Goal: Task Accomplishment & Management: Use online tool/utility

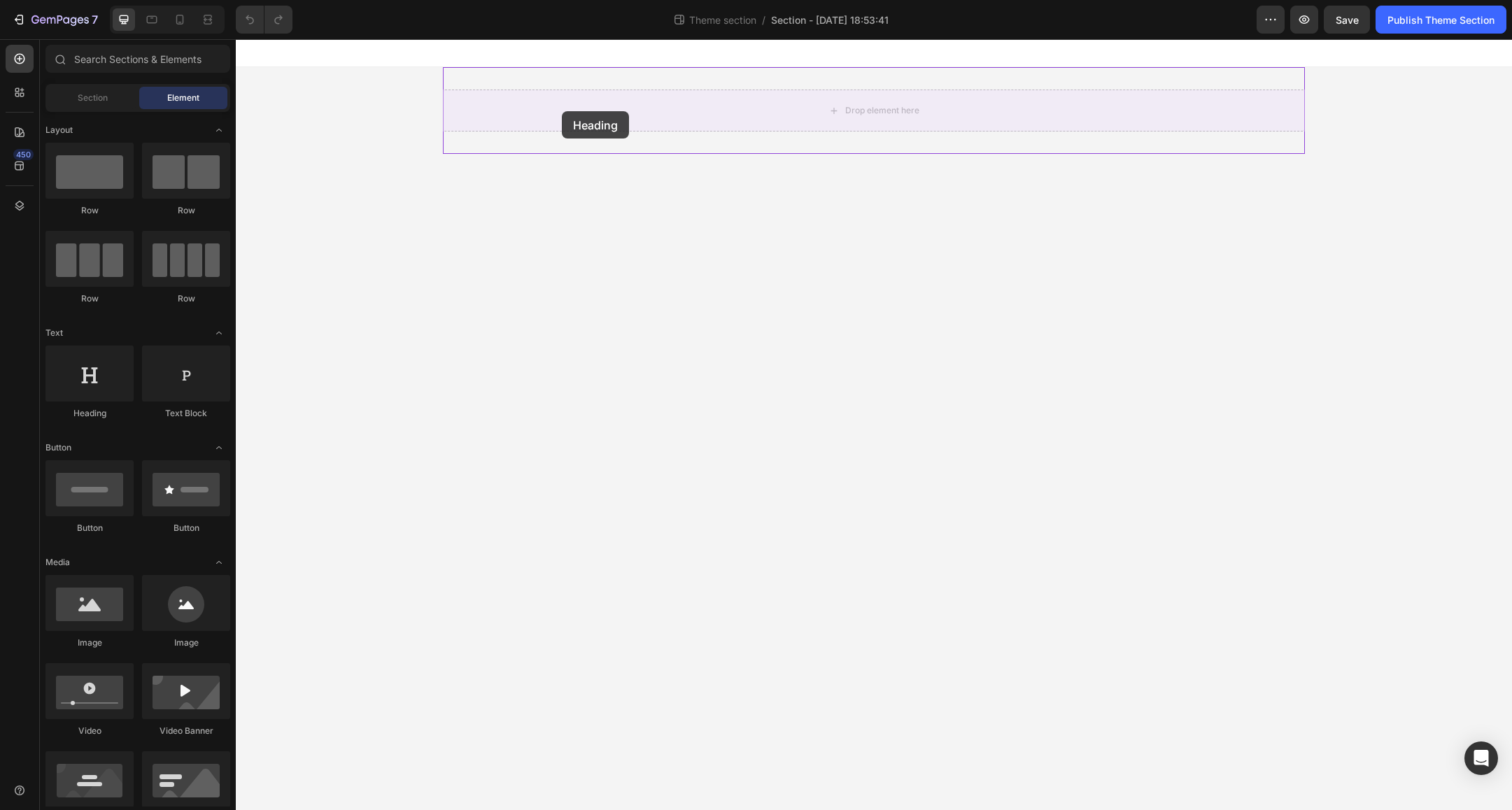
drag, startPoint x: 339, startPoint y: 408, endPoint x: 562, endPoint y: 111, distance: 371.4
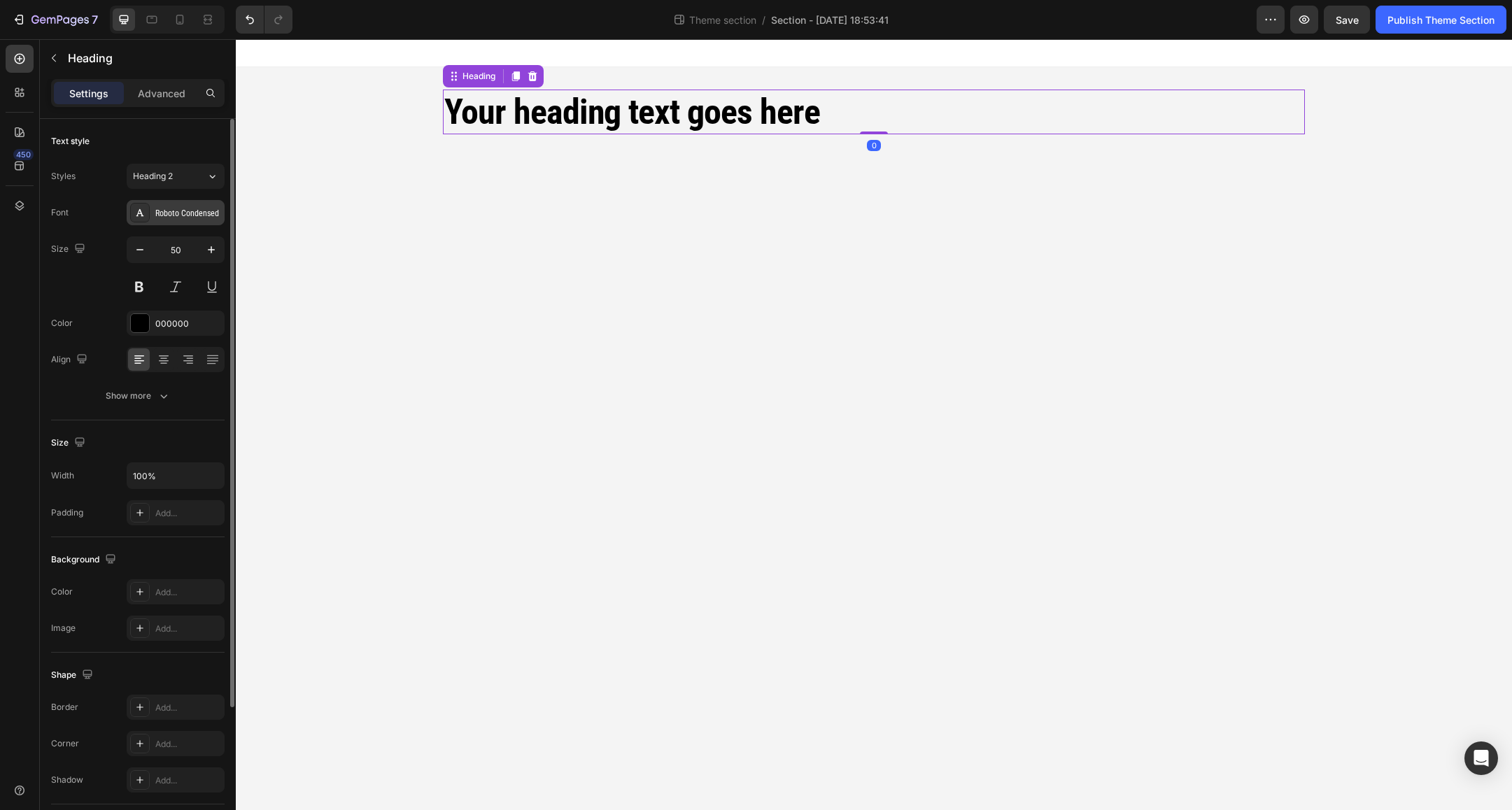
click at [191, 214] on div "Roboto Condensed" at bounding box center [188, 213] width 66 height 13
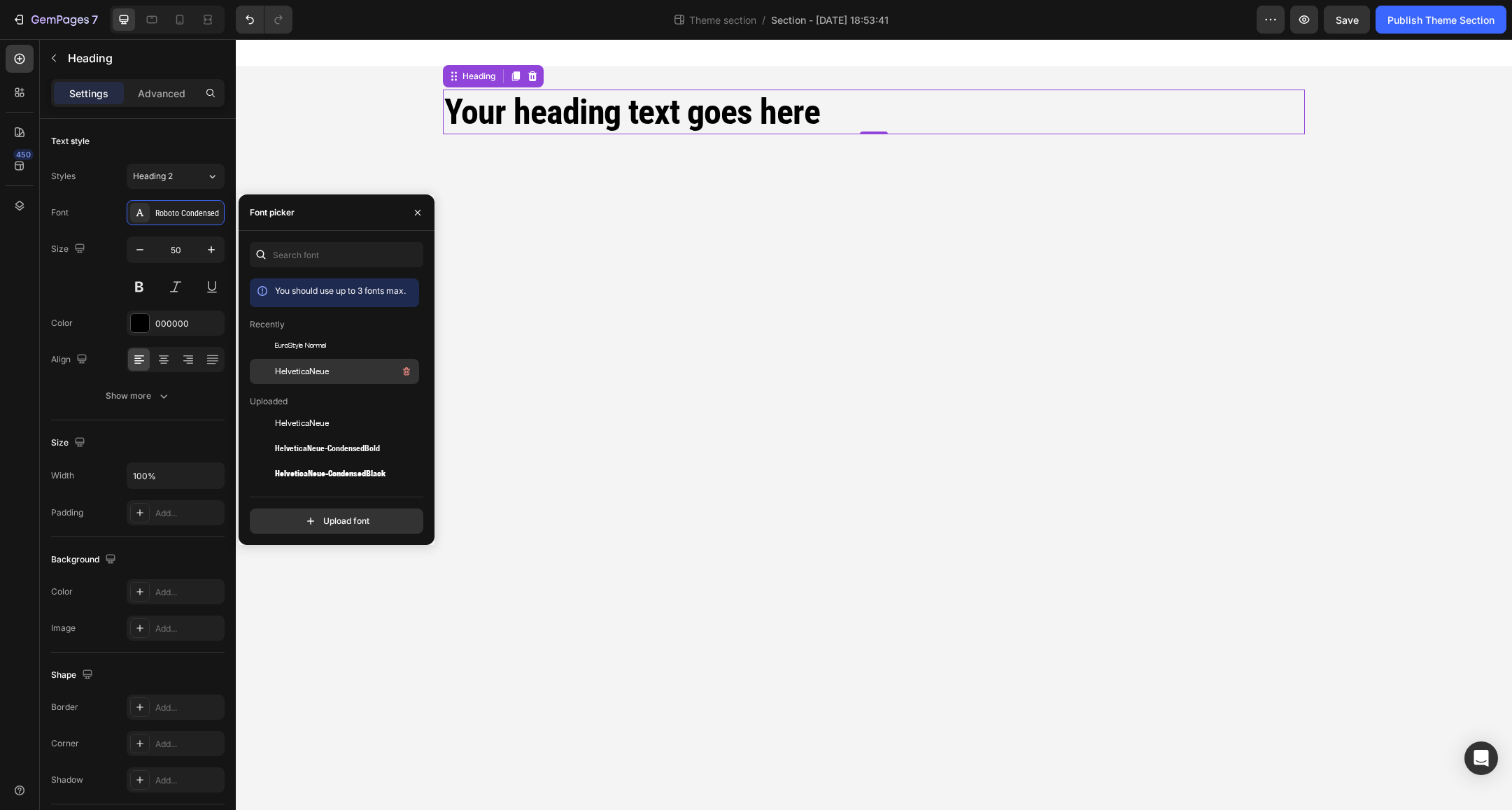
click at [315, 377] on span "HelveticaNeue" at bounding box center [301, 371] width 54 height 13
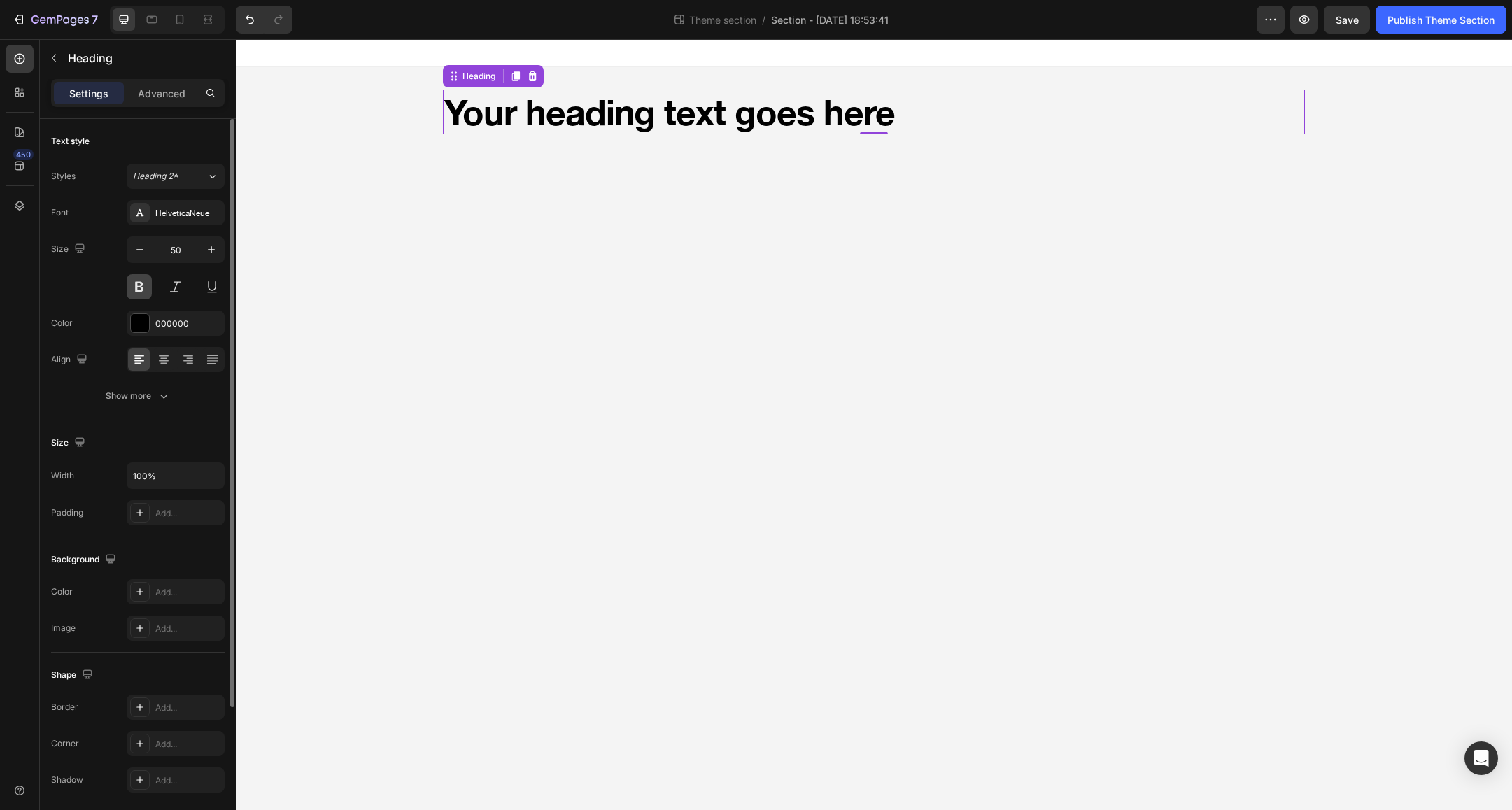
click at [141, 285] on button at bounding box center [140, 287] width 26 height 26
click at [168, 324] on div "000000" at bounding box center [176, 323] width 41 height 13
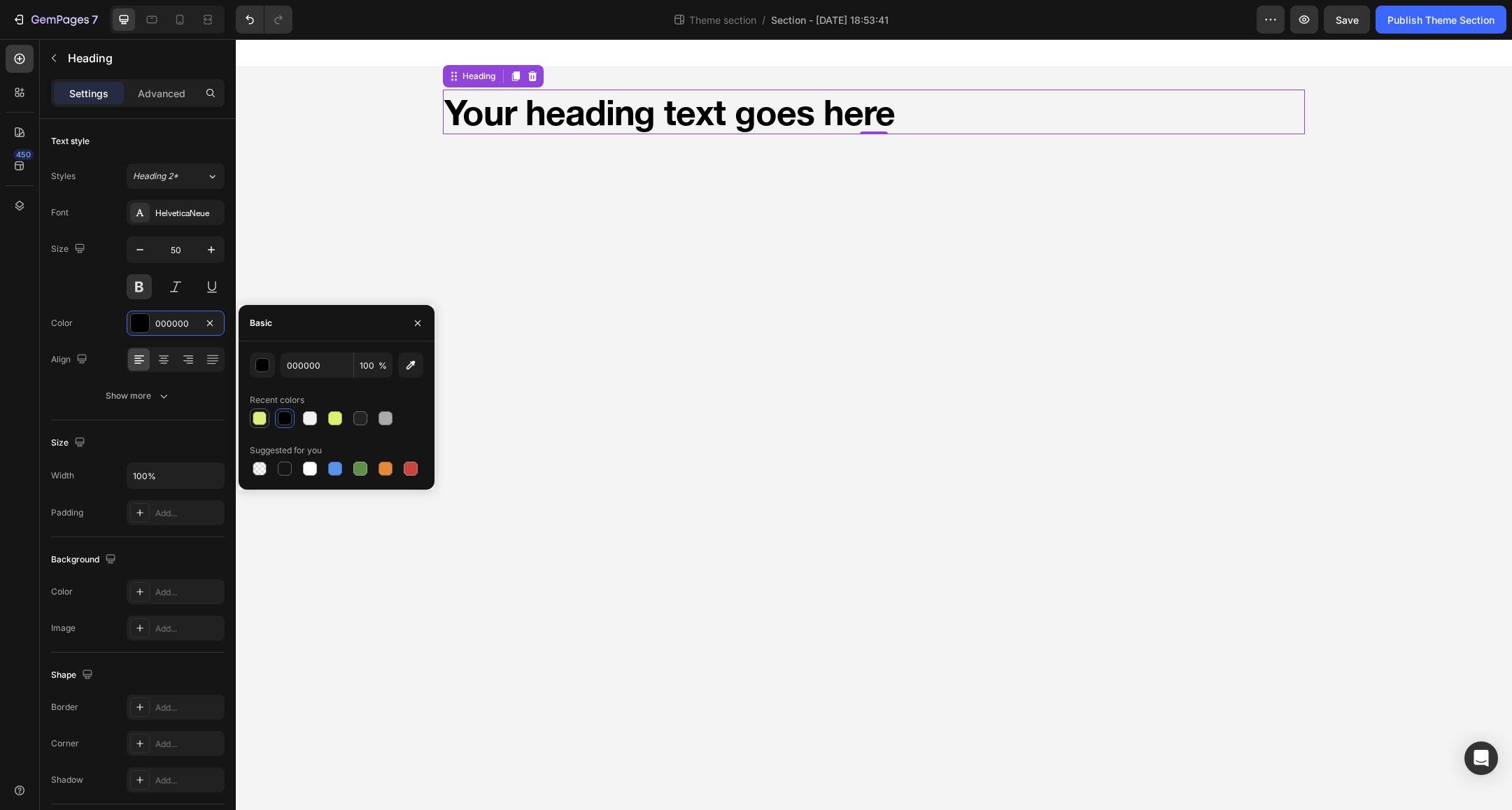
click at [261, 425] on div at bounding box center [260, 418] width 14 height 14
type input "DCEF6F"
type input "90"
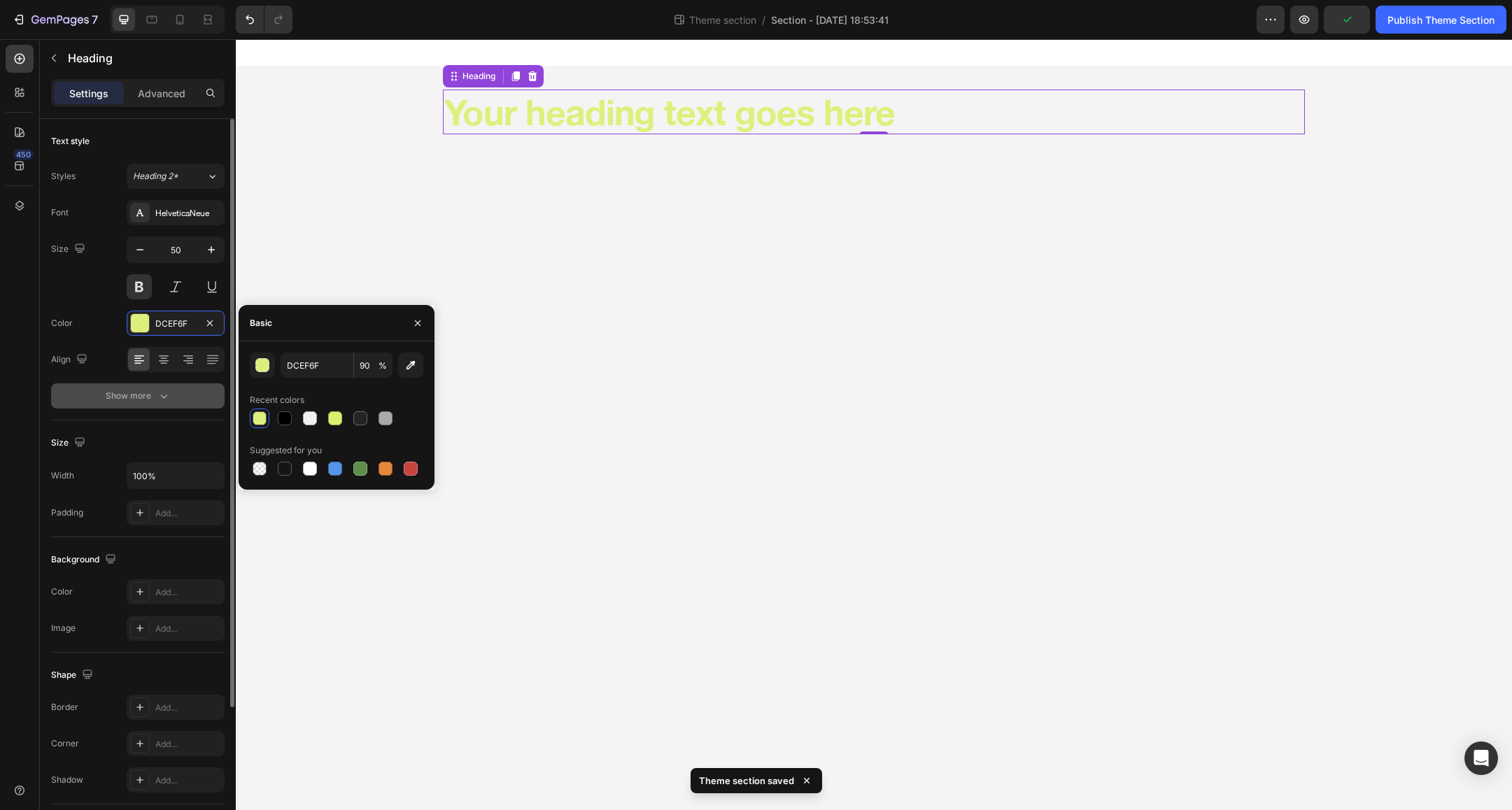
click at [157, 401] on icon "button" at bounding box center [163, 396] width 14 height 14
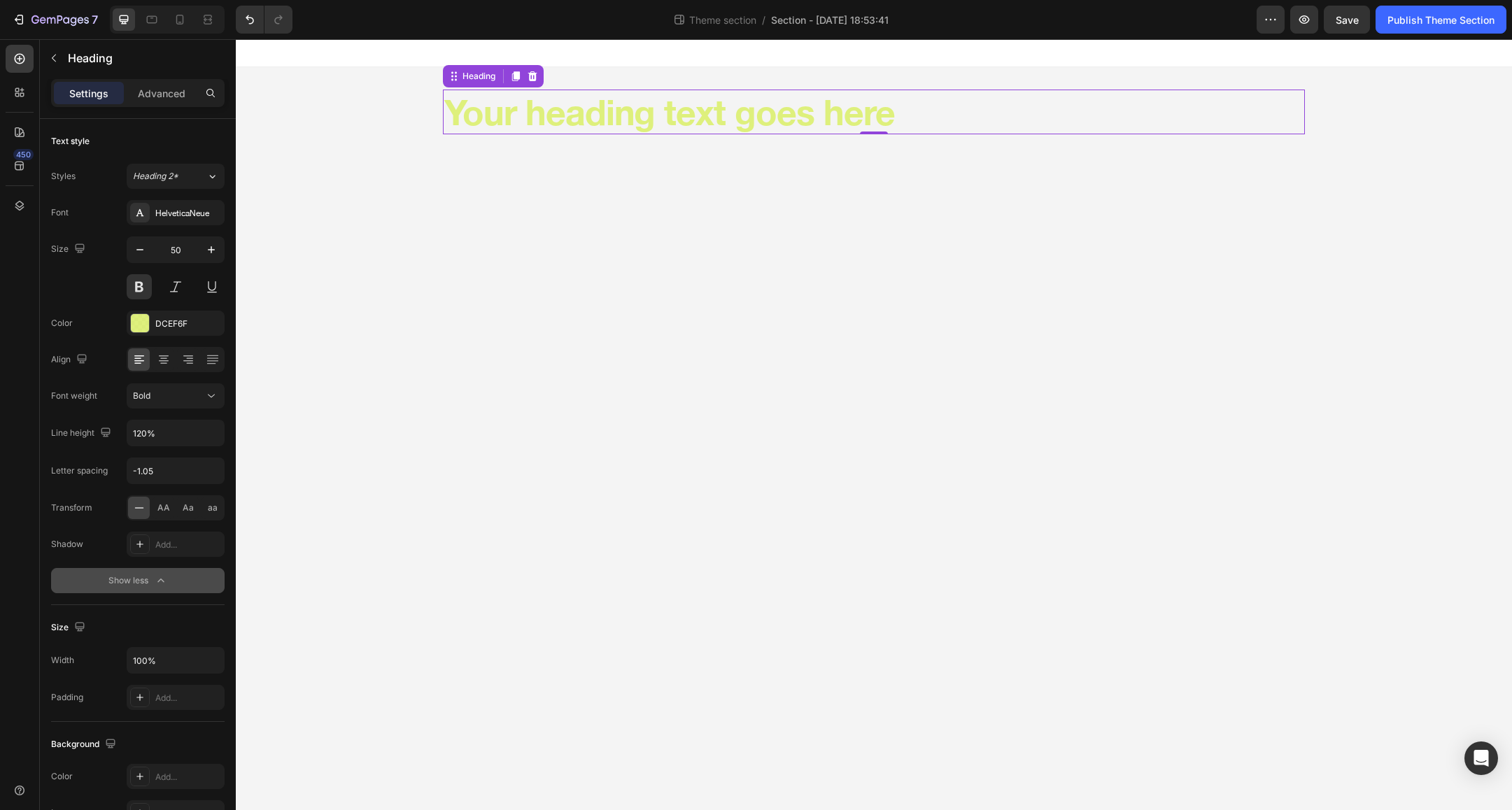
click at [1012, 111] on h2 "Your heading text goes here" at bounding box center [873, 111] width 862 height 45
click at [1007, 113] on p "Your heading text goes here" at bounding box center [874, 111] width 859 height 42
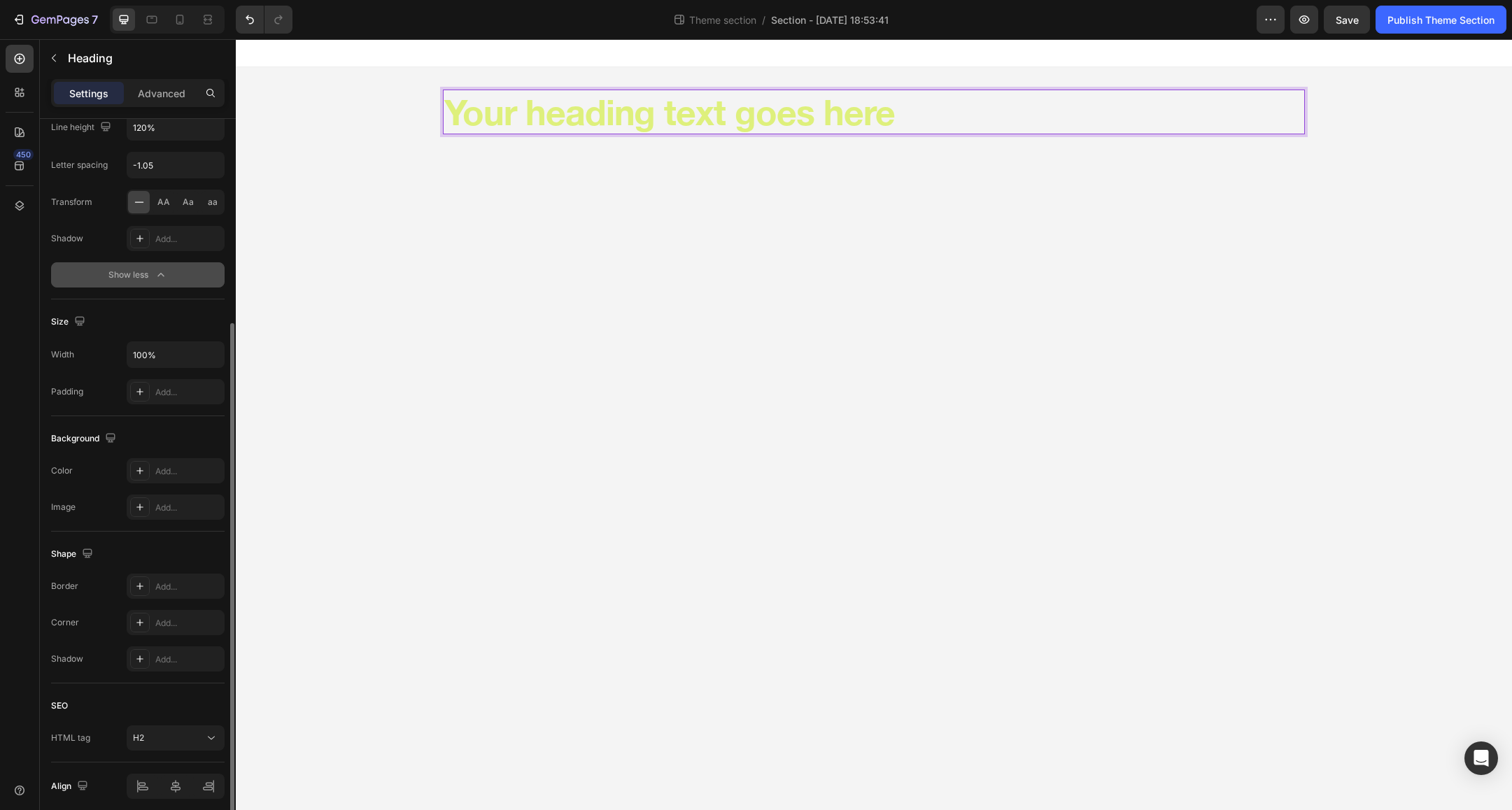
scroll to position [362, 0]
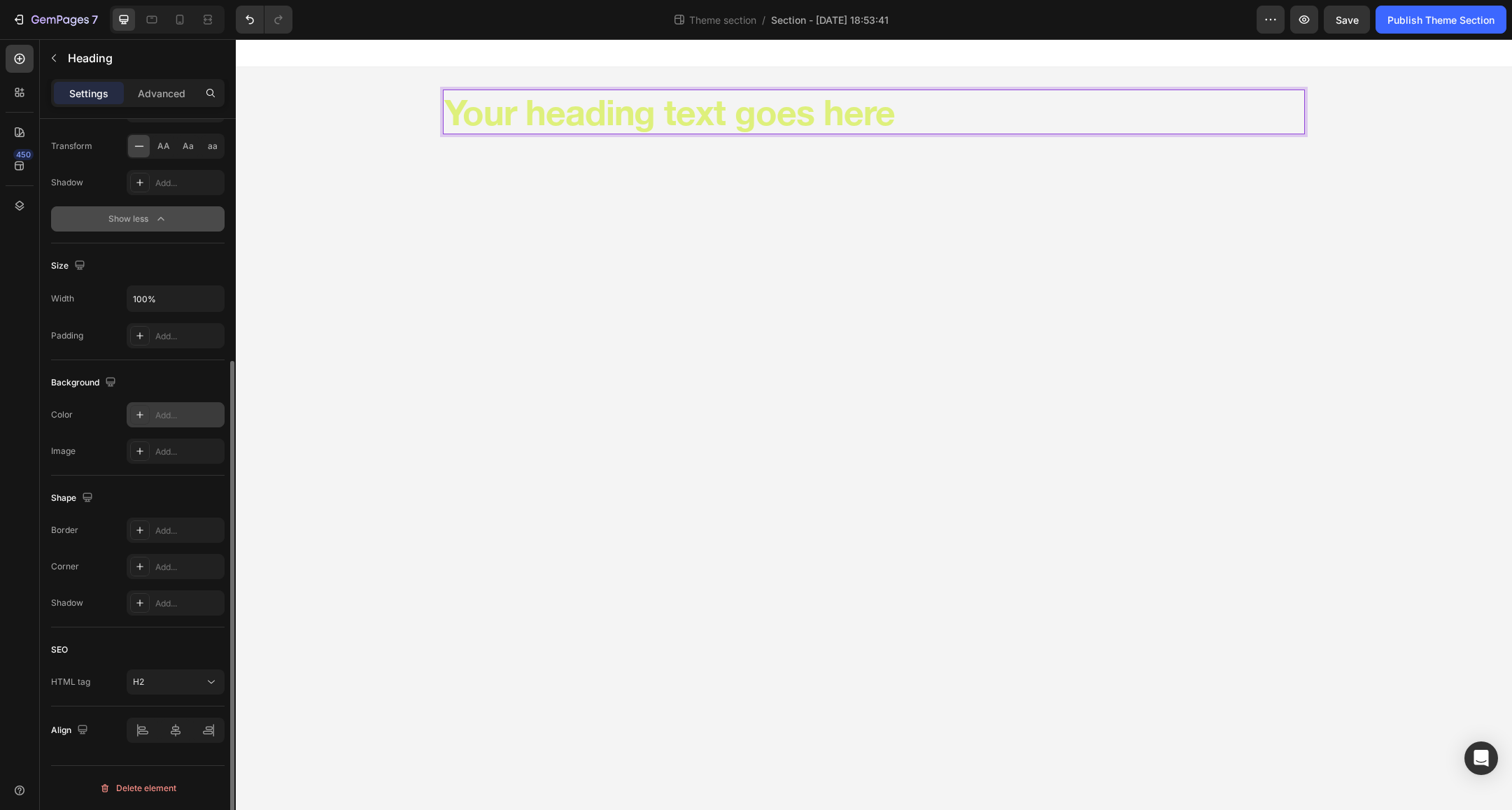
click at [171, 416] on div "Add..." at bounding box center [188, 415] width 66 height 13
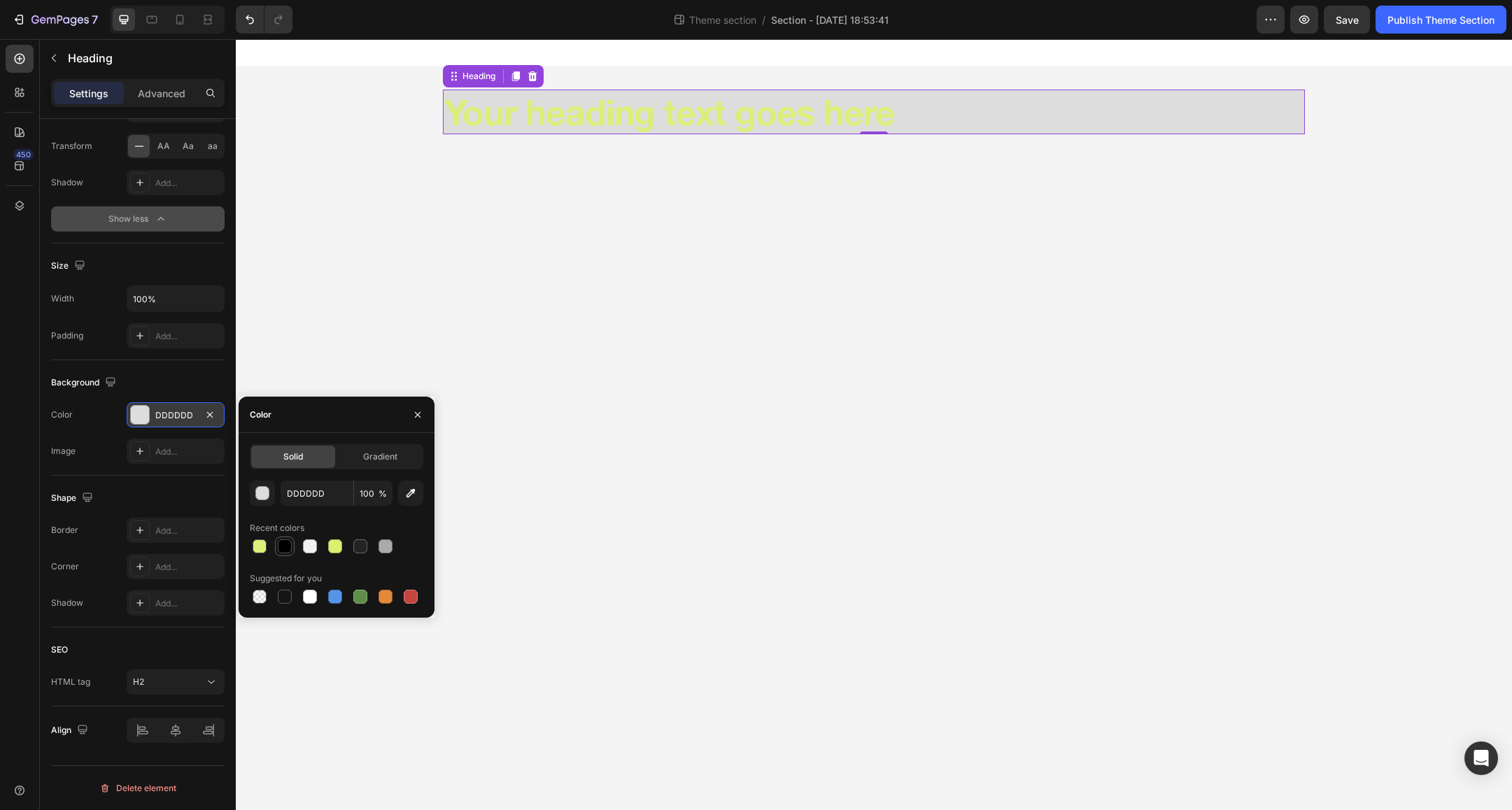
click at [284, 548] on div at bounding box center [284, 546] width 14 height 14
type input "000000"
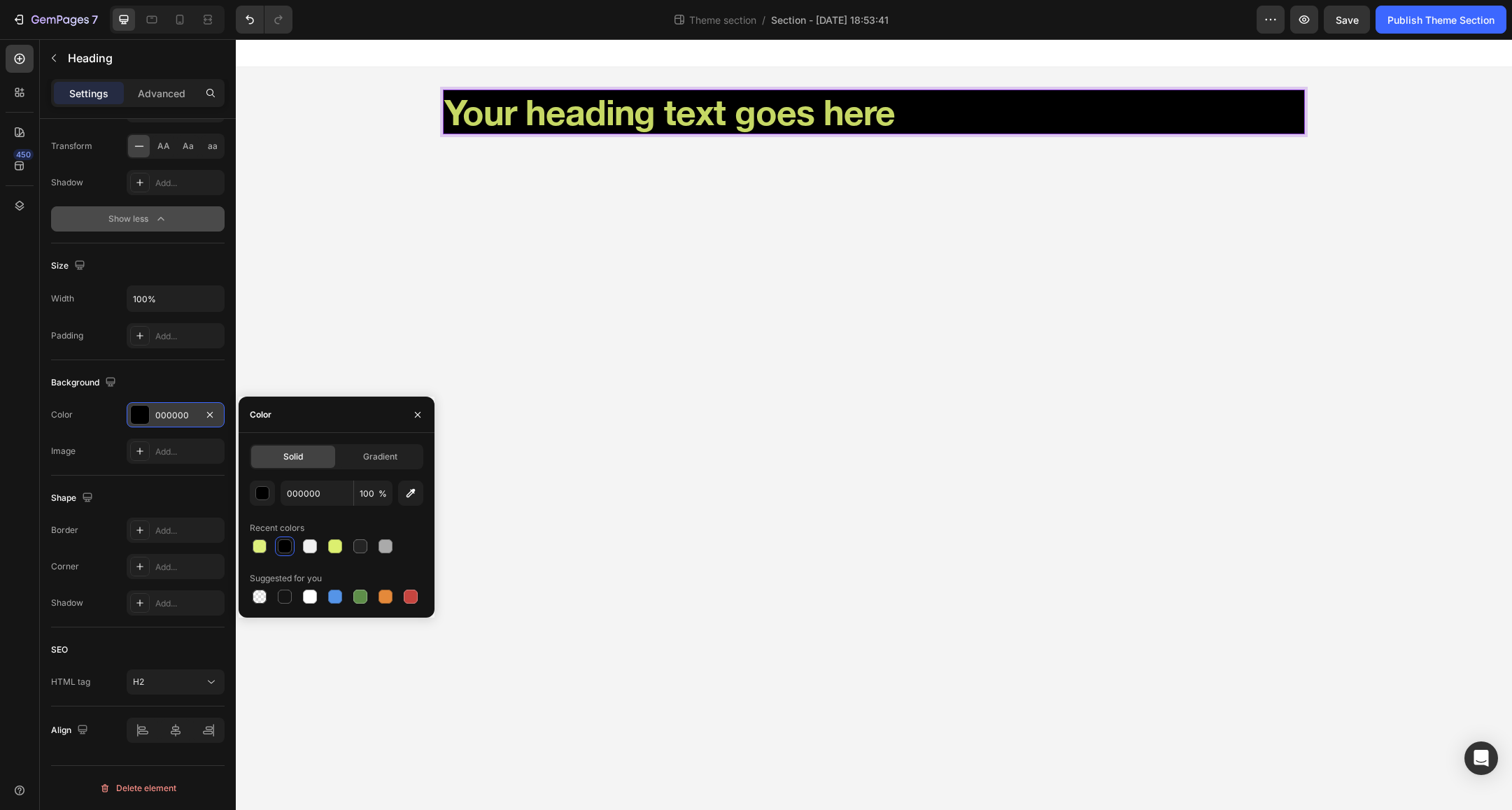
click at [693, 114] on p "Your heading text goes here" at bounding box center [874, 111] width 859 height 42
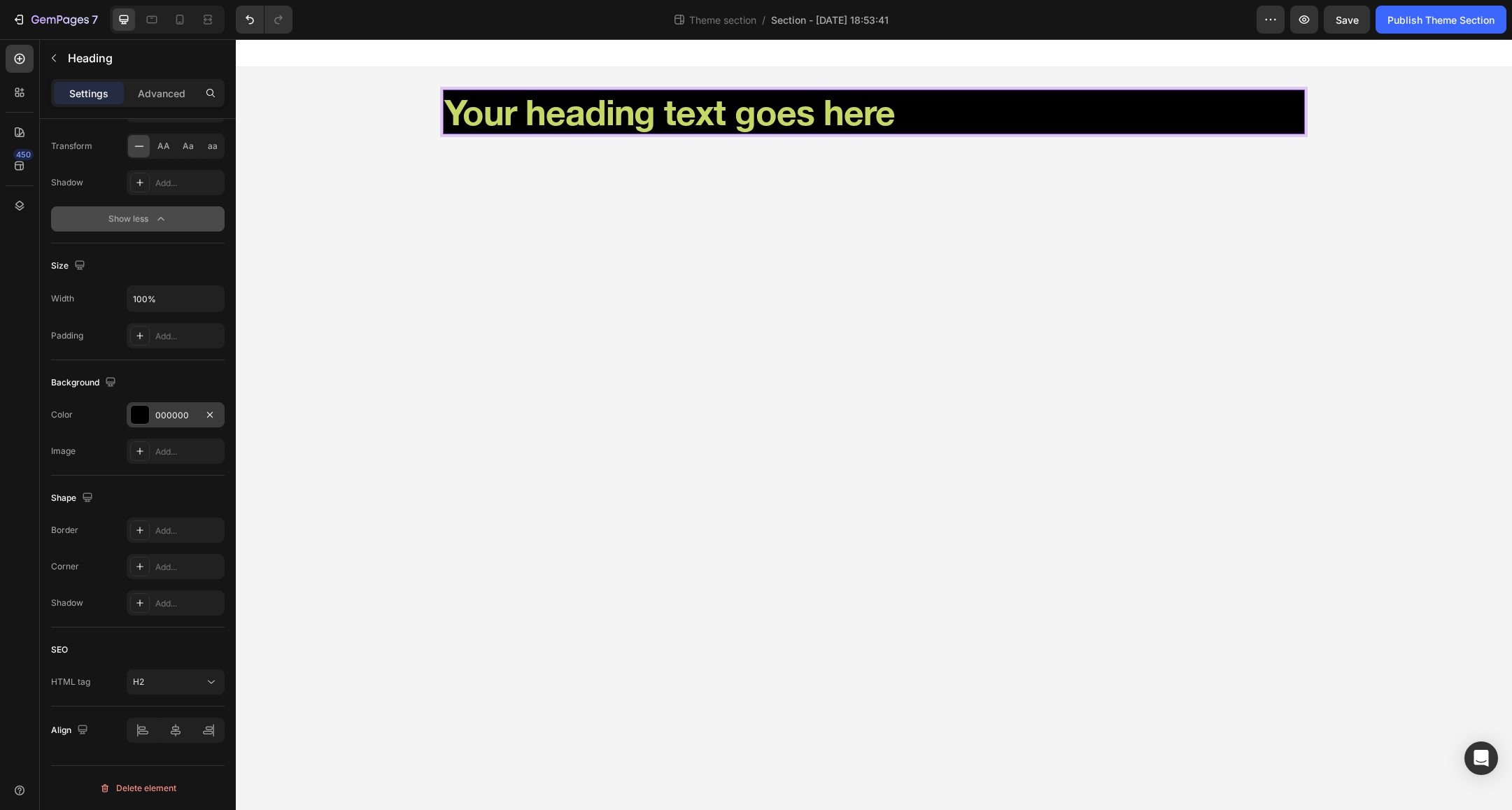
click at [706, 113] on p "Your heading text goes here" at bounding box center [874, 111] width 859 height 42
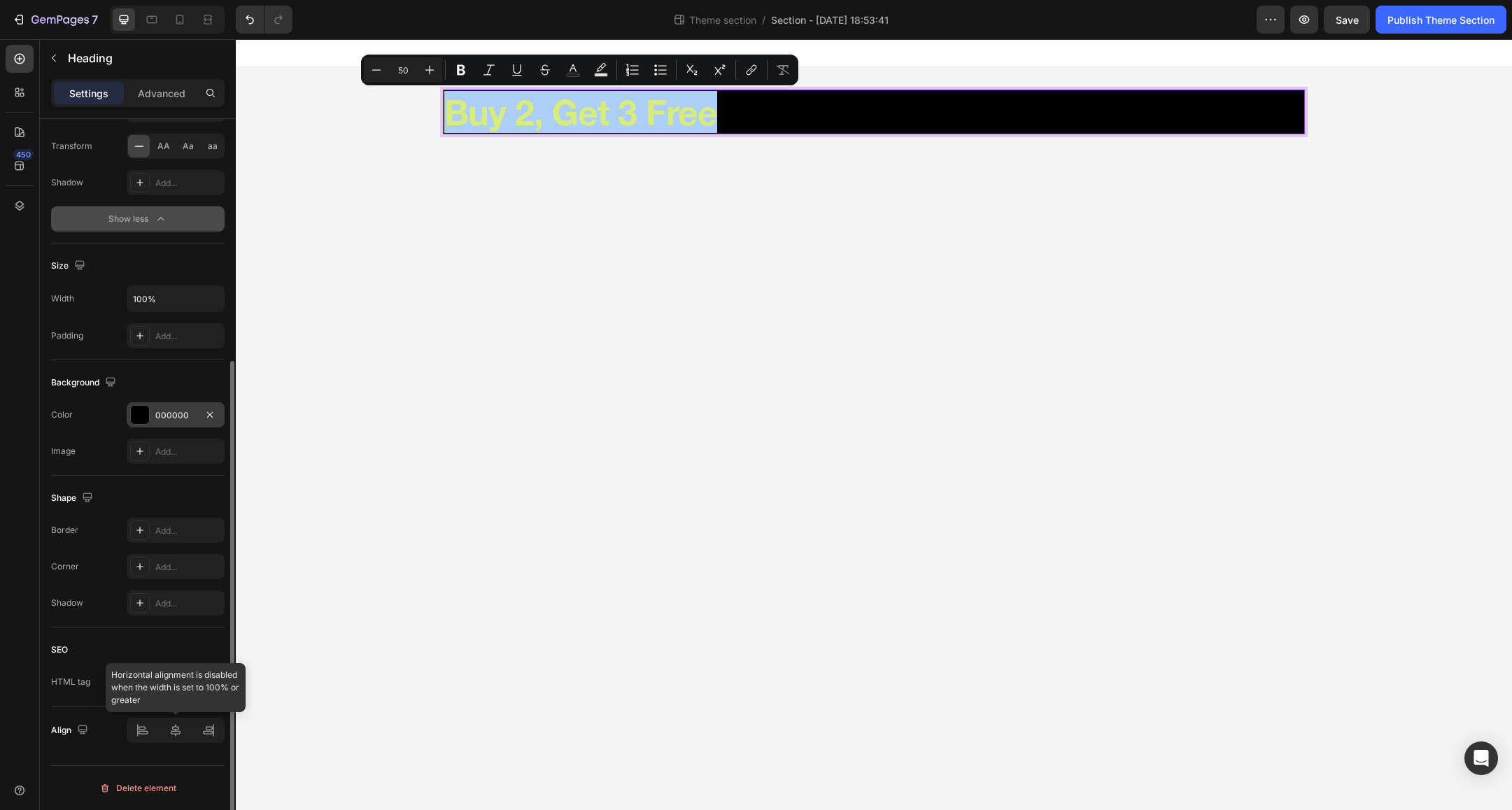
click at [171, 729] on div at bounding box center [175, 731] width 98 height 26
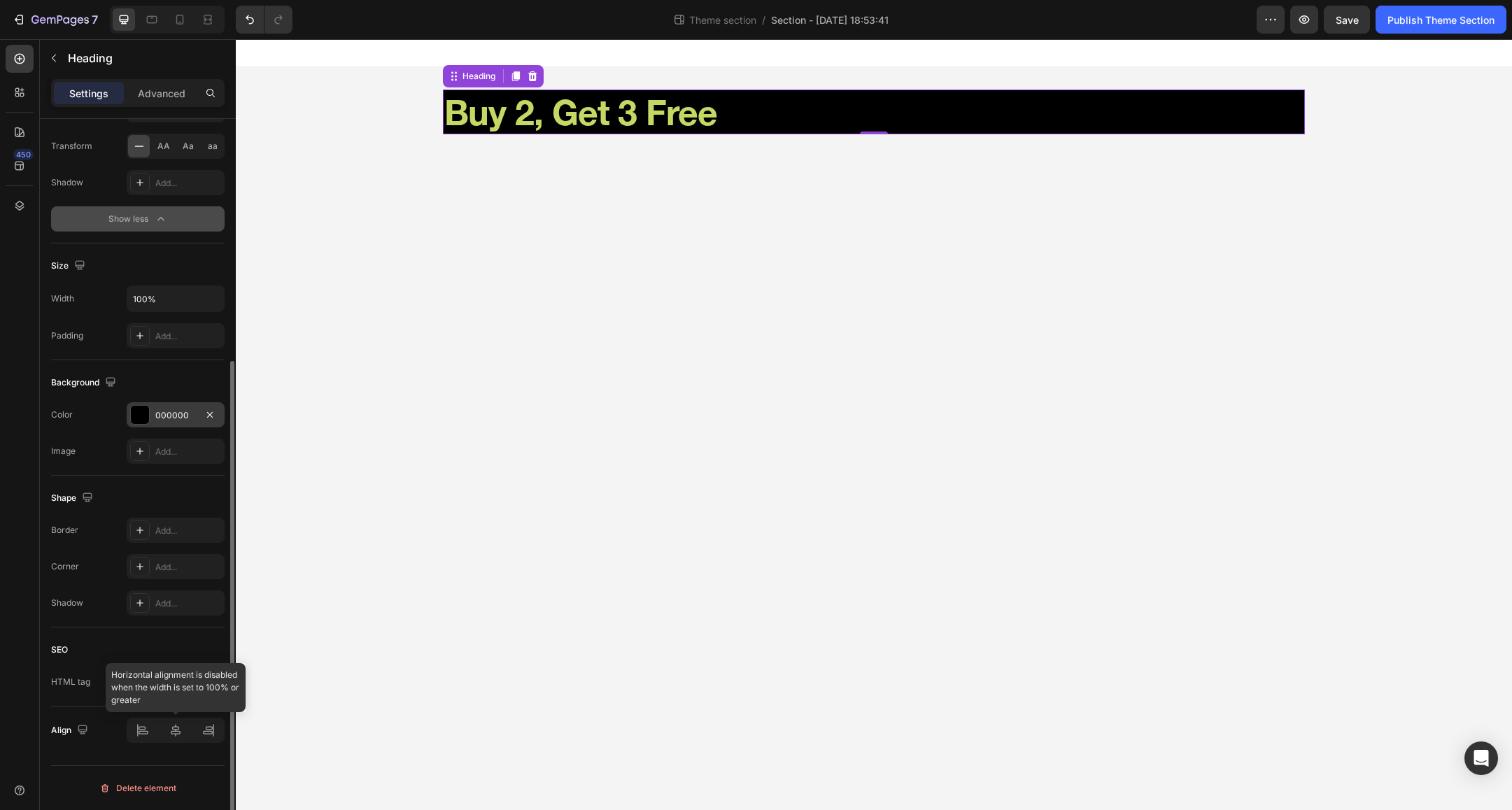
click at [174, 731] on div at bounding box center [175, 731] width 98 height 26
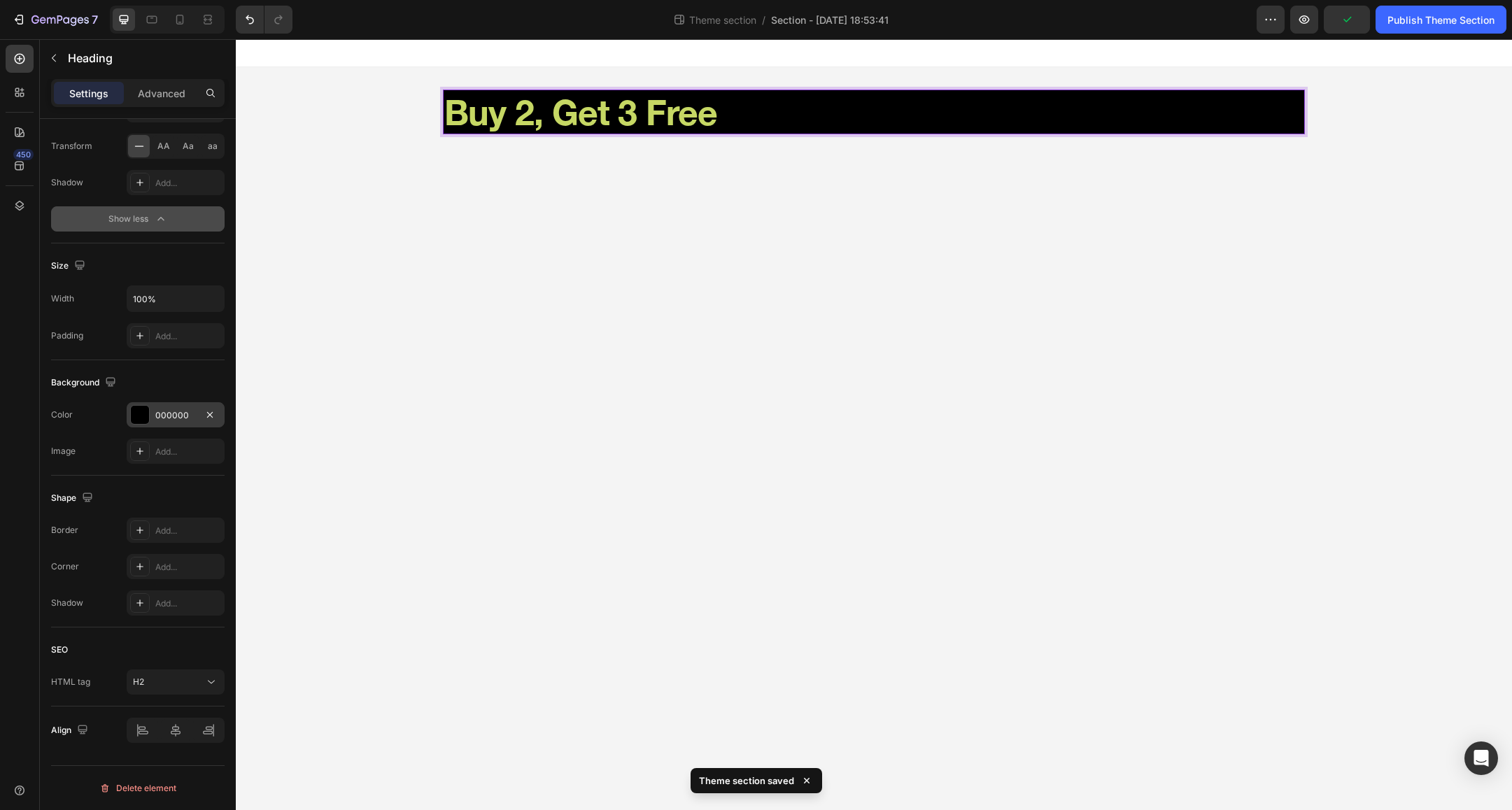
click at [592, 111] on p "Buy 2, Get 3 Free" at bounding box center [874, 111] width 859 height 42
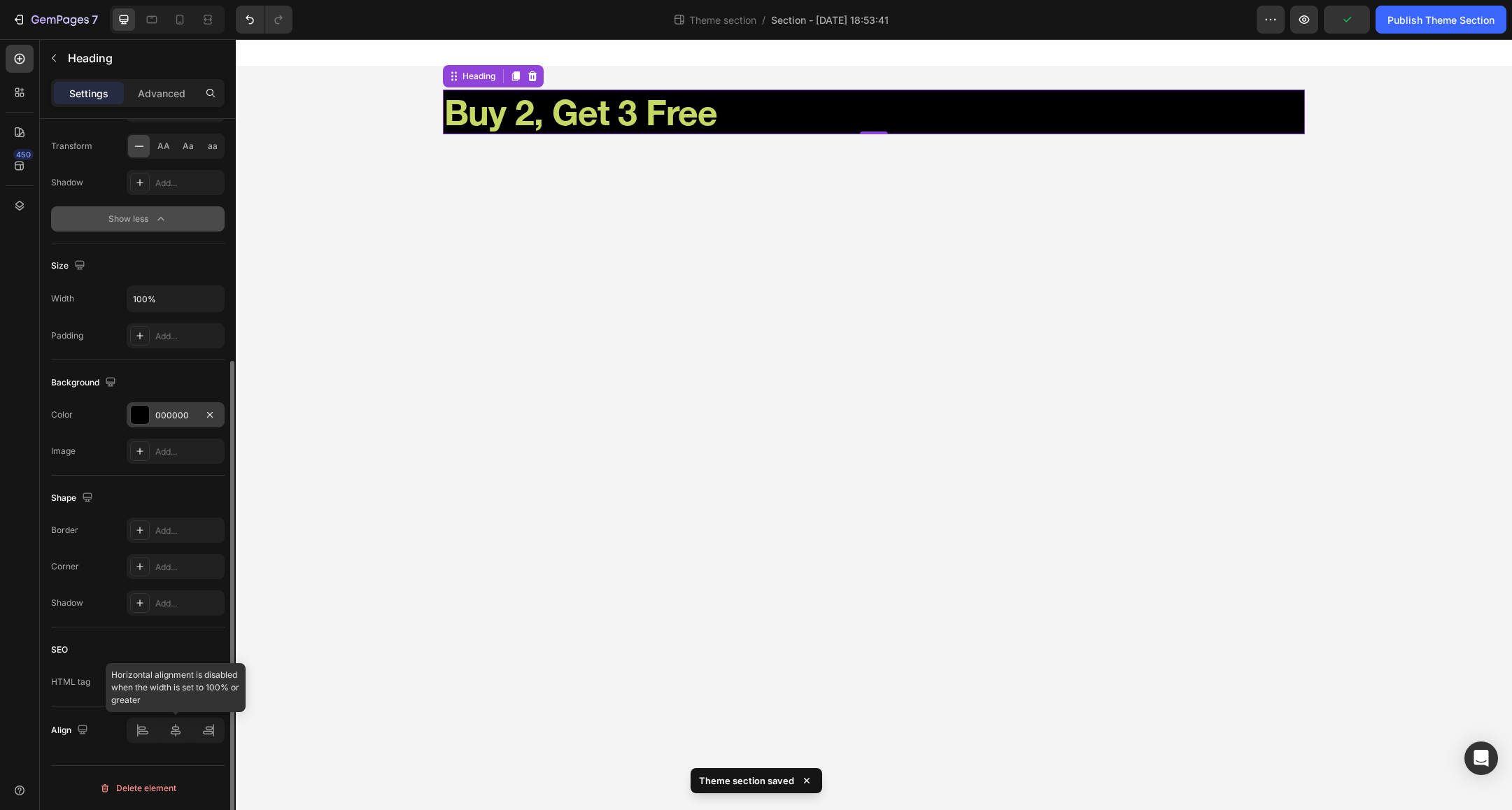
click at [179, 726] on div at bounding box center [175, 731] width 98 height 26
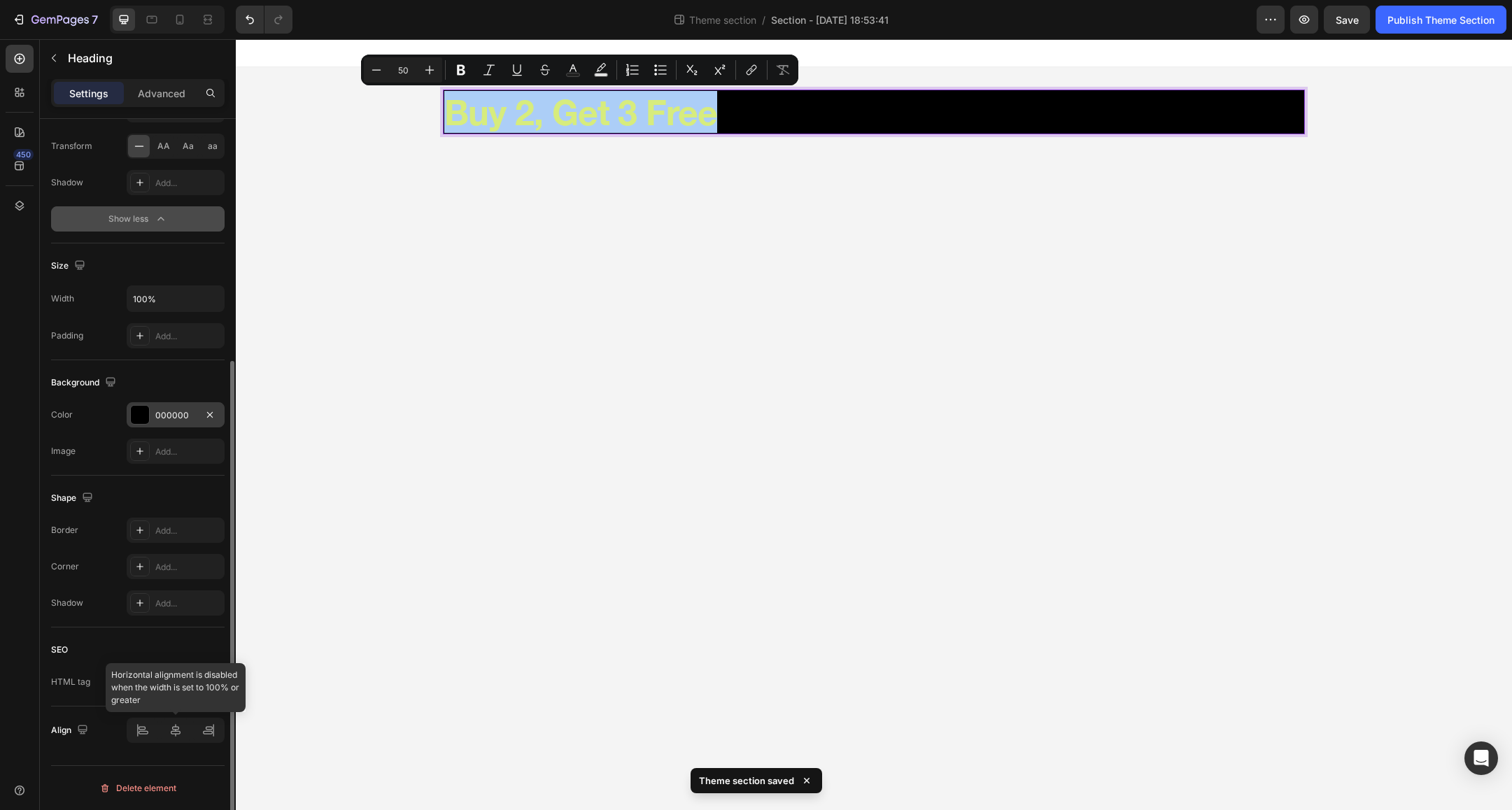
click at [175, 728] on div at bounding box center [175, 731] width 98 height 26
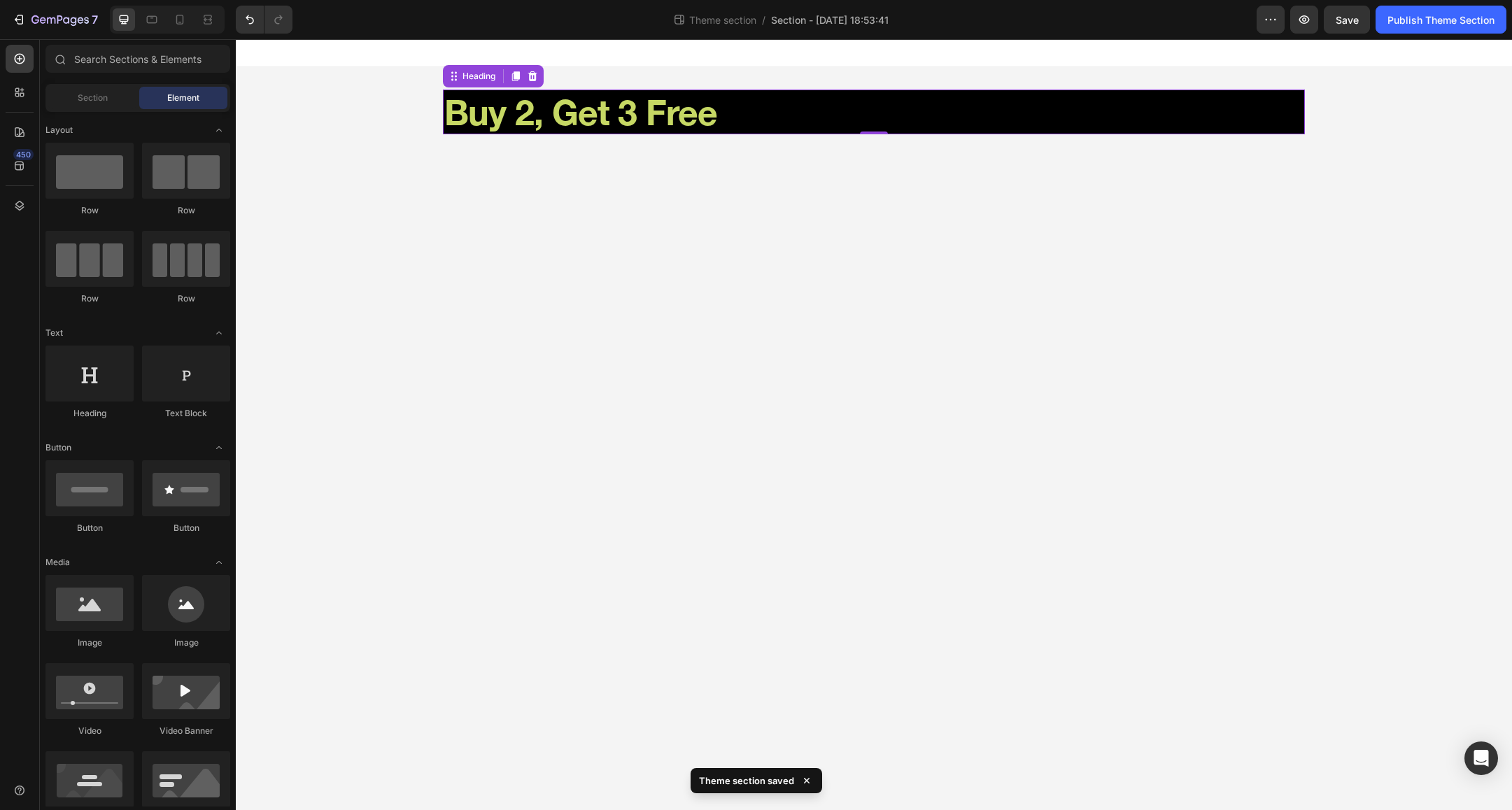
click at [600, 329] on body "Buy 2, Get 3 Free Heading 0 Root Drag & drop element from sidebar or Explore Li…" at bounding box center [874, 425] width 1276 height 771
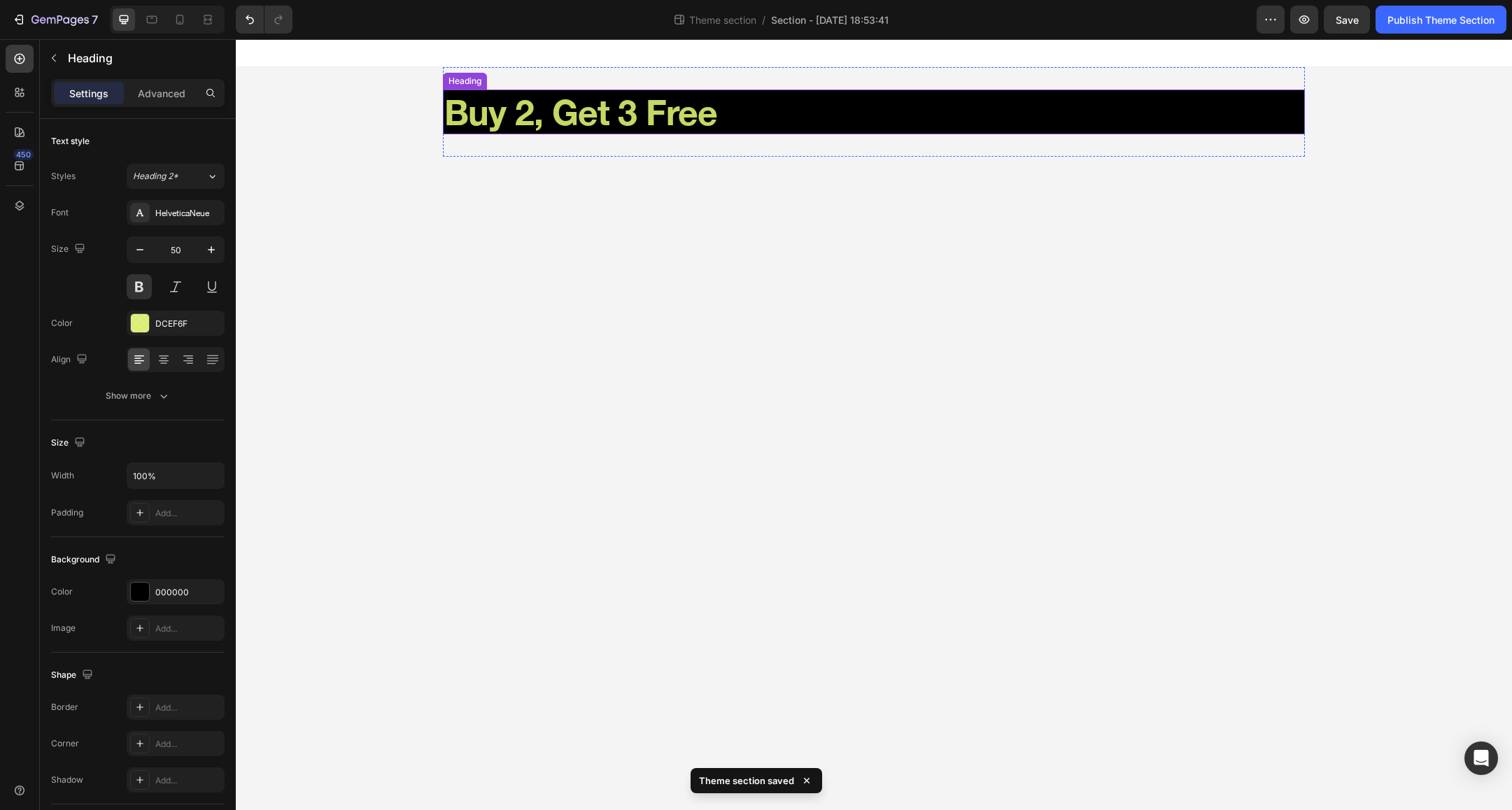
click at [734, 110] on p "Buy 2, Get 3 Free" at bounding box center [874, 111] width 859 height 42
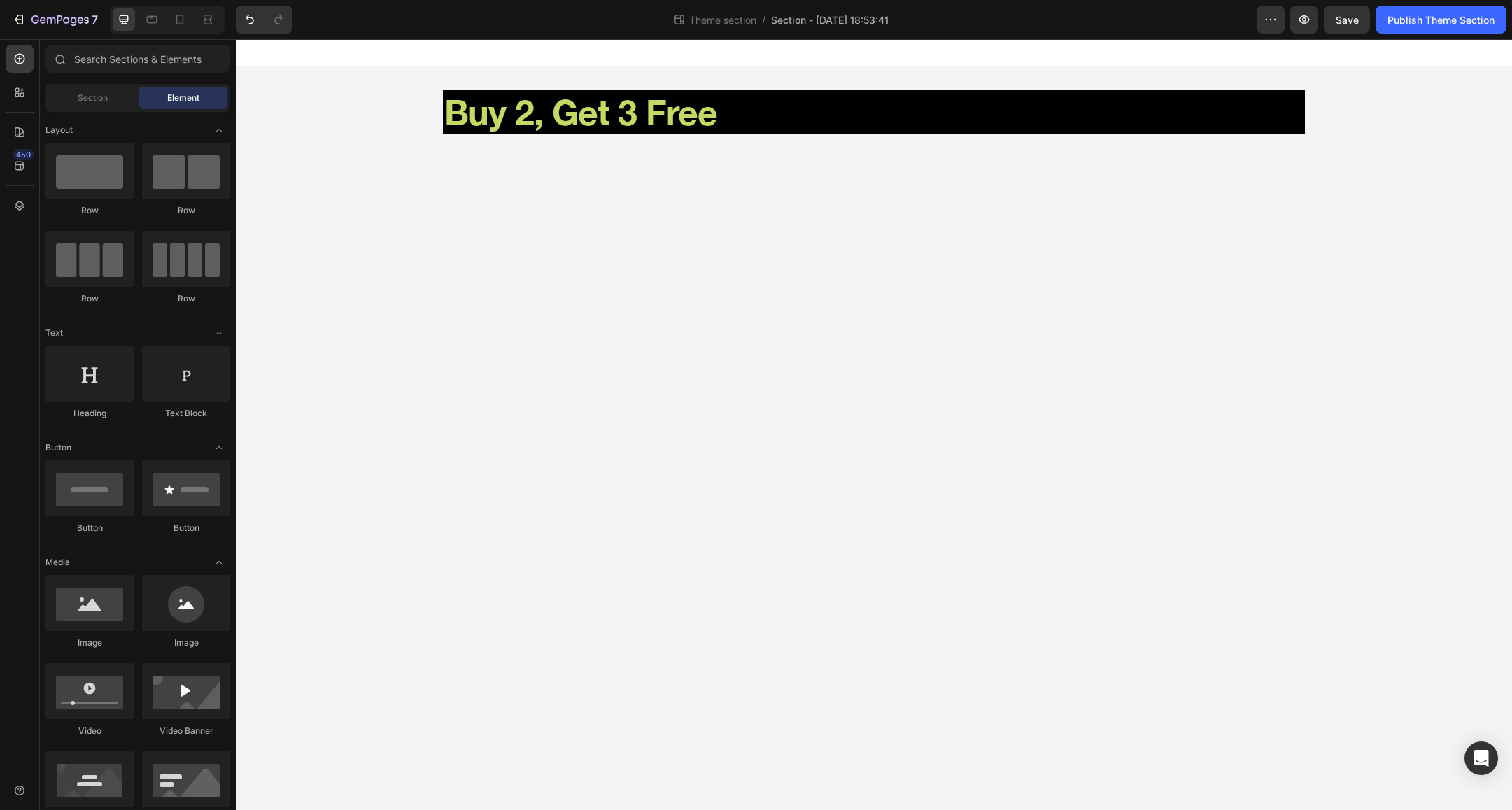
click at [611, 237] on body "Buy 2, Get 3 Free Heading Root Drag & drop element from sidebar or Explore Libr…" at bounding box center [874, 425] width 1276 height 771
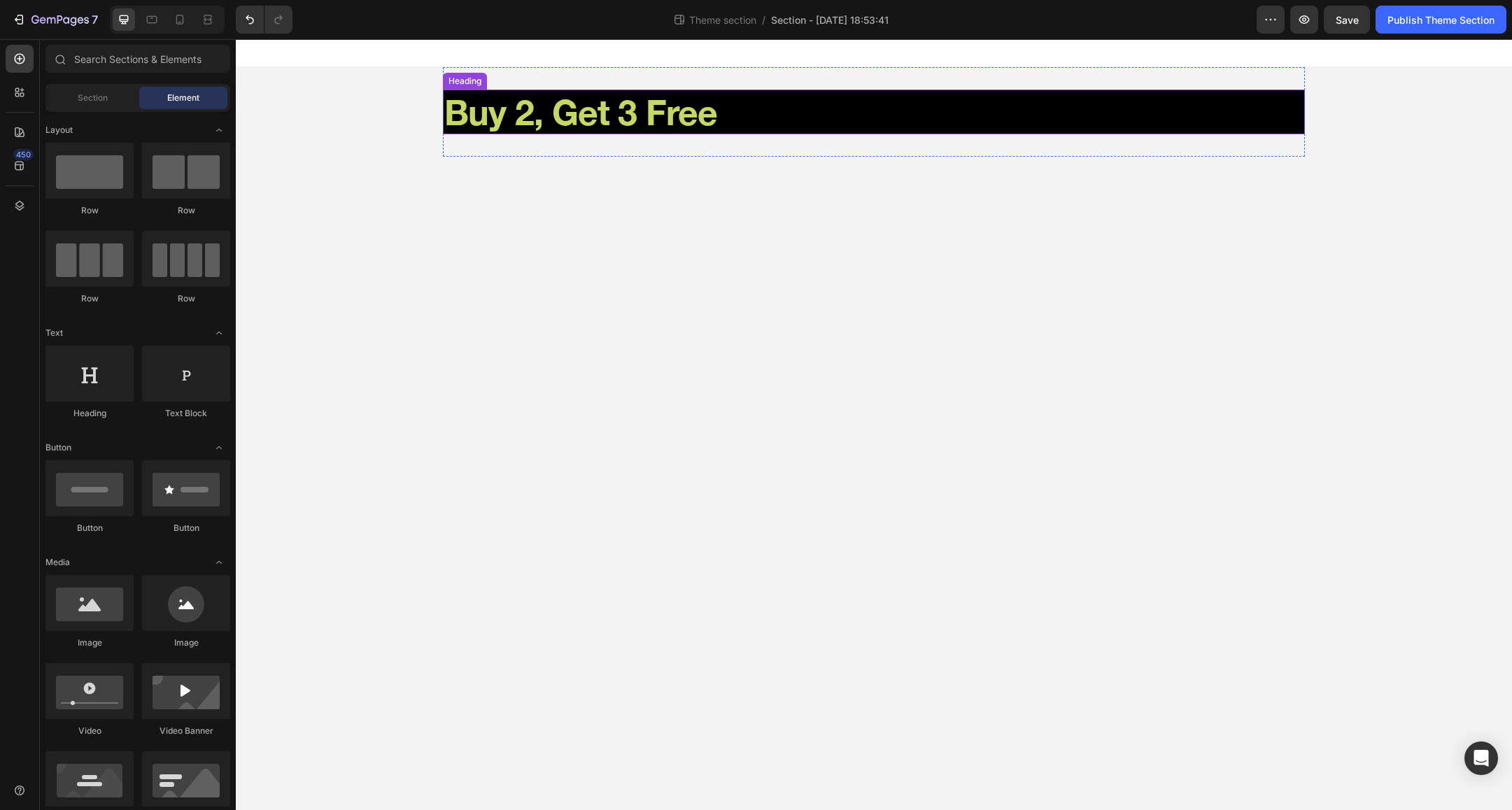
click at [562, 110] on p "Buy 2, Get 3 Free" at bounding box center [874, 111] width 859 height 42
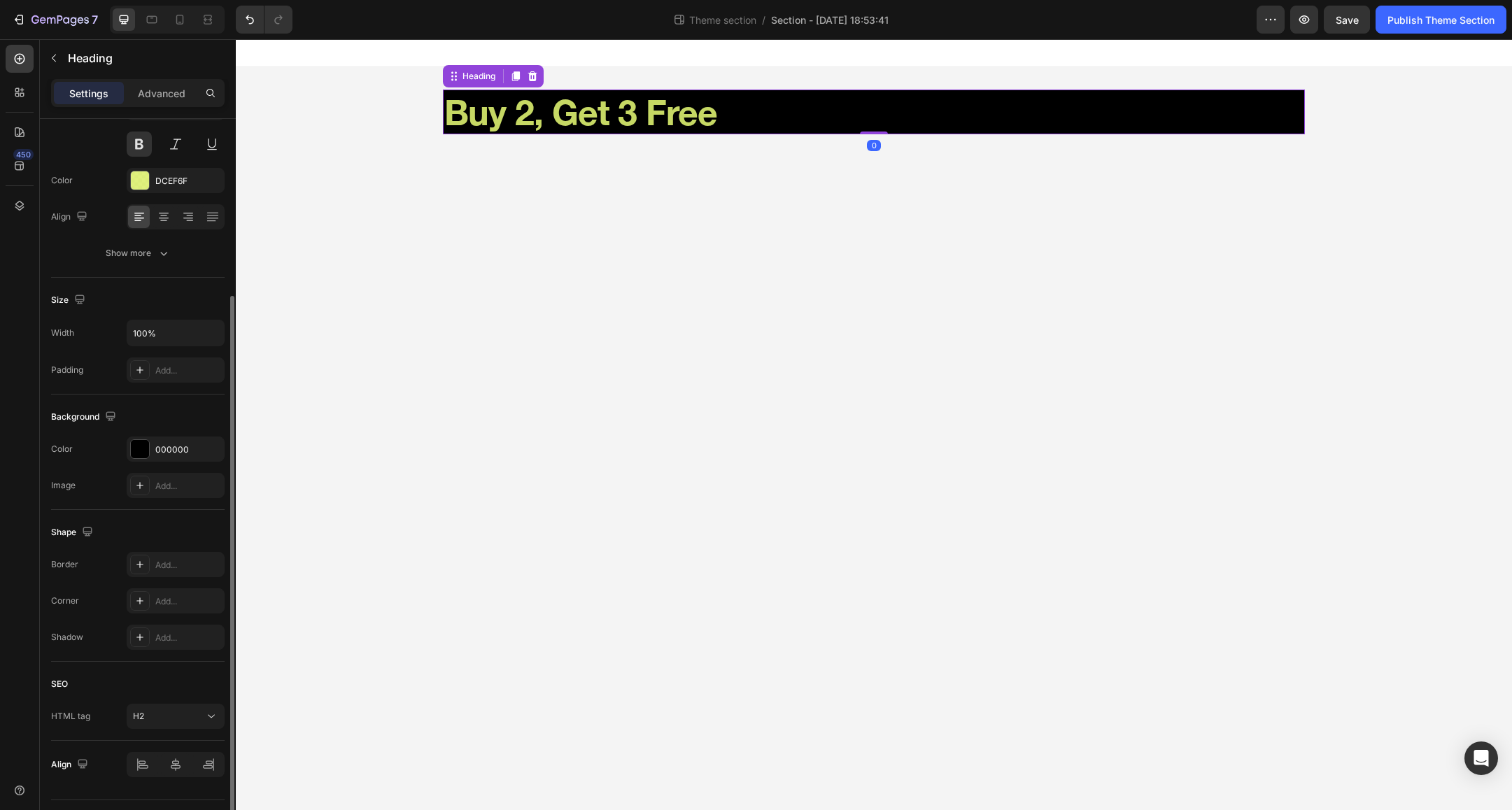
scroll to position [177, 0]
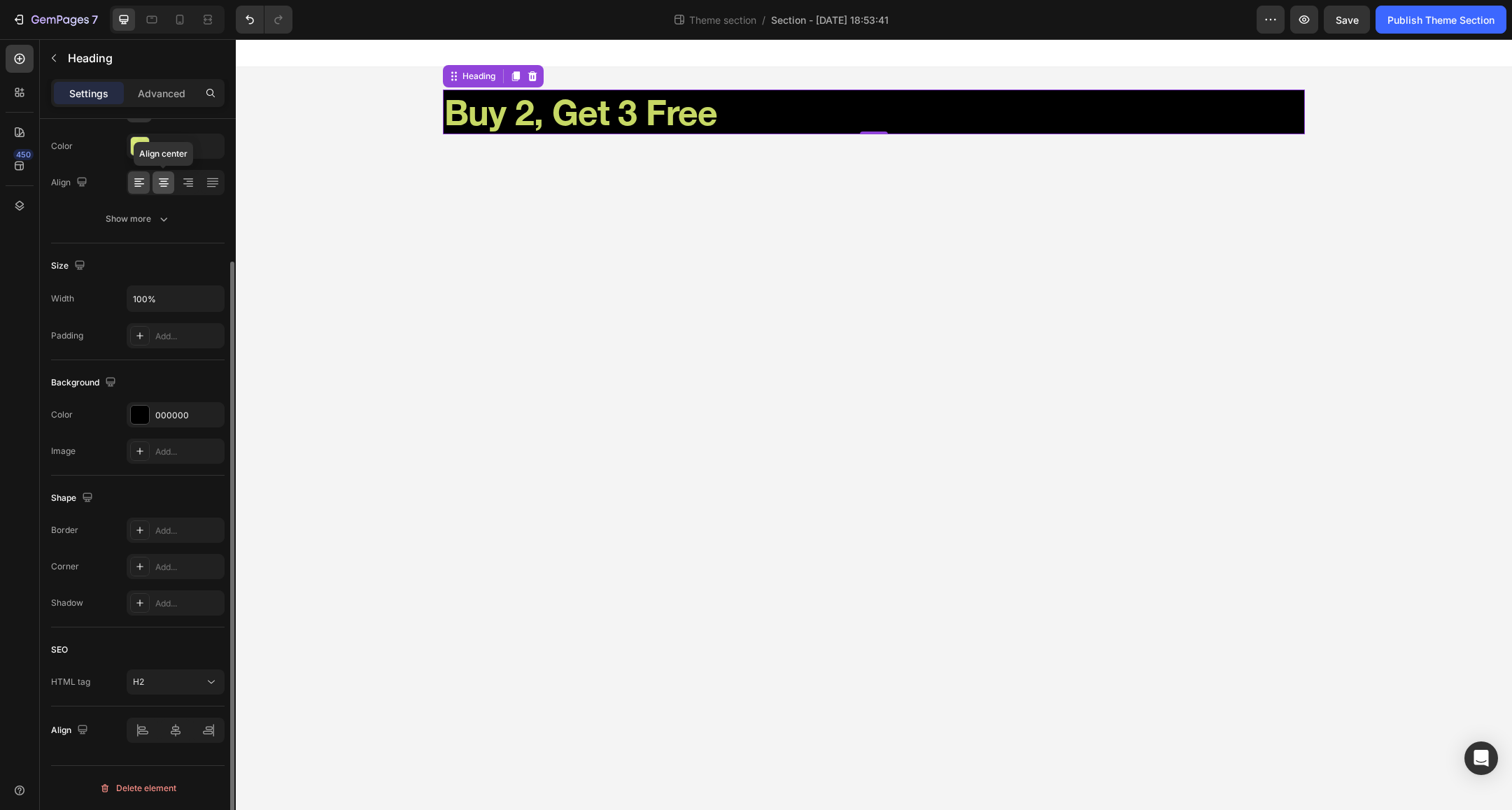
click at [163, 183] on icon at bounding box center [164, 184] width 10 height 2
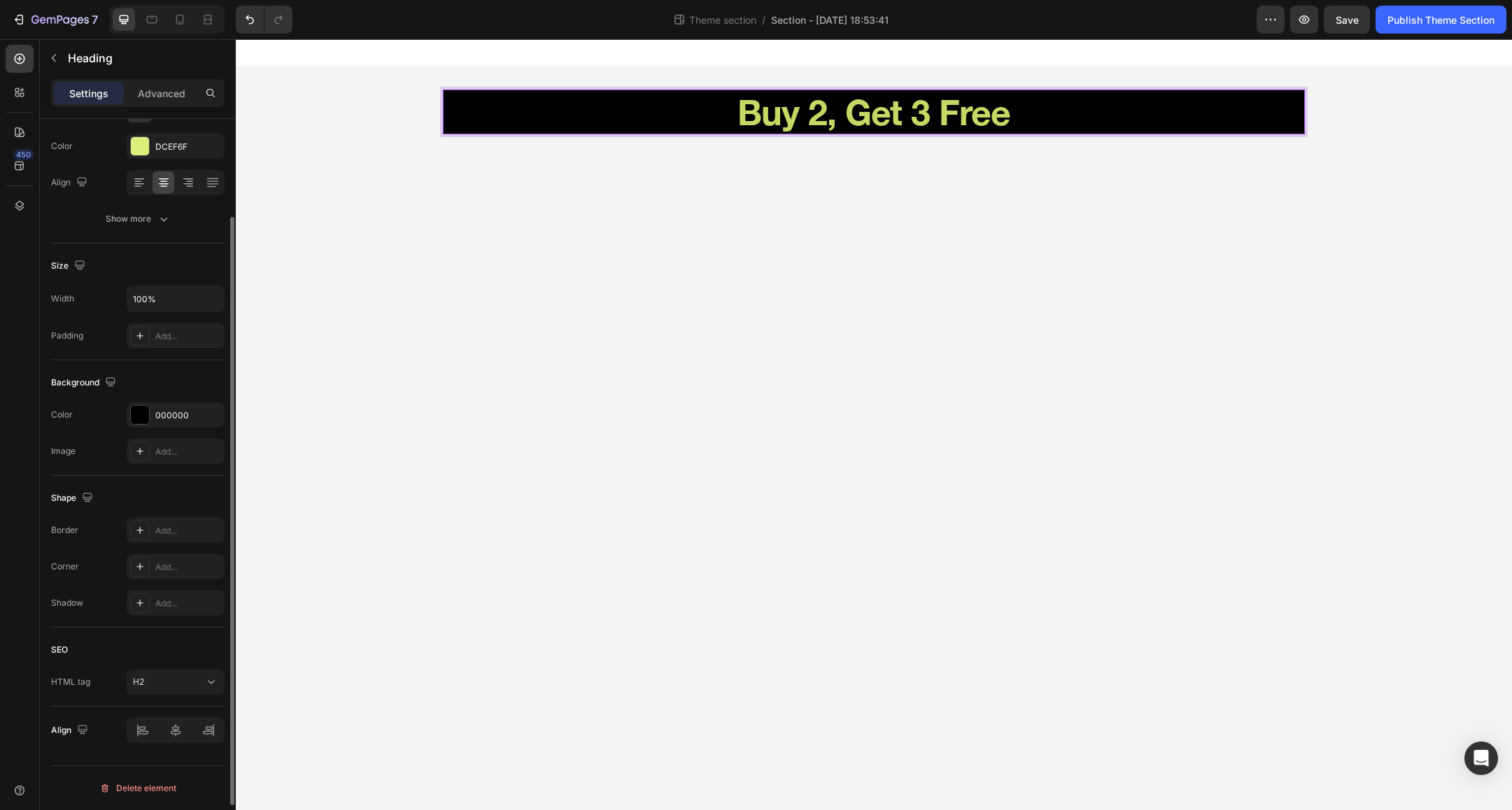
scroll to position [0, 0]
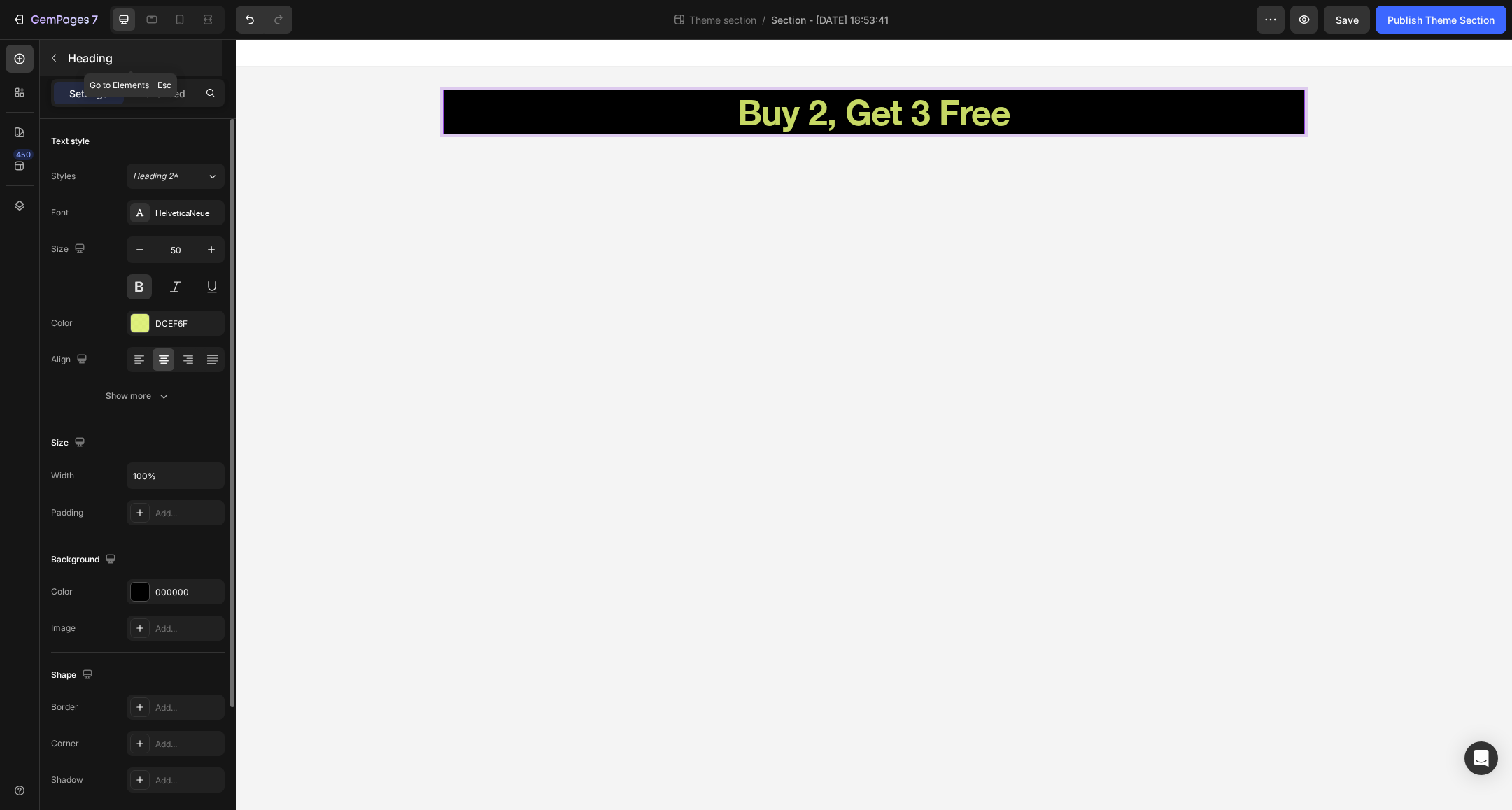
click at [55, 53] on icon "button" at bounding box center [54, 58] width 11 height 11
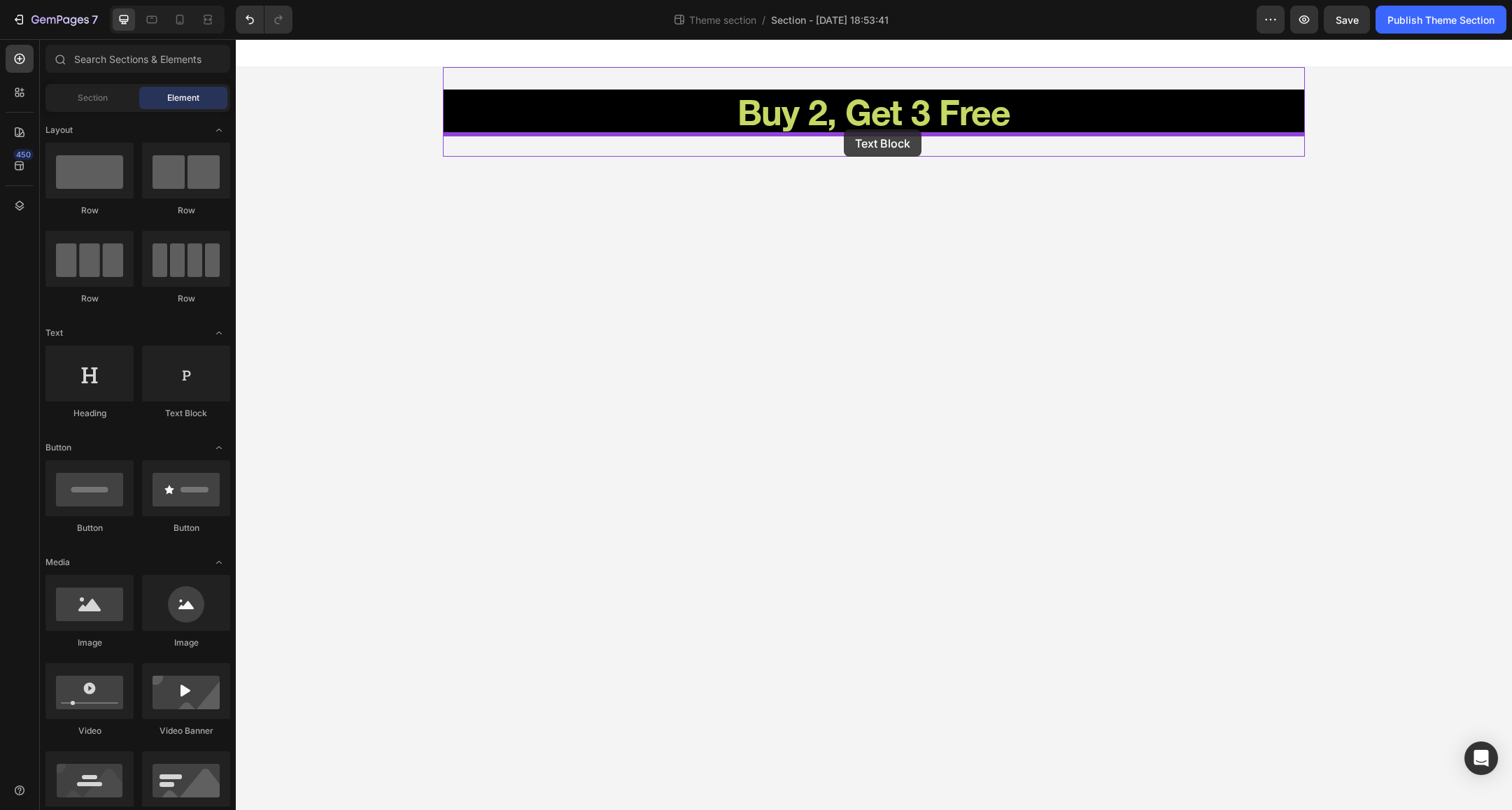
drag, startPoint x: 423, startPoint y: 419, endPoint x: 844, endPoint y: 129, distance: 511.2
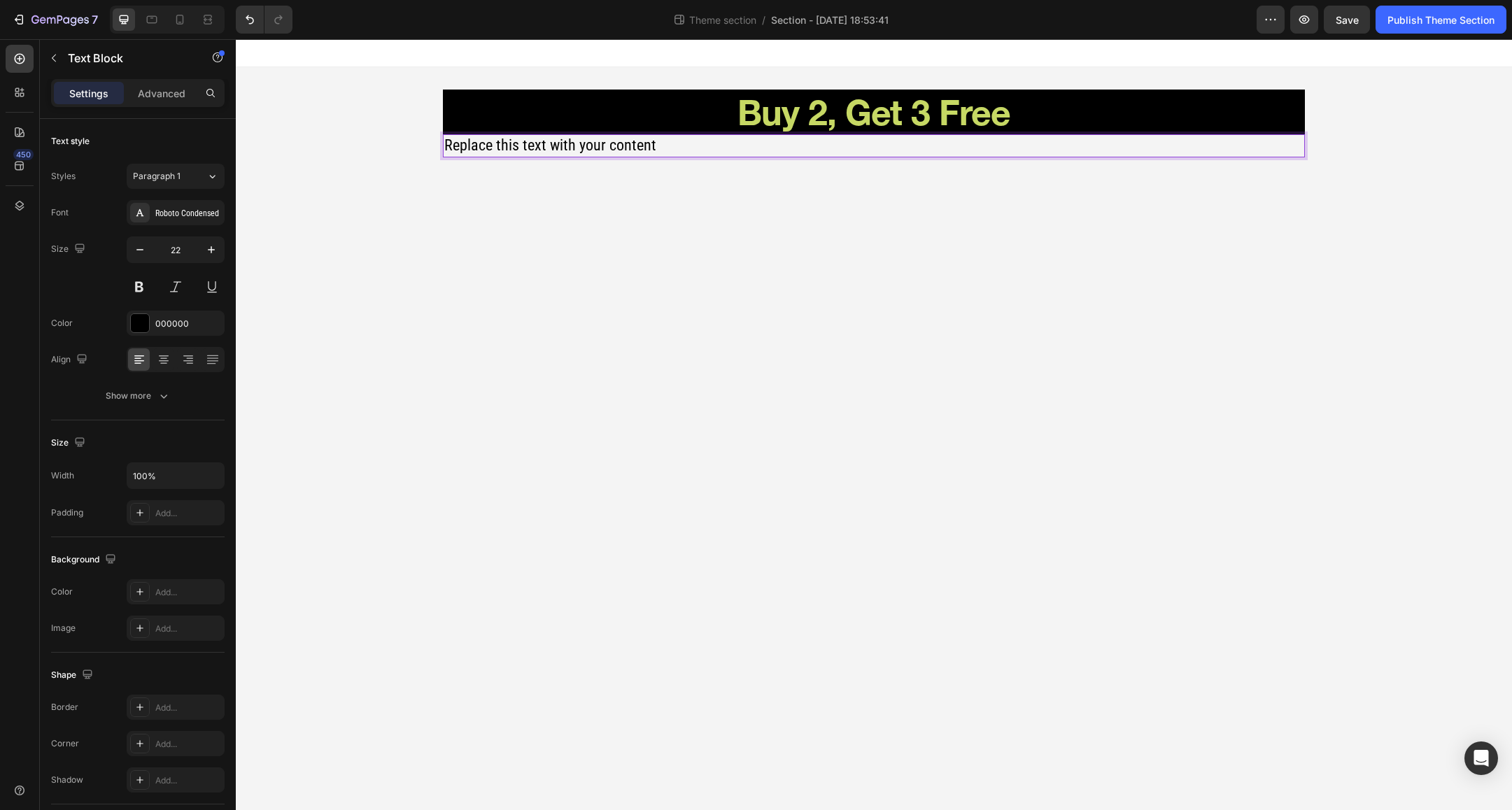
click at [659, 144] on div "Replace this text with your content" at bounding box center [873, 145] width 862 height 23
click at [641, 146] on p "Replace this text with your content" at bounding box center [874, 146] width 859 height 20
click at [199, 211] on div "Roboto Condensed" at bounding box center [188, 213] width 66 height 13
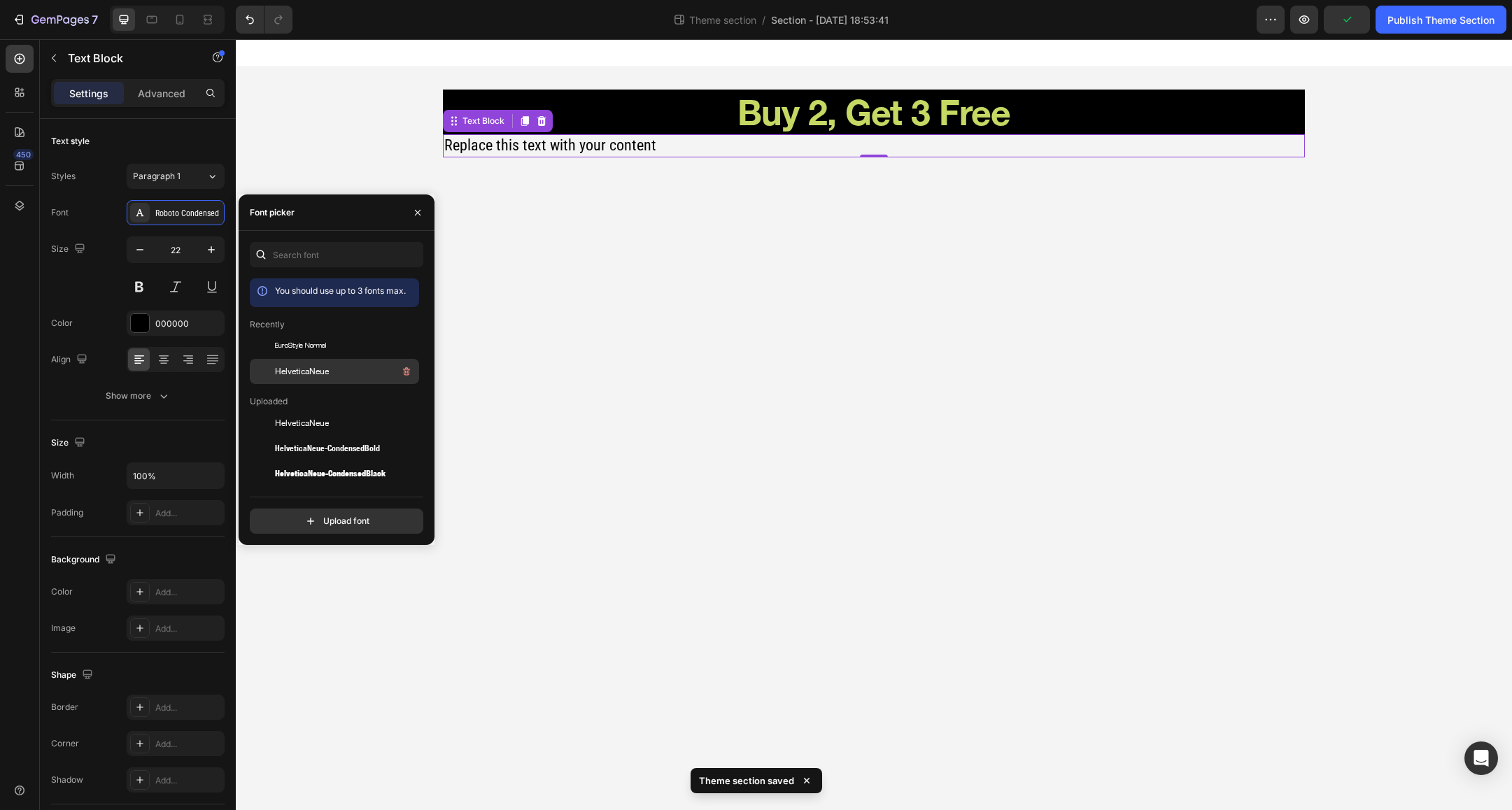
click at [294, 364] on div "HelveticaNeue" at bounding box center [345, 372] width 141 height 17
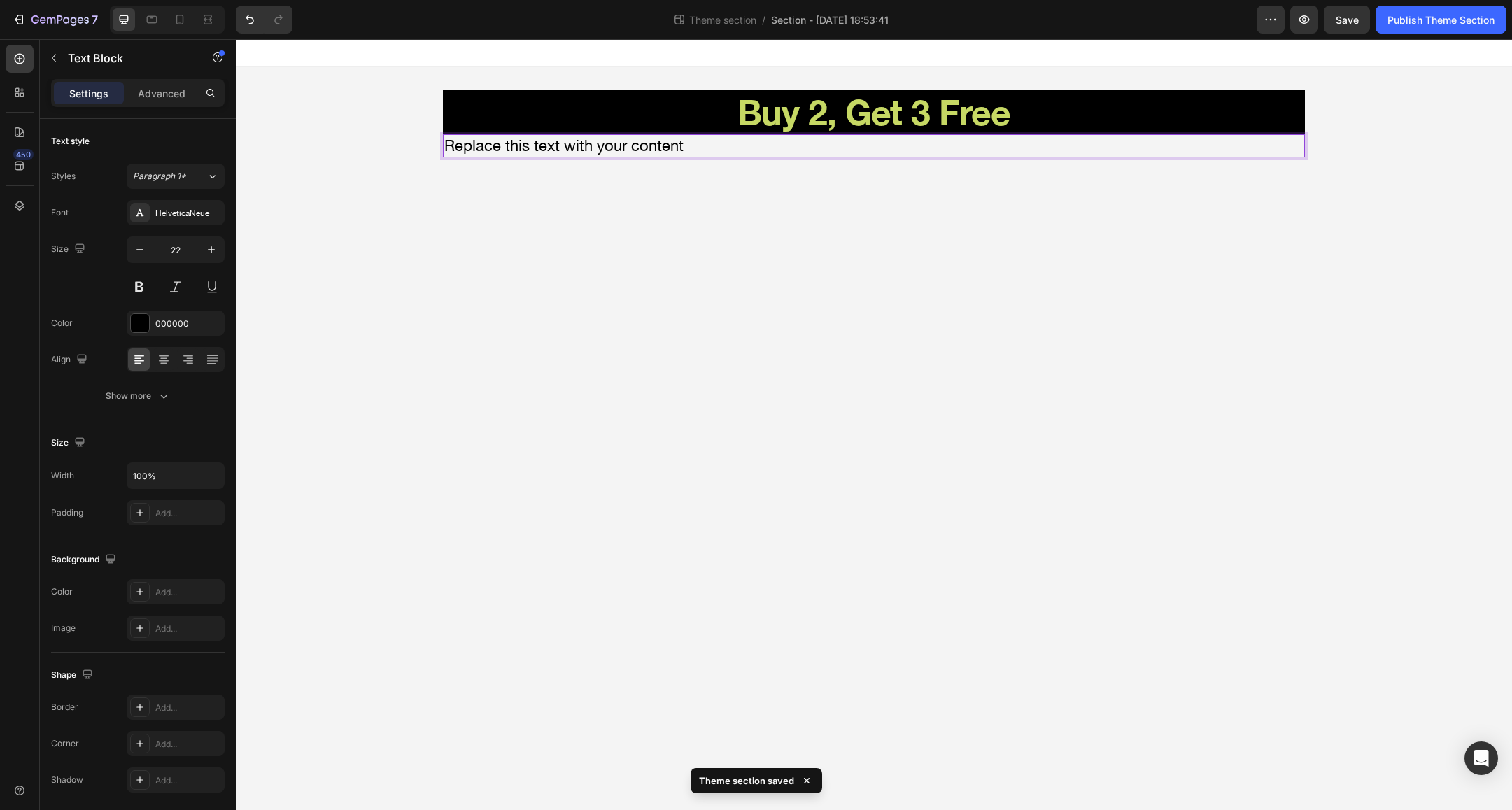
click at [532, 147] on p "Replace this text with your content" at bounding box center [874, 146] width 859 height 20
click at [490, 147] on p "Replace this text with your content" at bounding box center [874, 146] width 859 height 20
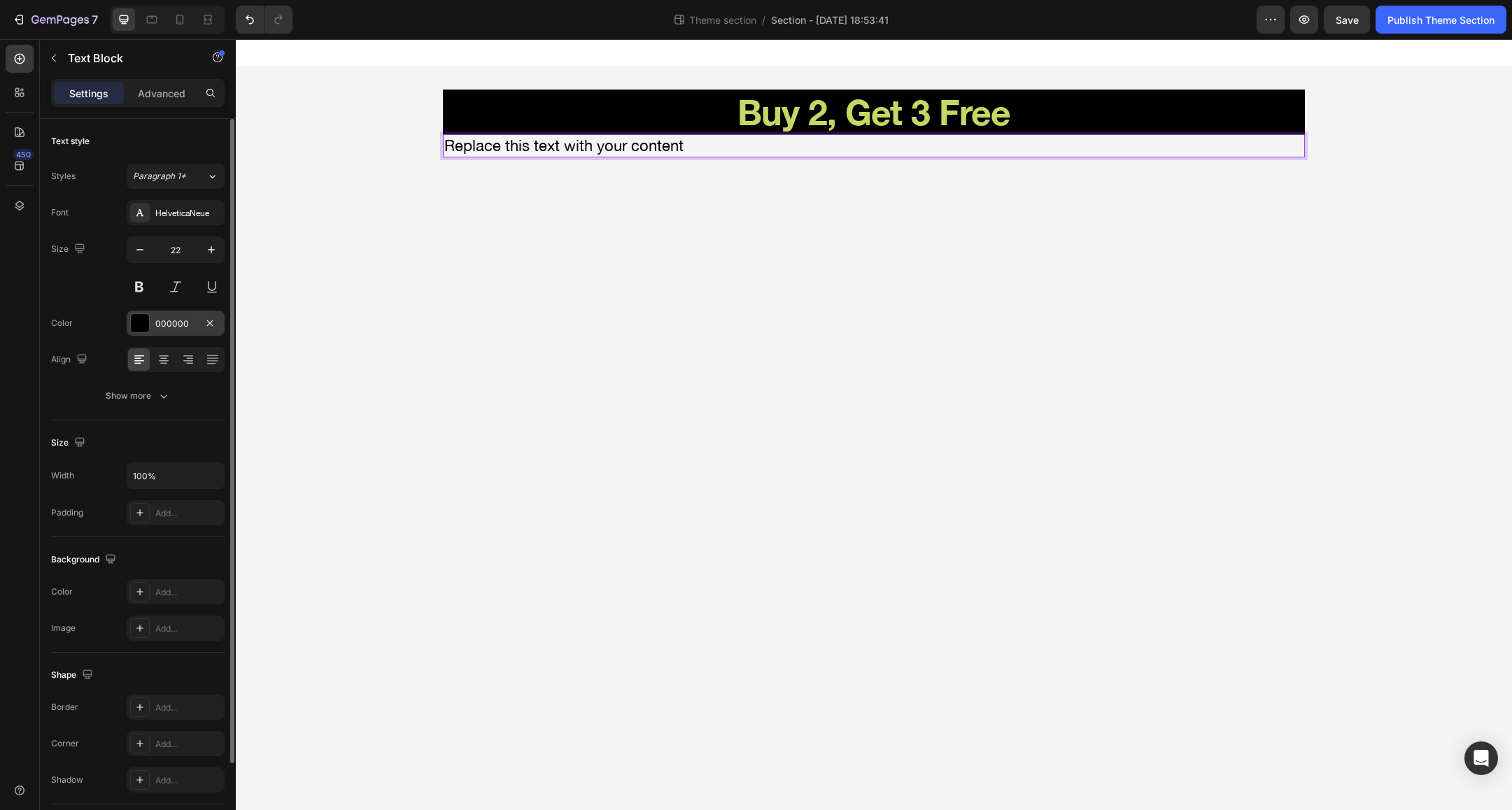
click at [178, 323] on div "000000" at bounding box center [176, 323] width 41 height 13
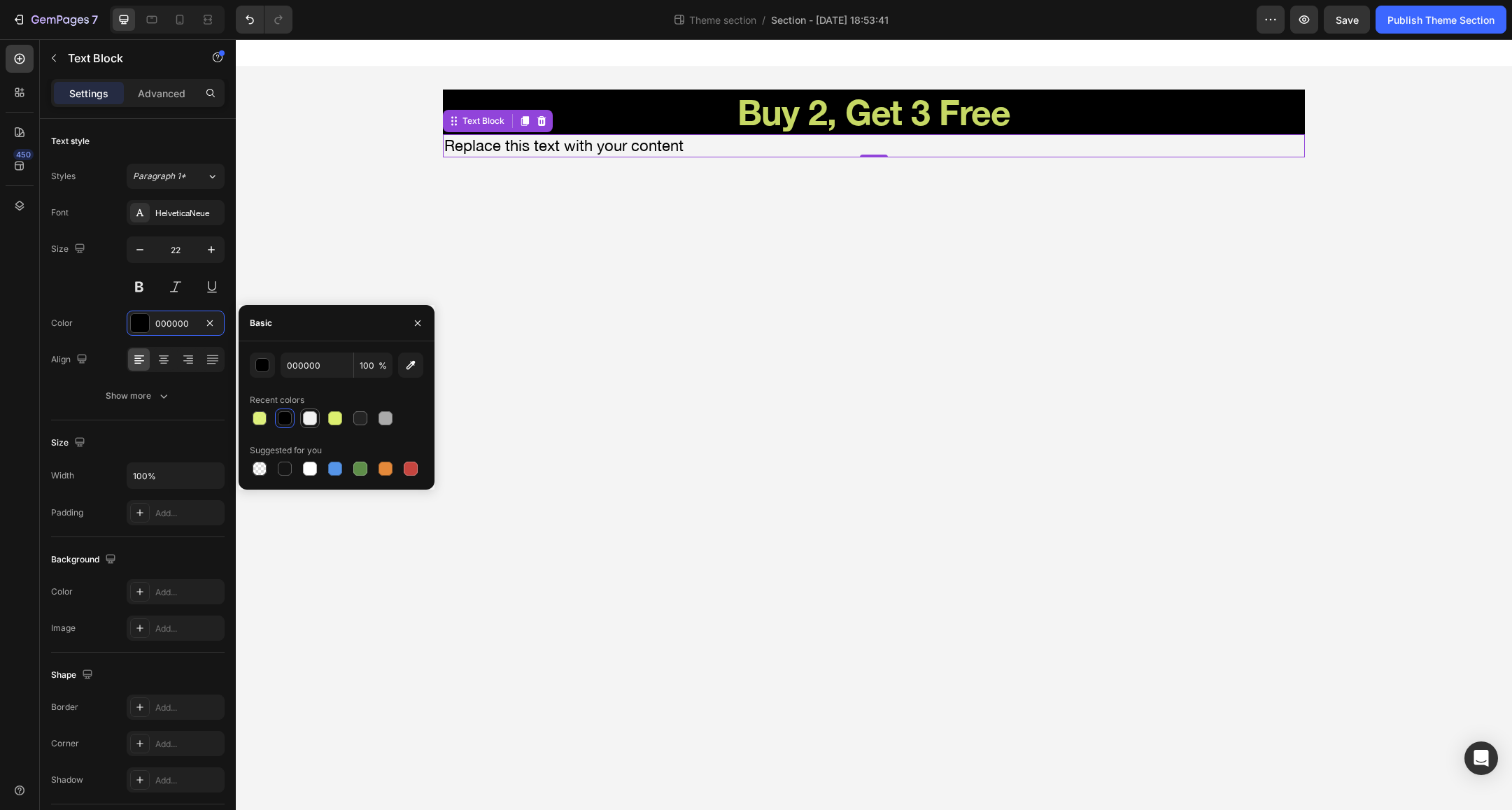
click at [311, 418] on div at bounding box center [310, 418] width 14 height 14
type input "F1F1F1"
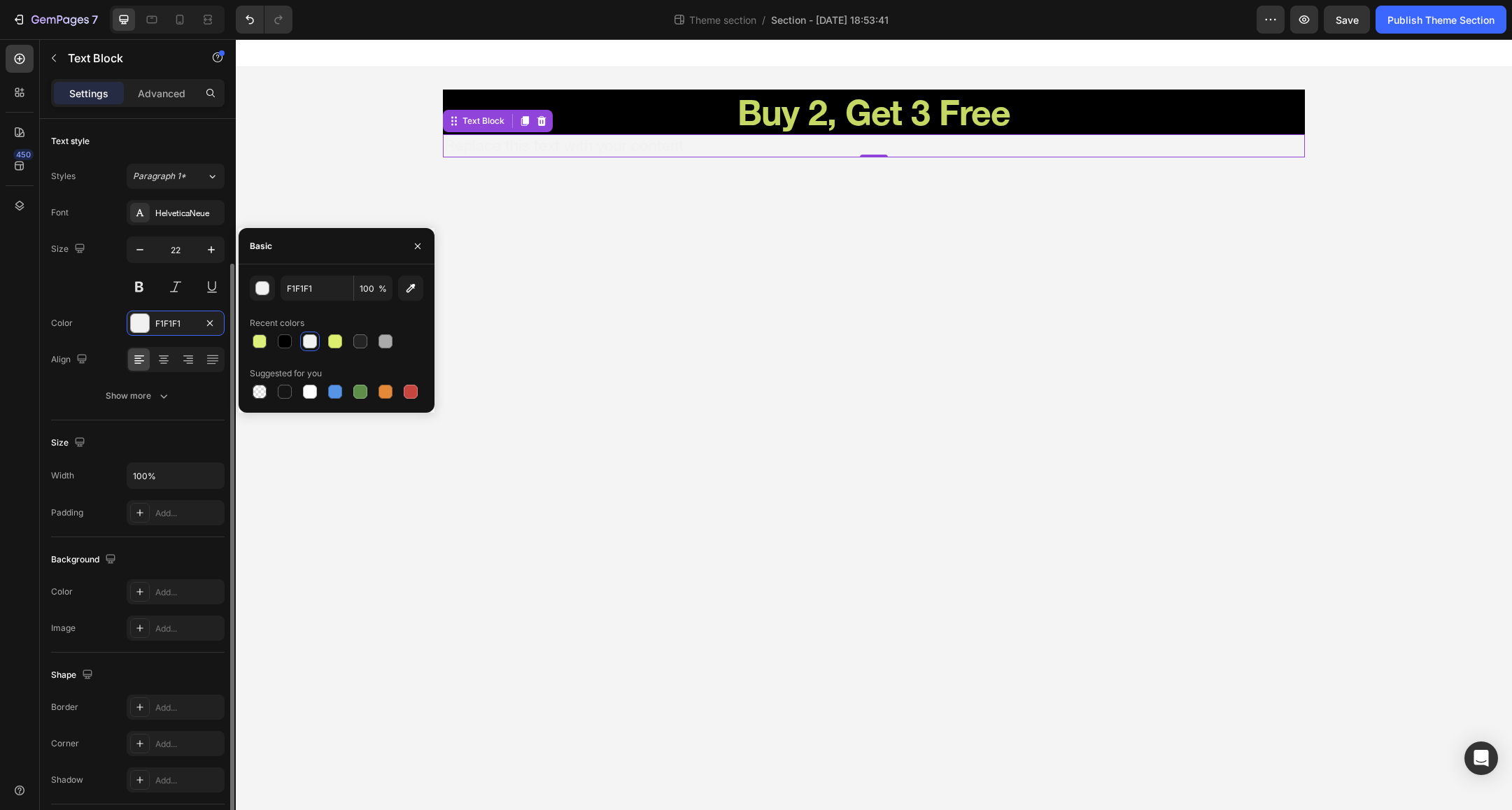
scroll to position [98, 0]
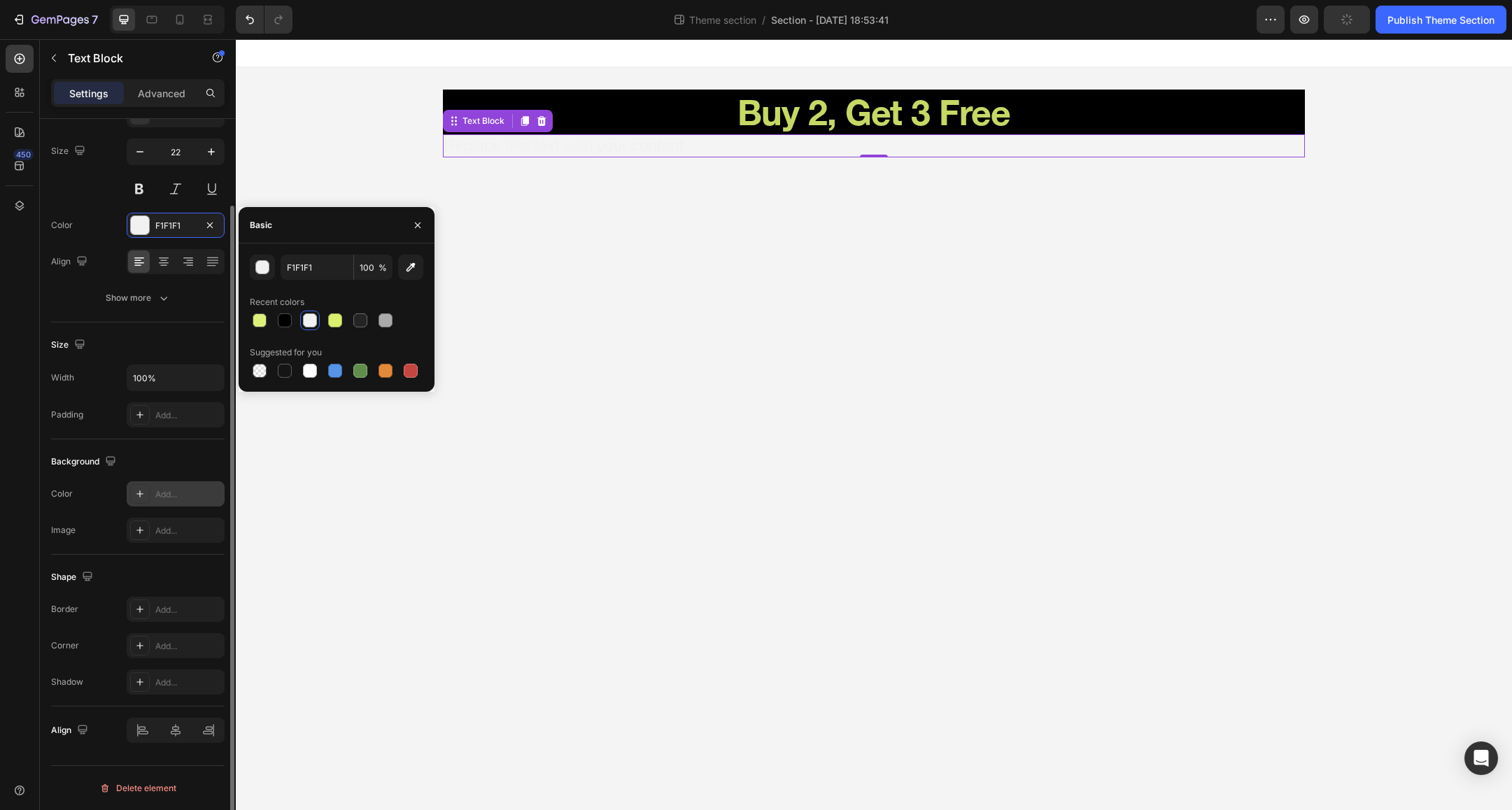
click at [169, 496] on div "Add..." at bounding box center [188, 494] width 66 height 13
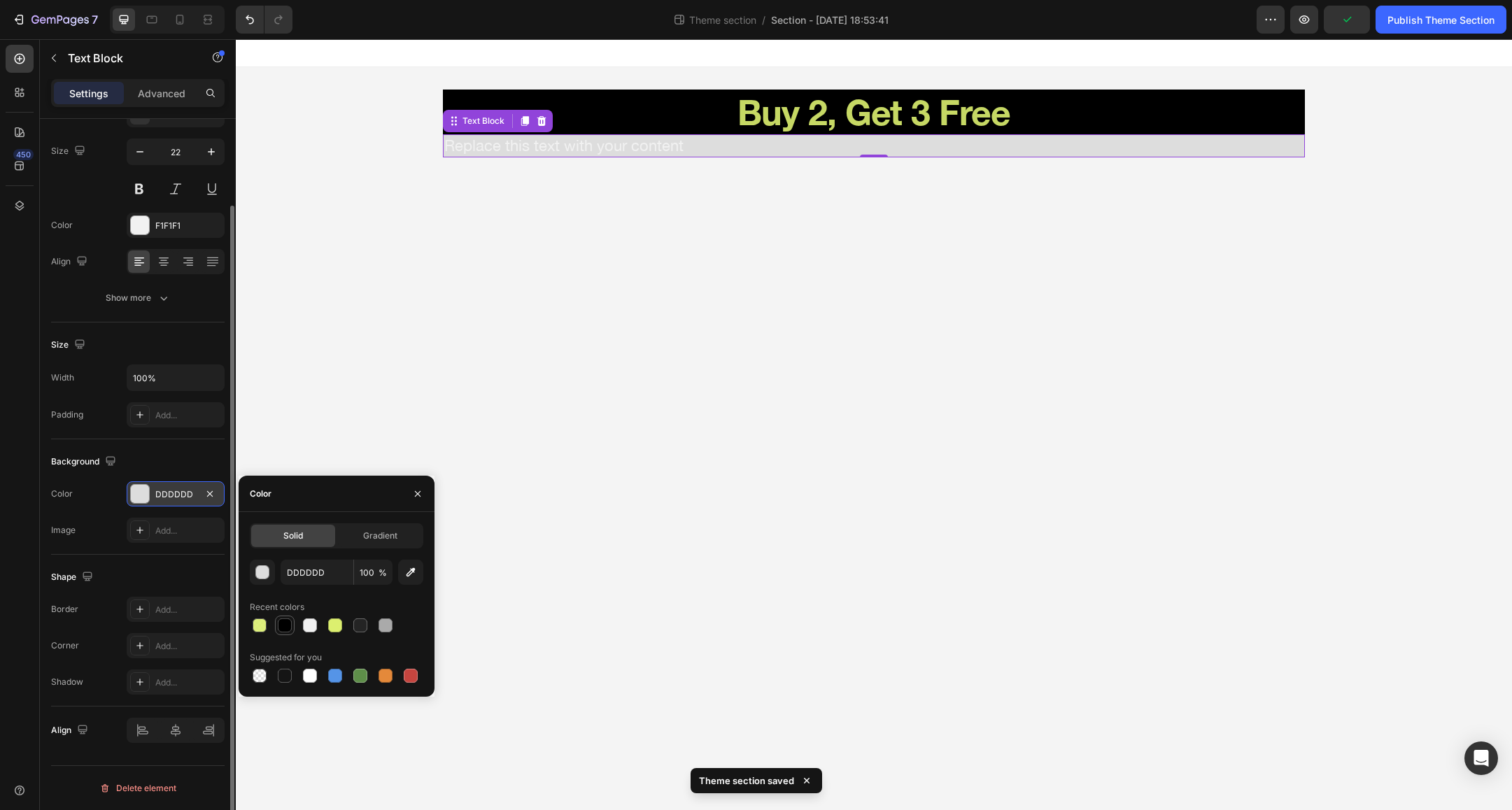
click at [288, 629] on div at bounding box center [284, 625] width 14 height 14
type input "000000"
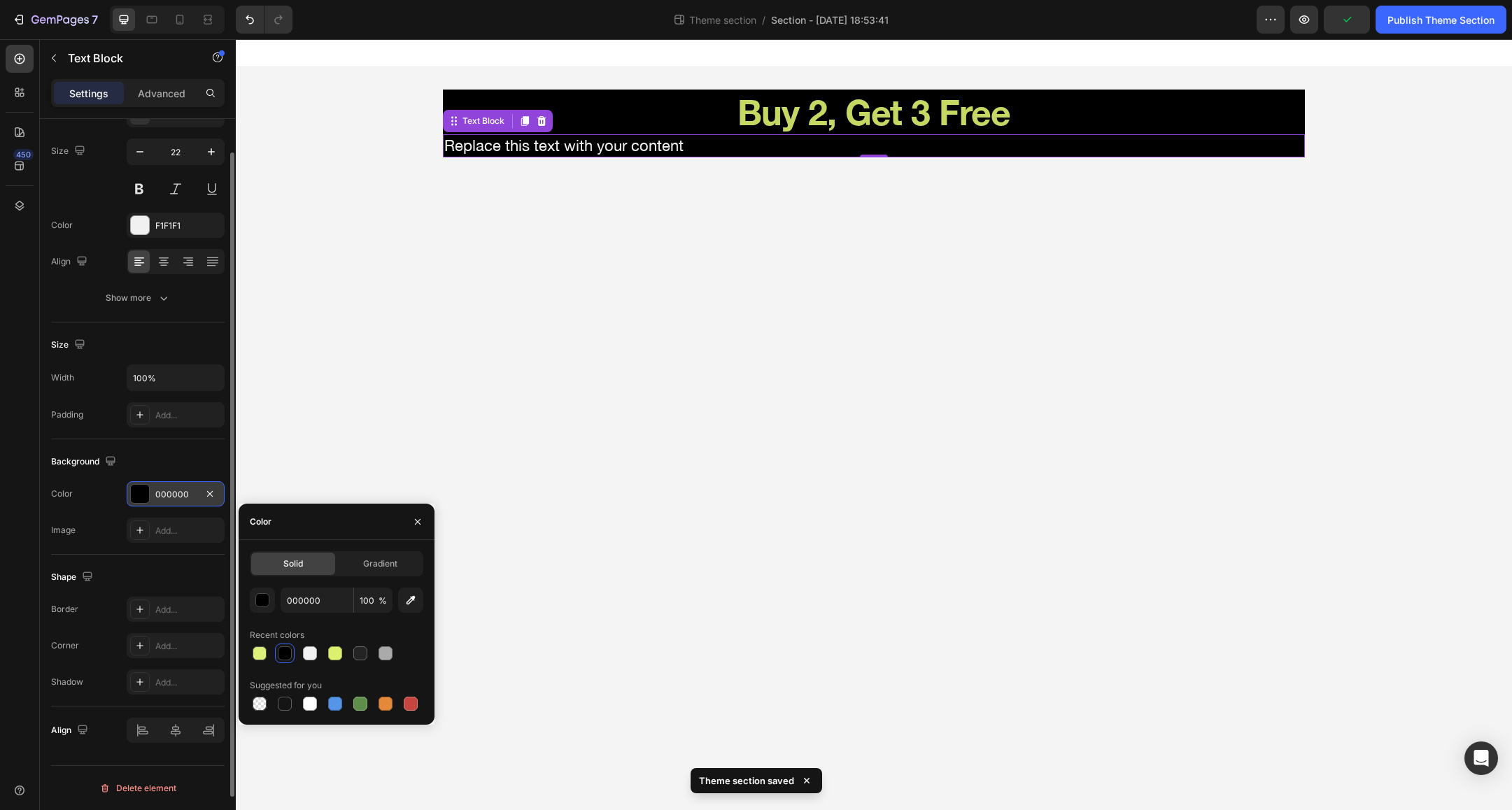
scroll to position [0, 0]
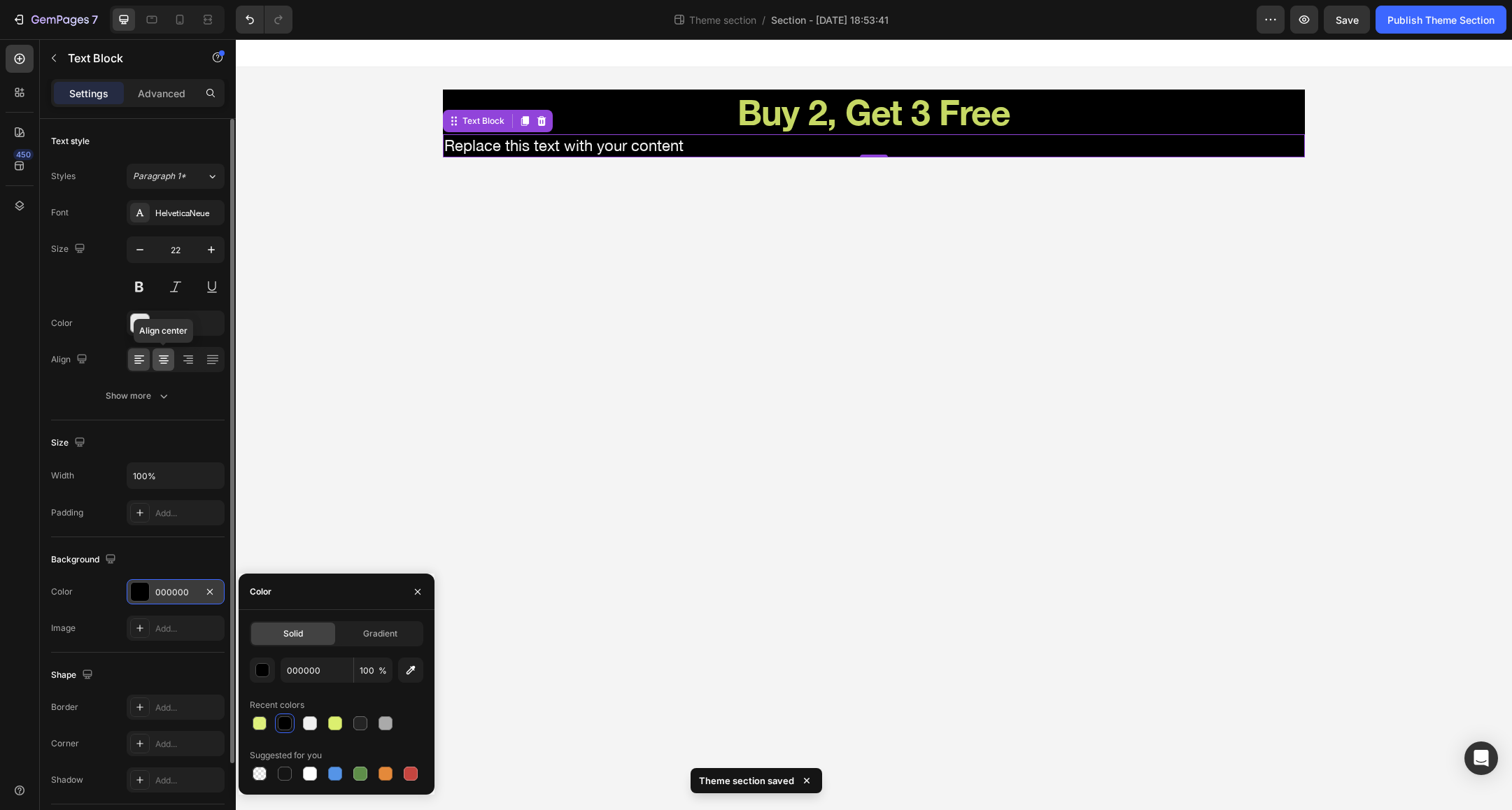
click at [164, 361] on icon at bounding box center [163, 359] width 14 height 14
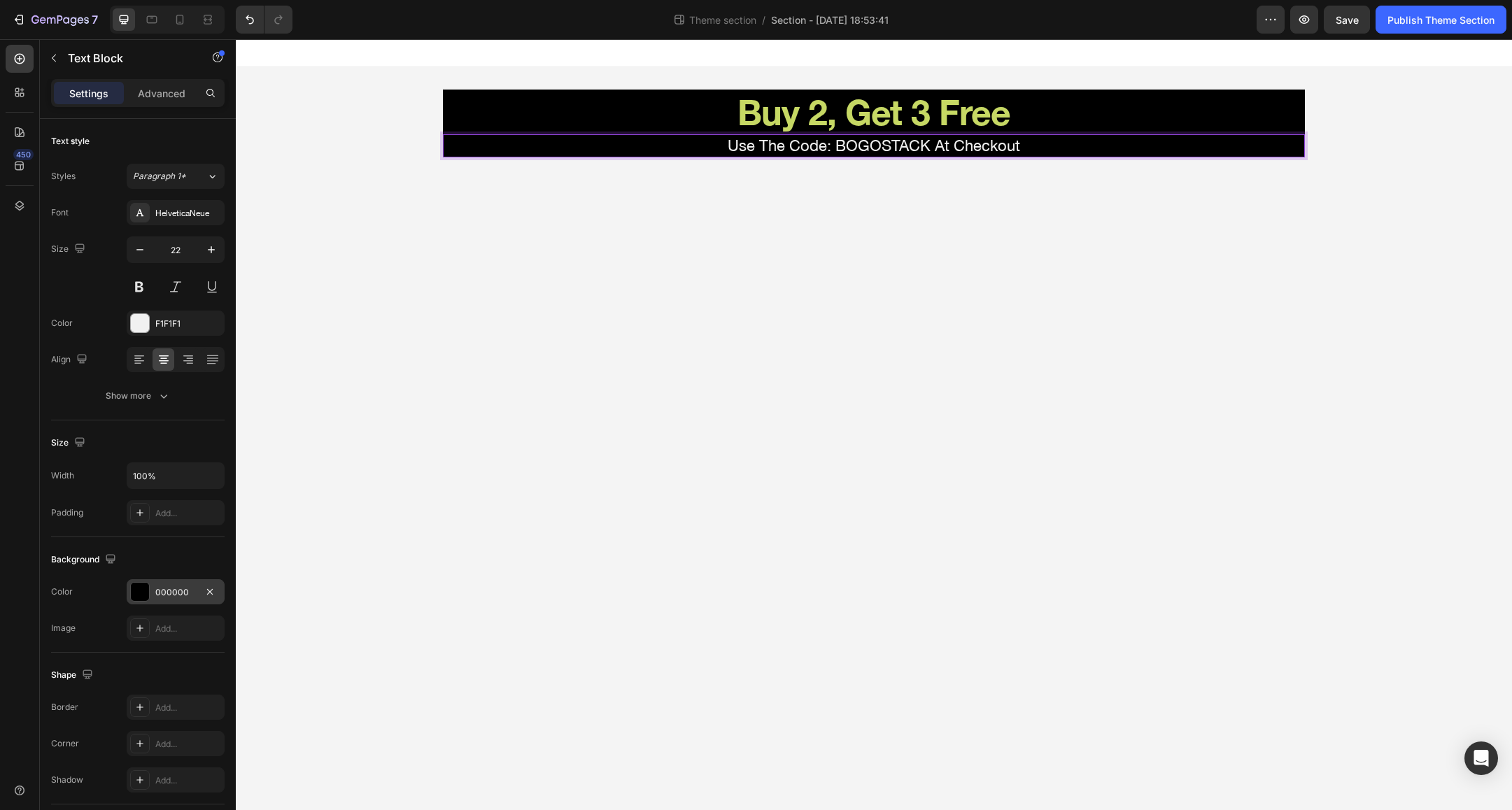
click at [793, 136] on p "Use The Code: BOGOSTACK At Checkout" at bounding box center [874, 146] width 859 height 20
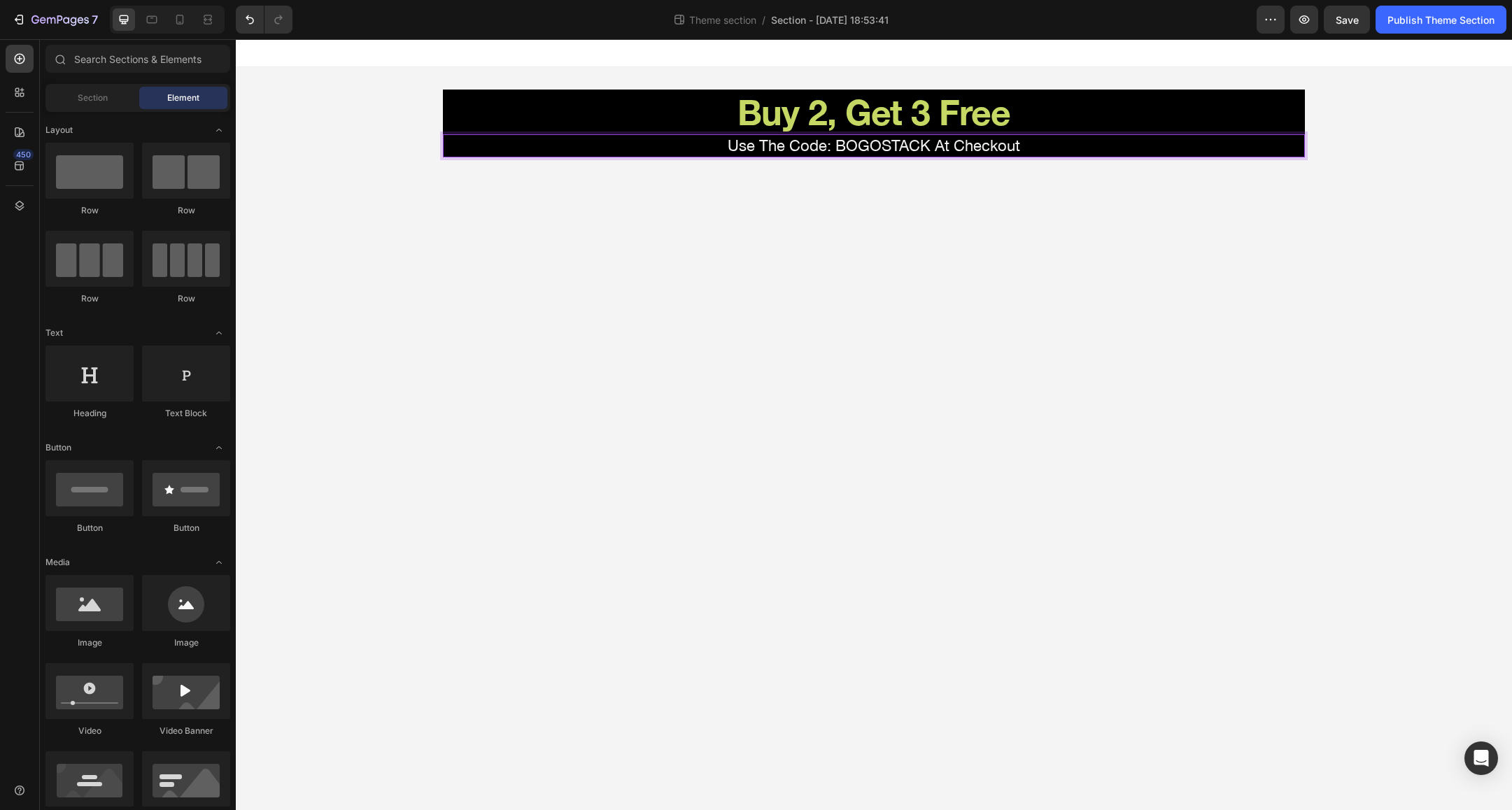
drag, startPoint x: 613, startPoint y: 270, endPoint x: 696, endPoint y: 157, distance: 140.2
click at [613, 269] on body "Buy 2, Get 3 Free Heading Use The Code: BOGOSTACK At Checkout Text Block 0 Root…" at bounding box center [874, 425] width 1276 height 771
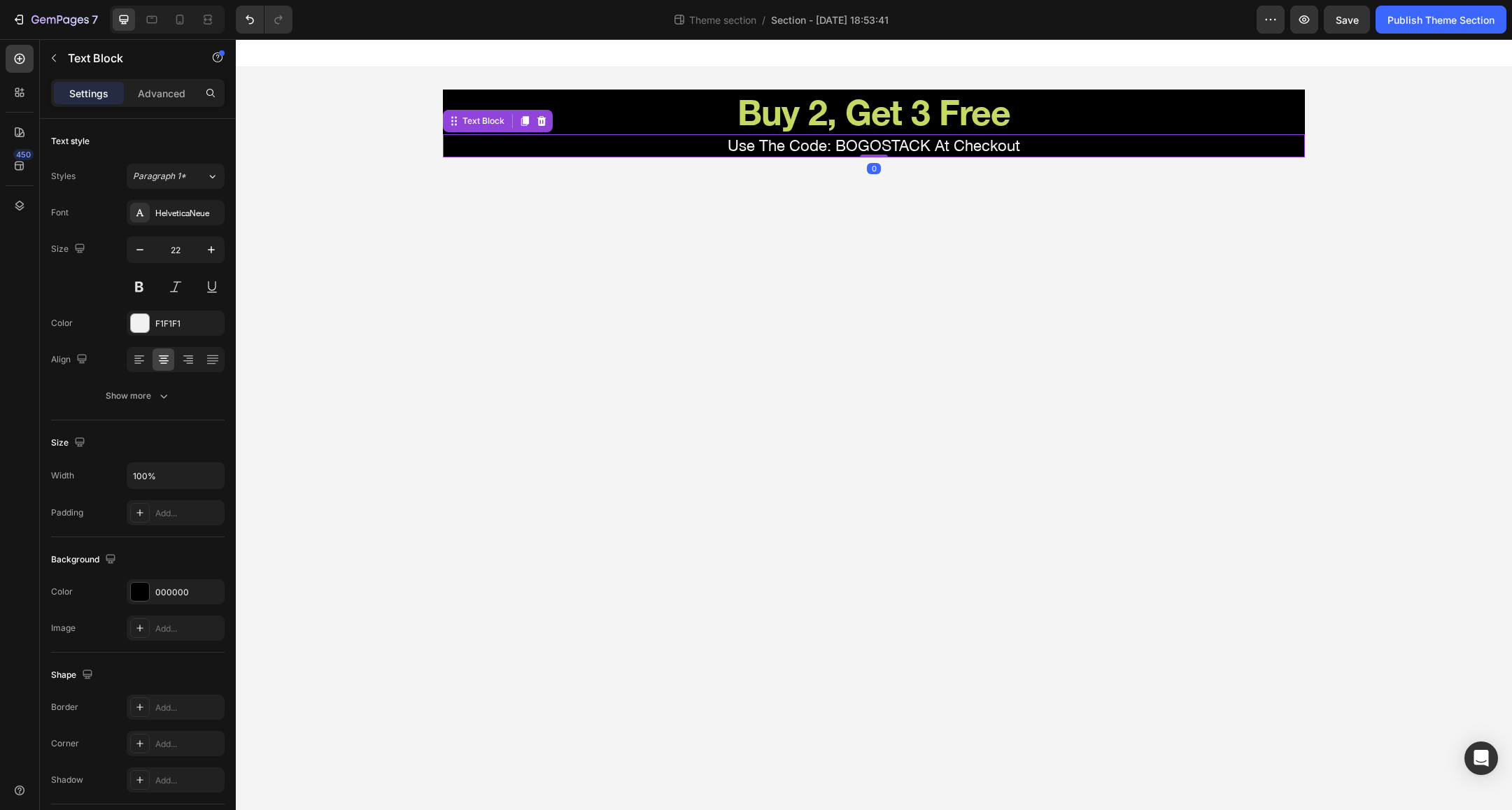
click at [705, 143] on p "Use The Code: BOGOSTACK At Checkout" at bounding box center [874, 146] width 859 height 20
click at [521, 120] on icon at bounding box center [524, 121] width 11 height 11
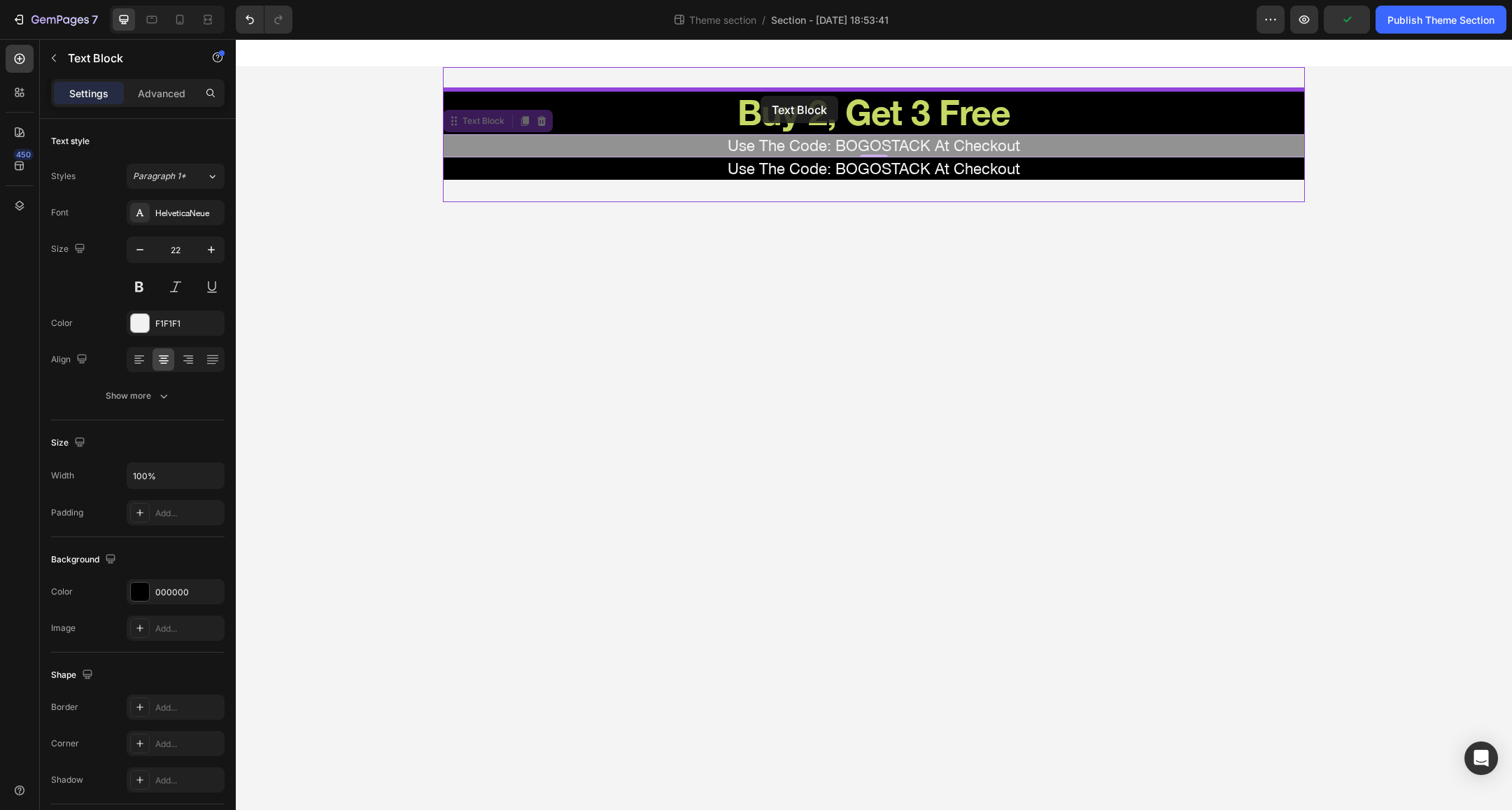
drag, startPoint x: 759, startPoint y: 147, endPoint x: 761, endPoint y: 96, distance: 51.0
click at [761, 96] on div "Buy 2, Get 3 Free Heading Use The Code: BOGOSTACK At Checkout Text Block 0 Use …" at bounding box center [874, 121] width 1276 height 163
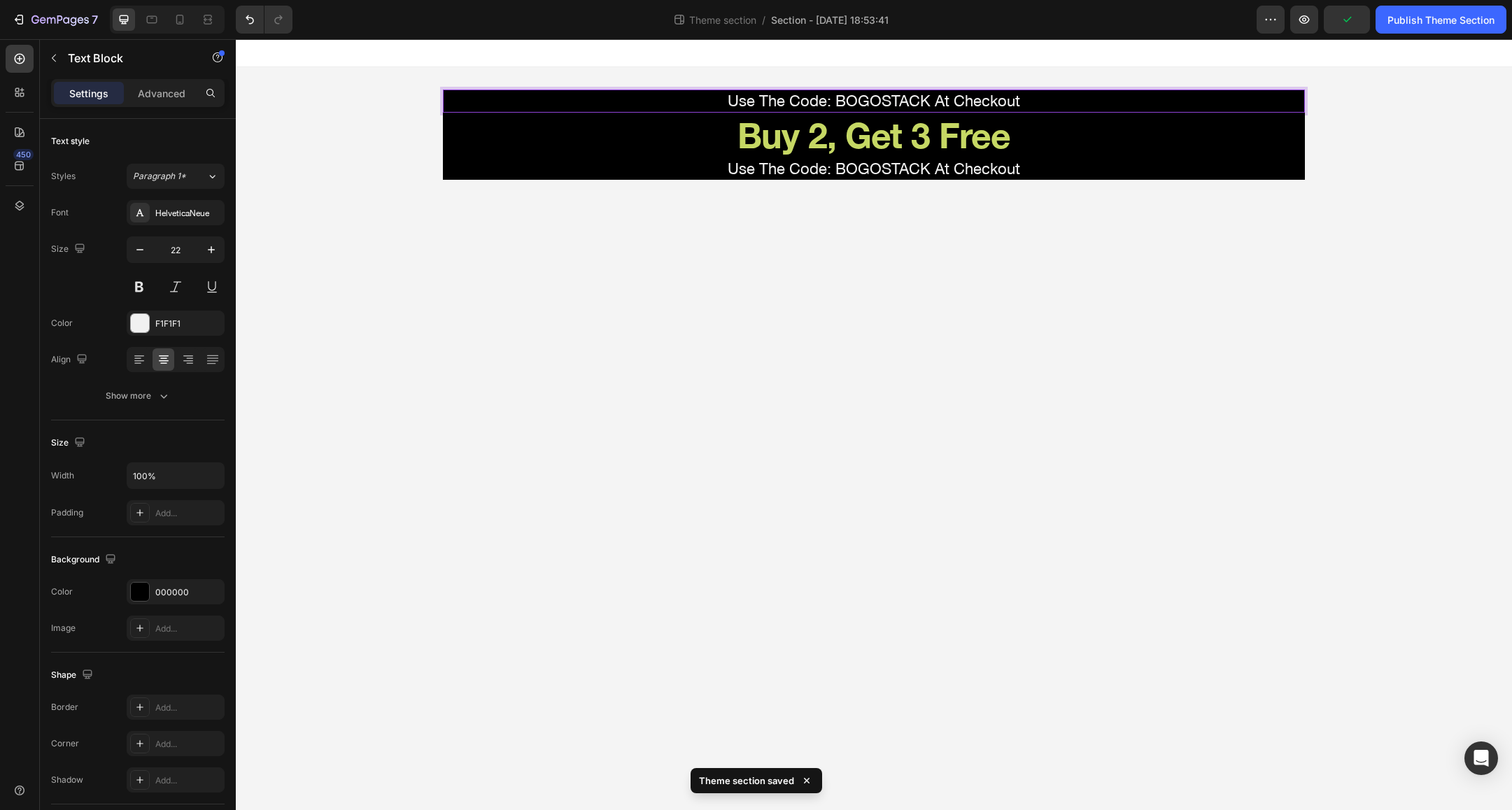
click at [767, 101] on p "Use The Code: BOGOSTACK At Checkout" at bounding box center [874, 101] width 859 height 20
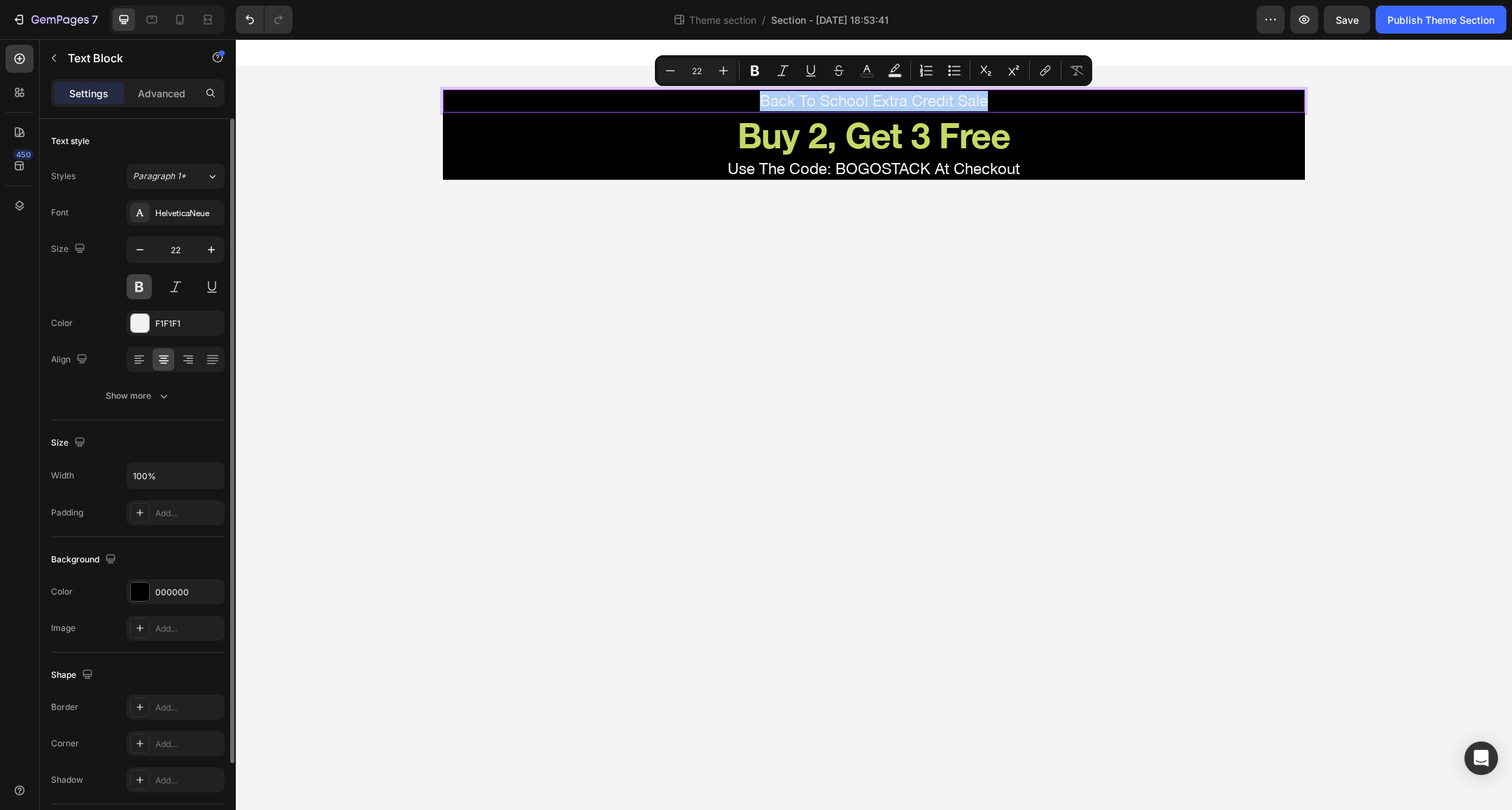
click at [144, 284] on button at bounding box center [140, 287] width 26 height 26
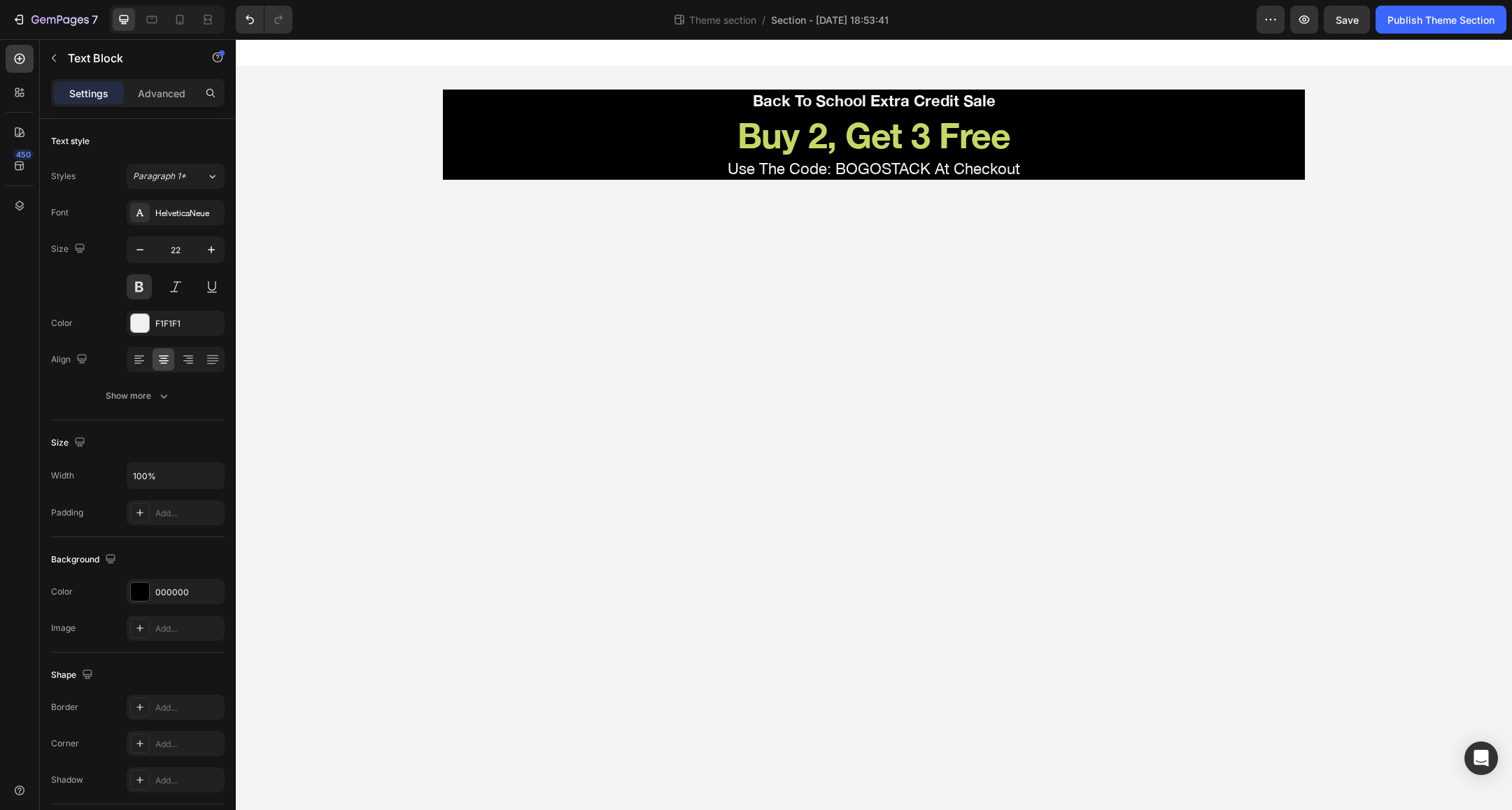
click at [816, 267] on body "Back To School Extra Credit Sale Text Block Buy 2, Get 3 Free Heading Use The C…" at bounding box center [874, 425] width 1276 height 771
click at [838, 144] on p "Buy 2, Get 3 Free" at bounding box center [874, 134] width 859 height 42
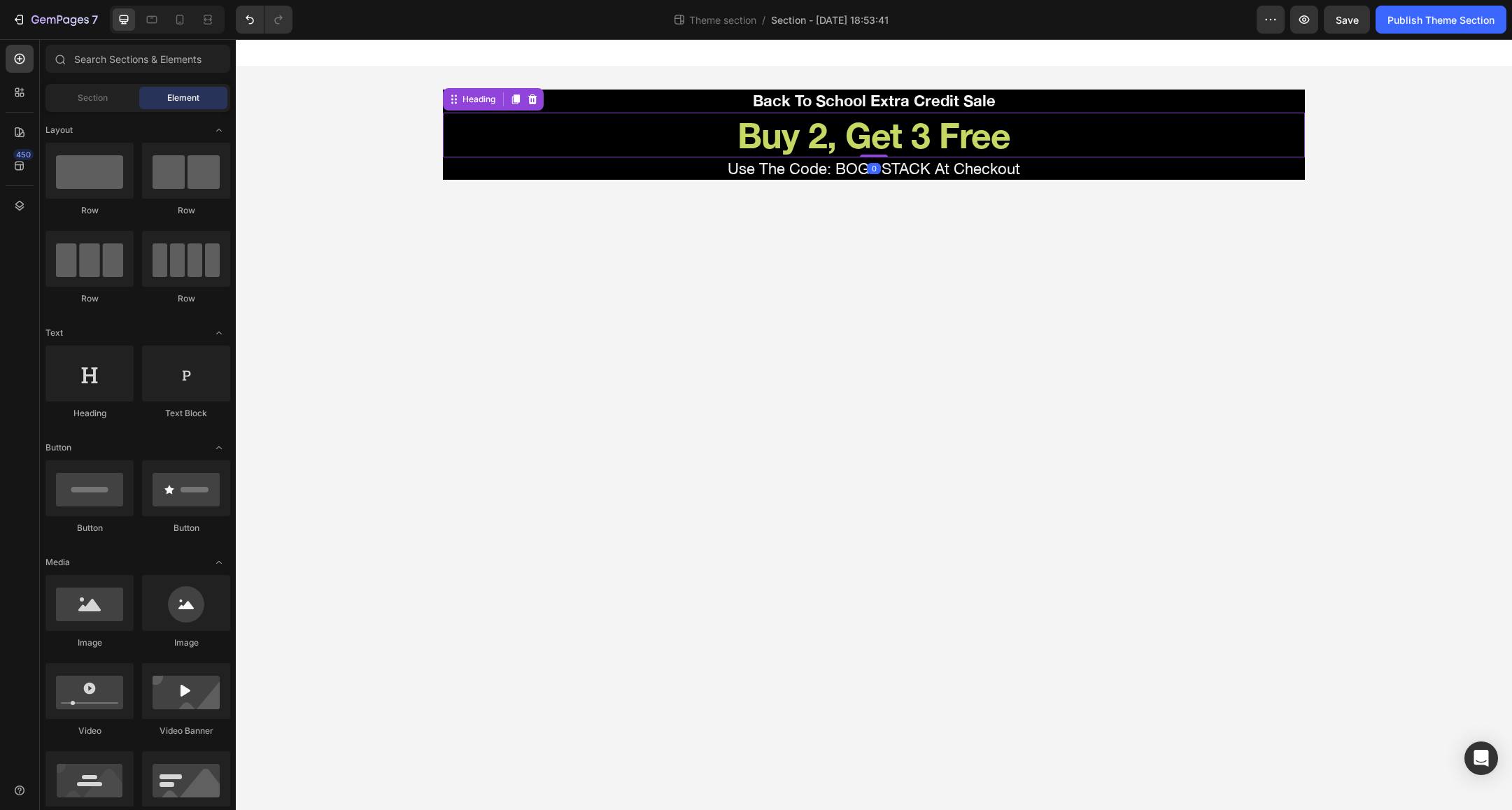
click at [793, 331] on body "Back To School Extra Credit Sale Text Block Buy 2, Get 3 Free Heading 0 Use The…" at bounding box center [874, 425] width 1276 height 771
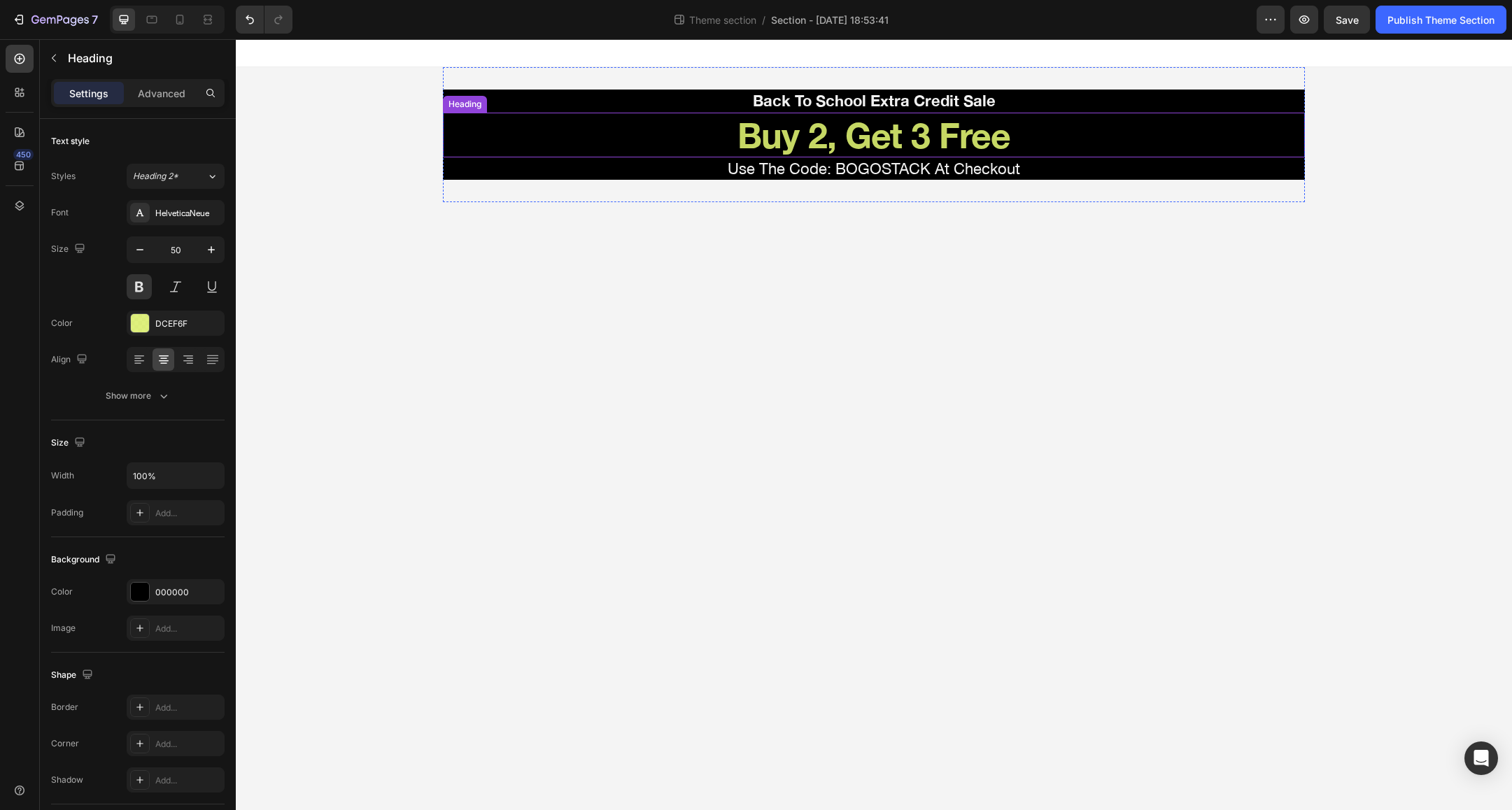
click at [902, 124] on p "Buy 2, Get 3 Free" at bounding box center [874, 134] width 859 height 42
click at [207, 248] on icon "button" at bounding box center [211, 249] width 14 height 14
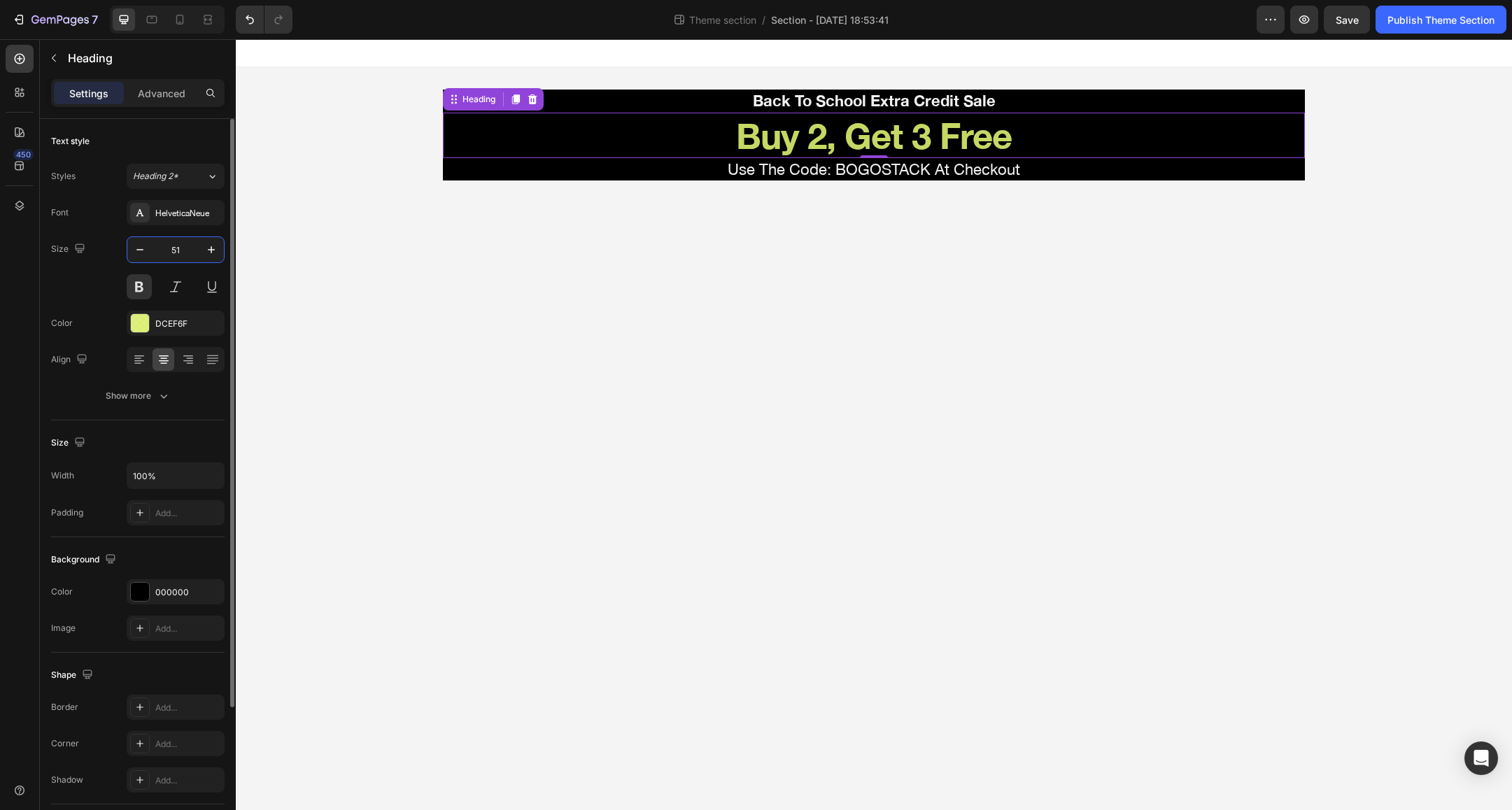
click at [182, 250] on input "51" at bounding box center [175, 250] width 46 height 26
click at [208, 248] on icon "button" at bounding box center [211, 249] width 14 height 14
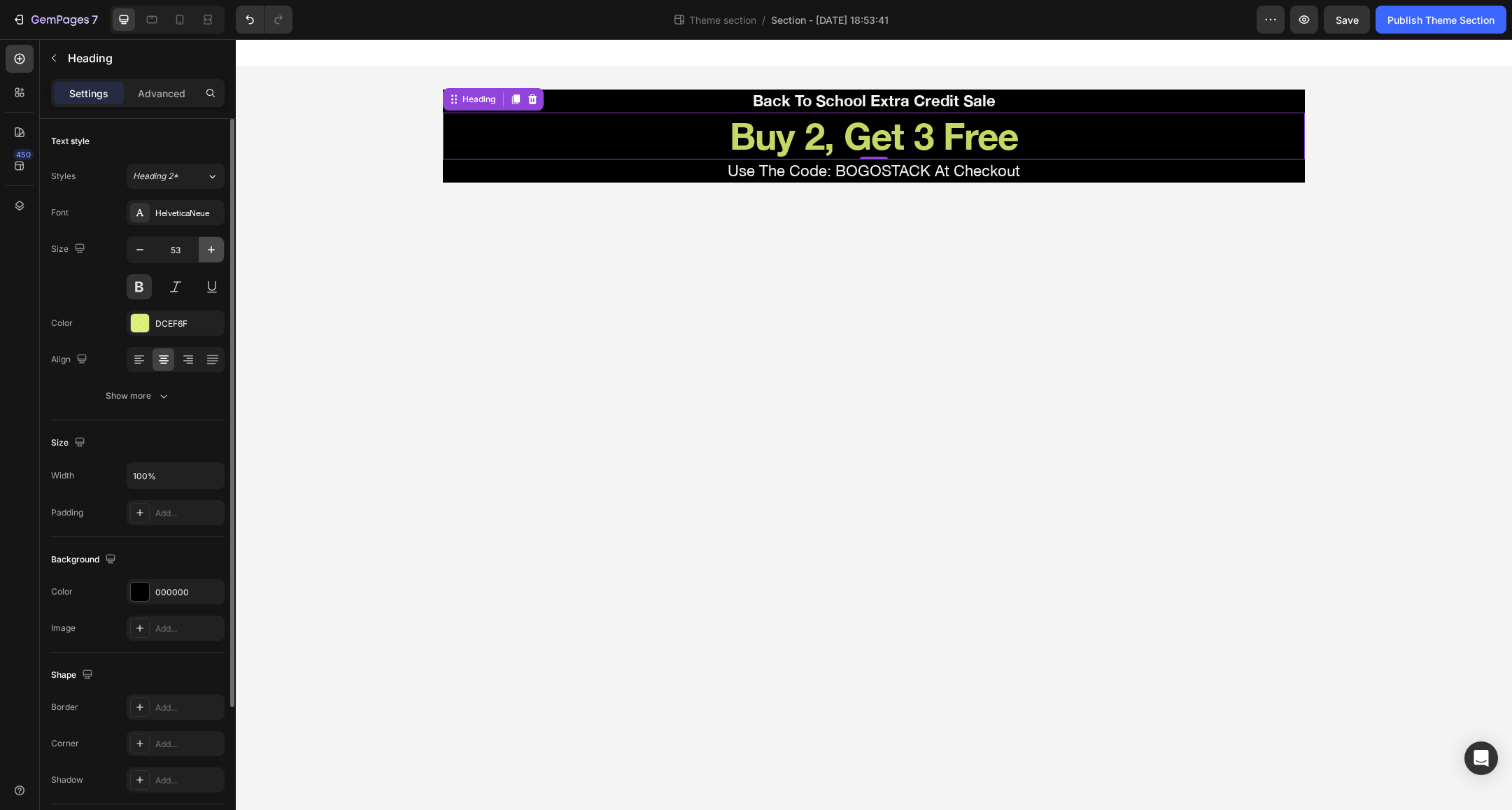
click at [208, 248] on icon "button" at bounding box center [211, 249] width 14 height 14
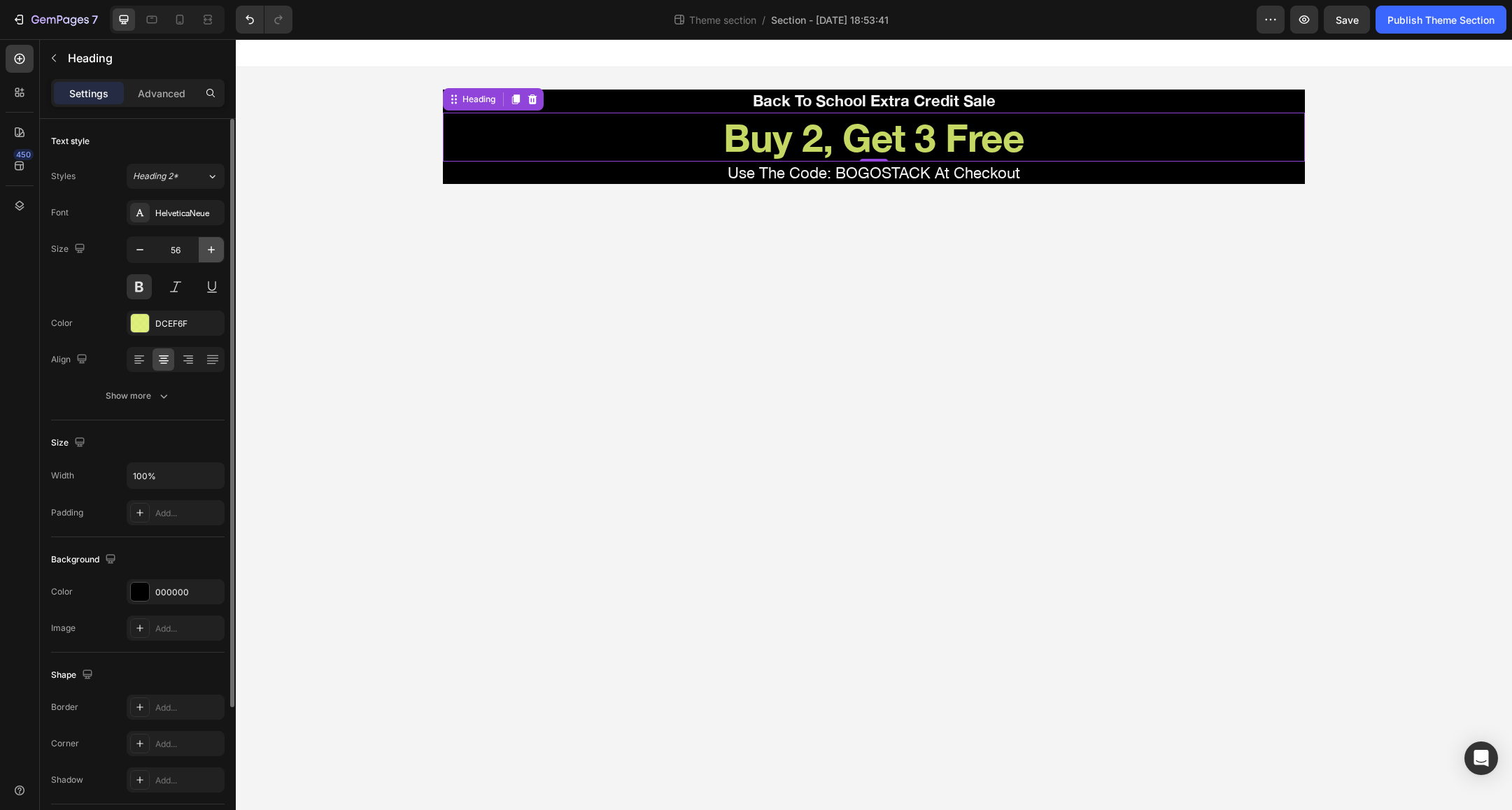
click at [208, 248] on icon "button" at bounding box center [211, 249] width 14 height 14
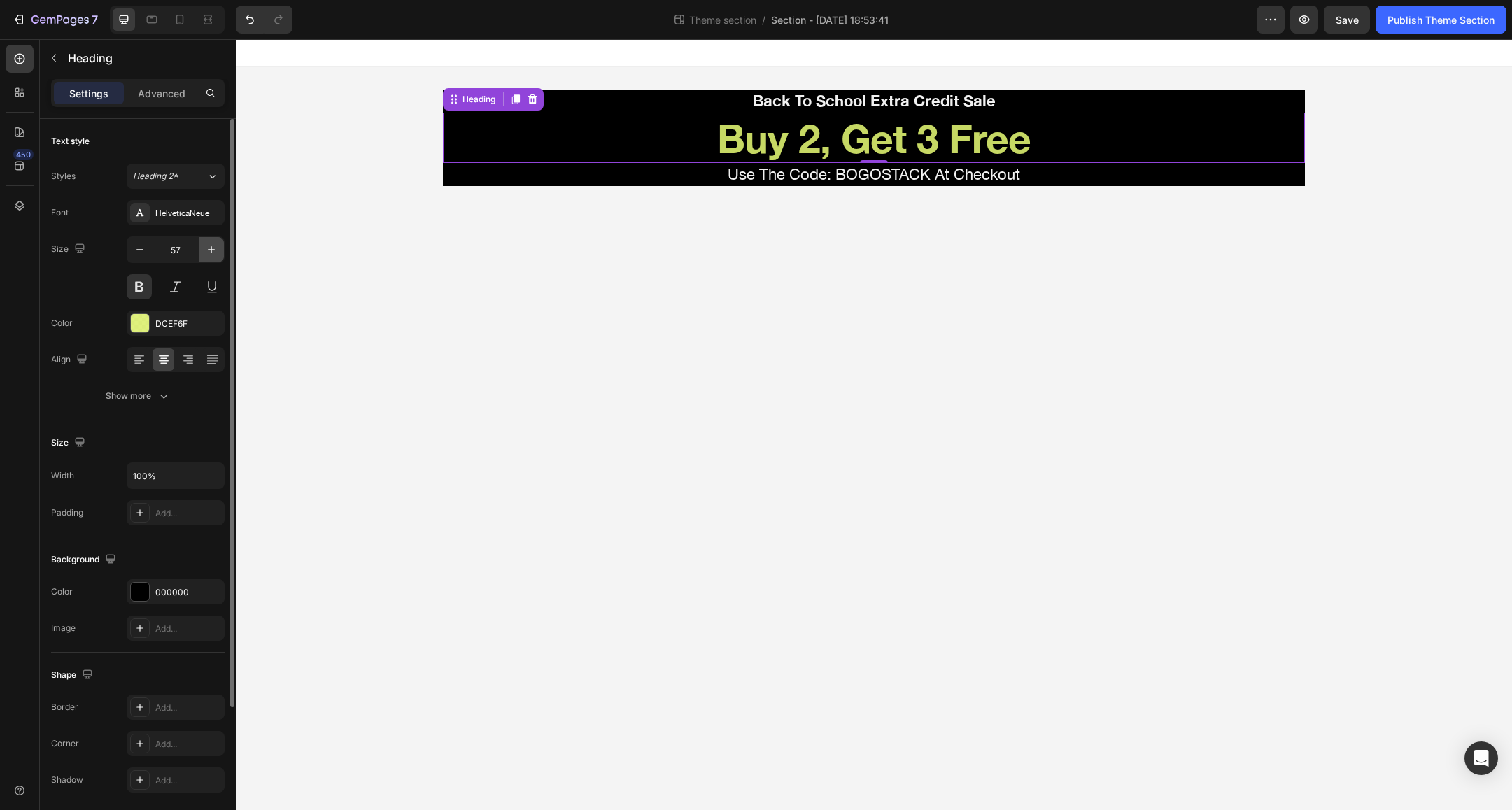
click at [208, 248] on icon "button" at bounding box center [211, 249] width 14 height 14
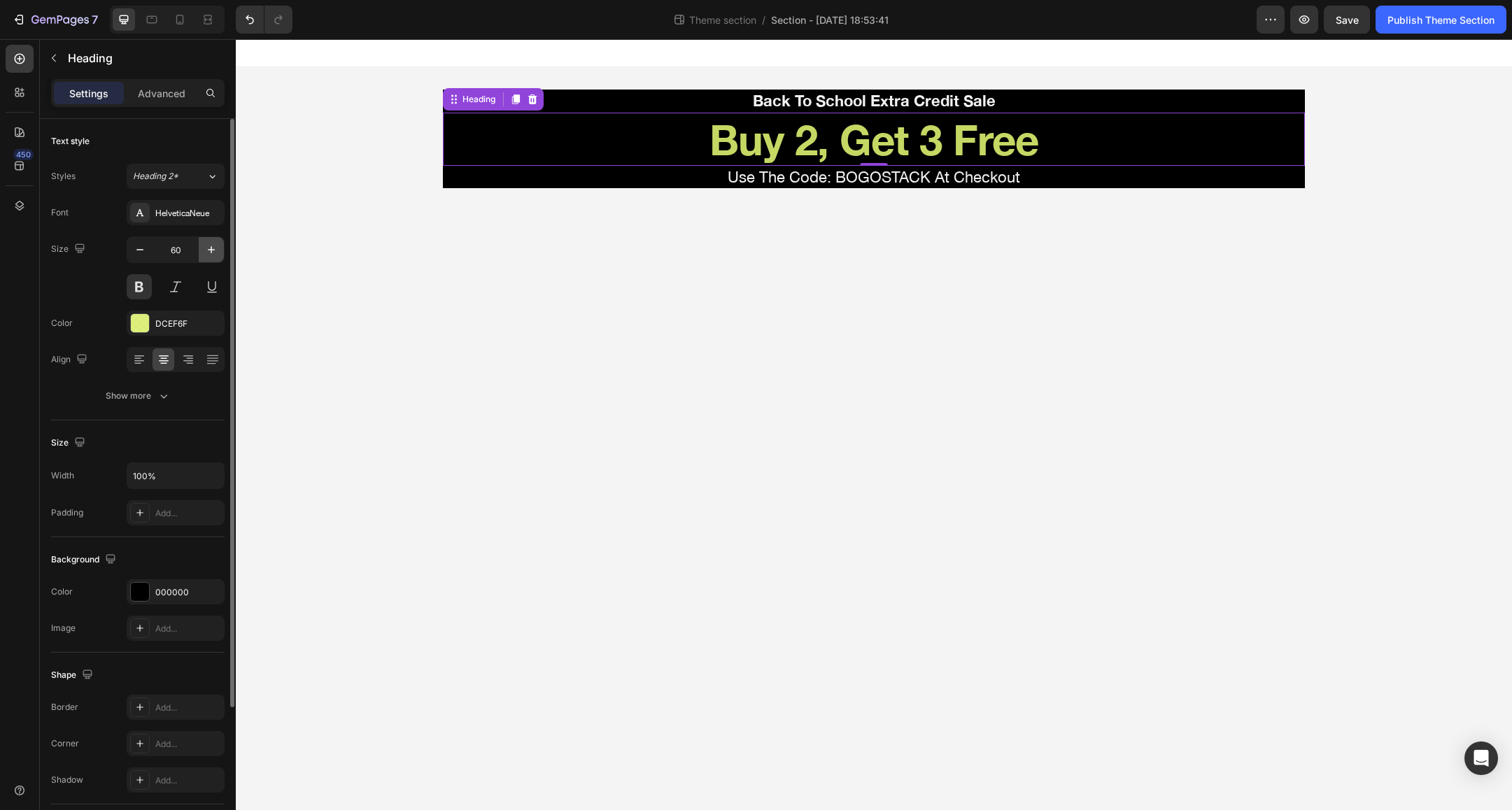
click at [208, 248] on icon "button" at bounding box center [211, 249] width 14 height 14
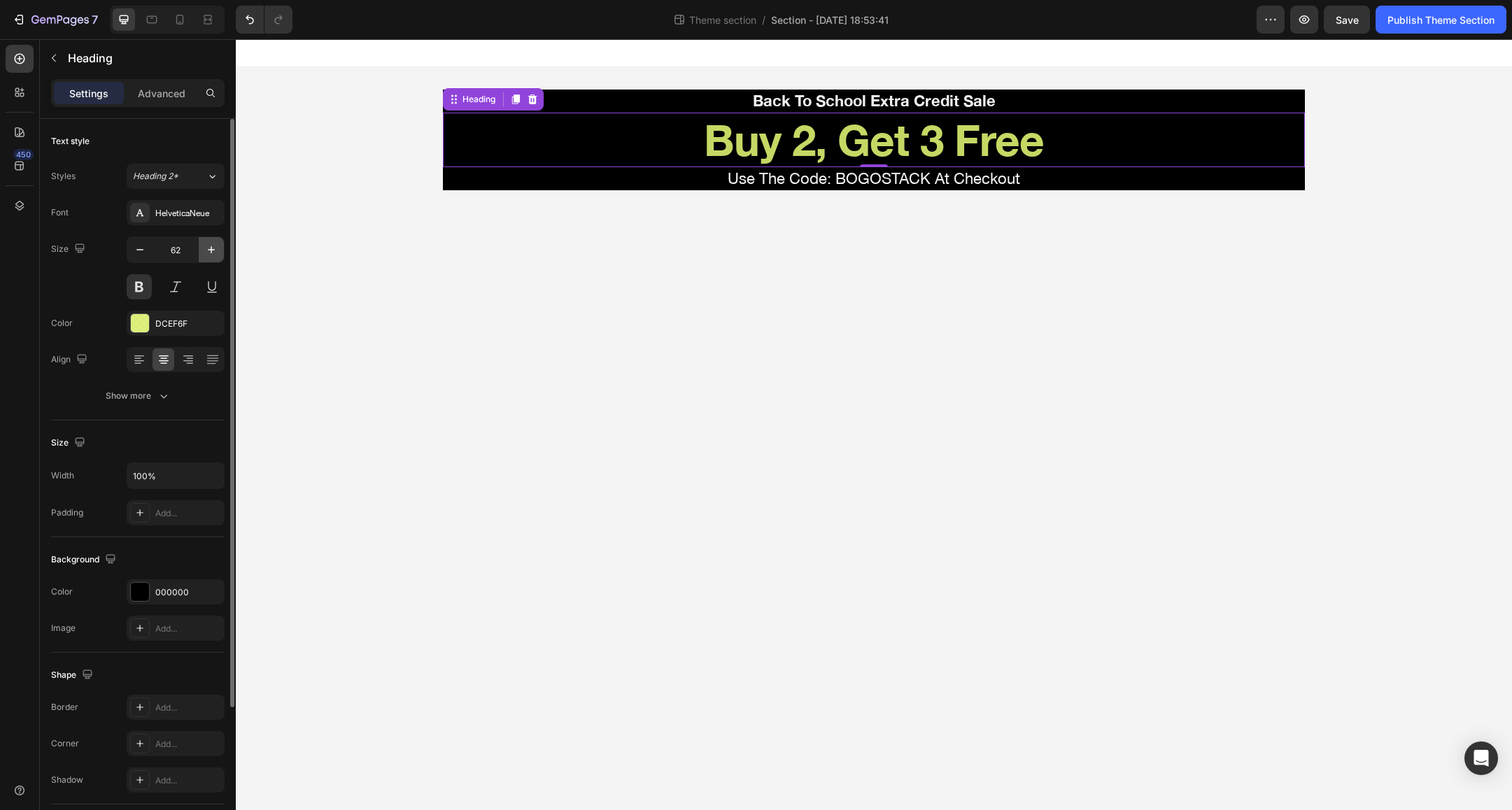
click at [208, 248] on icon "button" at bounding box center [211, 249] width 14 height 14
type input "64"
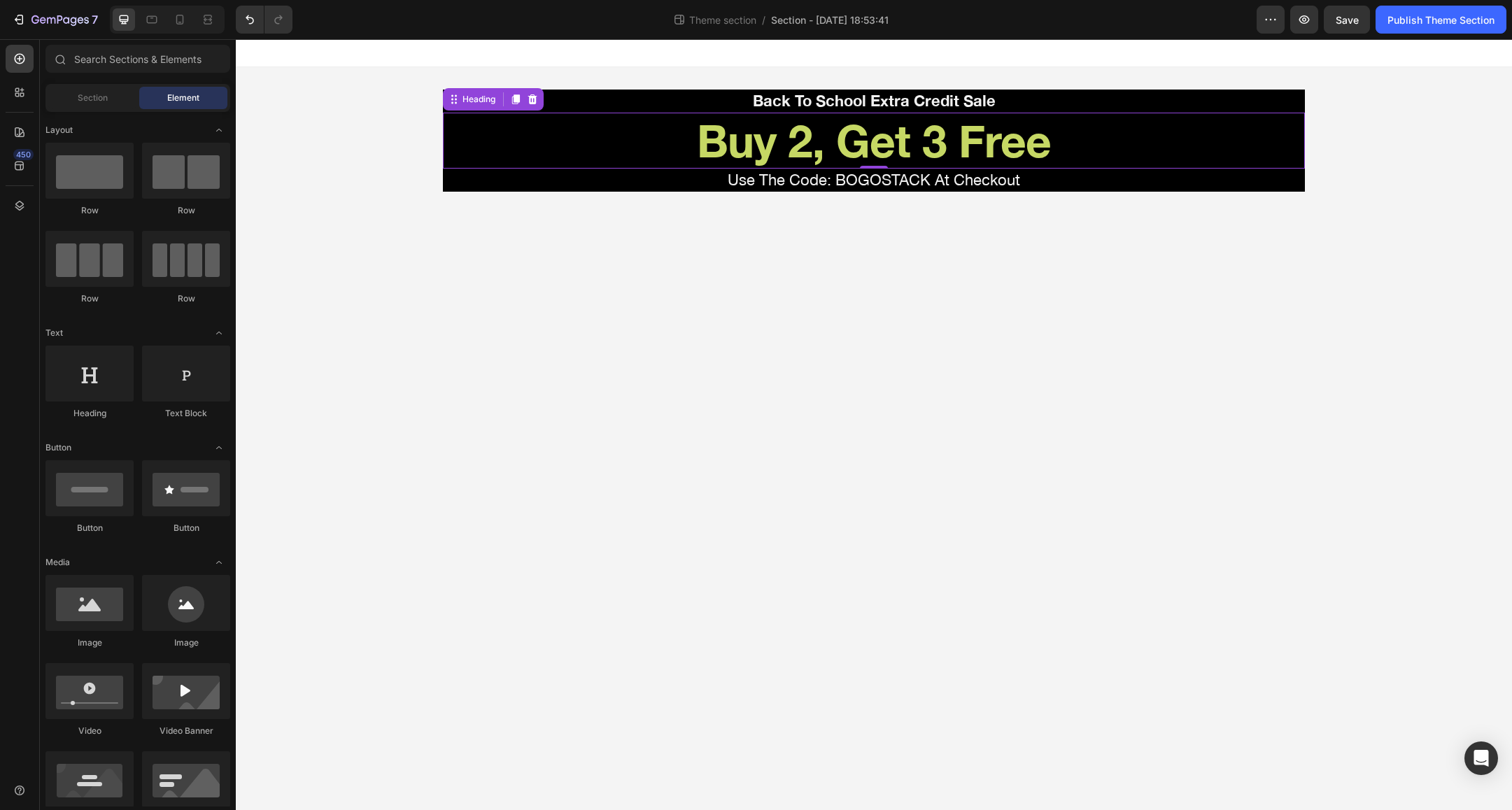
click at [923, 254] on body "Back To School Extra Credit Sale Text Block Buy 2, Get 3 Free Heading 0 Use The…" at bounding box center [874, 425] width 1276 height 771
click at [877, 178] on p "Use The Code: BOGOSTACK At Checkout" at bounding box center [874, 180] width 859 height 20
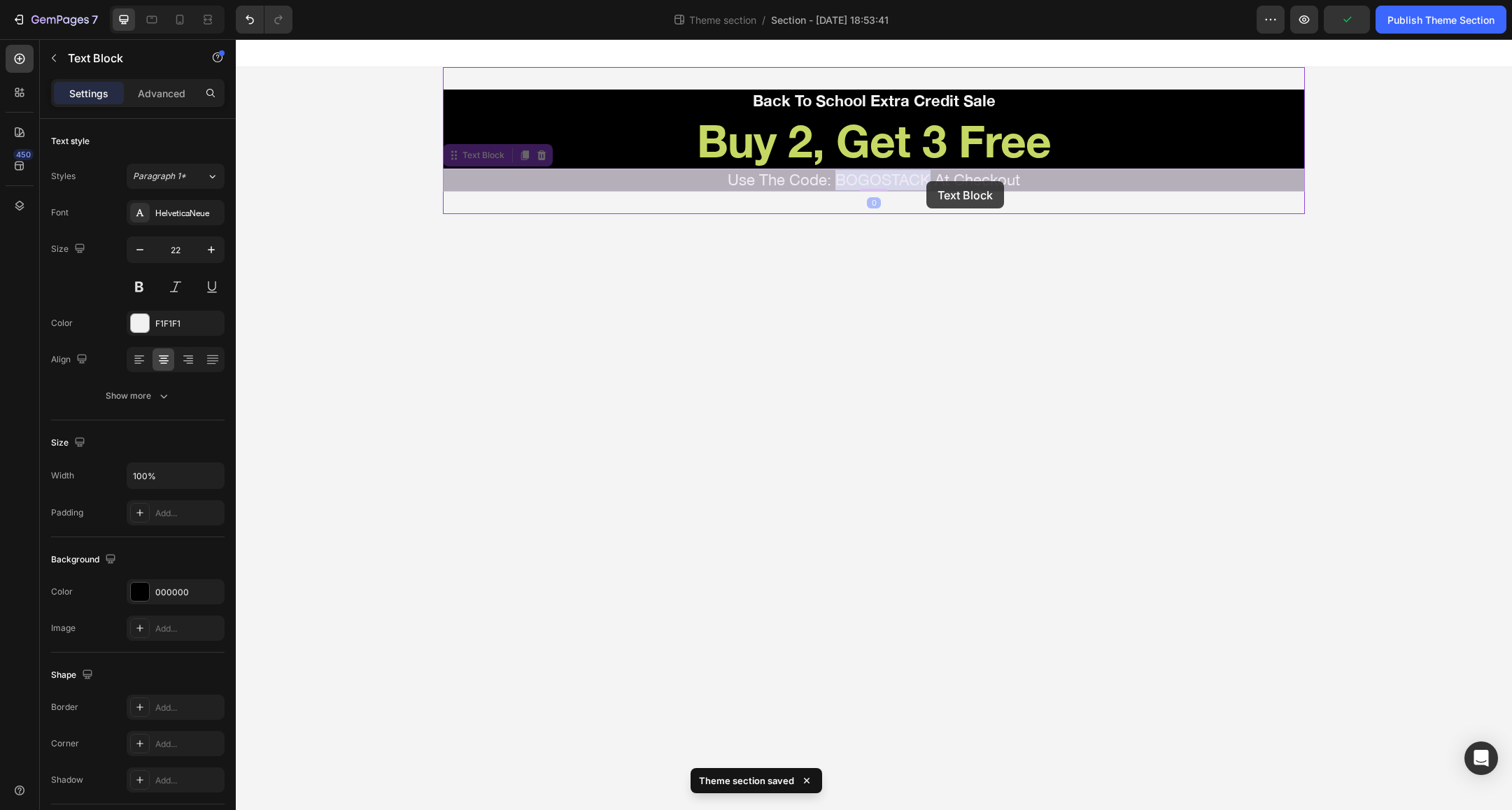
drag, startPoint x: 836, startPoint y: 179, endPoint x: 927, endPoint y: 181, distance: 91.0
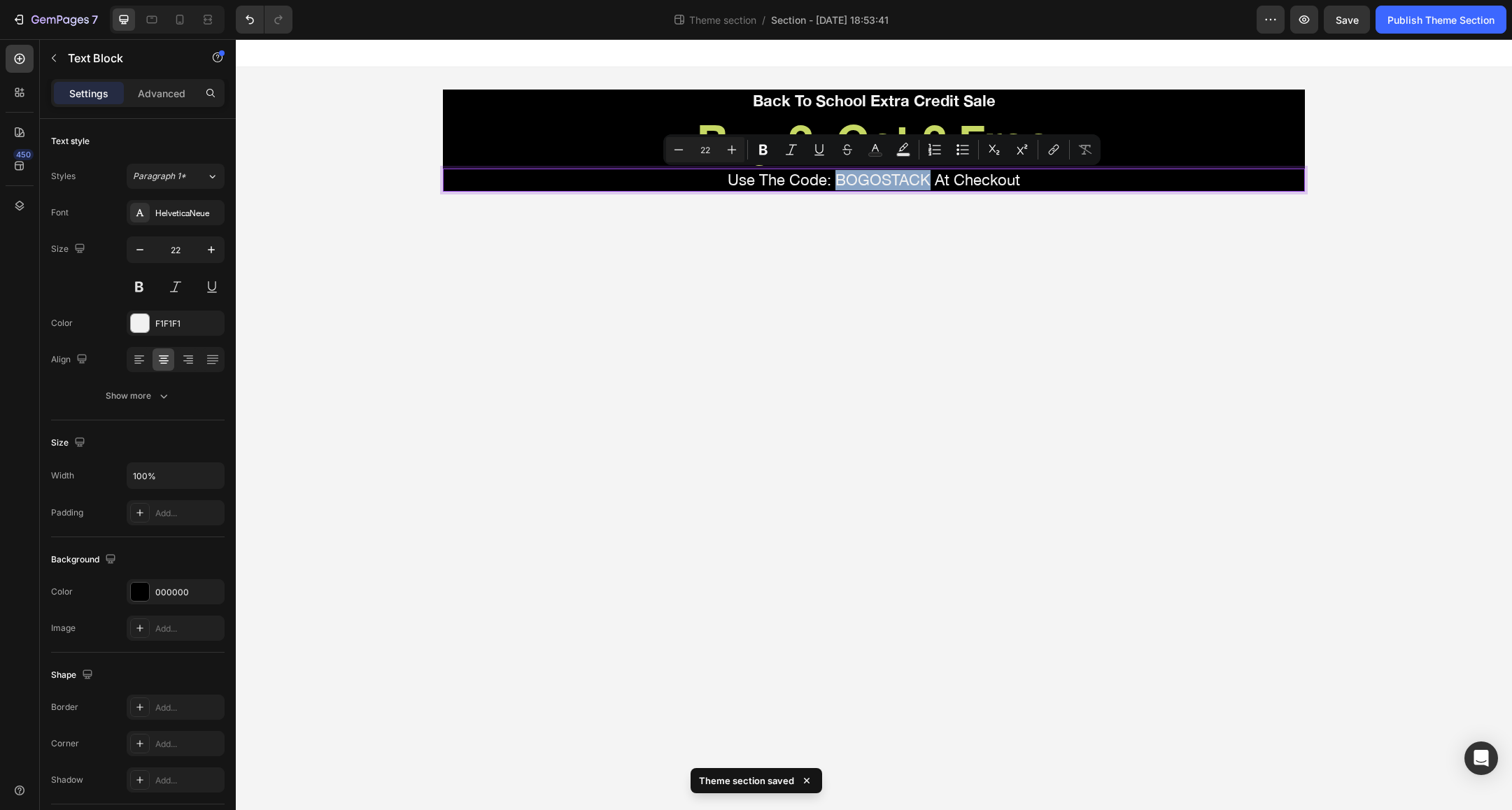
drag, startPoint x: 928, startPoint y: 180, endPoint x: 840, endPoint y: 183, distance: 88.1
click at [840, 183] on p "Use The Code: BOGOSTACK At Checkout" at bounding box center [874, 180] width 859 height 20
click at [900, 148] on icon "Editor contextual toolbar" at bounding box center [903, 150] width 14 height 14
type input "000000"
type input "77"
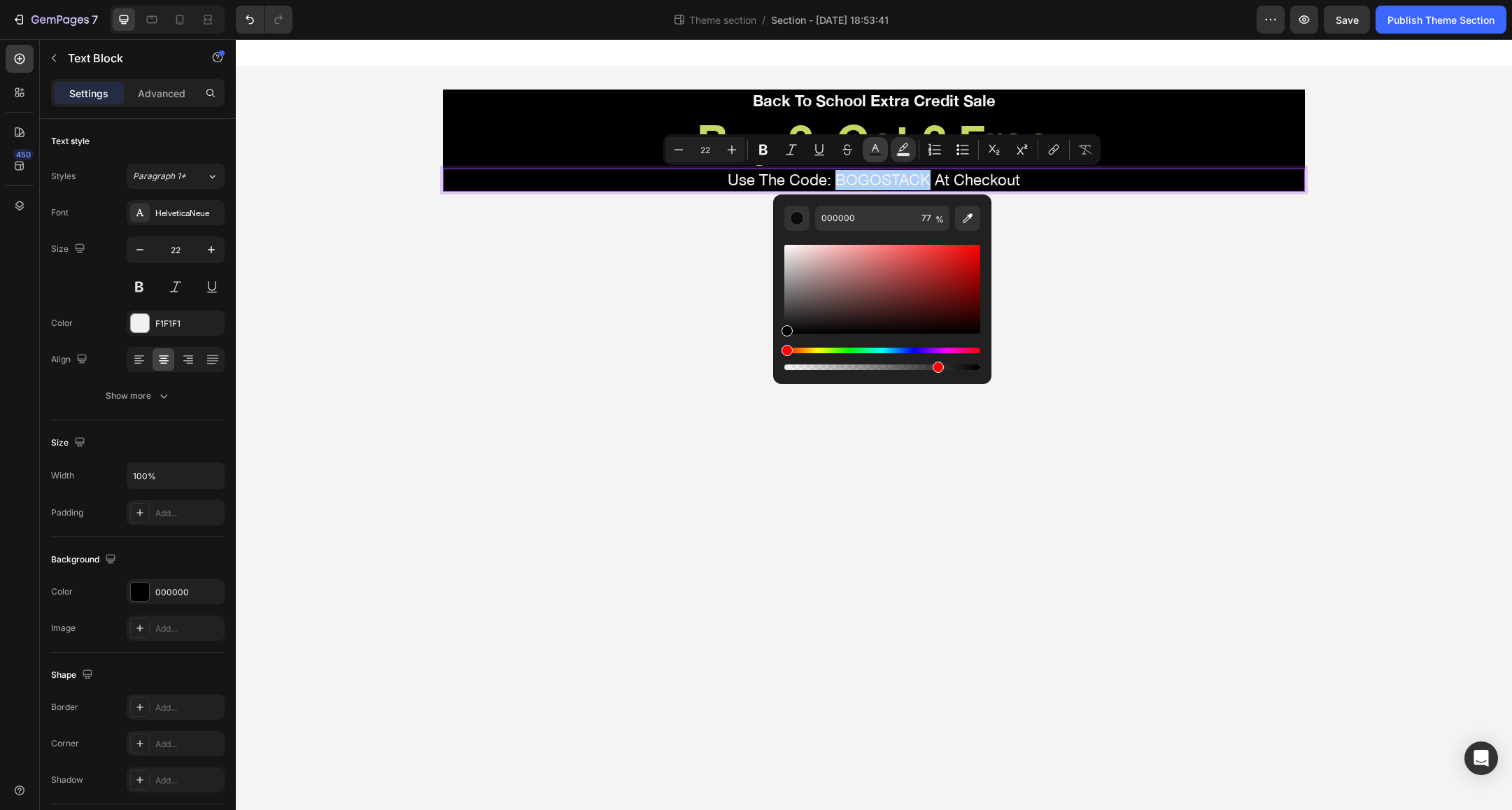
click at [872, 149] on icon "Editor contextual toolbar" at bounding box center [876, 147] width 7 height 8
type input "F1F1F1"
click at [872, 149] on icon "Editor contextual toolbar" at bounding box center [876, 147] width 7 height 8
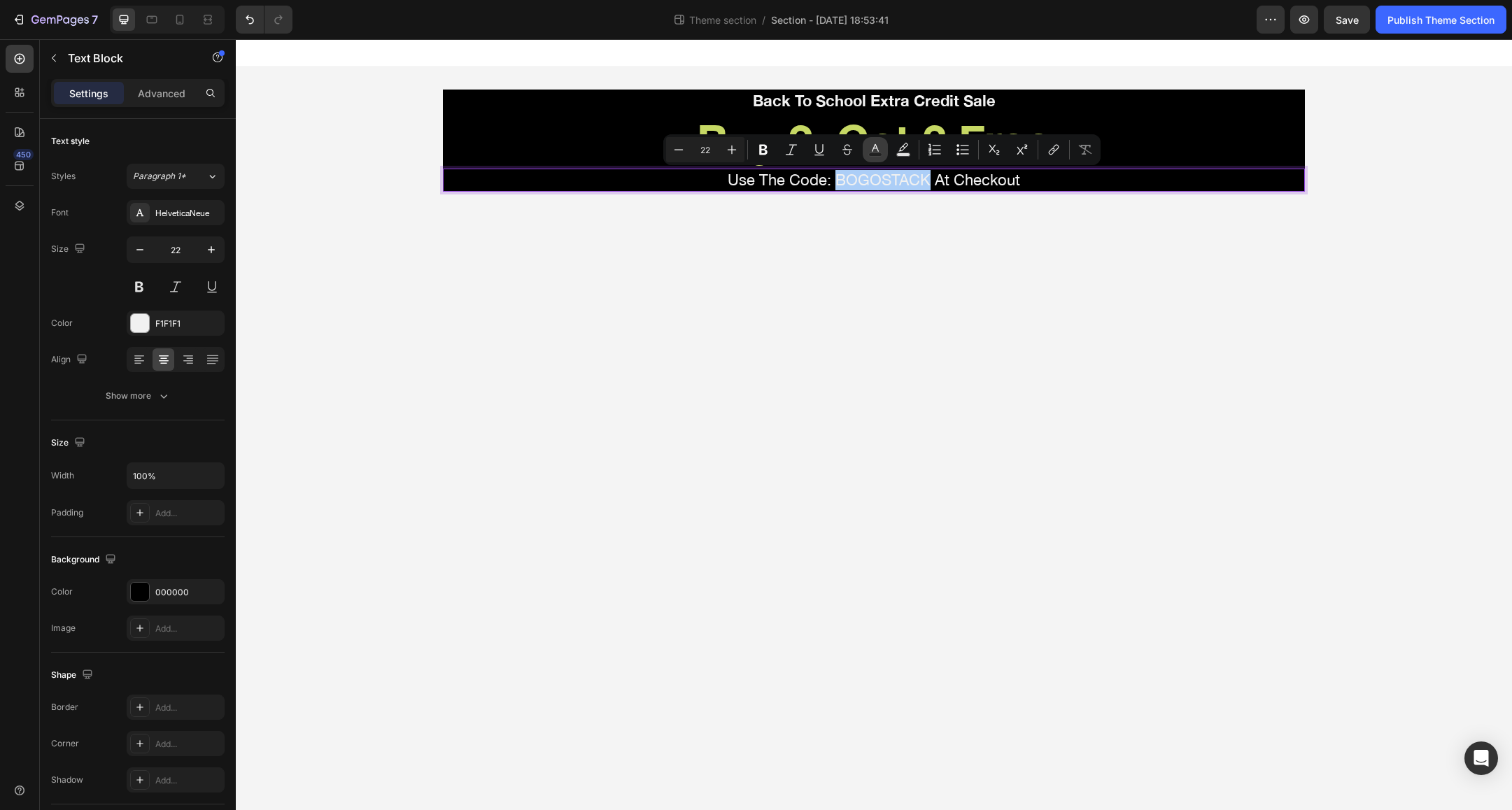
click at [873, 149] on icon "Editor contextual toolbar" at bounding box center [876, 147] width 7 height 8
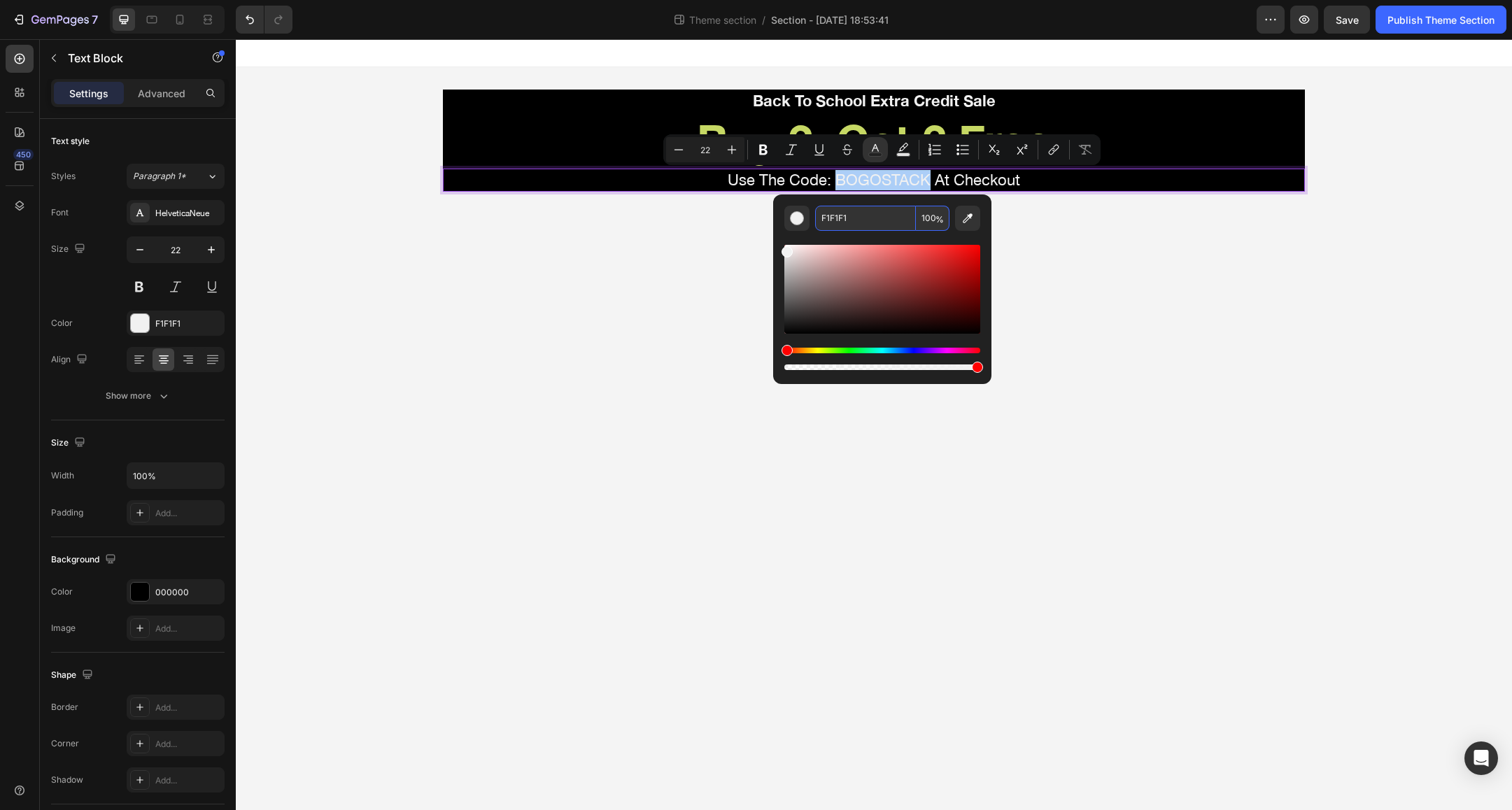
click at [853, 214] on input "F1F1F1" at bounding box center [865, 219] width 100 height 26
type input "DDCCEE"
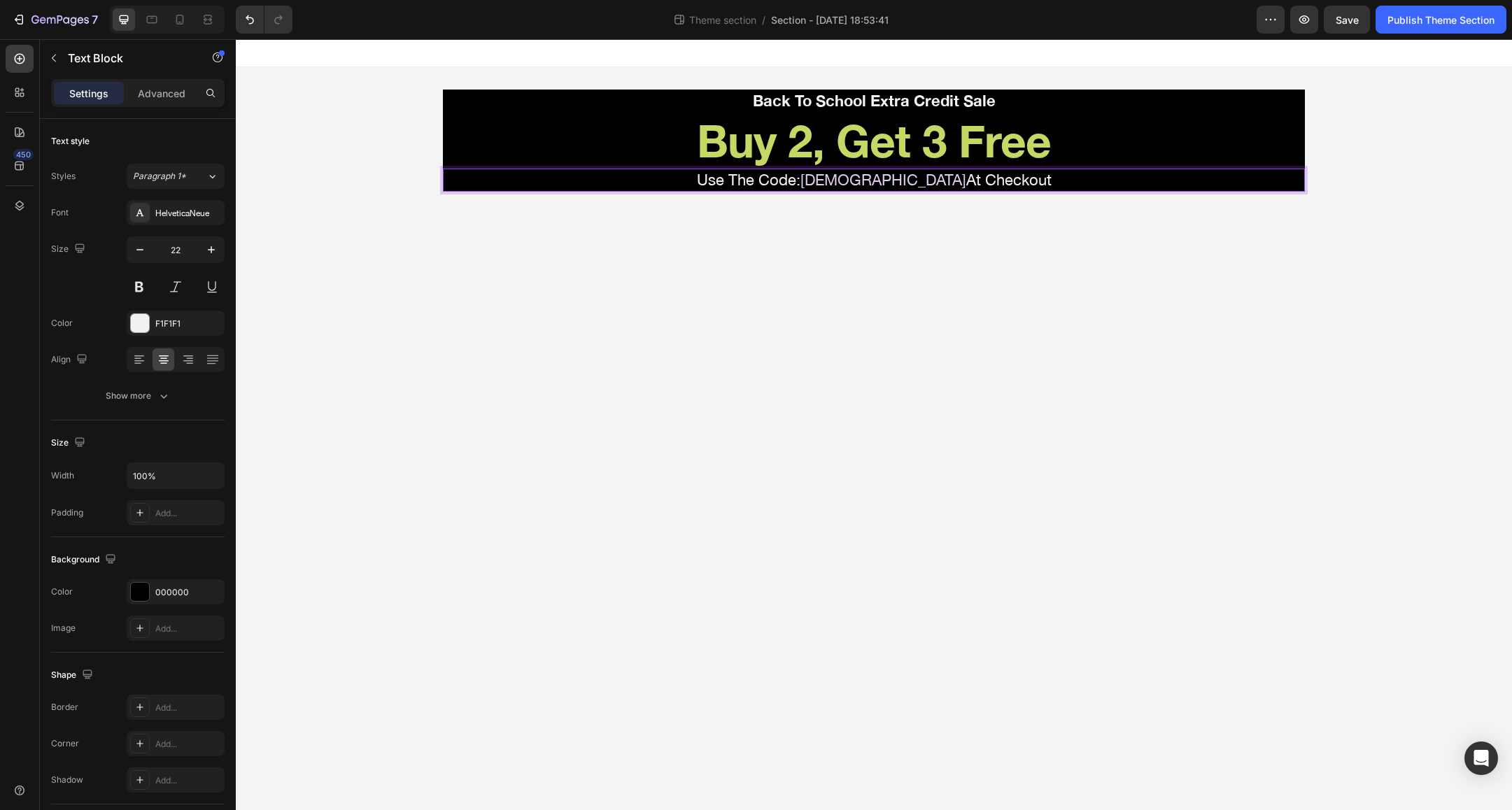
click at [772, 345] on body "Back To School Extra Credit Sale Text Block Buy 2, Get 3 Free Heading Use The C…" at bounding box center [874, 425] width 1276 height 771
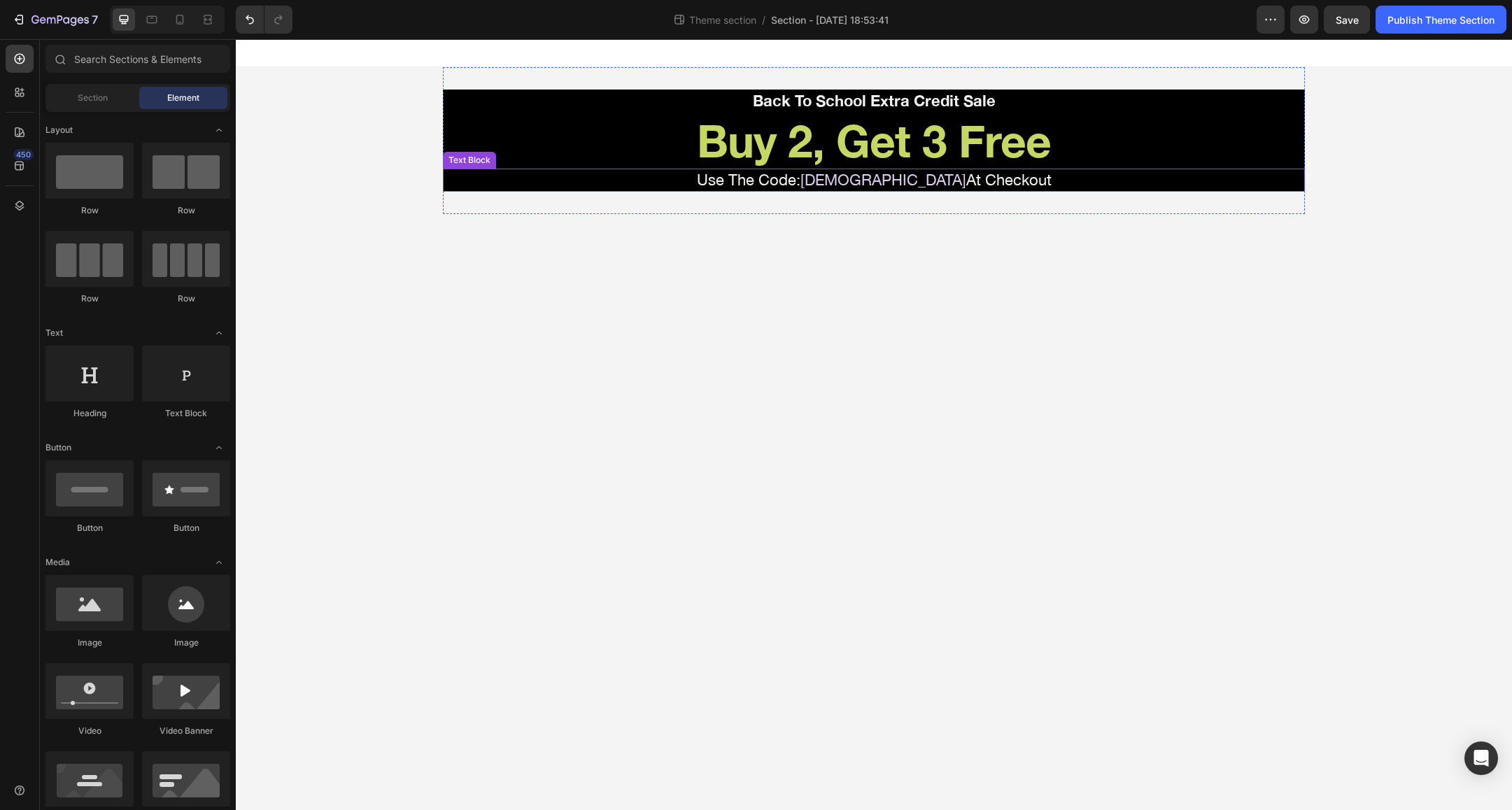
click at [907, 185] on span "[DEMOGRAPHIC_DATA]" at bounding box center [883, 180] width 166 height 18
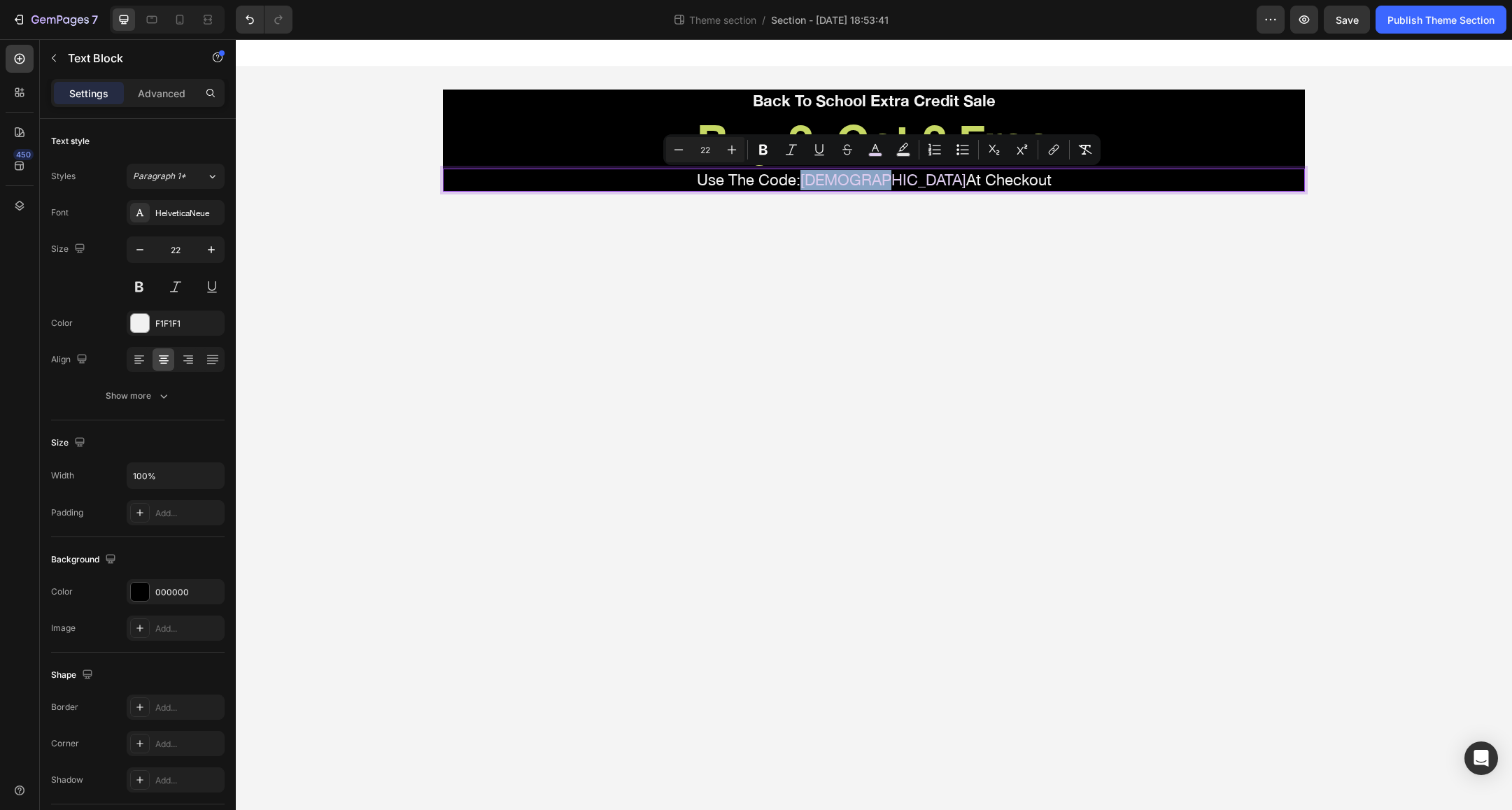
drag, startPoint x: 931, startPoint y: 179, endPoint x: 840, endPoint y: 183, distance: 91.1
click at [840, 183] on p "Use The Code: BOGOSTACK At Checkout" at bounding box center [874, 180] width 859 height 20
click at [875, 147] on icon "Editor contextual toolbar" at bounding box center [876, 147] width 7 height 8
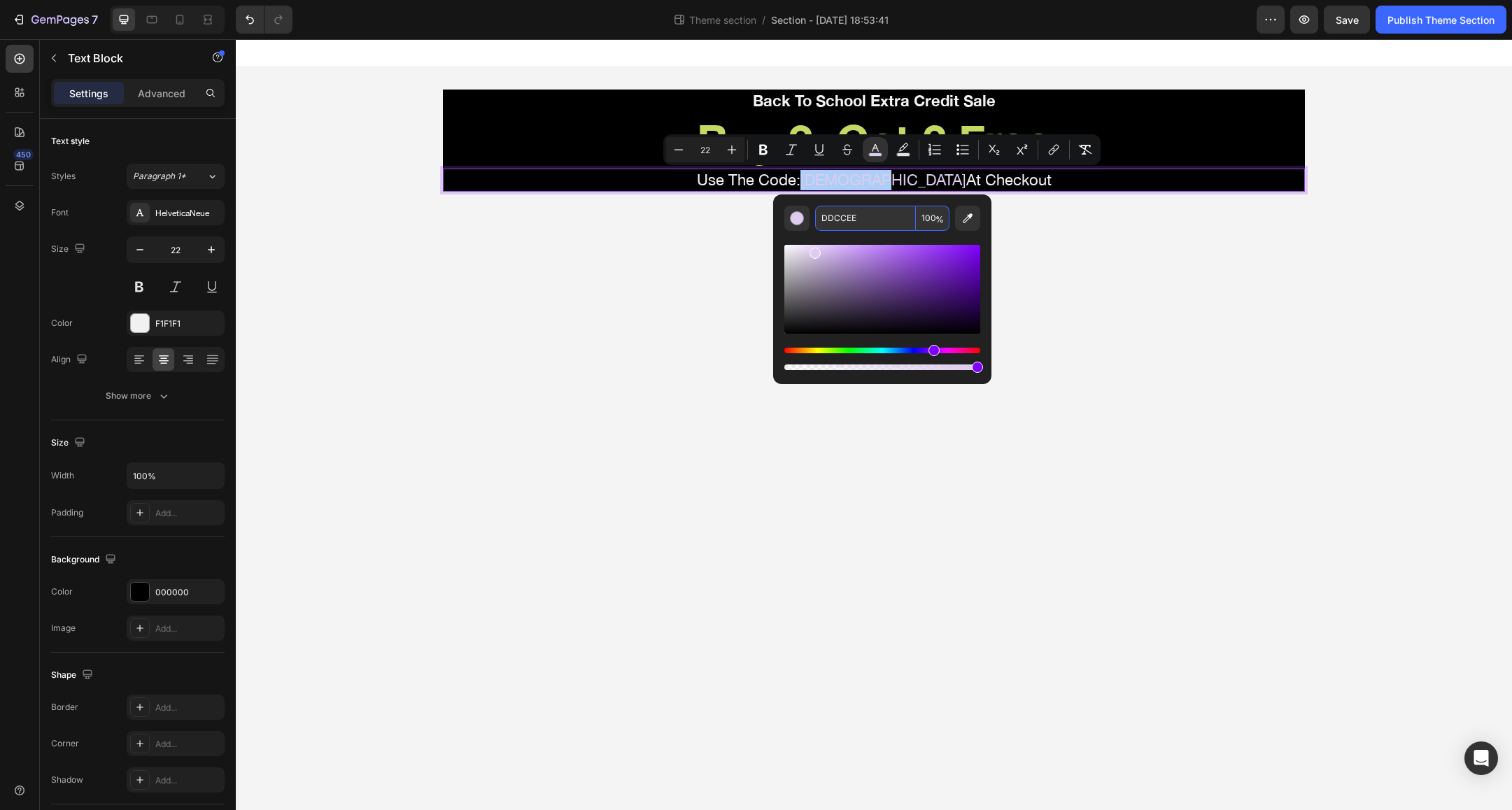
click at [864, 217] on input "DDCCEE" at bounding box center [865, 219] width 100 height 26
paste input "dcef6f"
type input "DCEF6F"
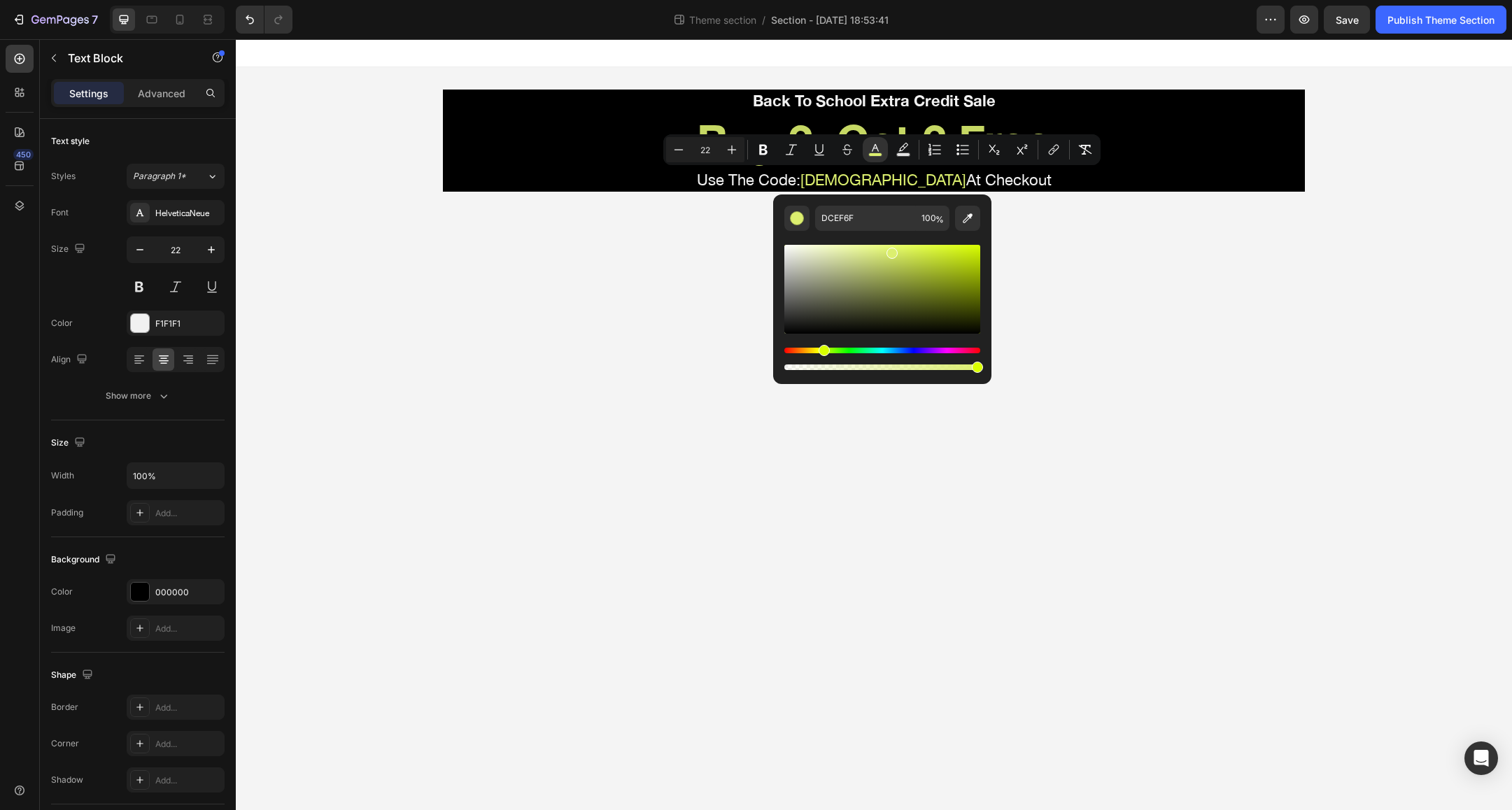
click at [581, 297] on body "Back To School Extra Credit Sale Text Block Buy 2, Get 3 Free Heading Use The C…" at bounding box center [874, 425] width 1276 height 771
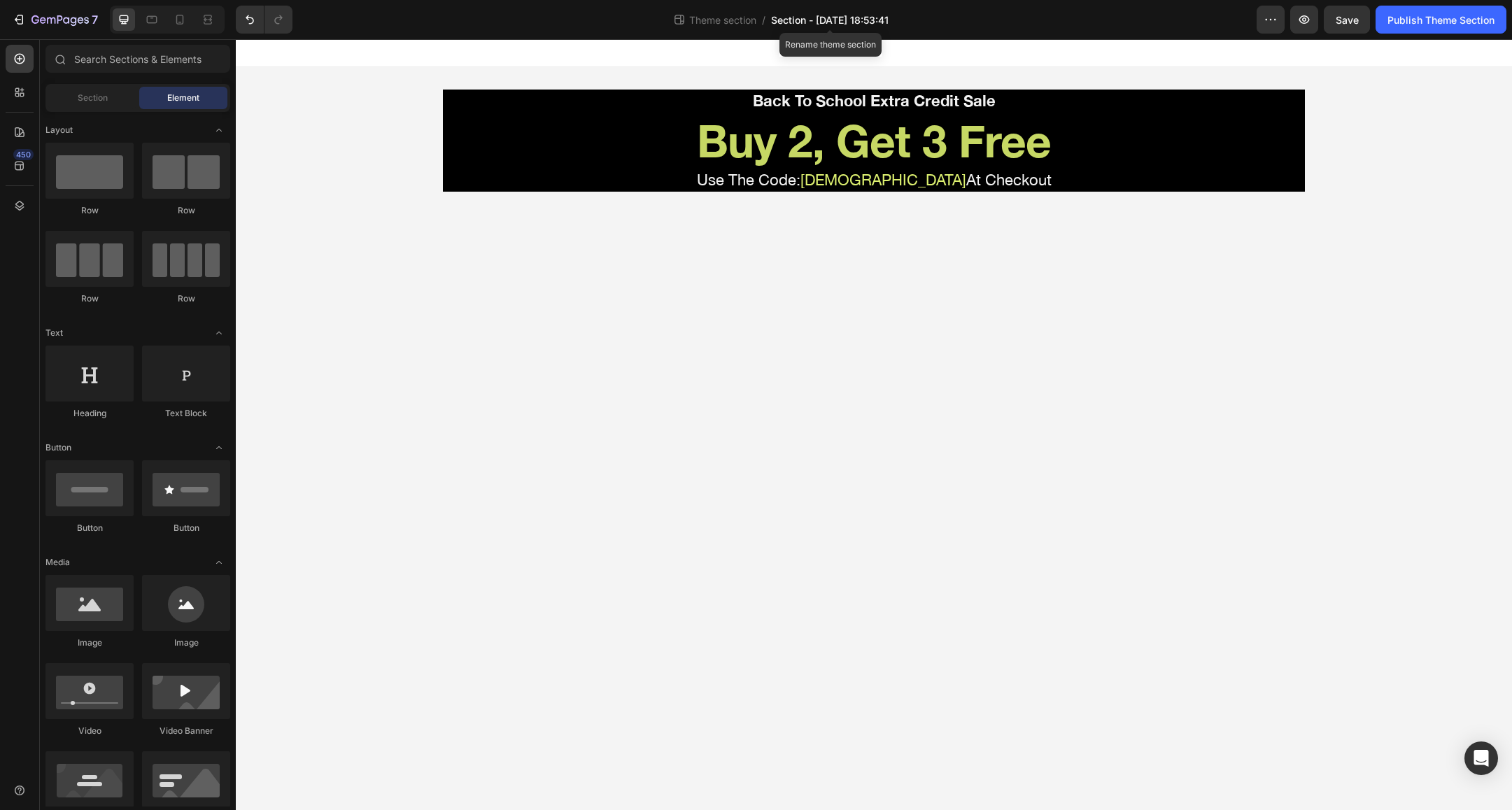
click at [820, 24] on span "Section - [DATE] 18:53:41" at bounding box center [830, 20] width 117 height 14
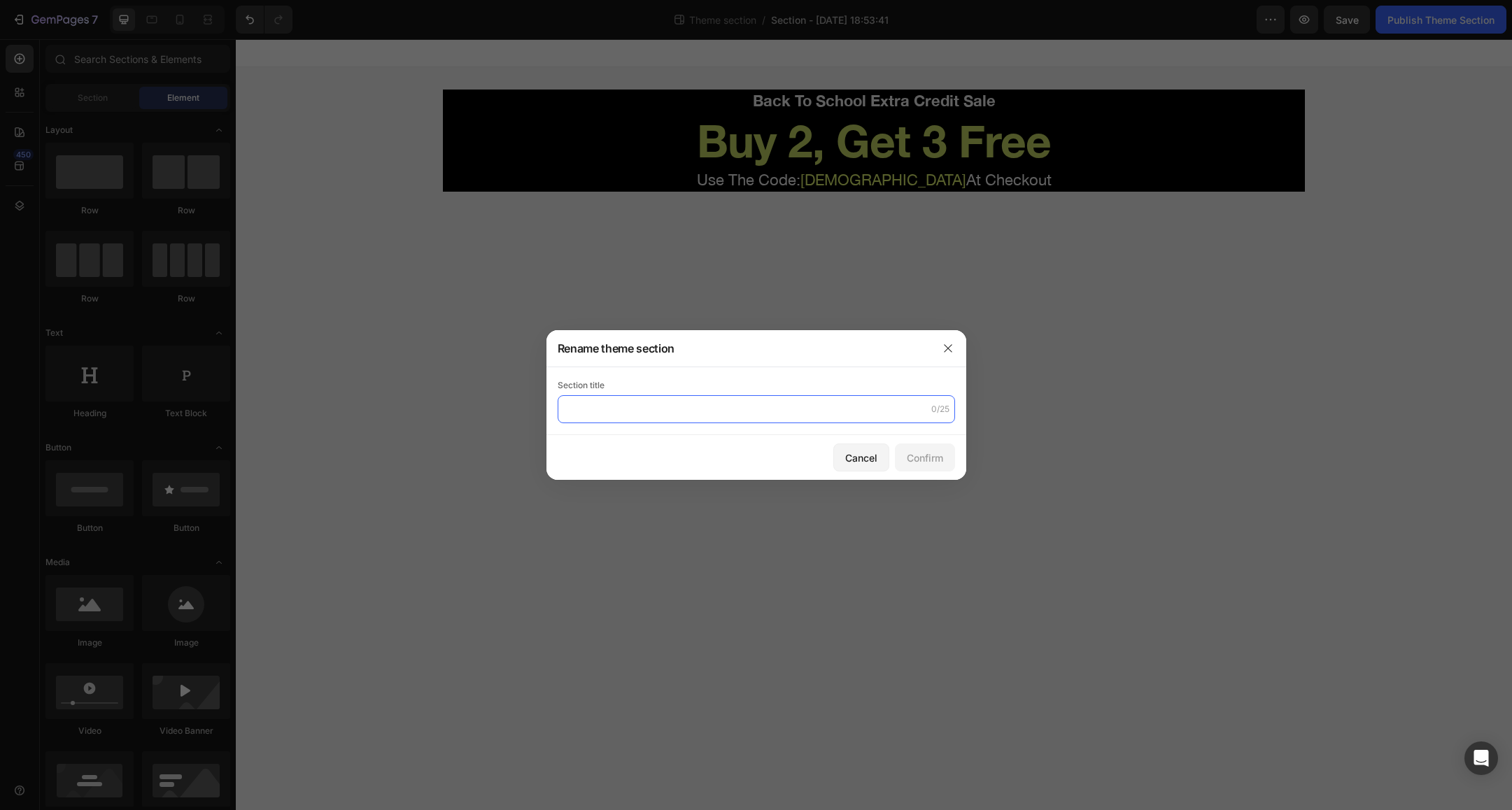
click at [627, 413] on input "text" at bounding box center [756, 409] width 397 height 28
type input "Buy 2, Get 3 Free"
click at [915, 453] on div "Confirm" at bounding box center [925, 458] width 37 height 14
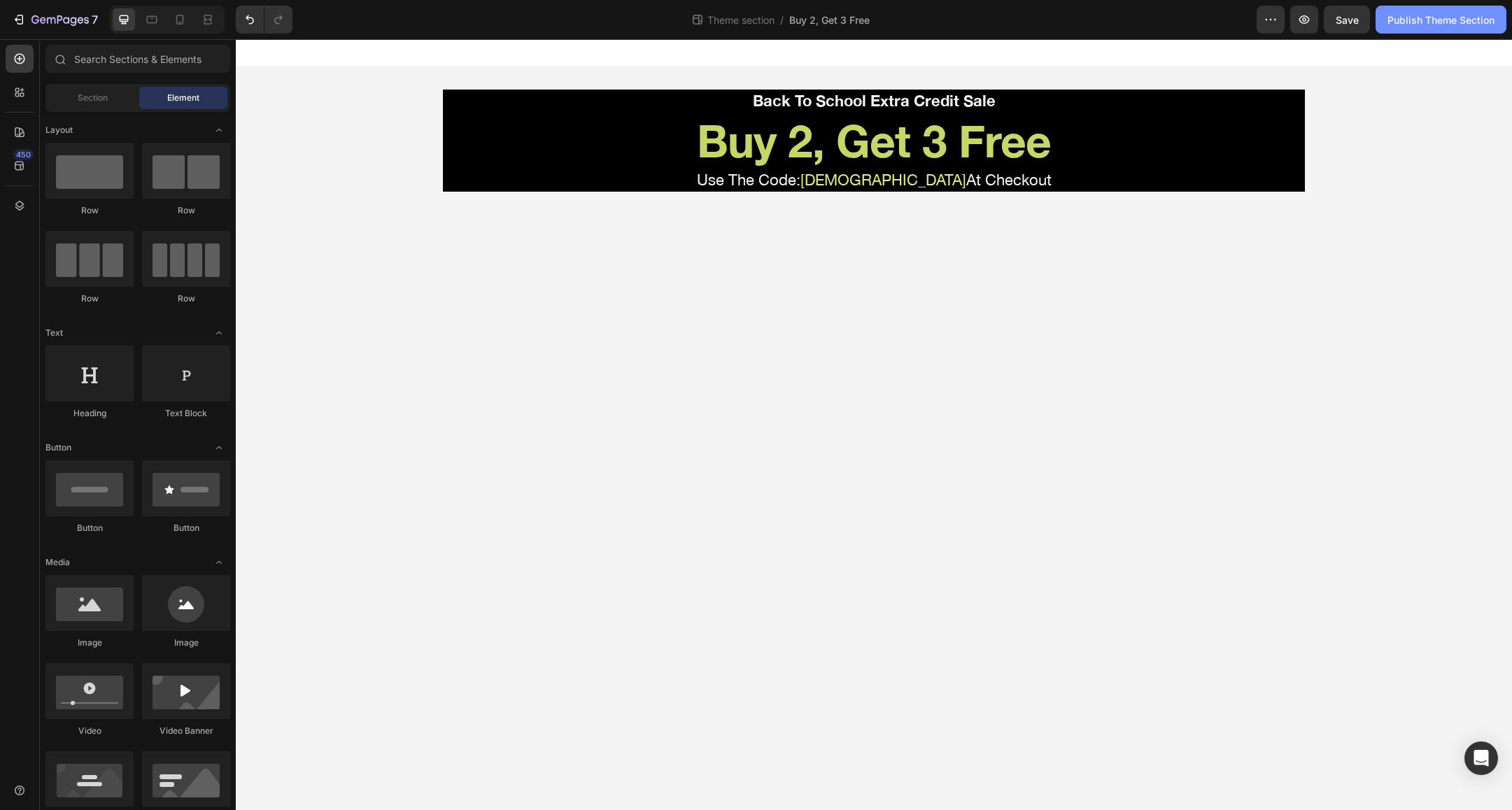
click at [1454, 23] on div "Publish Theme Section" at bounding box center [1441, 20] width 107 height 14
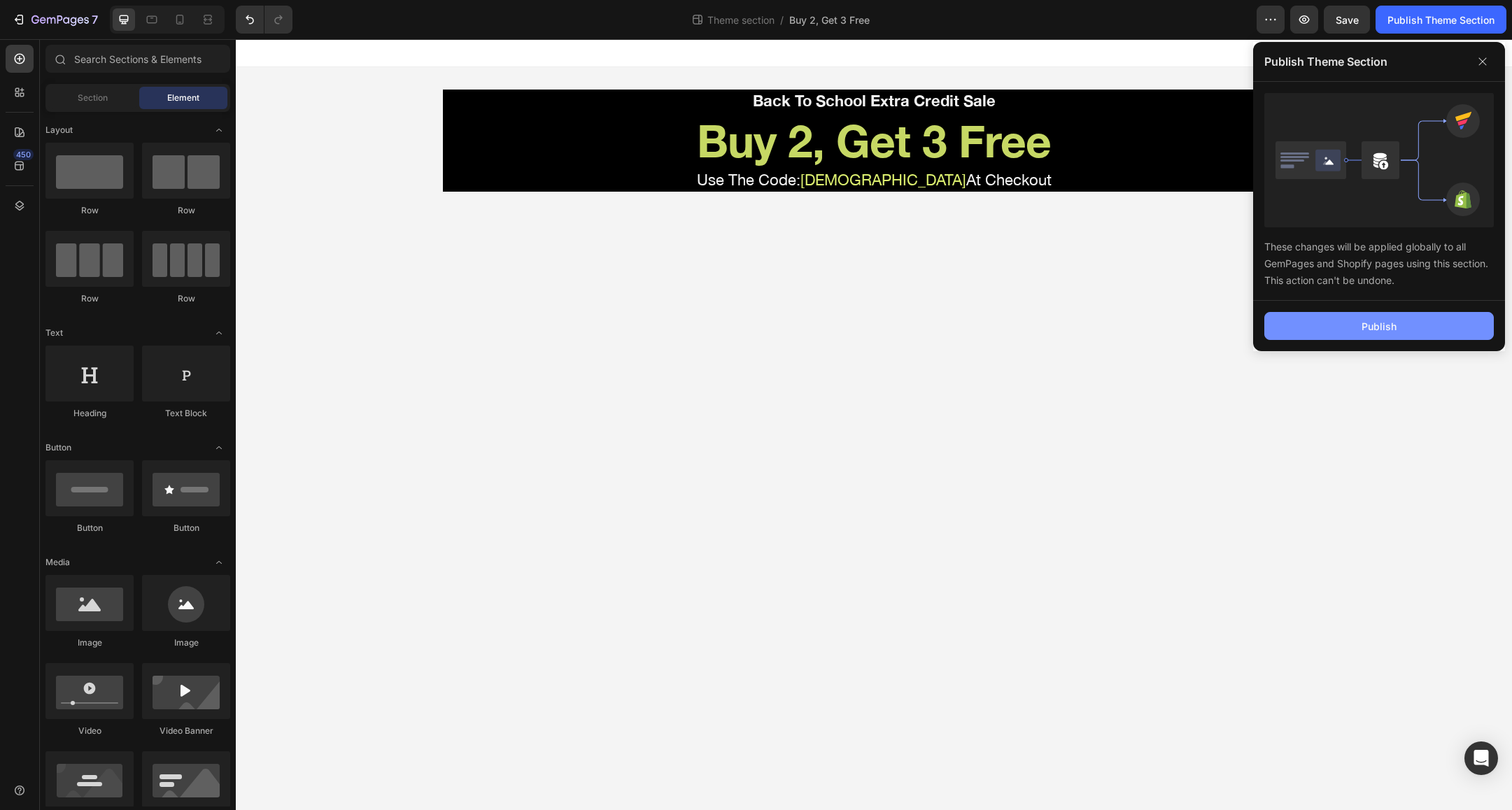
click at [1360, 331] on button "Publish" at bounding box center [1379, 326] width 230 height 28
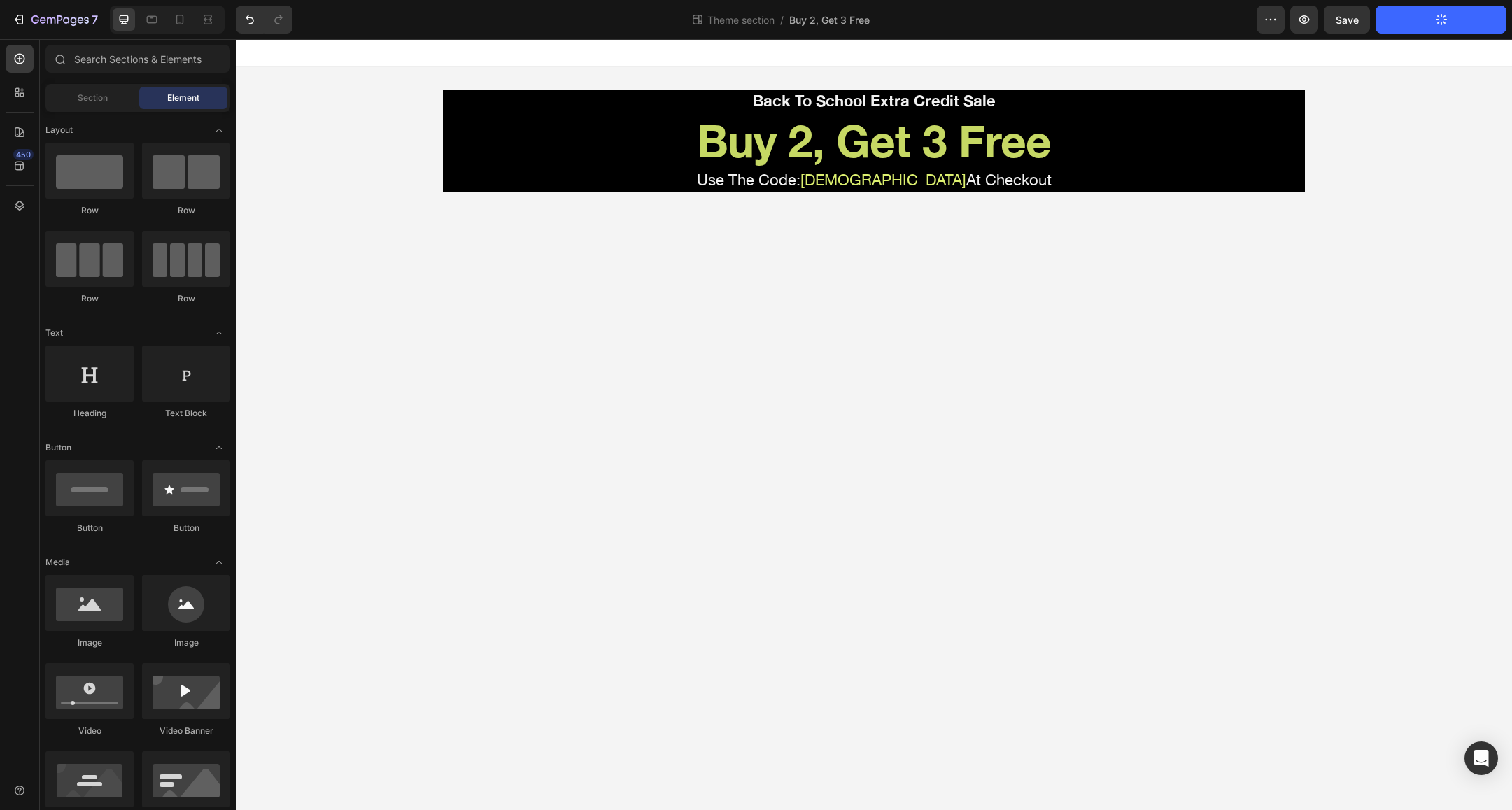
click at [1081, 344] on body "Back To School Extra Credit Sale Text Block Buy 2, Get 3 Free Heading Use The C…" at bounding box center [874, 425] width 1276 height 771
click at [1423, 21] on div "Publish Theme Section" at bounding box center [1441, 20] width 107 height 14
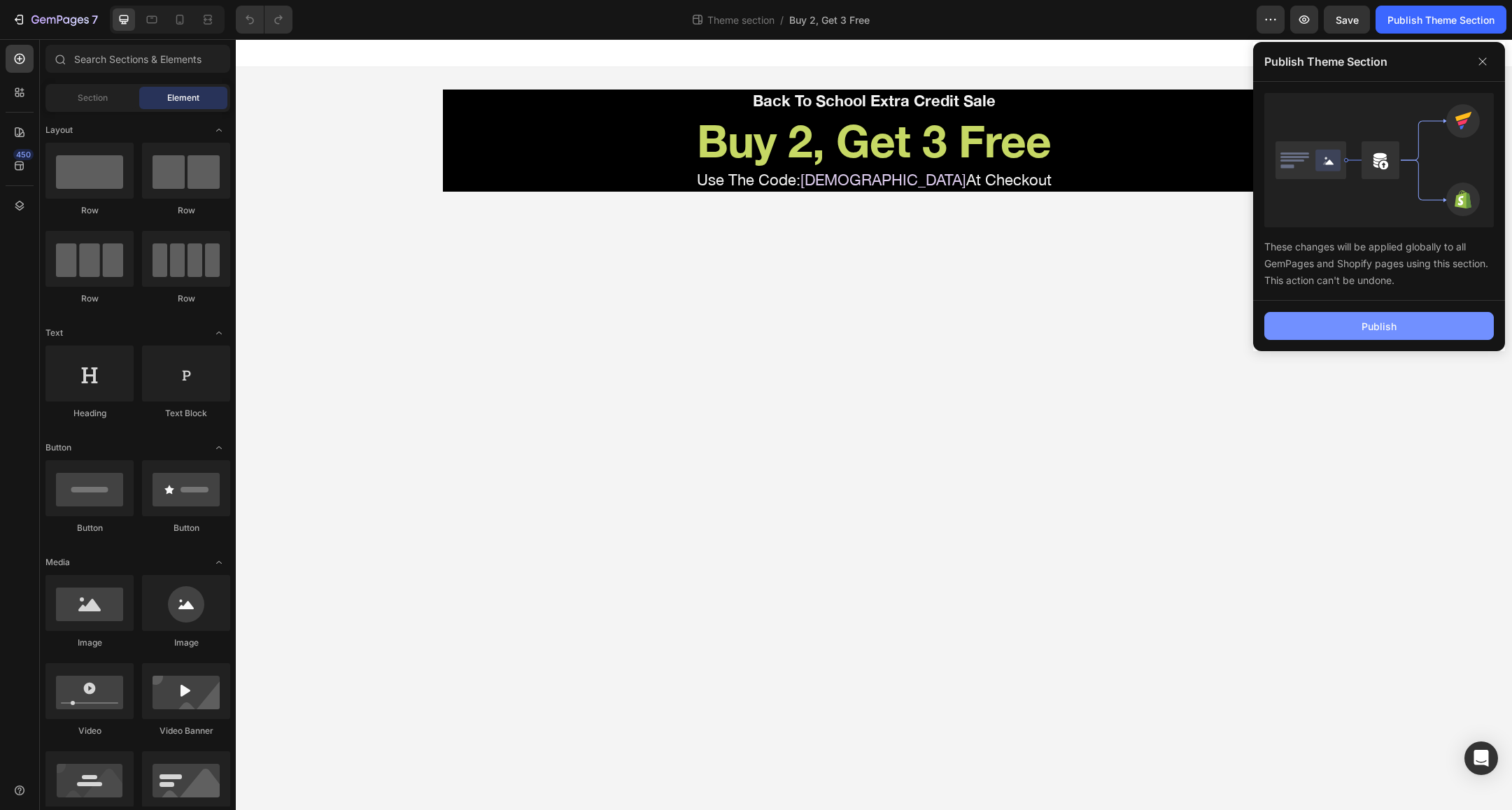
click at [1360, 322] on button "Publish" at bounding box center [1379, 326] width 230 height 28
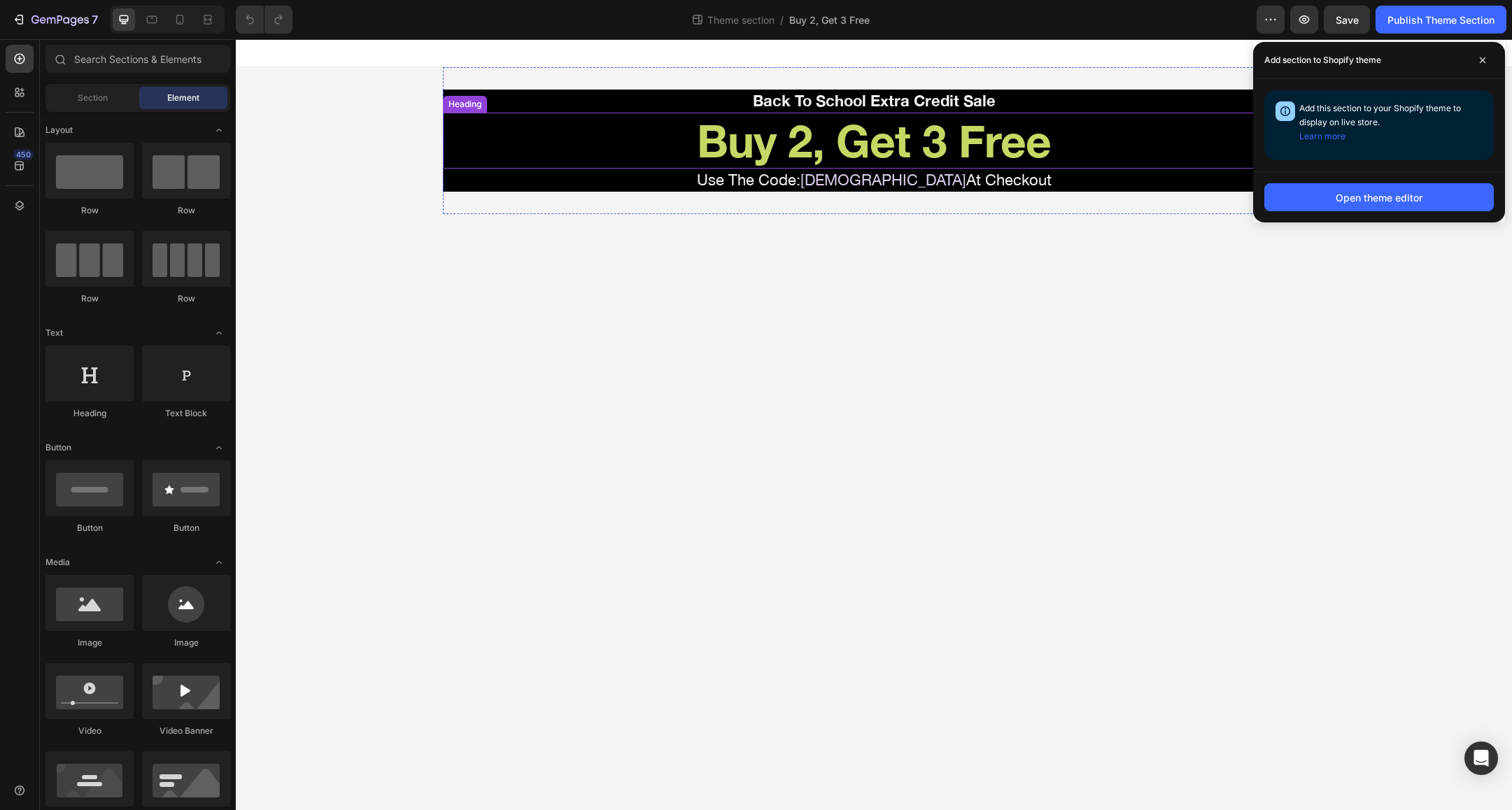
click at [838, 136] on h2 "Buy 2, Get 3 Free" at bounding box center [873, 140] width 862 height 57
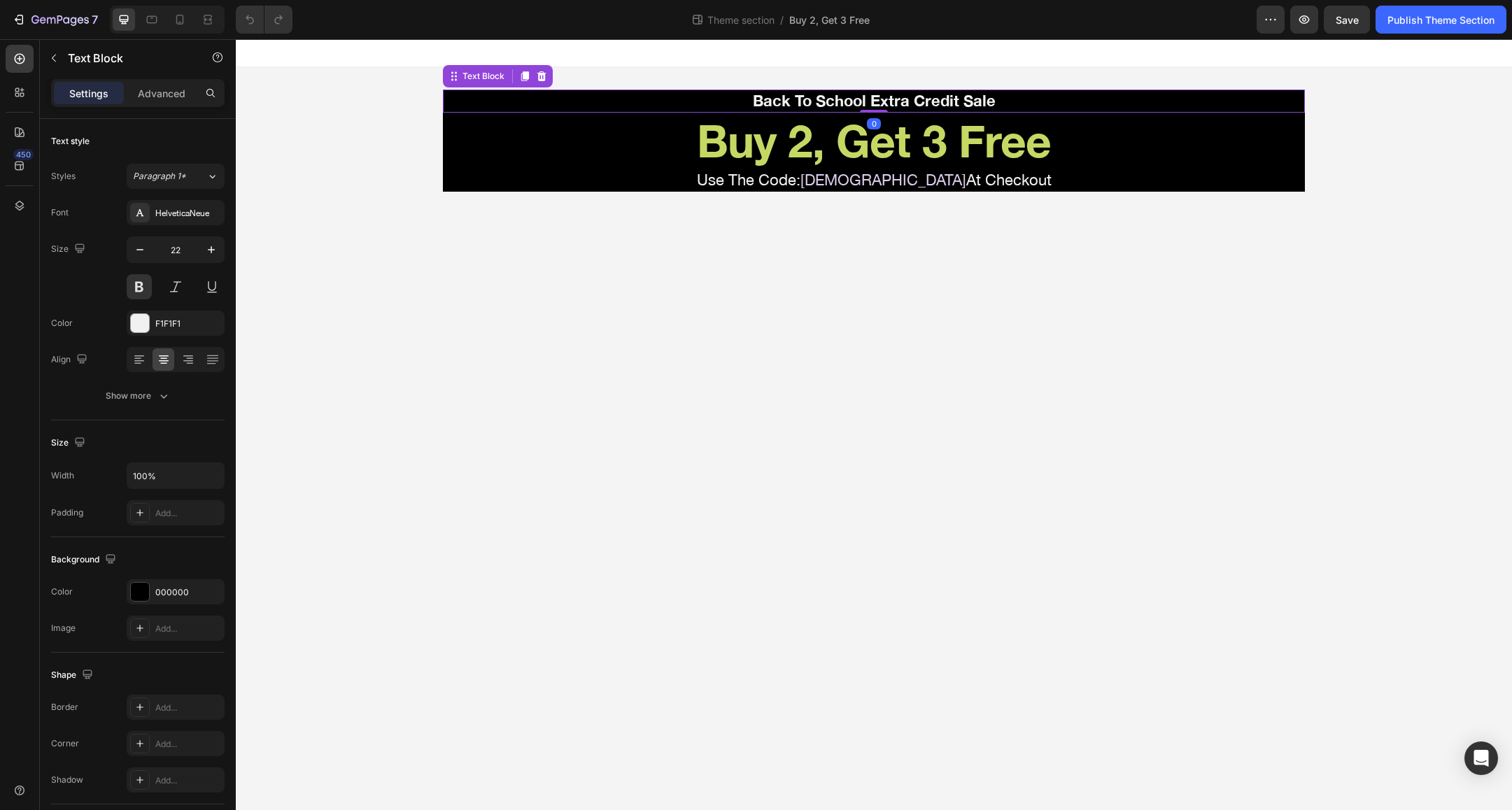
click at [625, 98] on p "Back To School Extra Credit Sale" at bounding box center [874, 101] width 859 height 20
click at [185, 15] on icon at bounding box center [180, 20] width 14 height 14
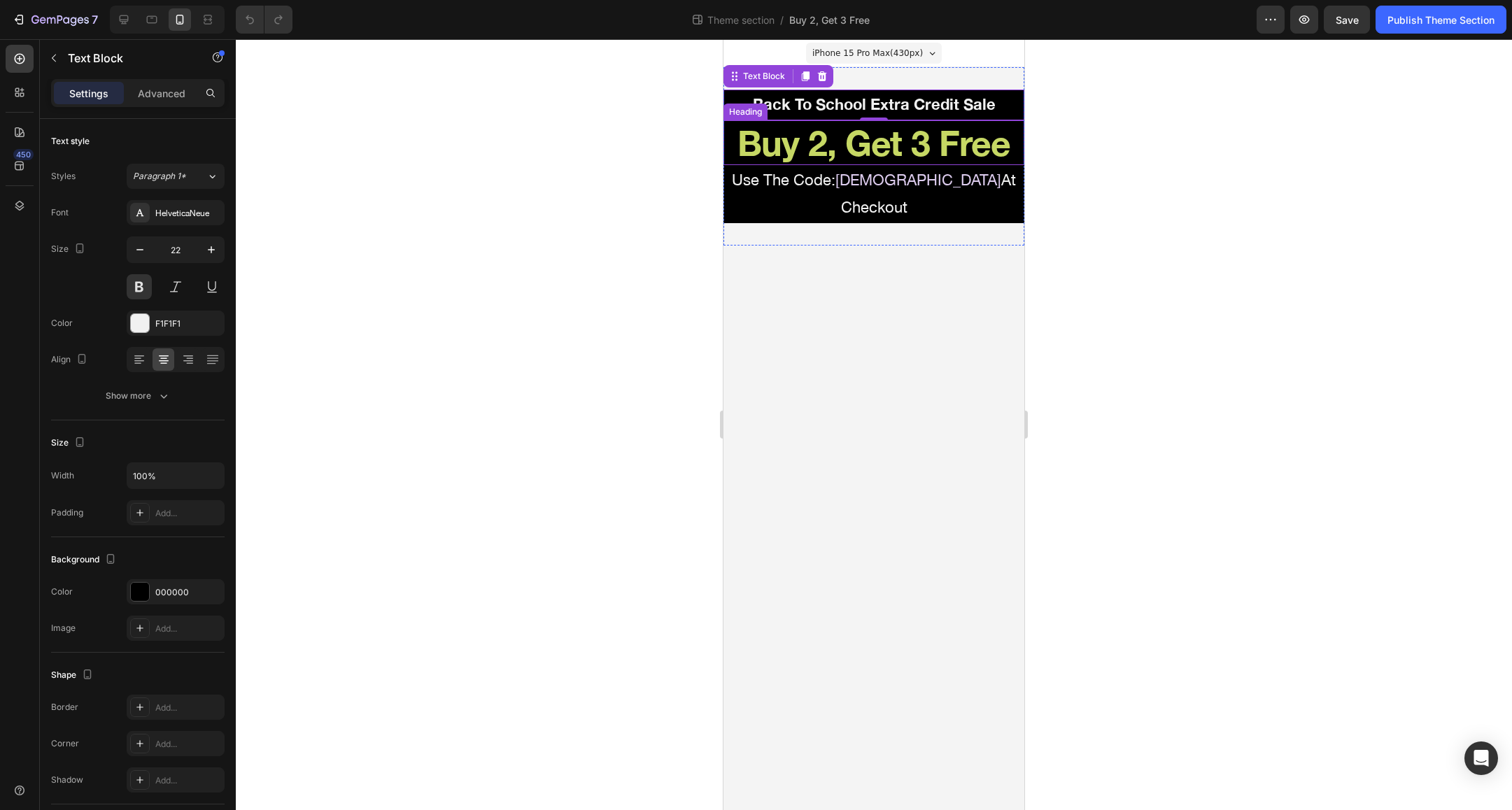
click at [789, 137] on h2 "Buy 2, Get 3 Free" at bounding box center [874, 142] width 301 height 45
click at [895, 104] on p "Back To School Extra Credit Sale" at bounding box center [874, 105] width 298 height 28
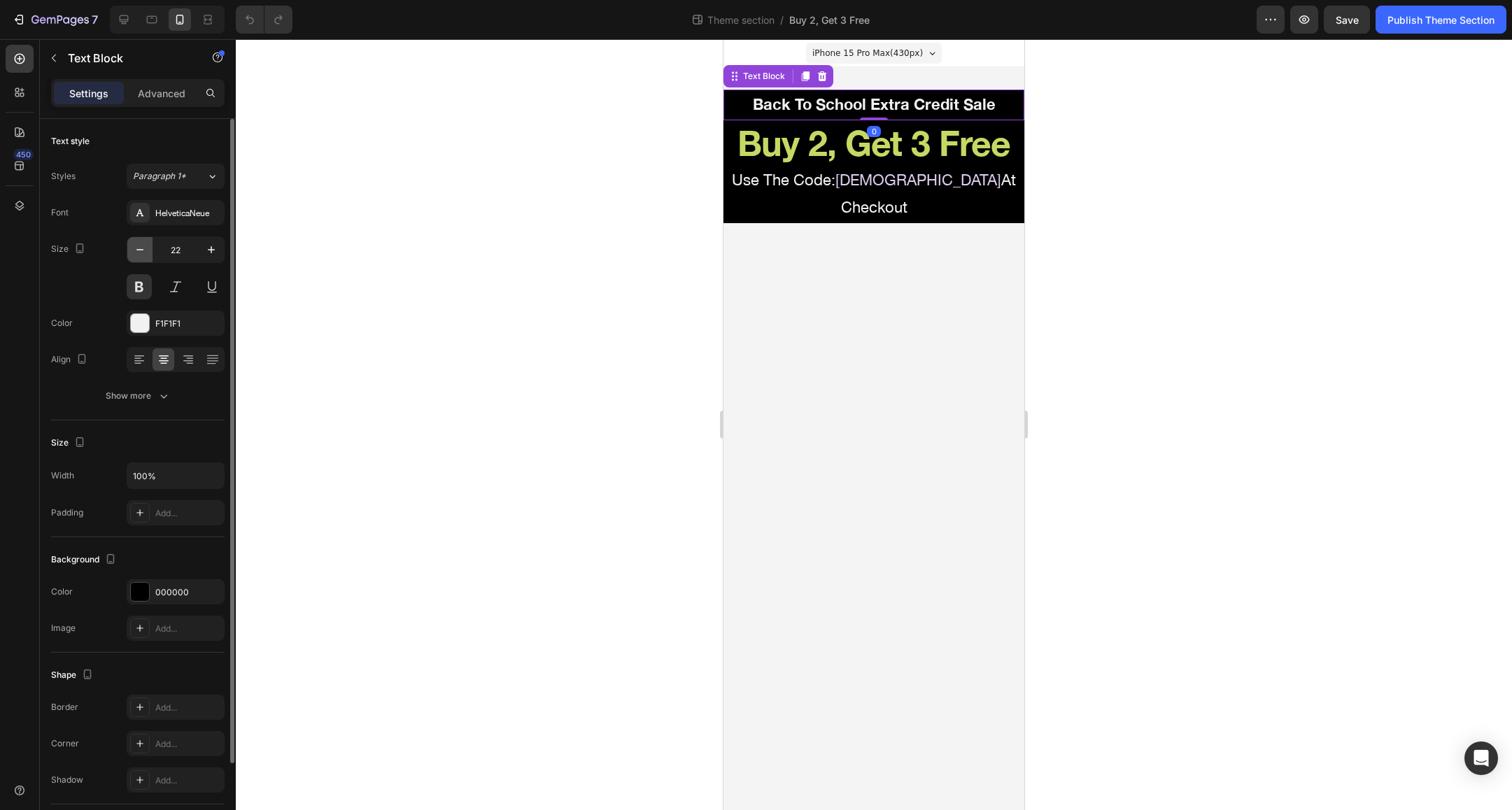
click at [139, 246] on icon "button" at bounding box center [140, 249] width 14 height 14
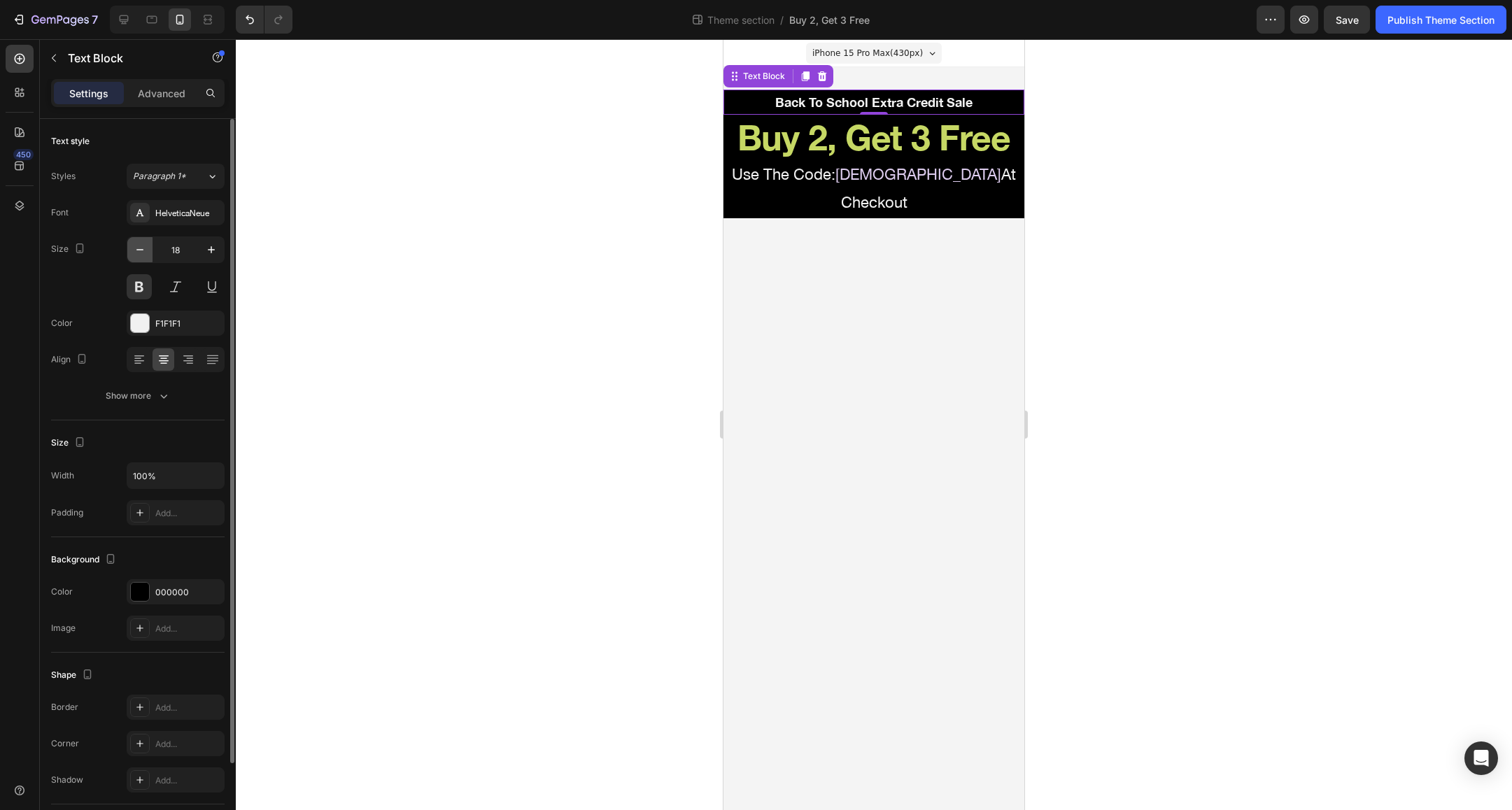
click at [139, 246] on icon "button" at bounding box center [140, 249] width 14 height 14
type input "16"
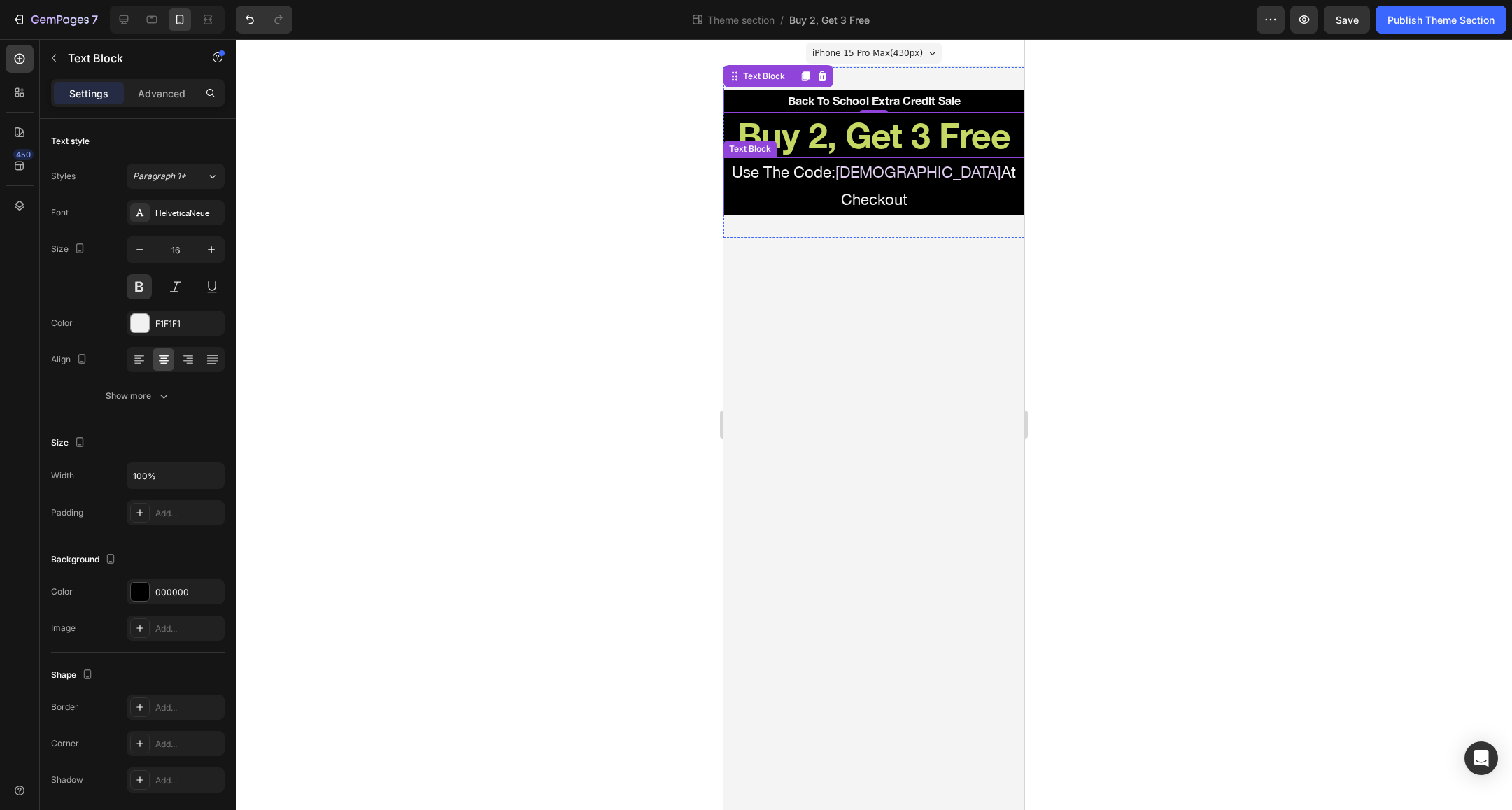
click at [820, 179] on p "Use The Code: BOGOSTACK At Checkout" at bounding box center [874, 186] width 298 height 55
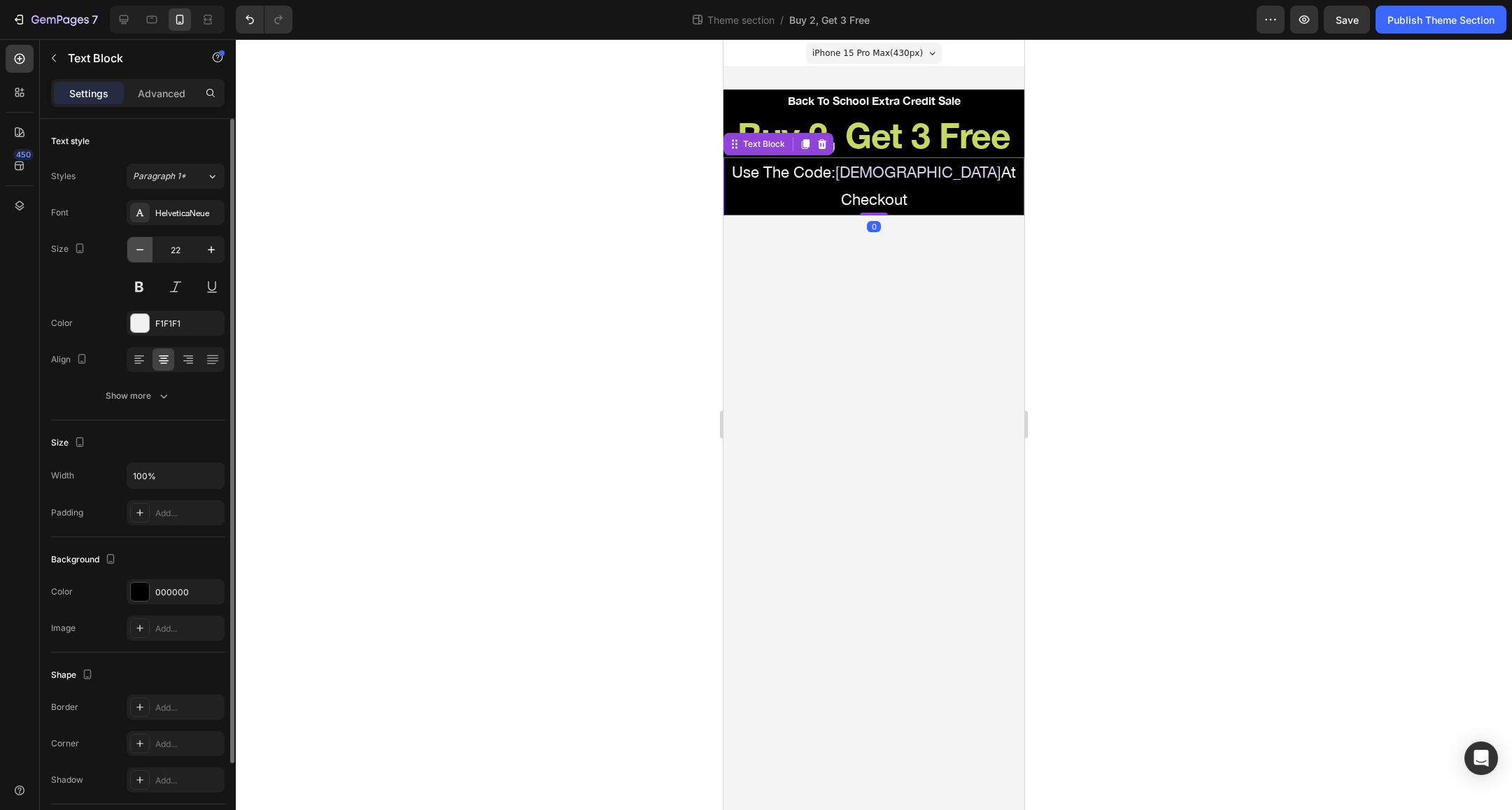
click at [145, 251] on icon "button" at bounding box center [140, 249] width 14 height 14
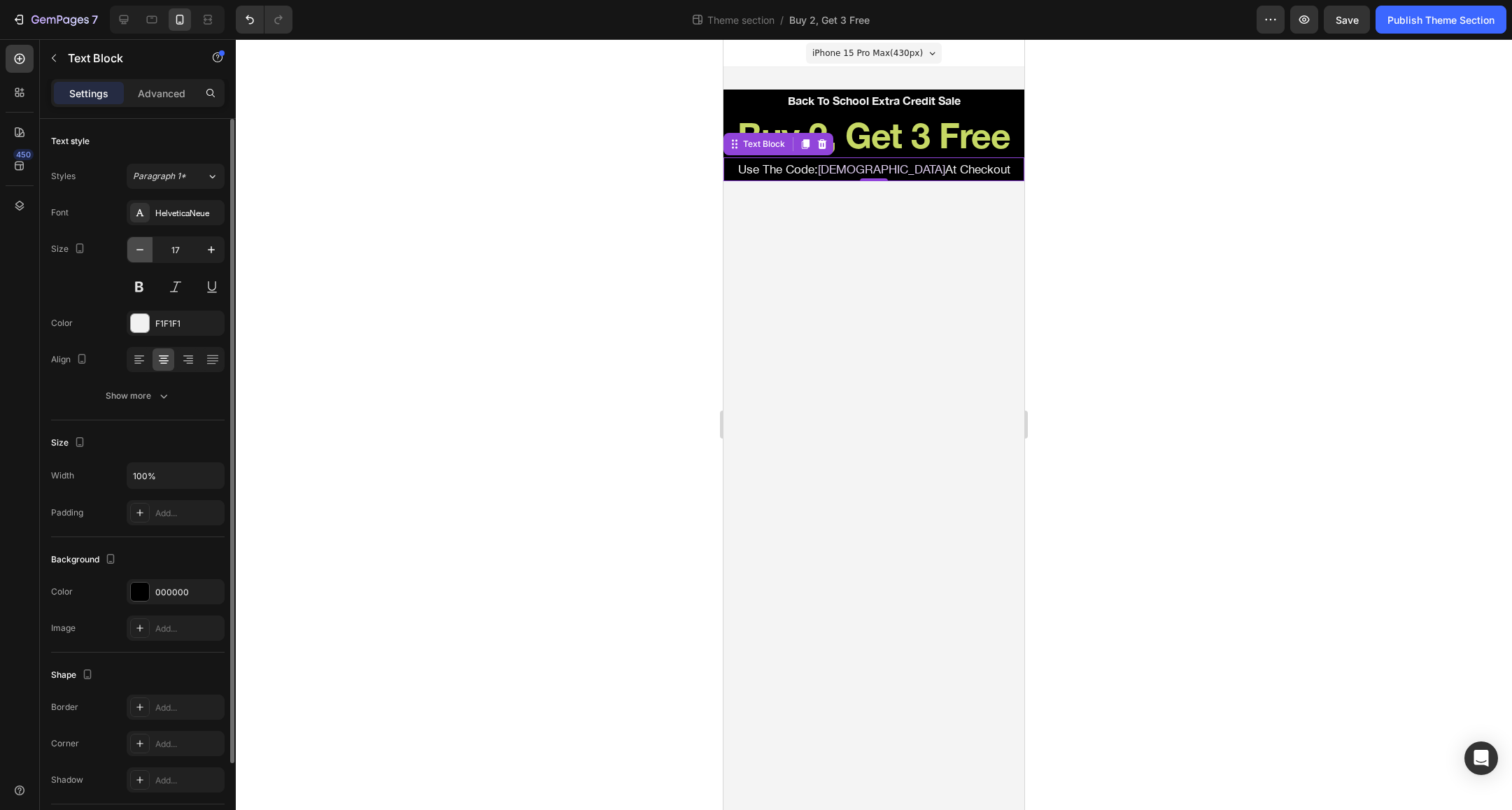
click at [145, 251] on icon "button" at bounding box center [140, 249] width 14 height 14
click at [210, 252] on icon "button" at bounding box center [211, 249] width 14 height 14
type input "16"
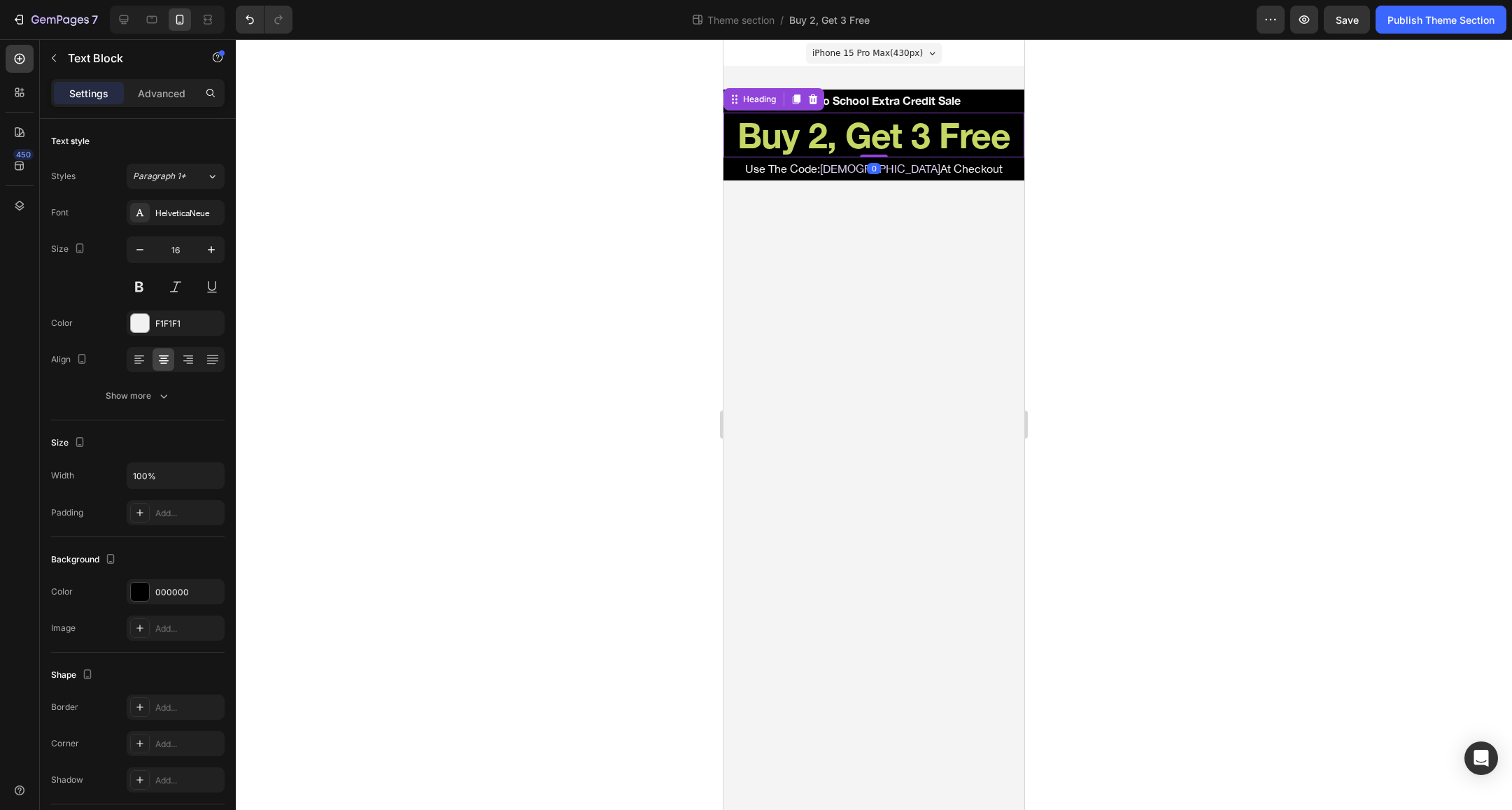
click at [901, 144] on h2 "Buy 2, Get 3 Free" at bounding box center [874, 134] width 301 height 45
click at [144, 250] on icon "button" at bounding box center [140, 249] width 14 height 14
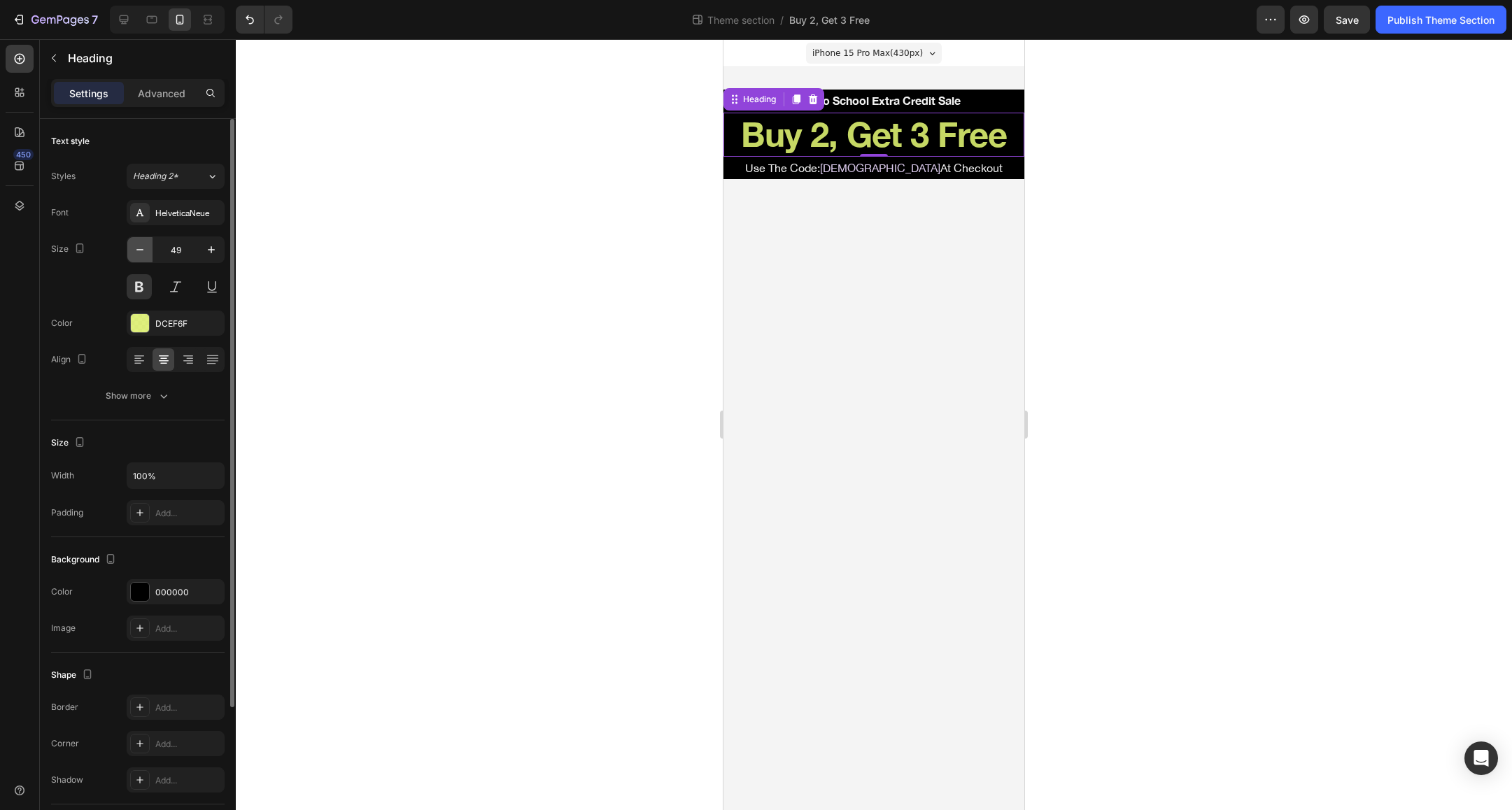
click at [144, 250] on icon "button" at bounding box center [140, 249] width 14 height 14
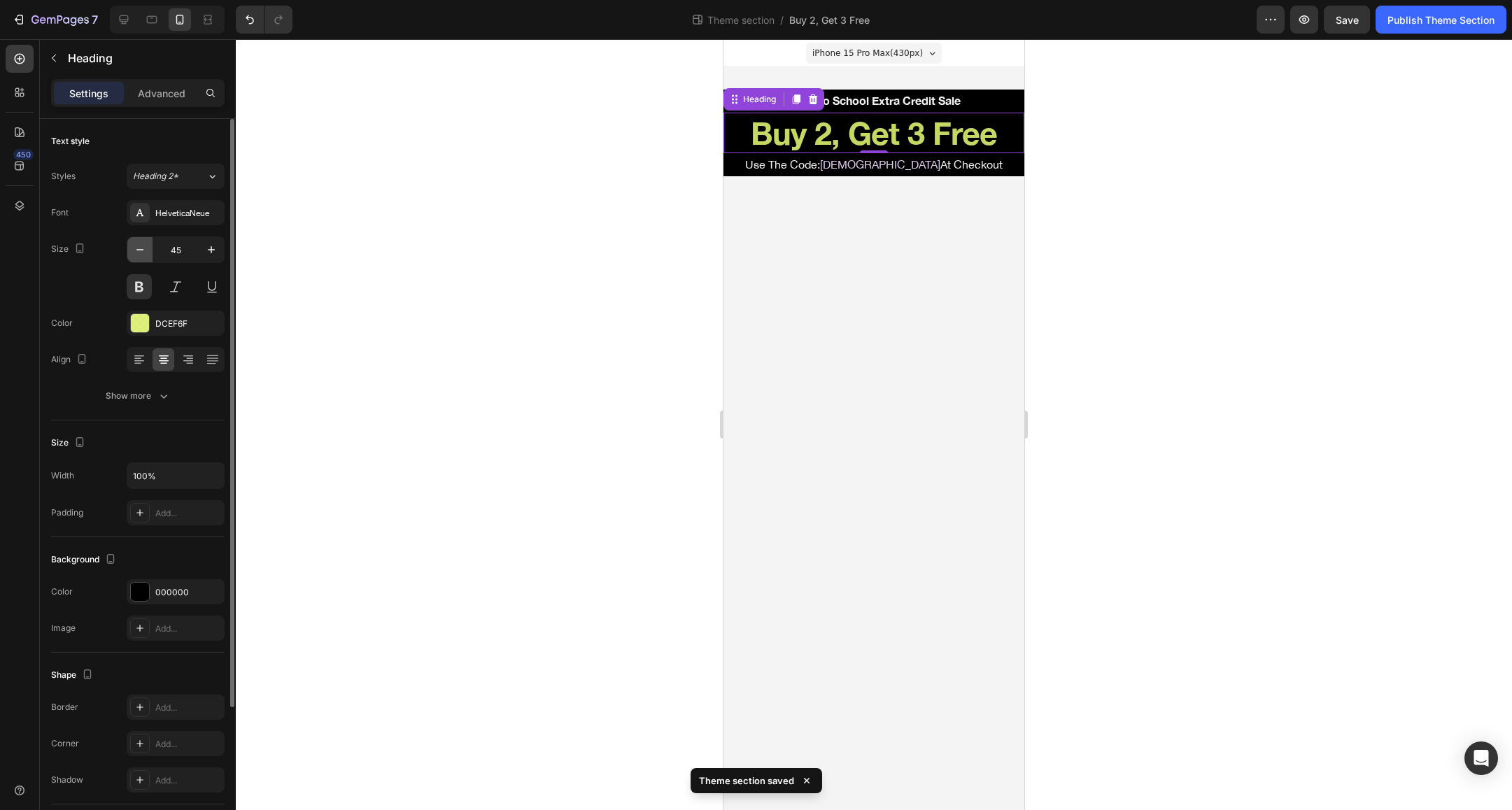
click at [144, 250] on icon "button" at bounding box center [140, 249] width 14 height 14
type input "44"
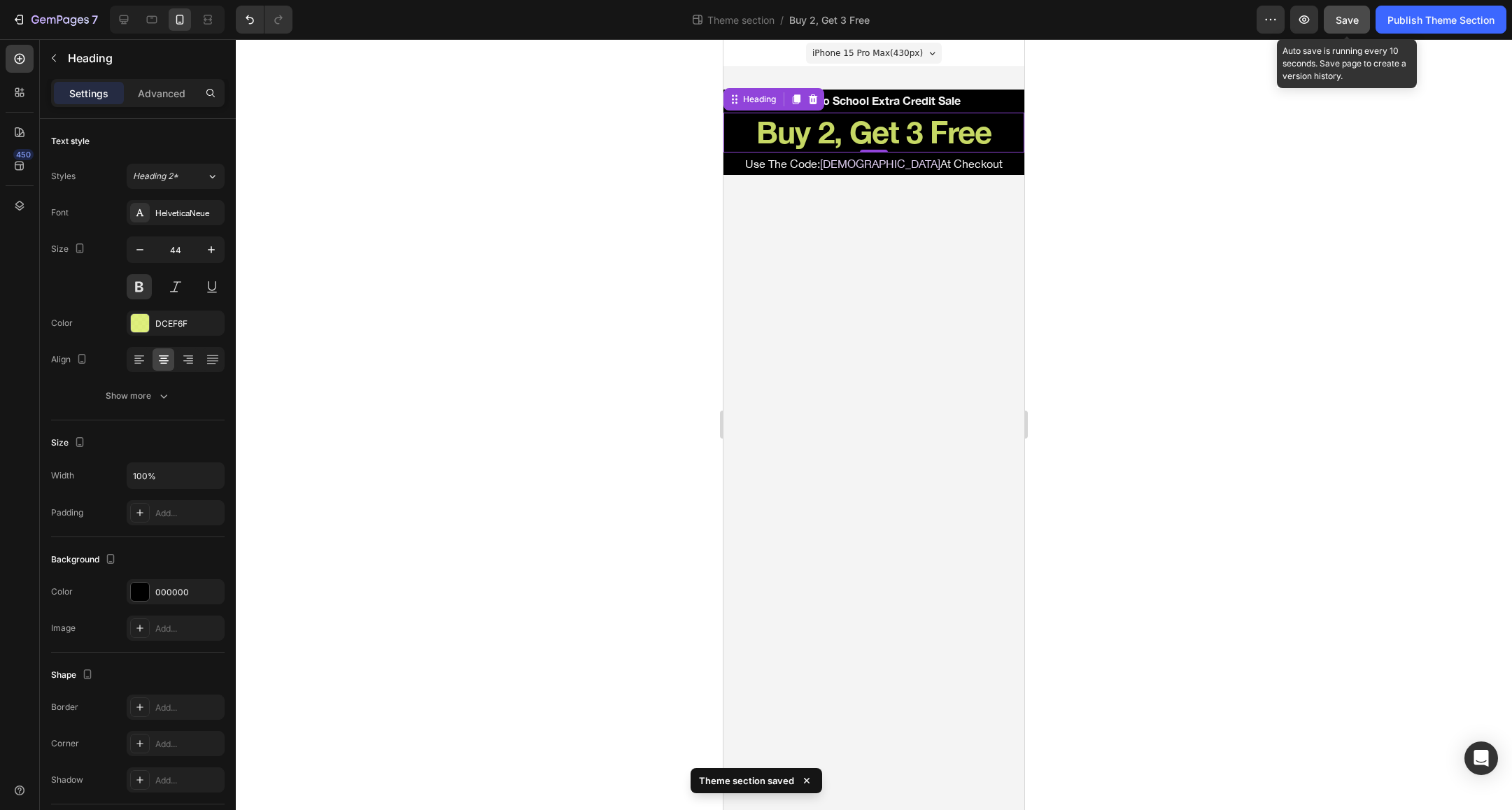
click at [1349, 15] on span "Save" at bounding box center [1347, 20] width 23 height 12
click at [1452, 18] on div "Publish Theme Section" at bounding box center [1441, 20] width 107 height 14
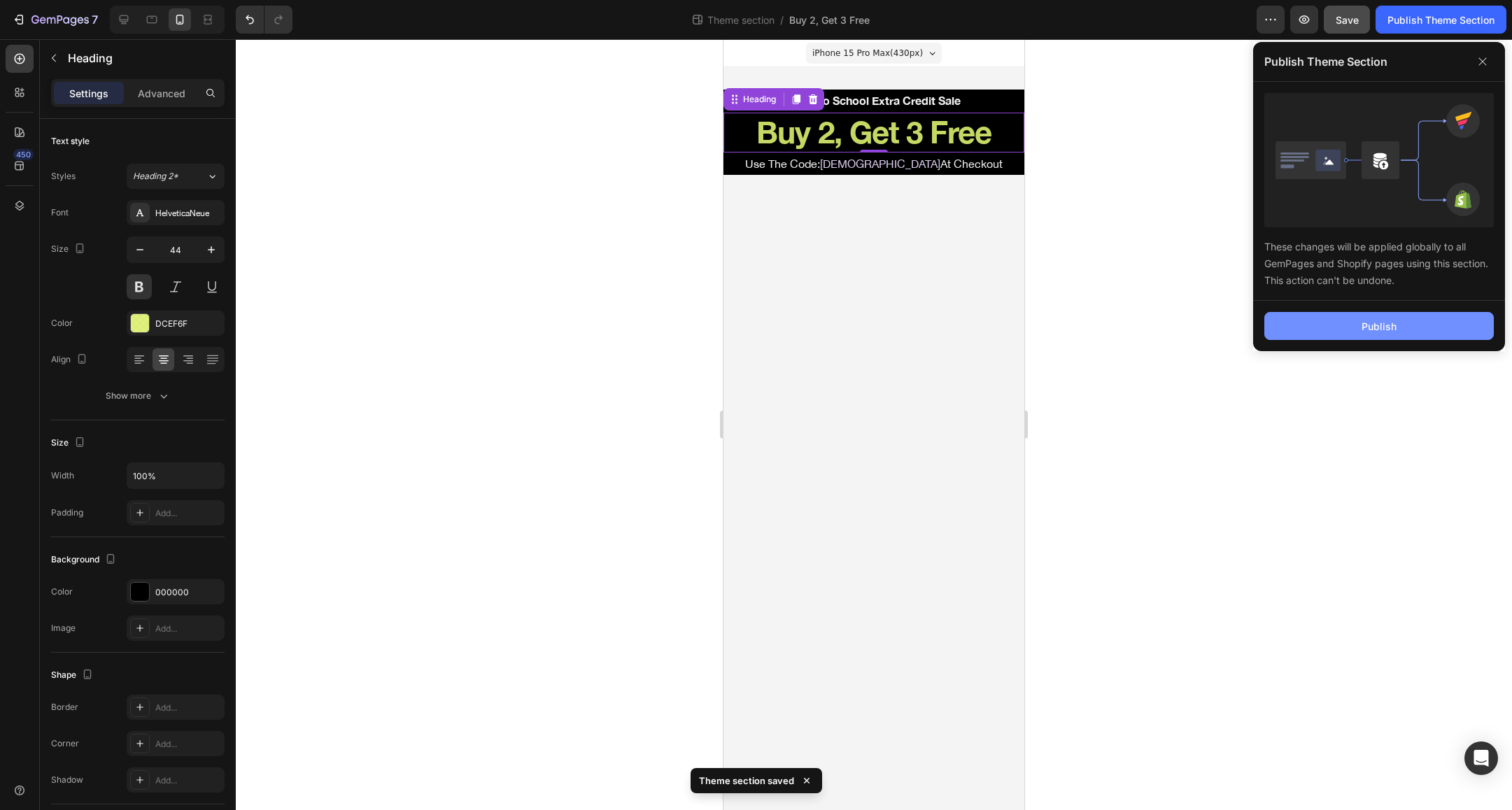
click at [1299, 323] on button "Publish" at bounding box center [1379, 326] width 230 height 28
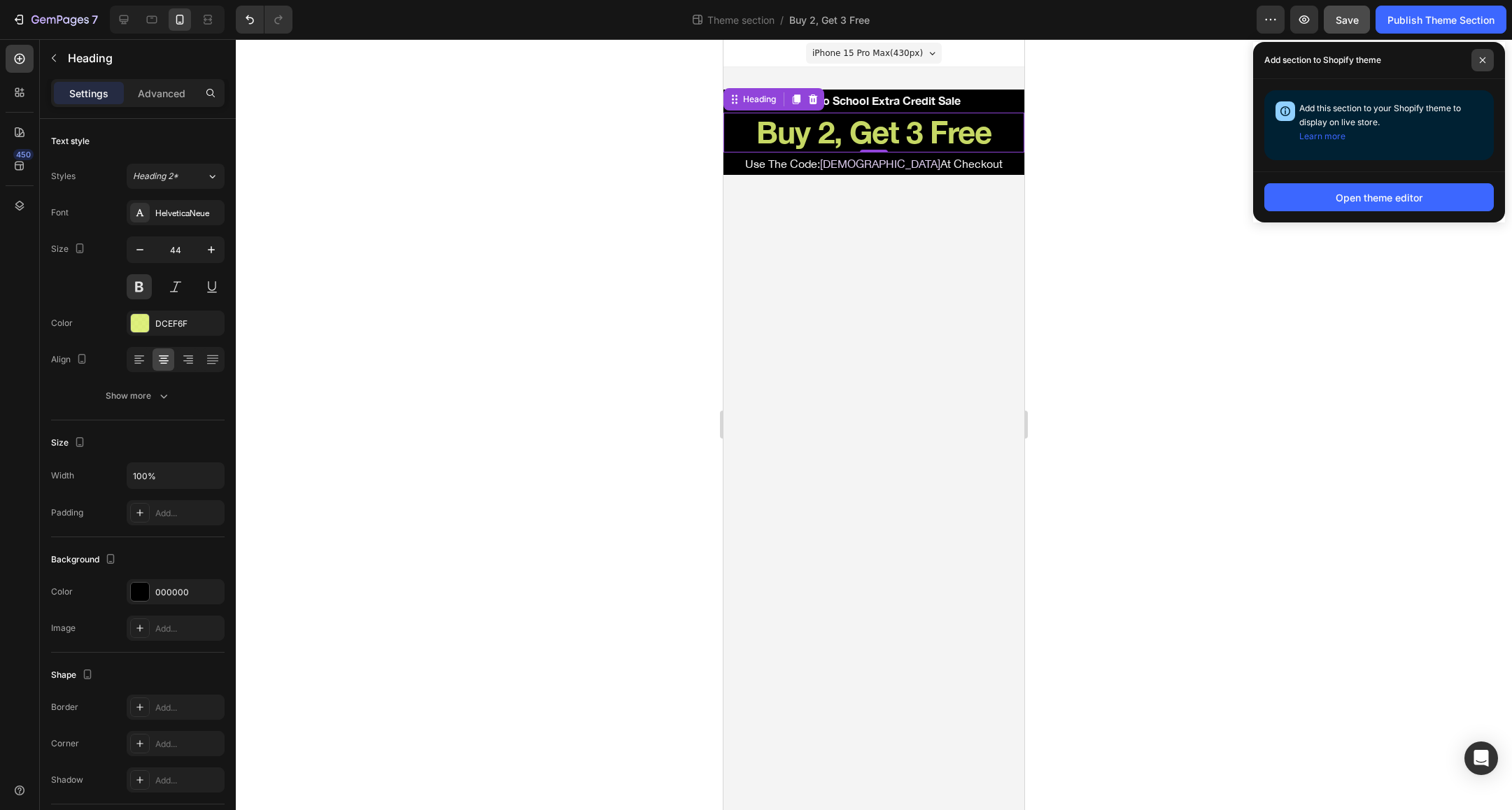
click at [1482, 60] on icon at bounding box center [1482, 60] width 6 height 6
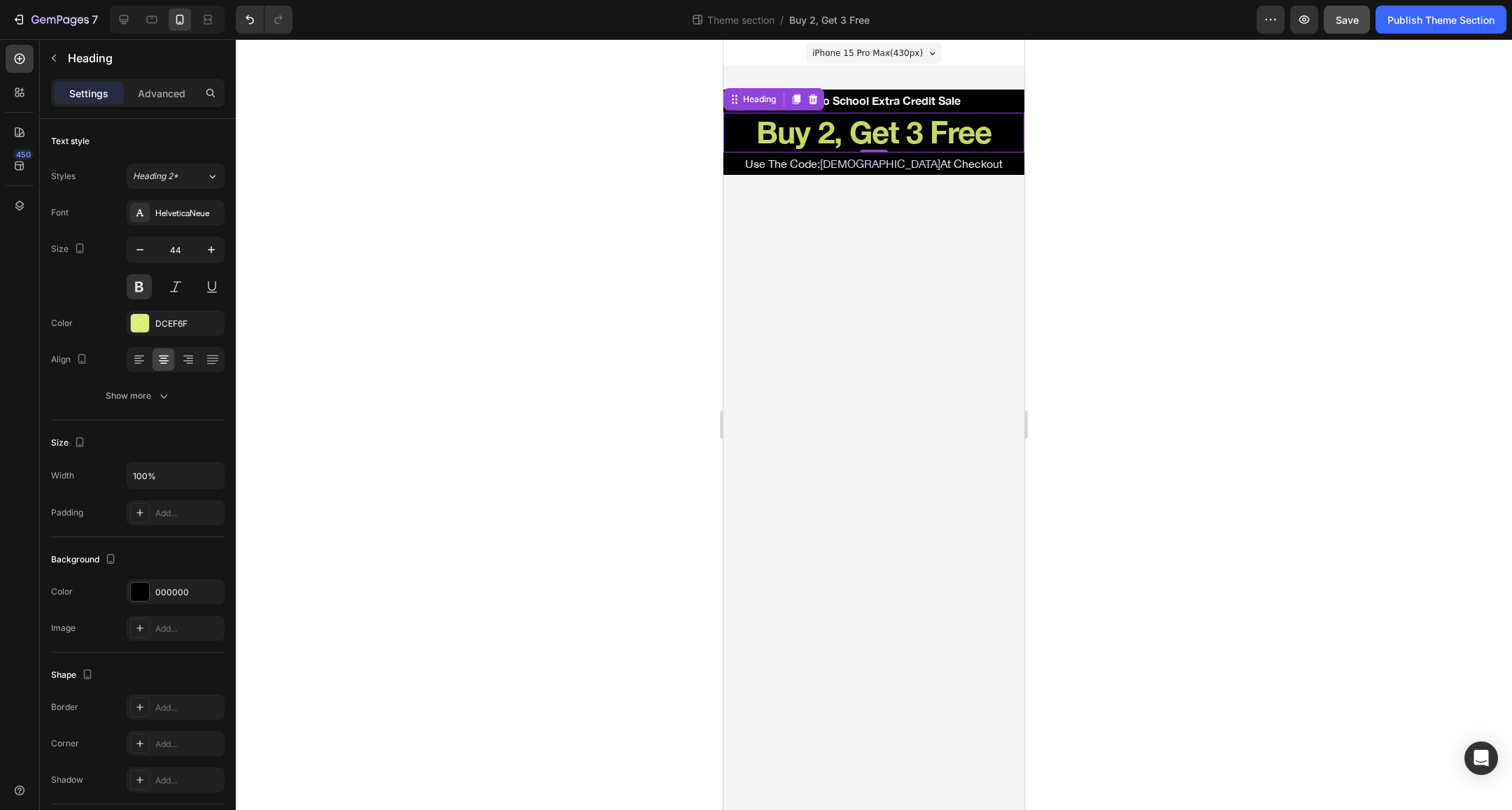
click at [644, 250] on div at bounding box center [874, 425] width 1276 height 771
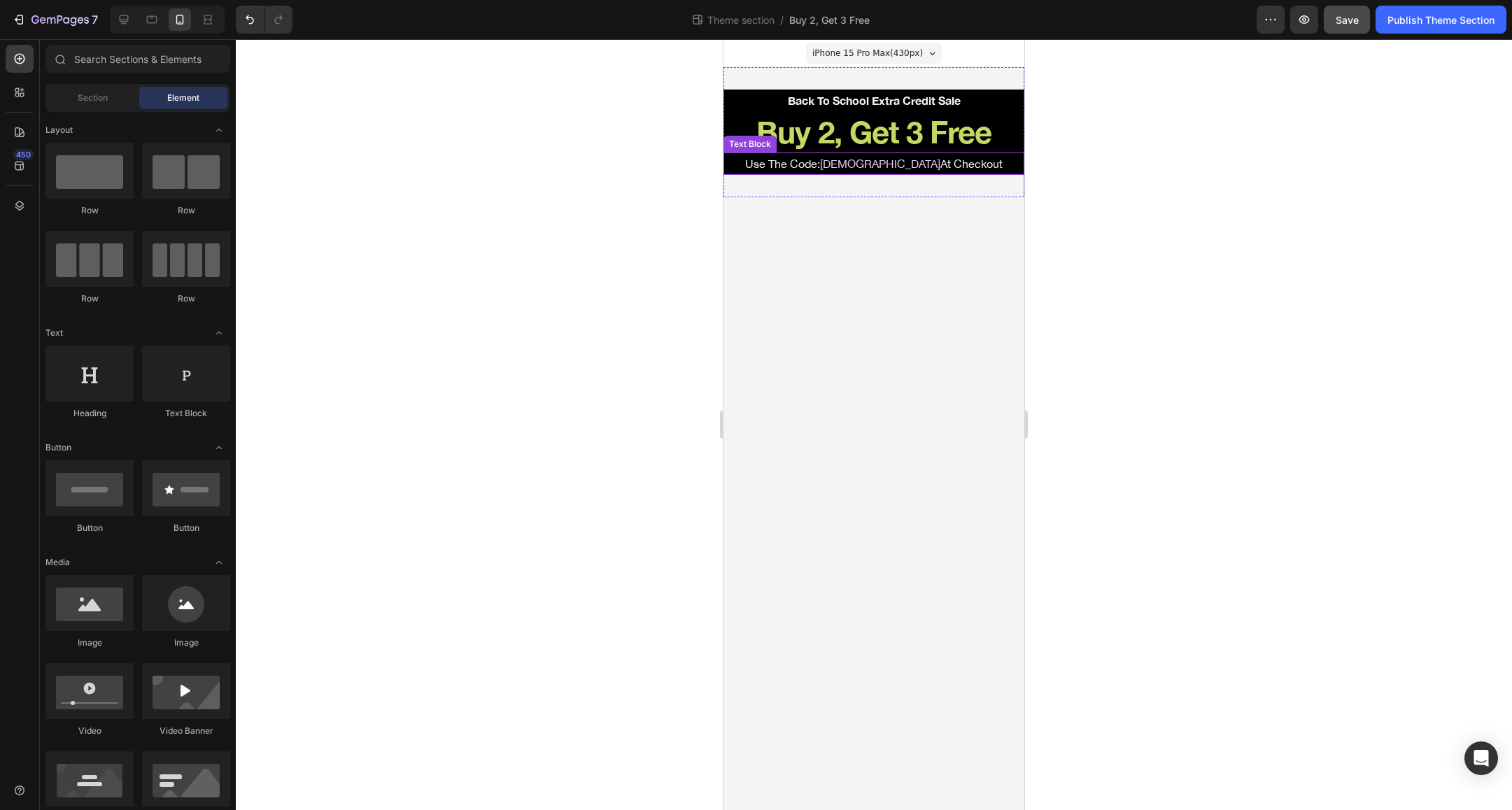
click at [890, 164] on span "[DEMOGRAPHIC_DATA]" at bounding box center [880, 163] width 120 height 13
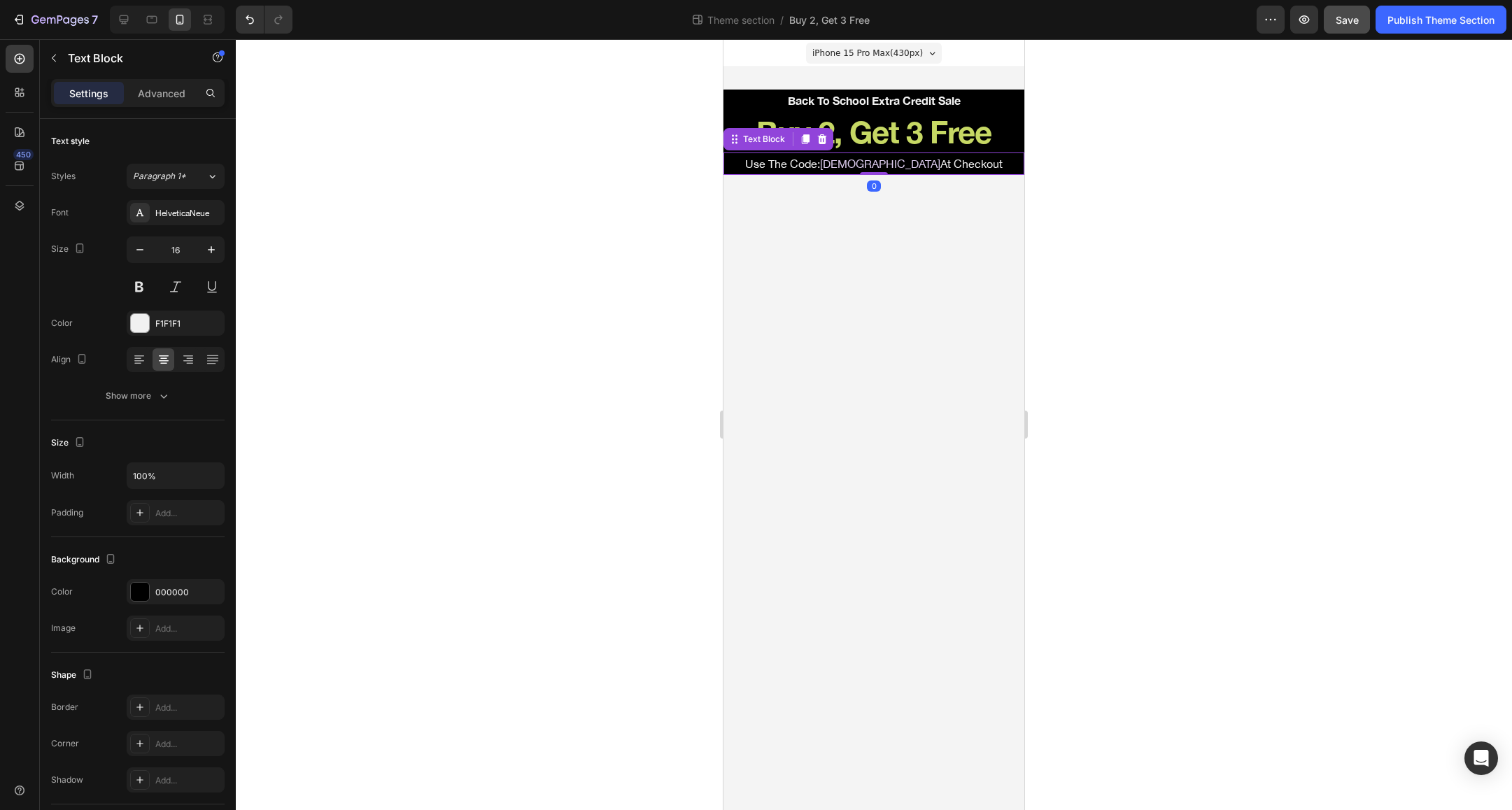
click at [904, 163] on span "[DEMOGRAPHIC_DATA]" at bounding box center [880, 163] width 120 height 13
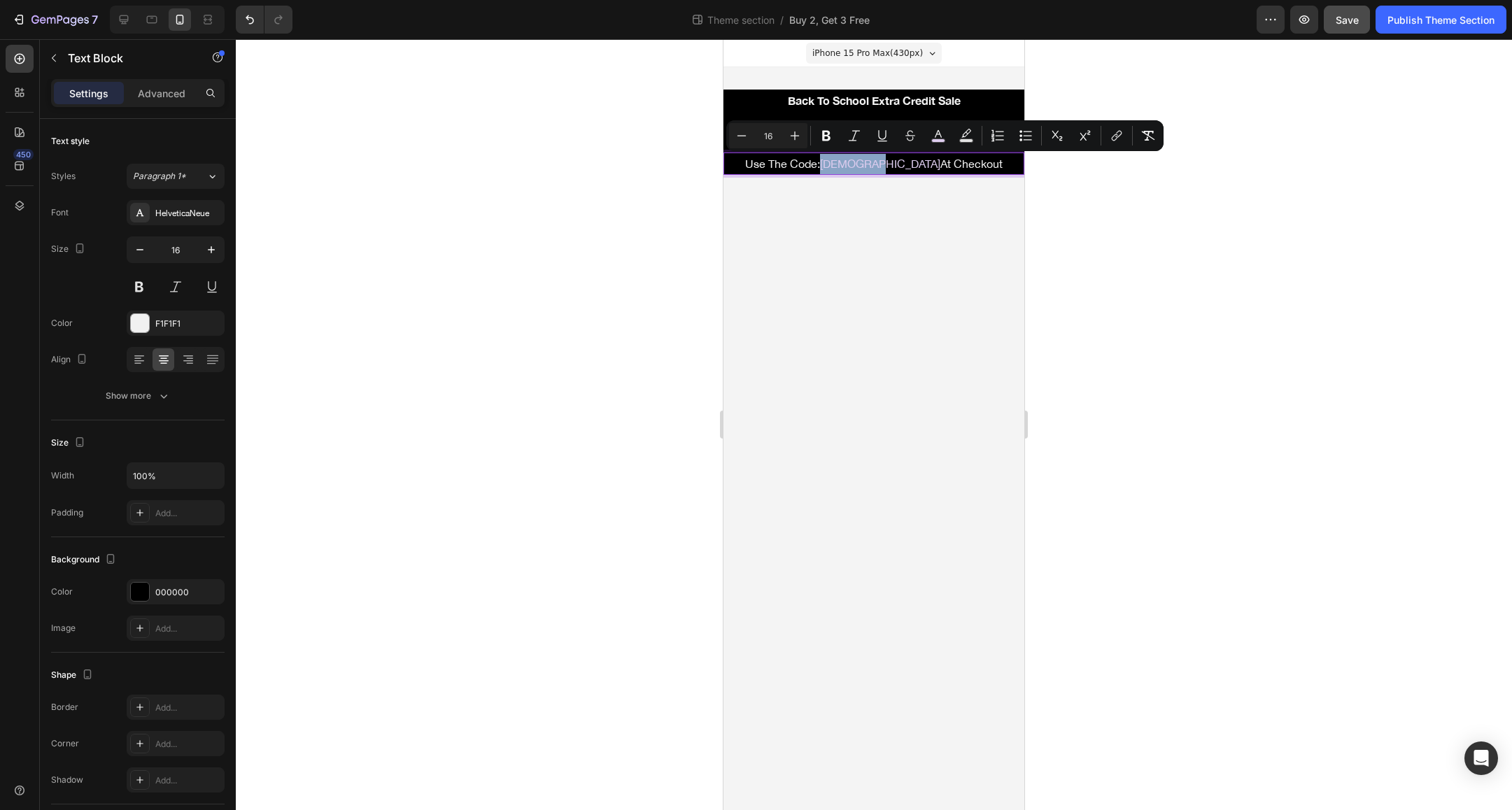
drag, startPoint x: 913, startPoint y: 163, endPoint x: 848, endPoint y: 163, distance: 65.0
click at [848, 163] on span "[DEMOGRAPHIC_DATA]" at bounding box center [880, 163] width 120 height 13
click at [939, 136] on icon "Editor contextual toolbar" at bounding box center [938, 135] width 14 height 14
type input "DDCCEE"
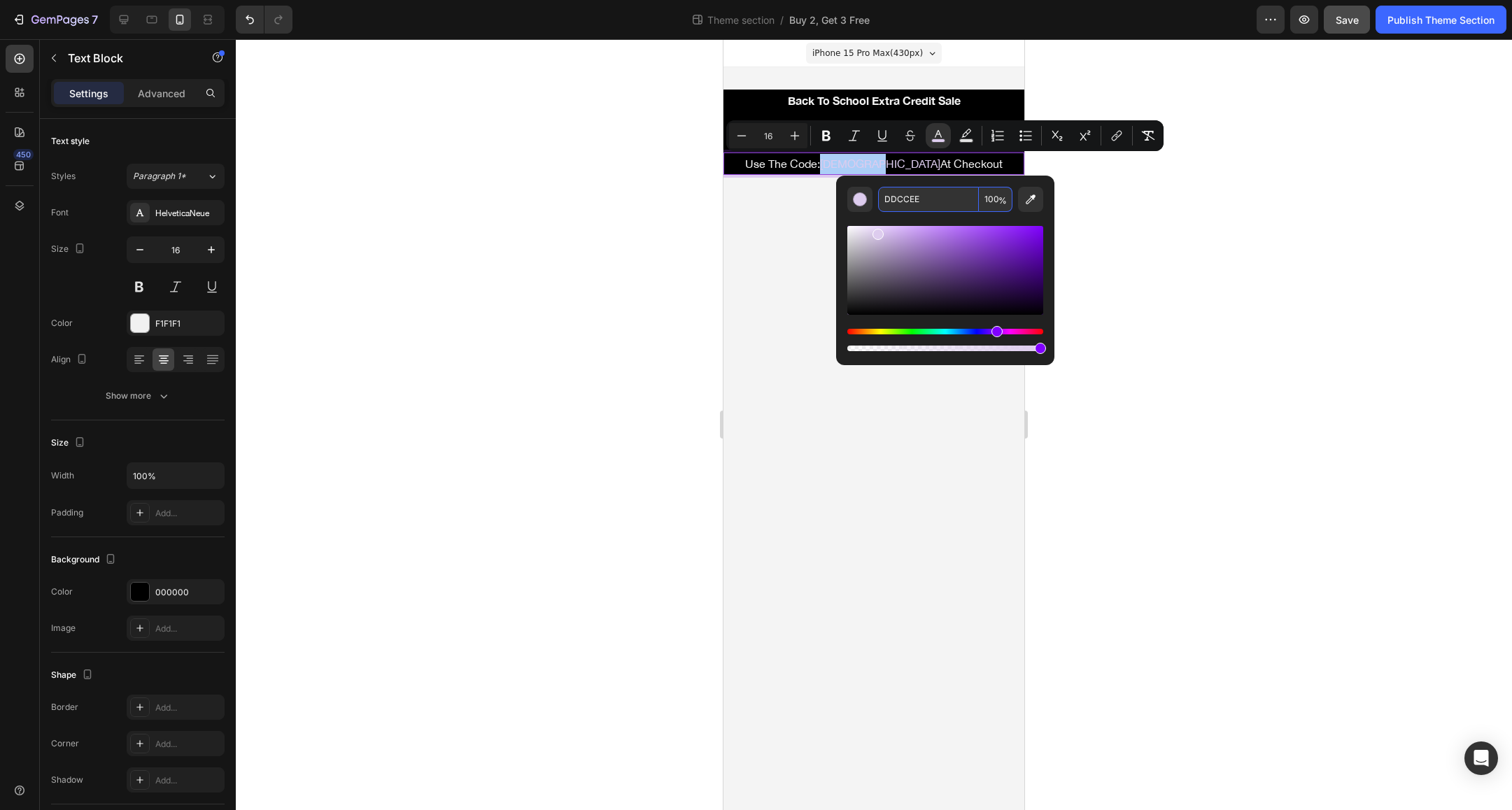
click at [924, 201] on input "DDCCEE" at bounding box center [928, 200] width 100 height 26
paste input "dcef6f"
type input "DCEF6F"
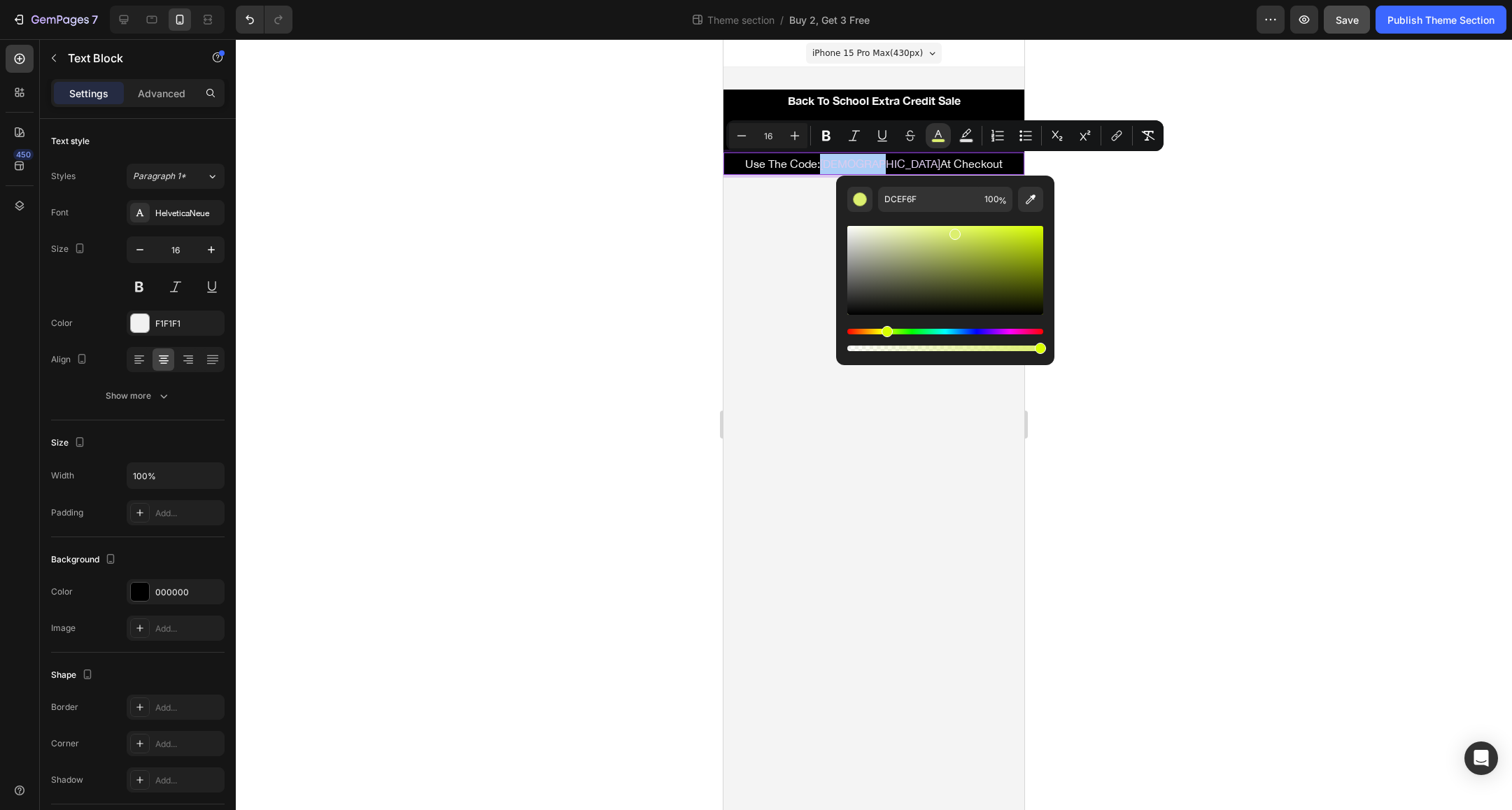
click at [535, 207] on div at bounding box center [874, 425] width 1276 height 771
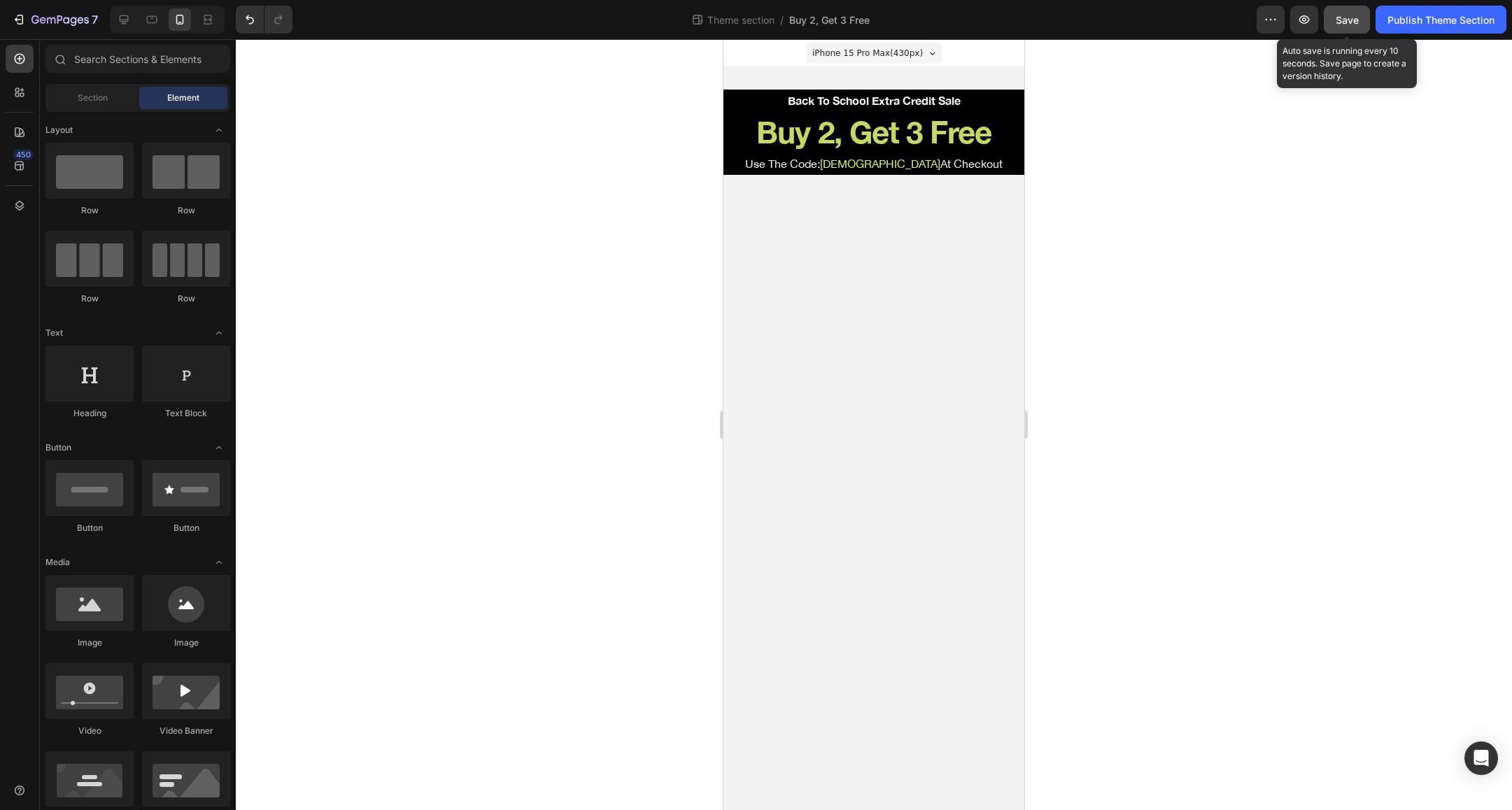
click at [1349, 22] on span "Save" at bounding box center [1347, 20] width 23 height 12
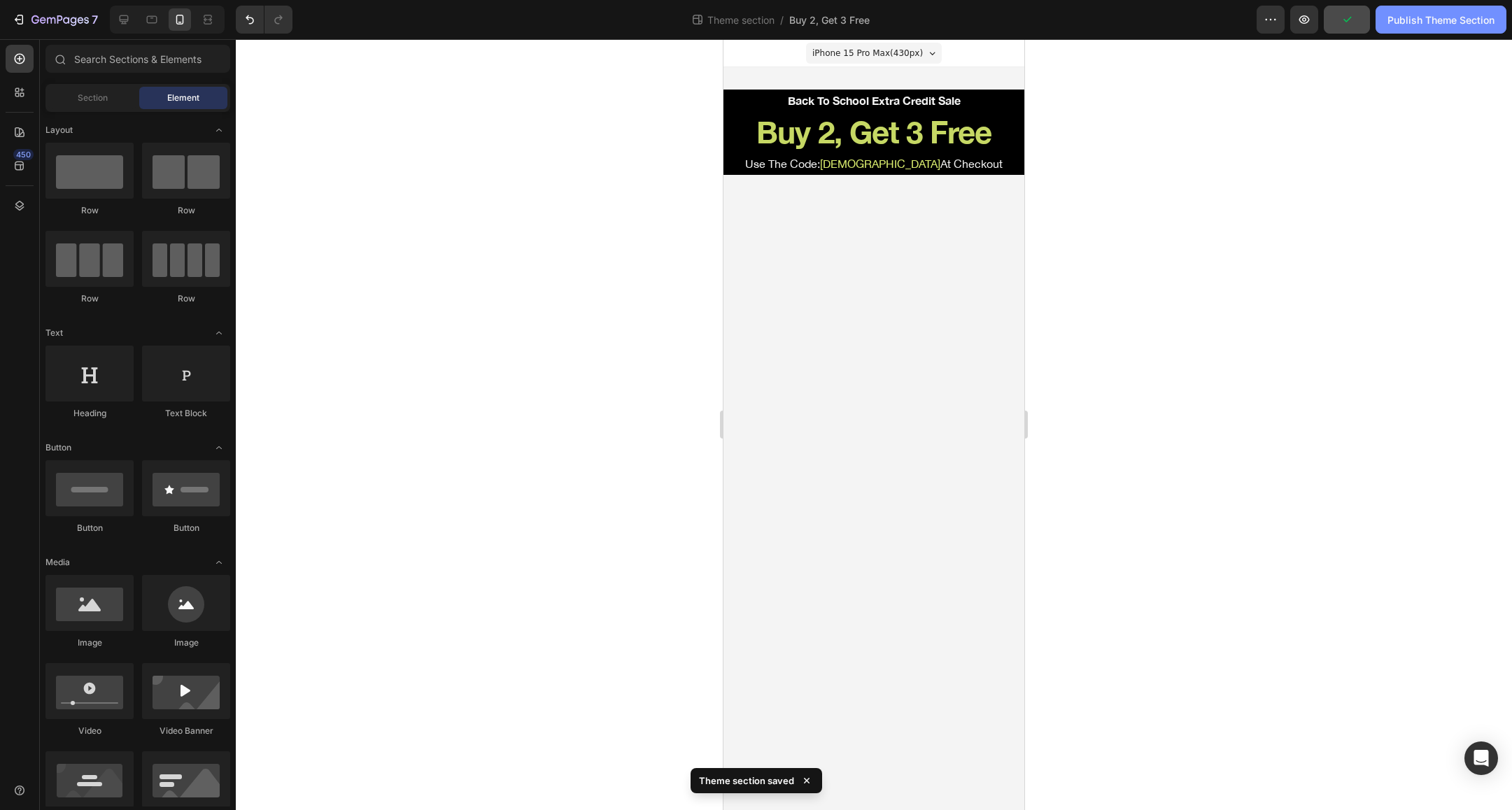
click at [1440, 22] on div "Publish Theme Section" at bounding box center [1441, 20] width 107 height 14
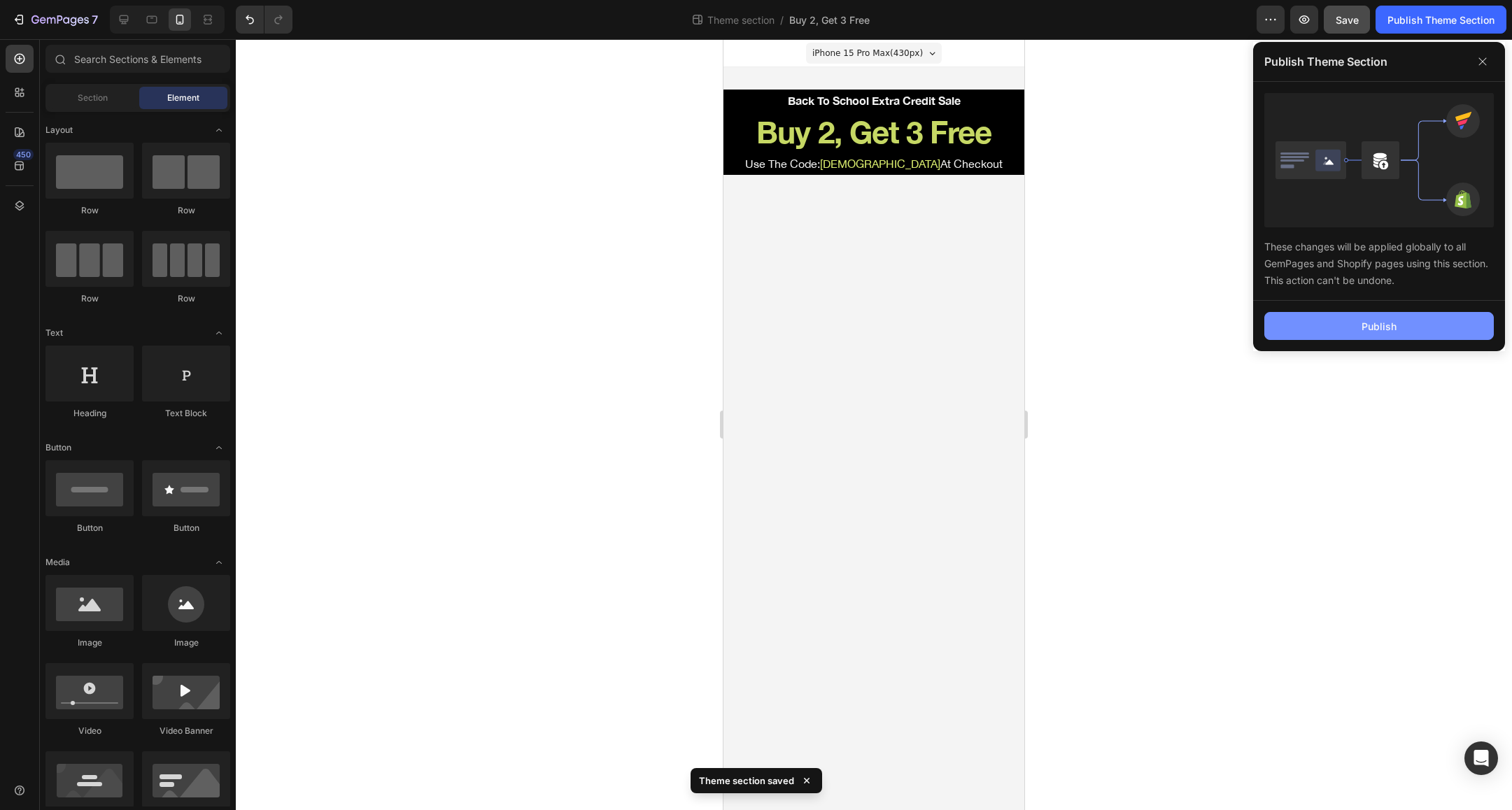
click at [1368, 314] on button "Publish" at bounding box center [1379, 326] width 230 height 28
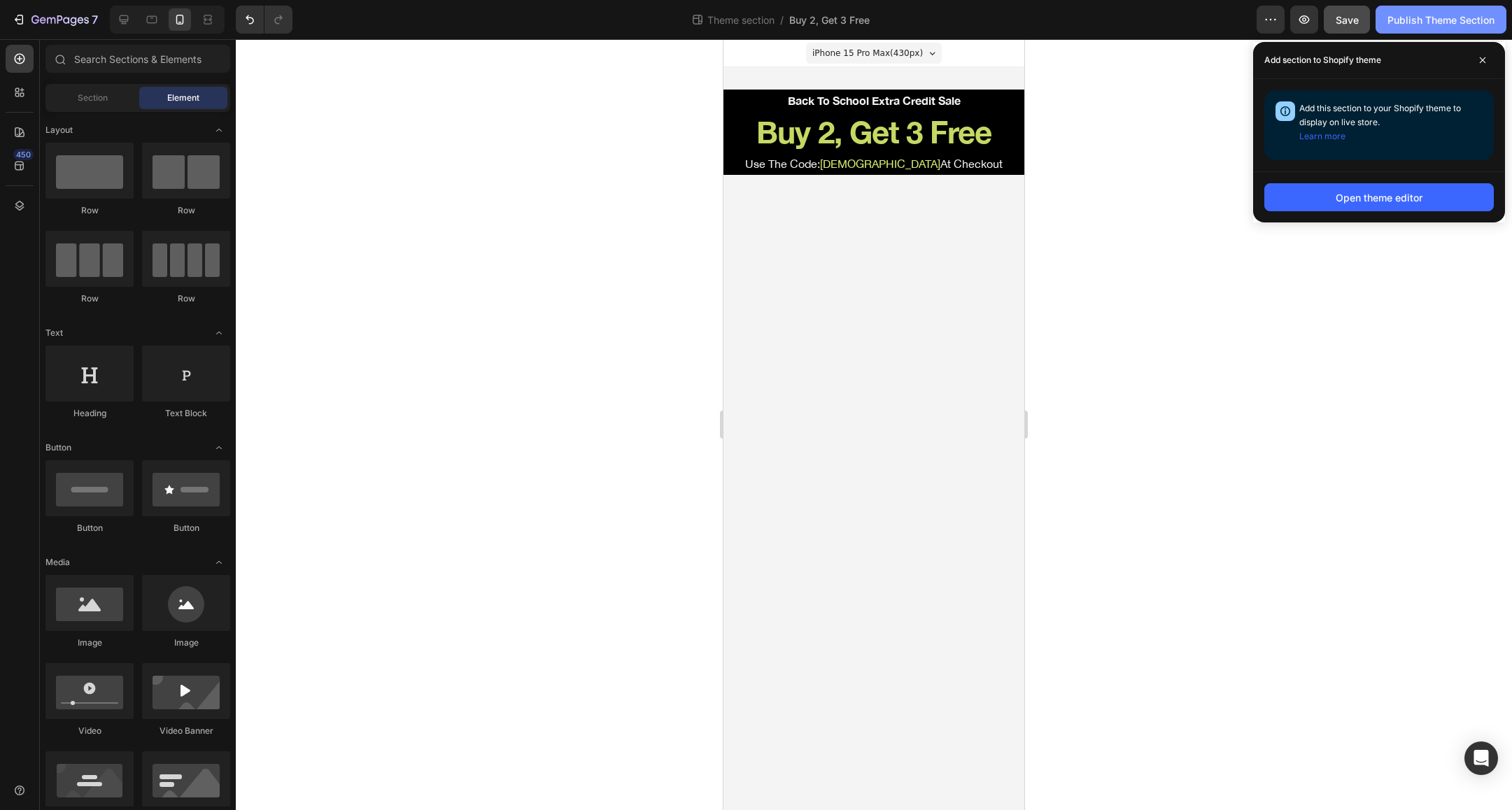
click at [1427, 19] on div "Publish Theme Section" at bounding box center [1441, 20] width 107 height 14
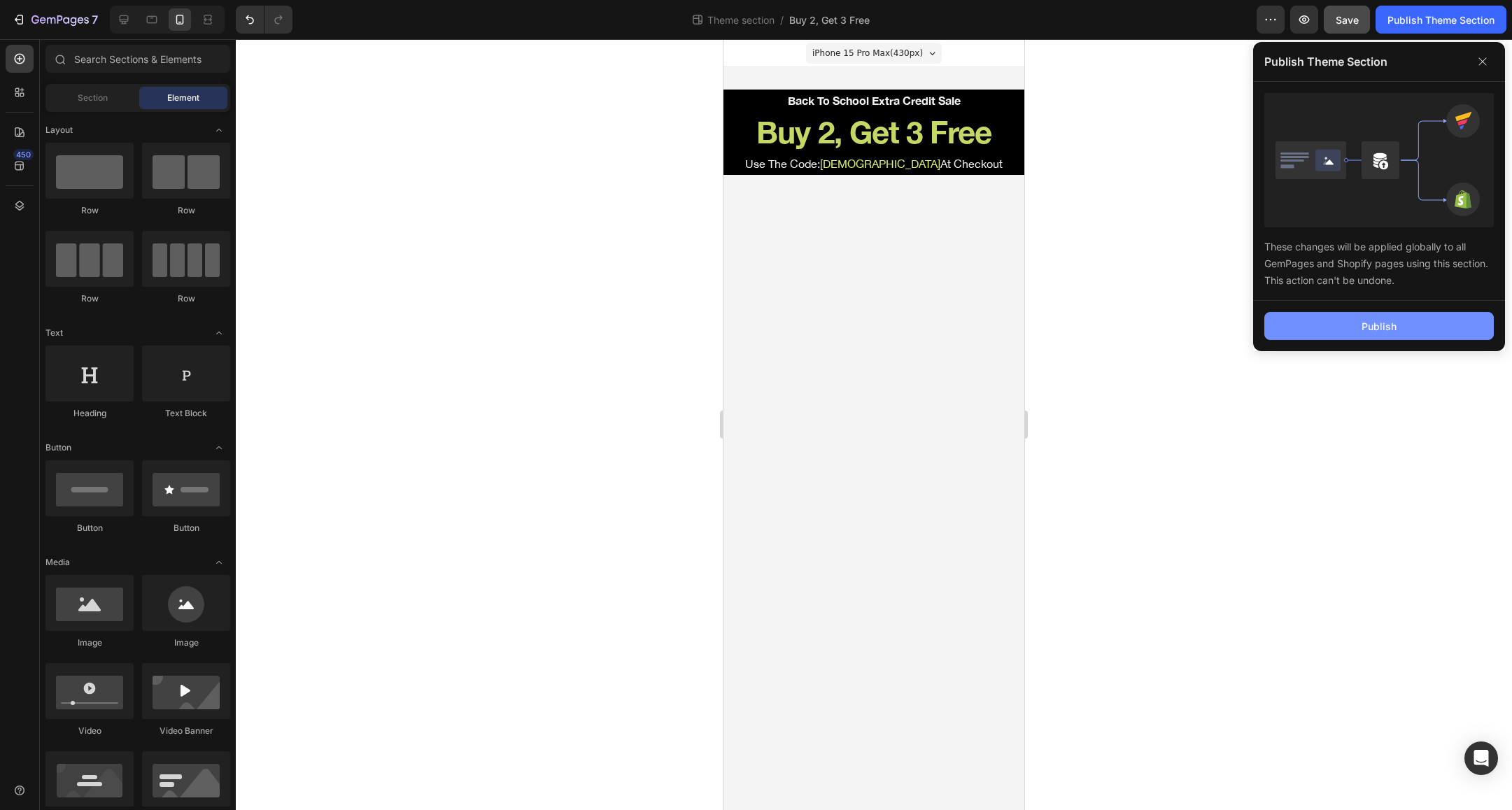
click at [1402, 330] on button "Publish" at bounding box center [1379, 326] width 230 height 28
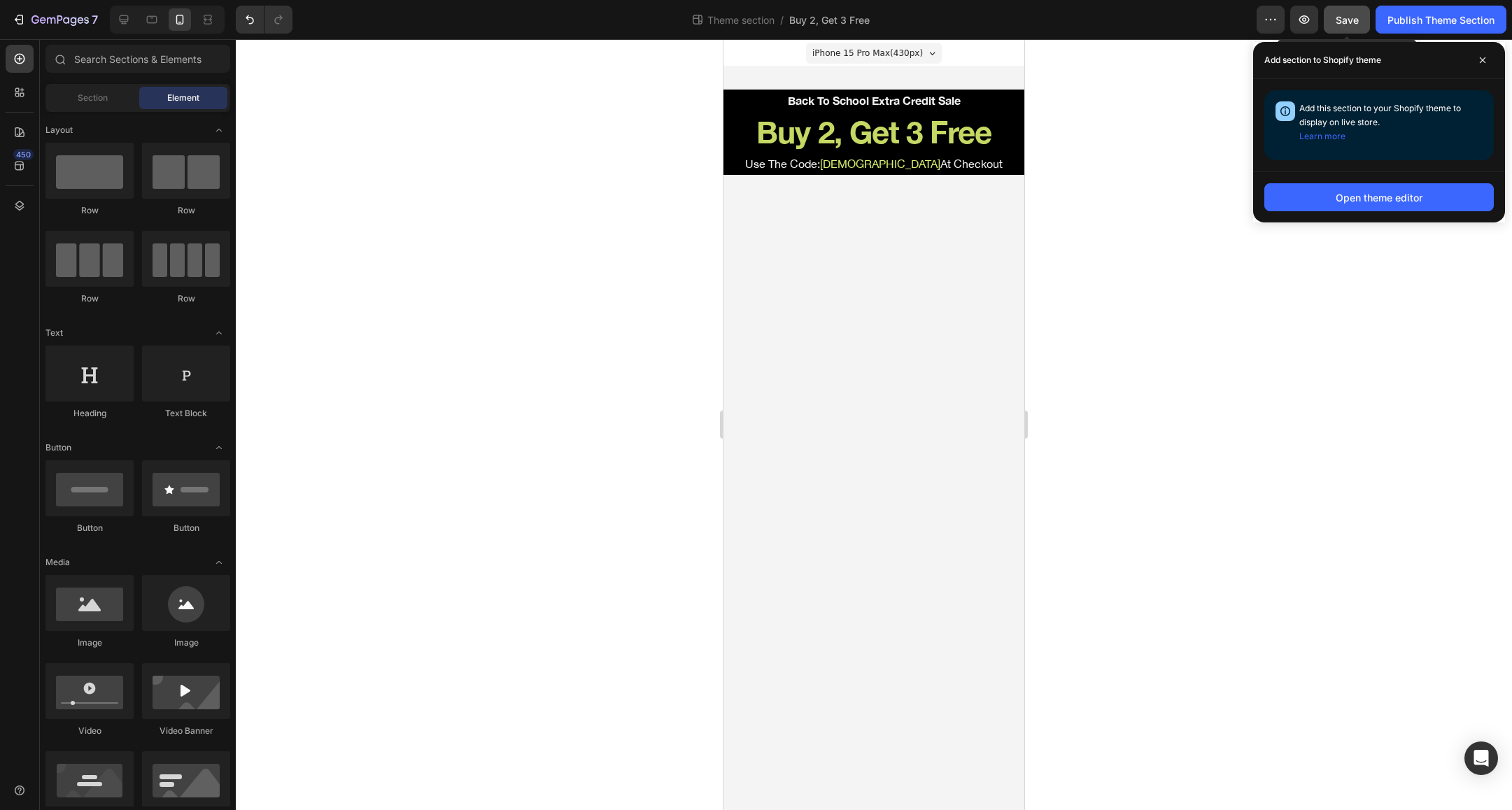
click at [1338, 18] on span "Save" at bounding box center [1347, 20] width 23 height 12
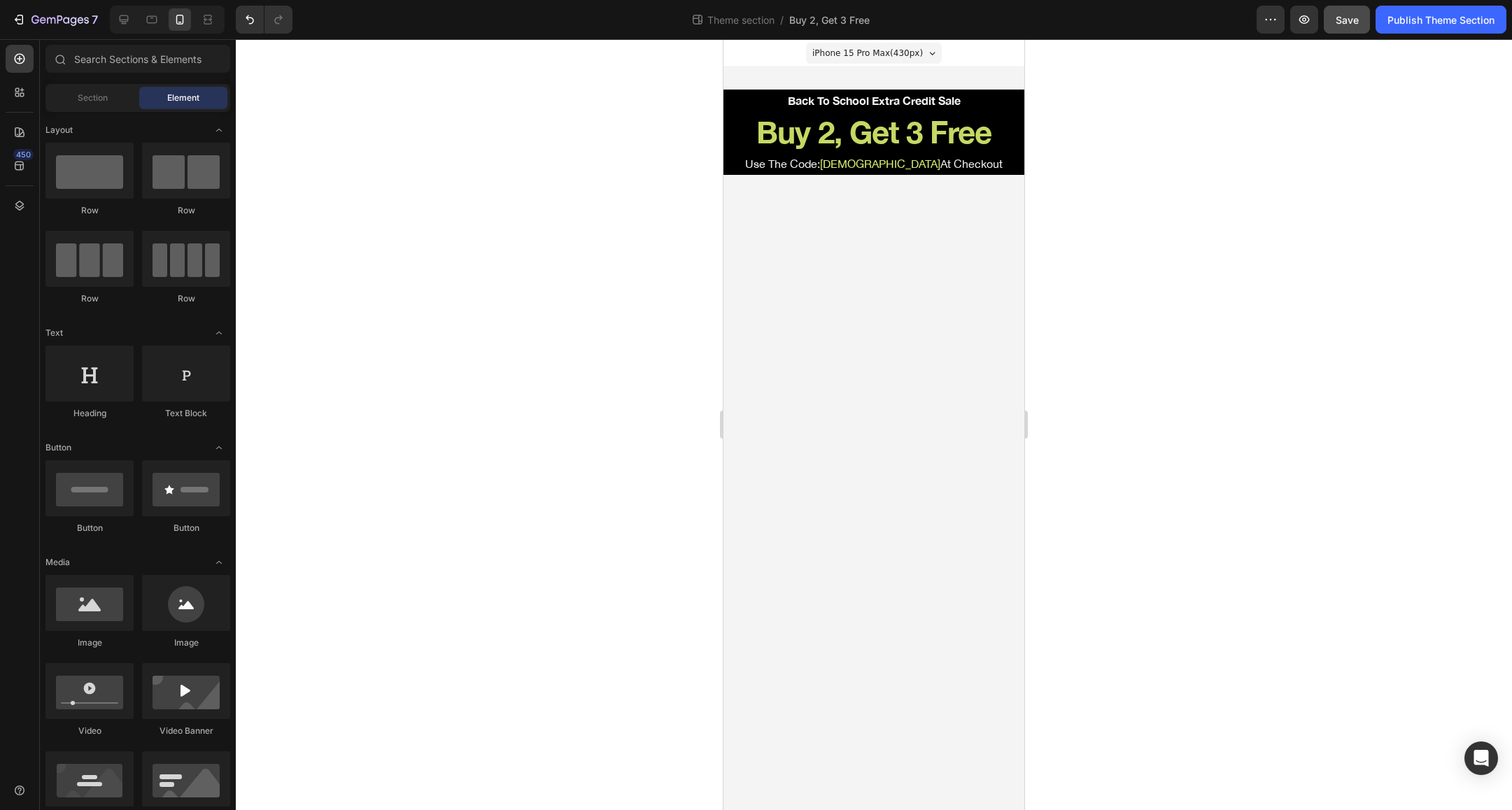
drag, startPoint x: 1194, startPoint y: 269, endPoint x: 1198, endPoint y: 263, distance: 7.2
click at [1202, 265] on div at bounding box center [874, 425] width 1276 height 771
click at [874, 163] on span "[DEMOGRAPHIC_DATA]" at bounding box center [880, 163] width 120 height 13
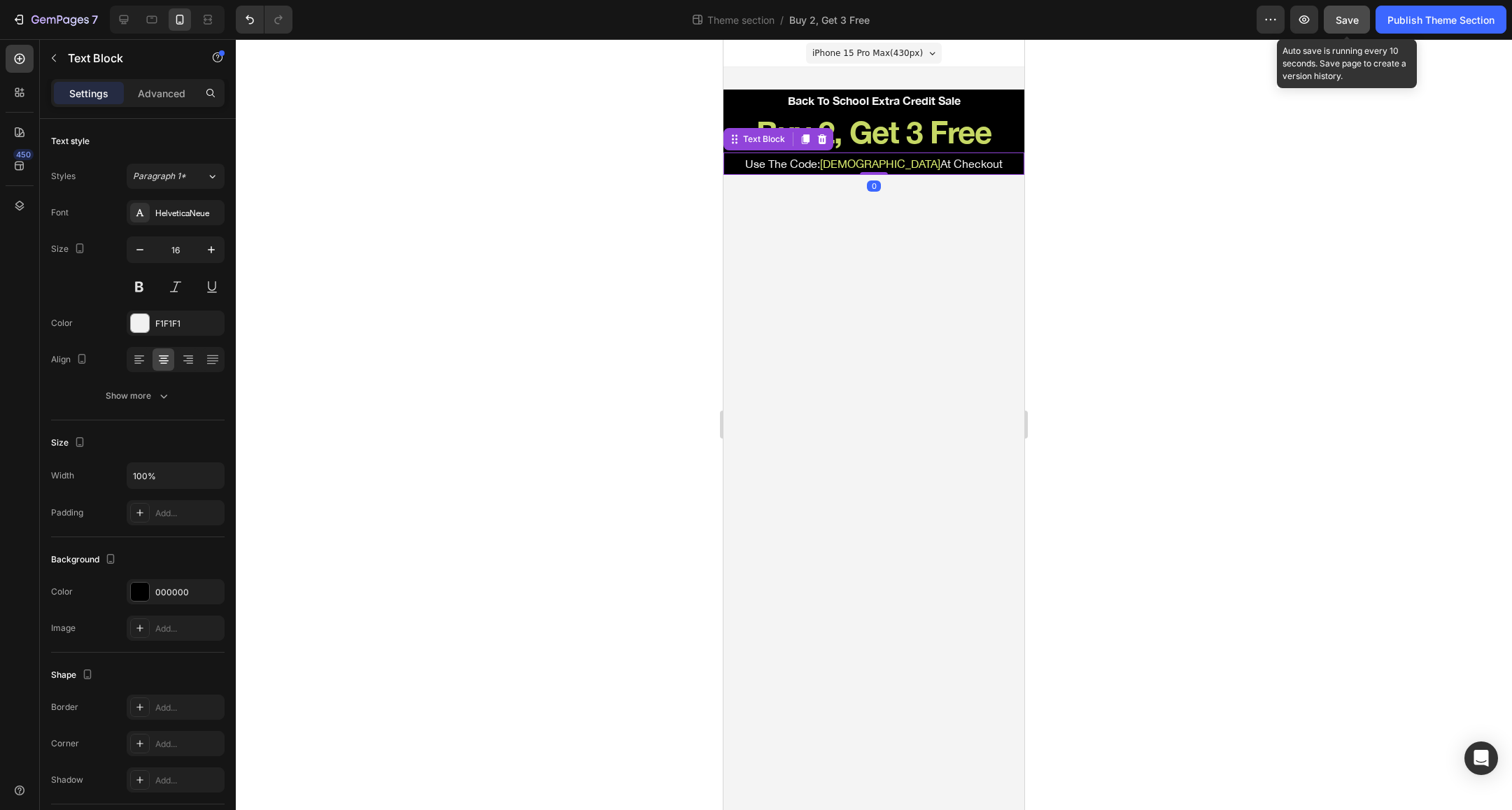
click at [1360, 17] on button "Save" at bounding box center [1347, 20] width 46 height 28
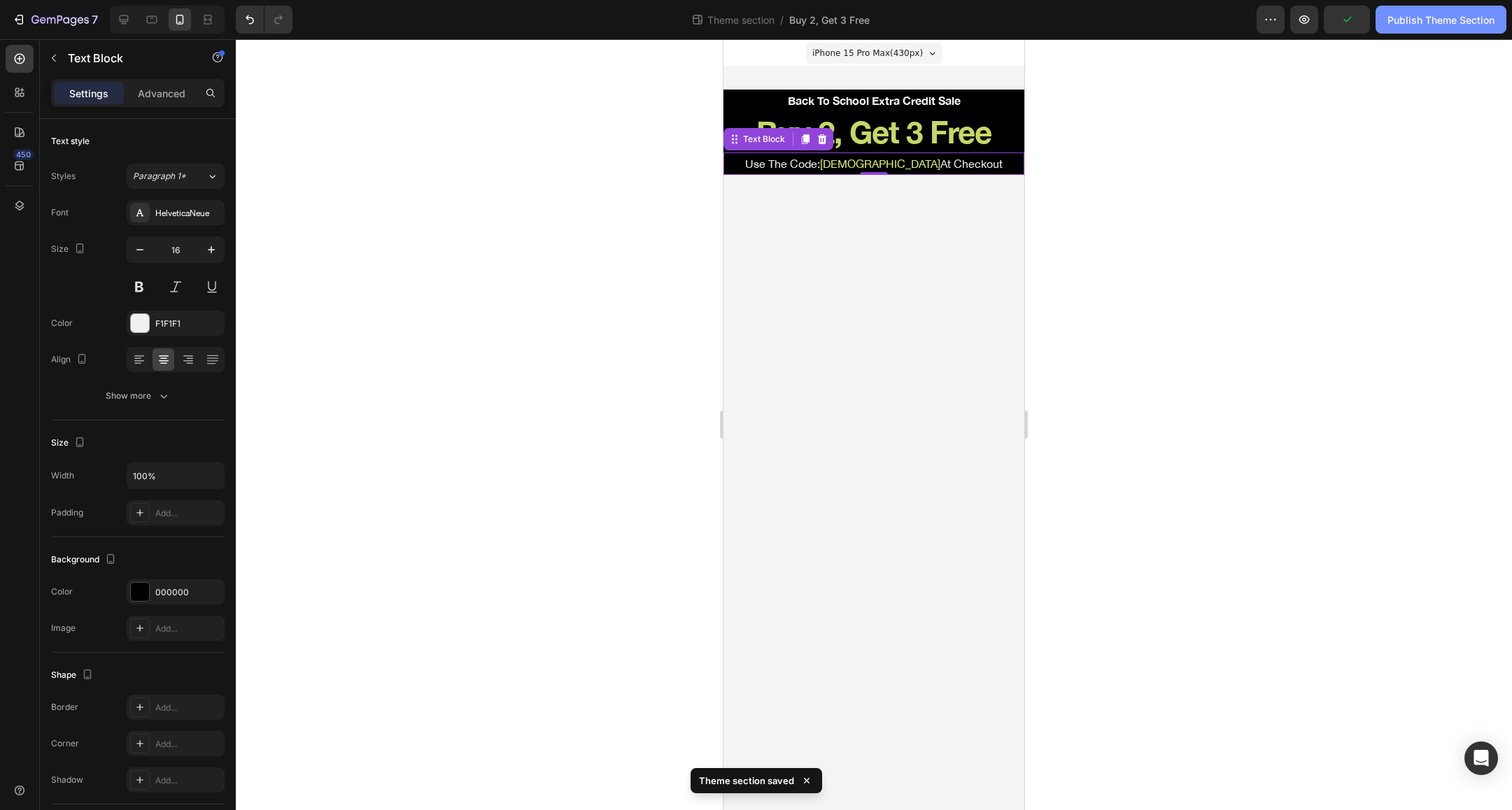
click at [1438, 20] on div "Publish Theme Section" at bounding box center [1441, 20] width 107 height 14
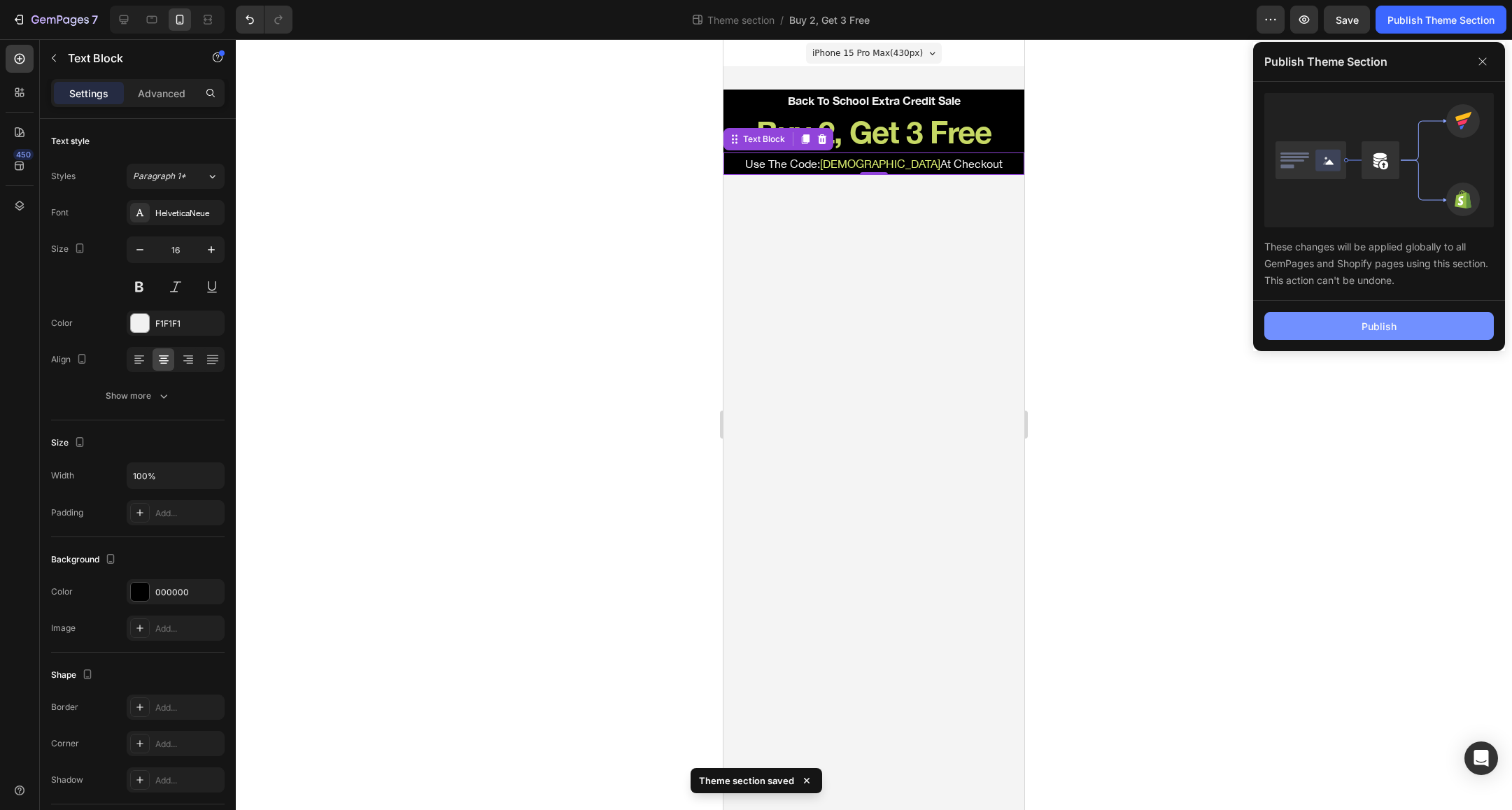
click at [1334, 325] on button "Publish" at bounding box center [1379, 326] width 230 height 28
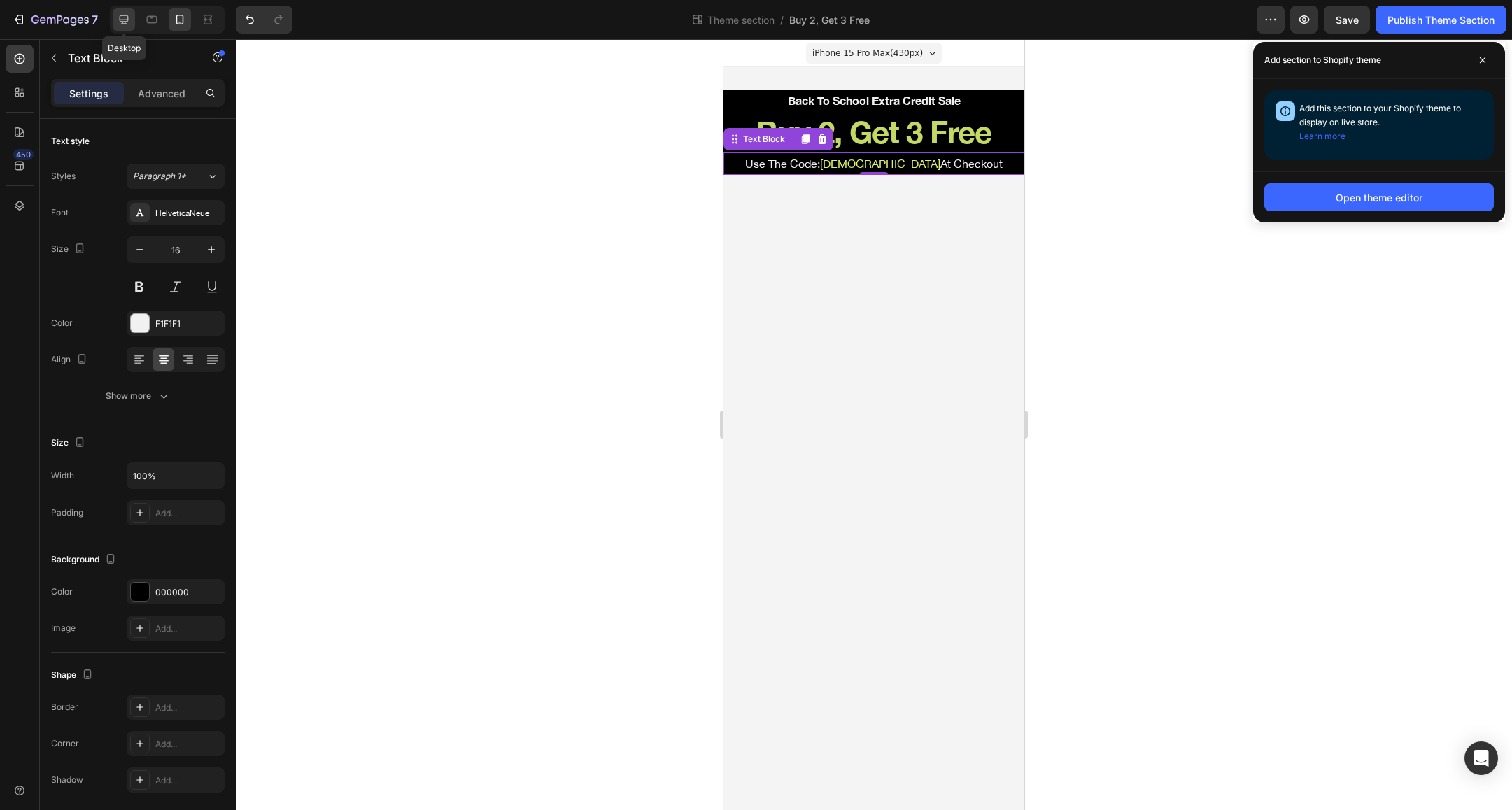
click at [128, 20] on icon at bounding box center [123, 20] width 14 height 14
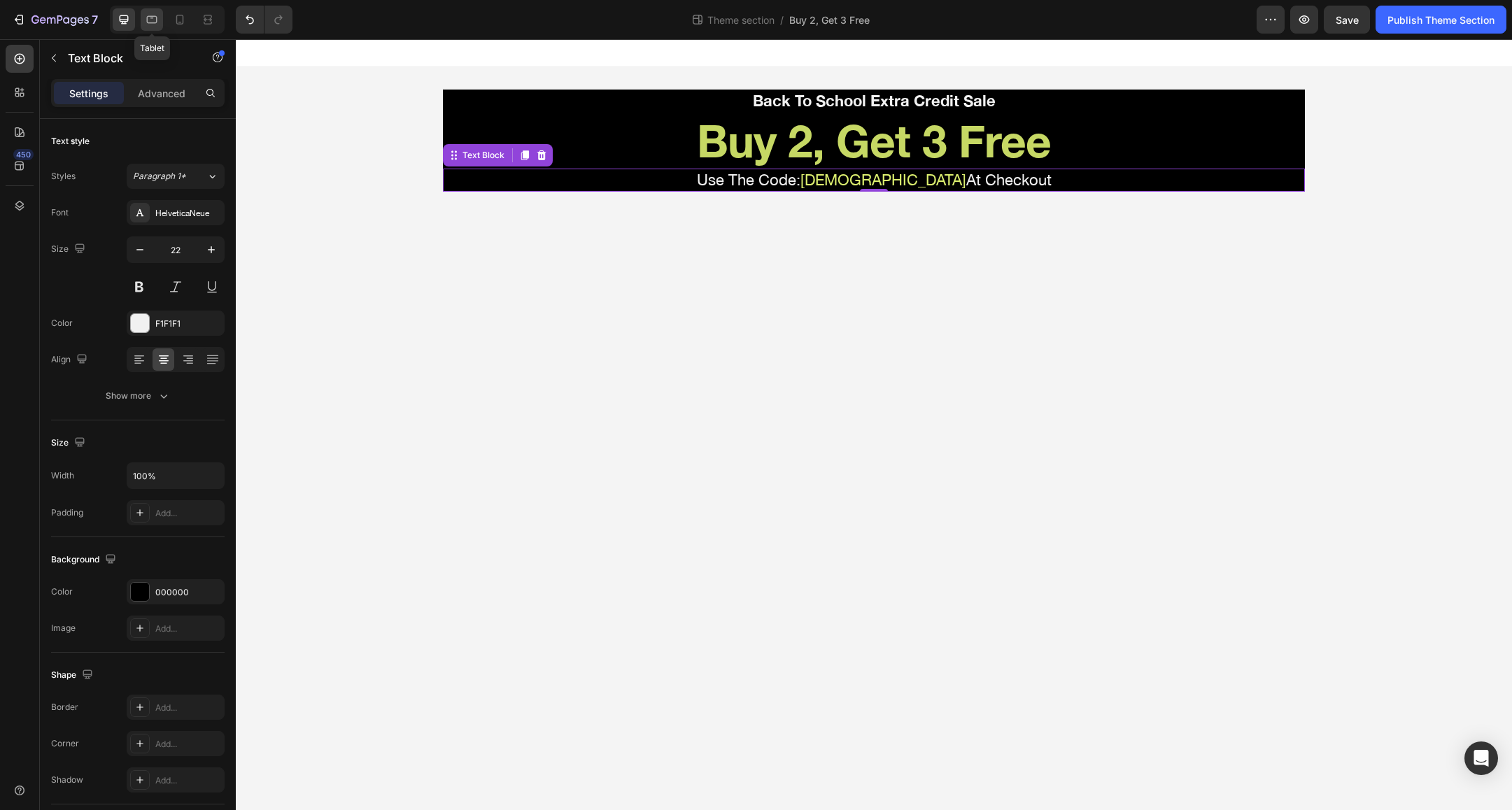
click at [159, 24] on icon at bounding box center [151, 20] width 14 height 14
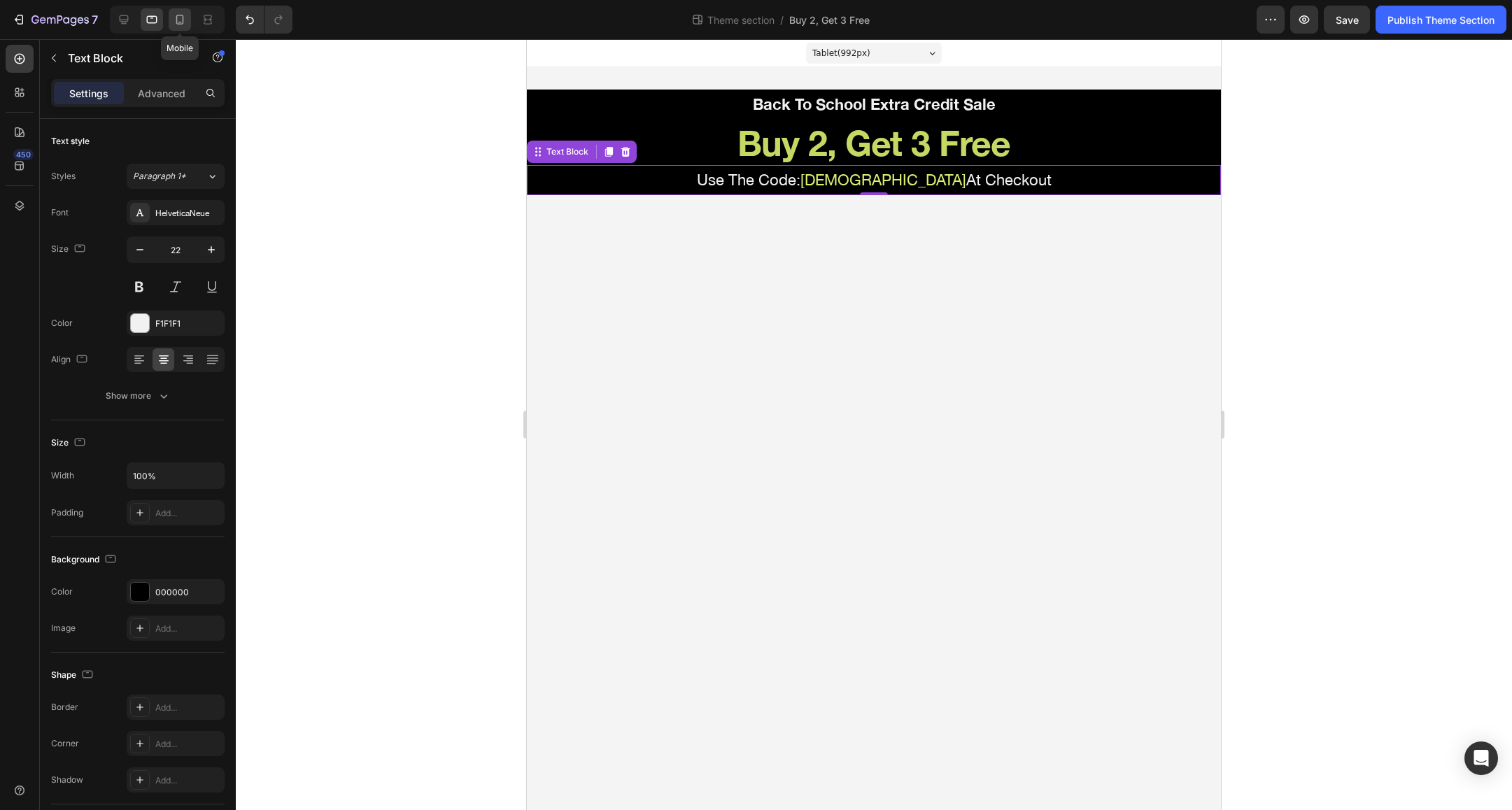
click at [182, 23] on icon at bounding box center [180, 20] width 8 height 10
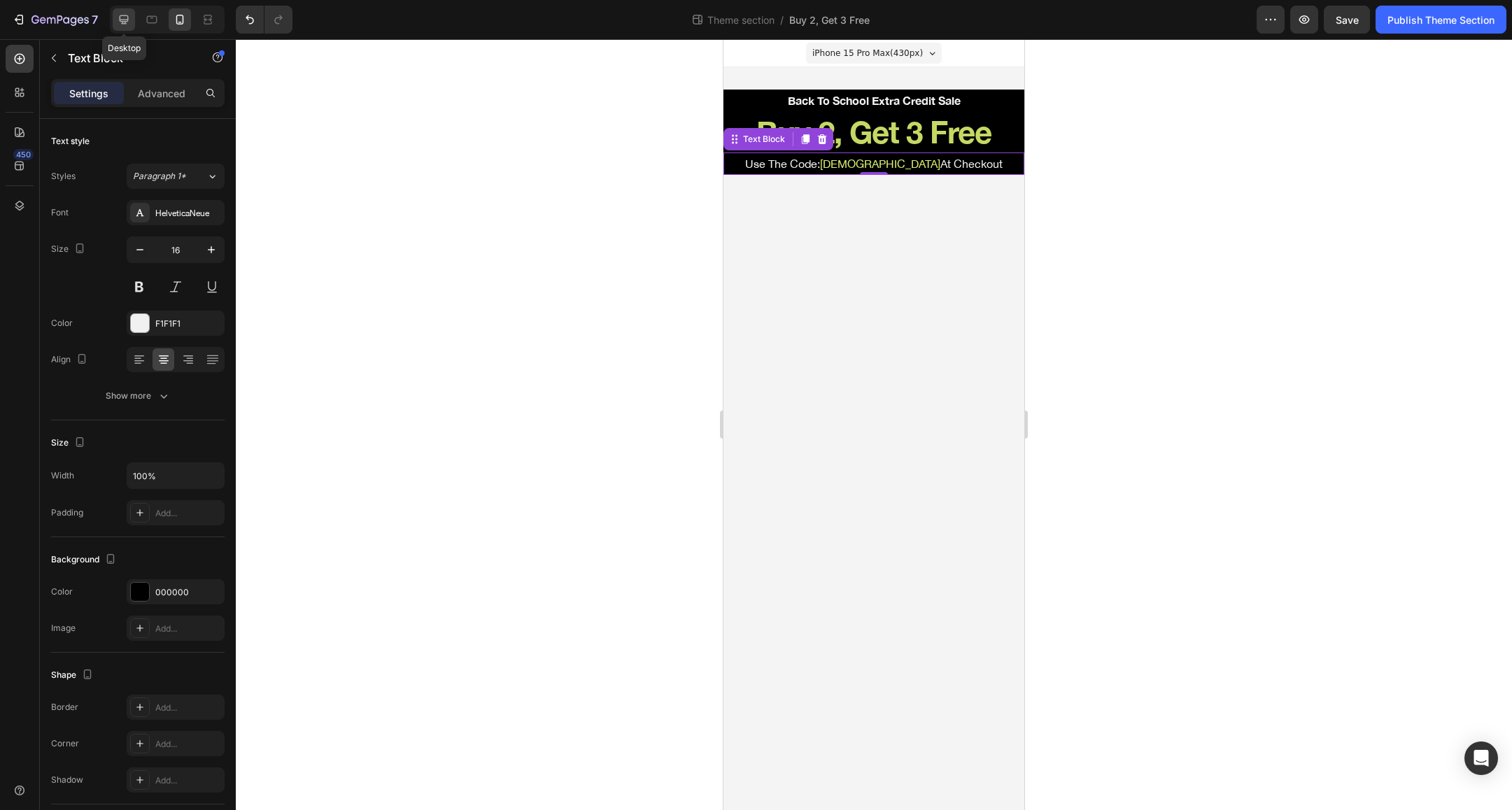
click at [125, 21] on icon at bounding box center [124, 20] width 9 height 9
type input "22"
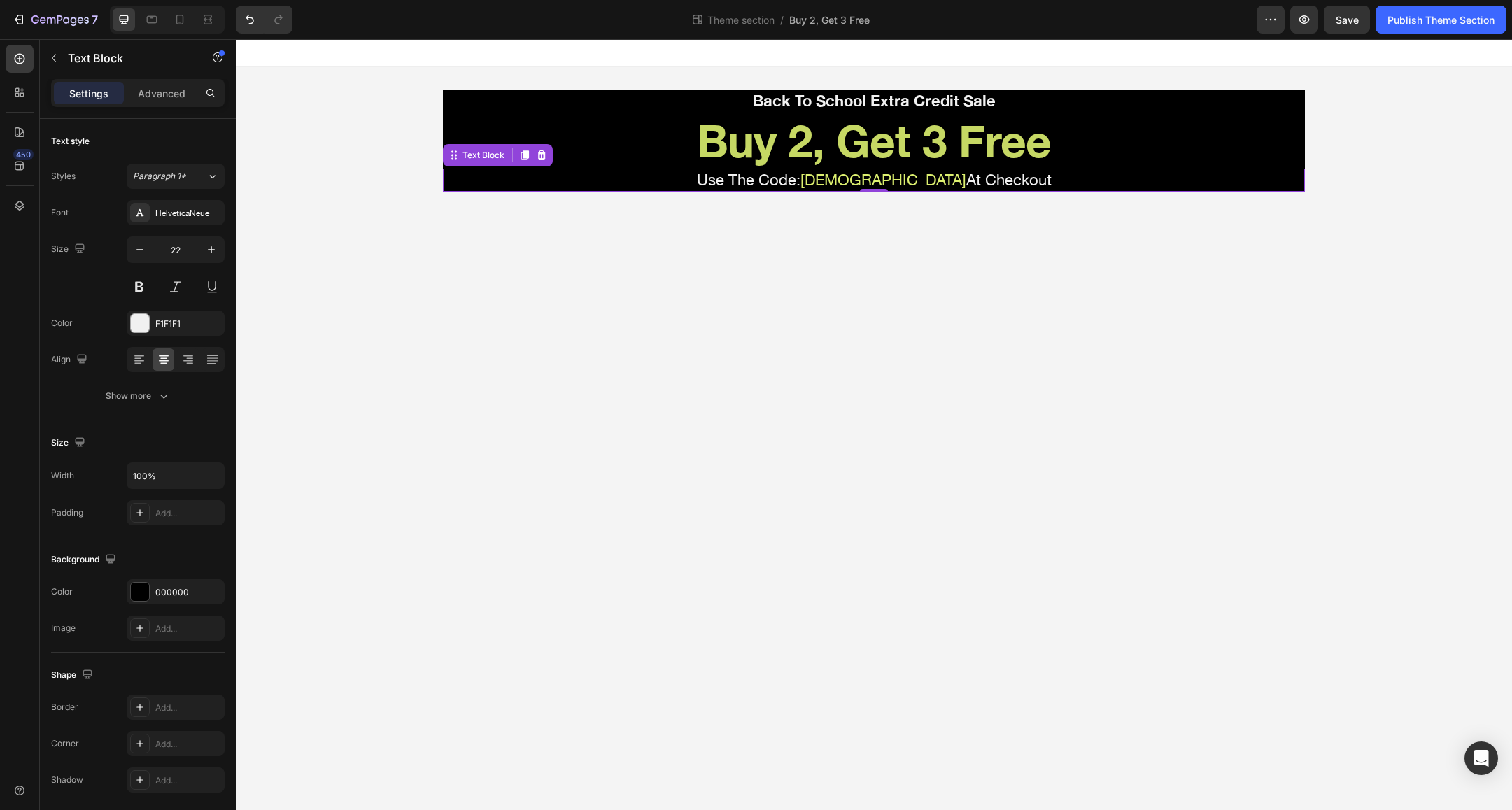
click at [1234, 323] on body "Back To School Extra Credit Sale Text Block Buy 2, Get 3 Free Heading Use The C…" at bounding box center [874, 425] width 1276 height 771
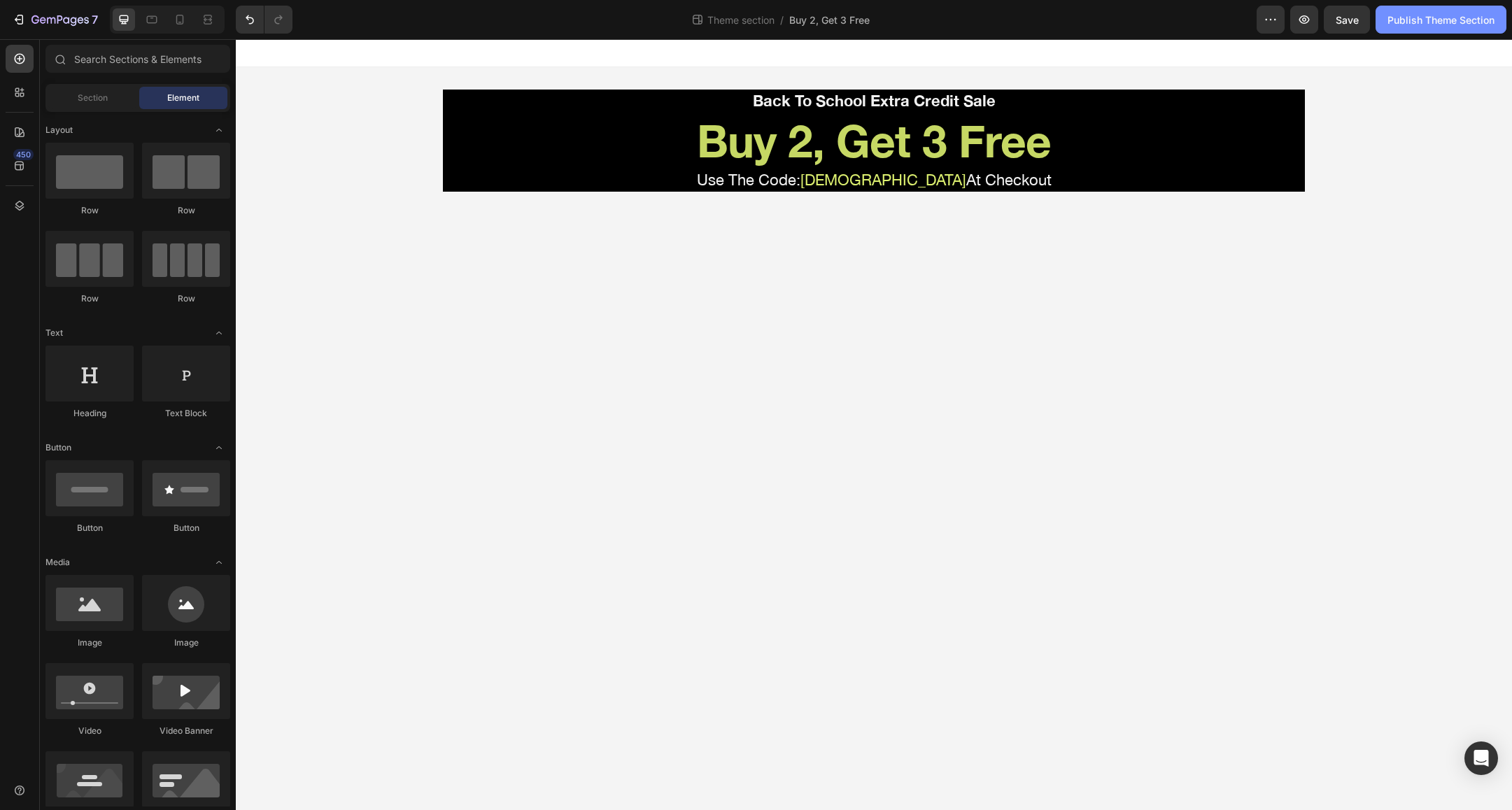
click at [1419, 14] on div "Publish Theme Section" at bounding box center [1441, 20] width 107 height 14
click at [1351, 19] on span "Save" at bounding box center [1347, 20] width 23 height 12
click at [1409, 18] on div "Publish Theme Section" at bounding box center [1441, 20] width 107 height 14
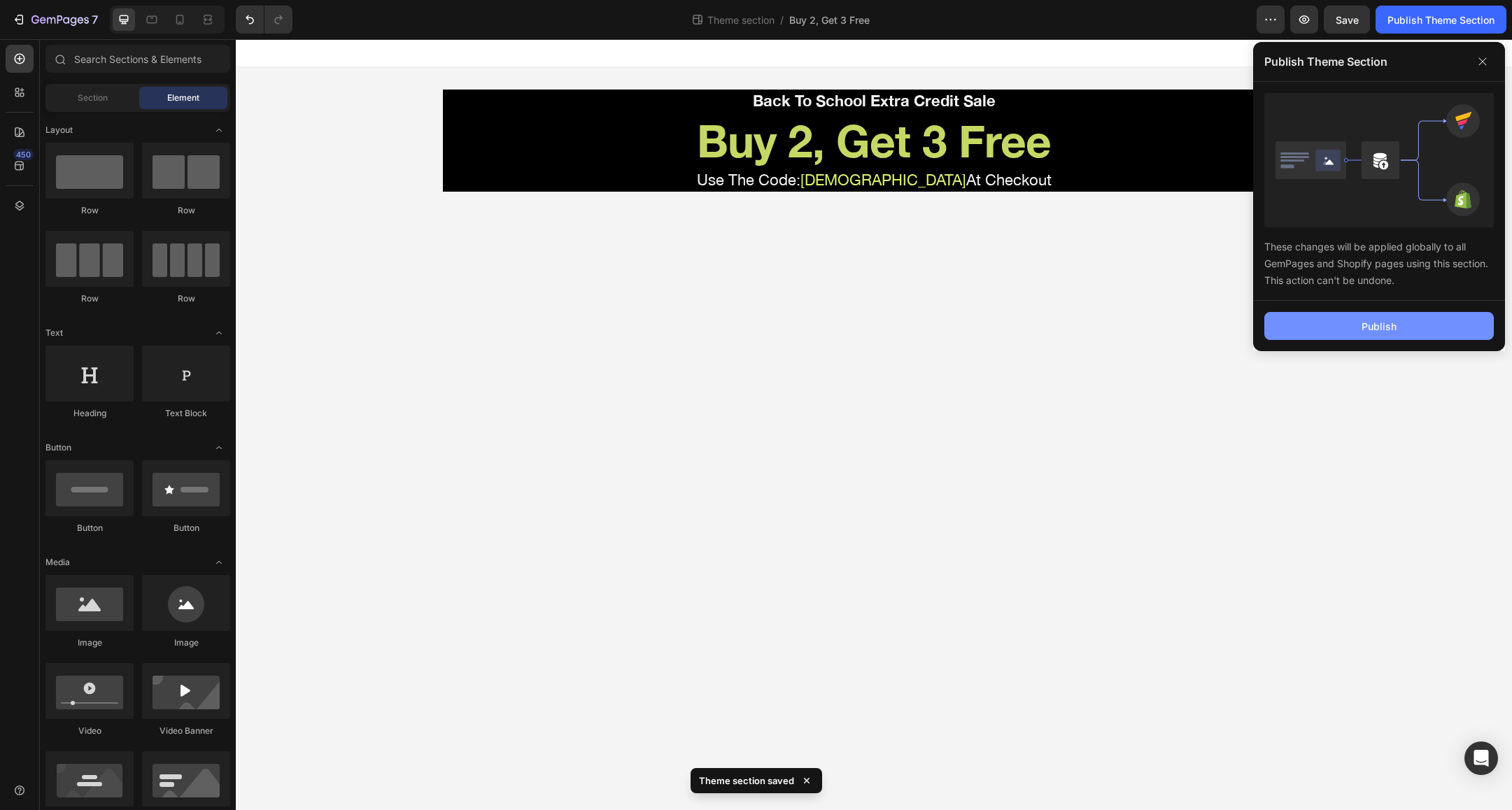
click at [1336, 328] on button "Publish" at bounding box center [1379, 326] width 230 height 28
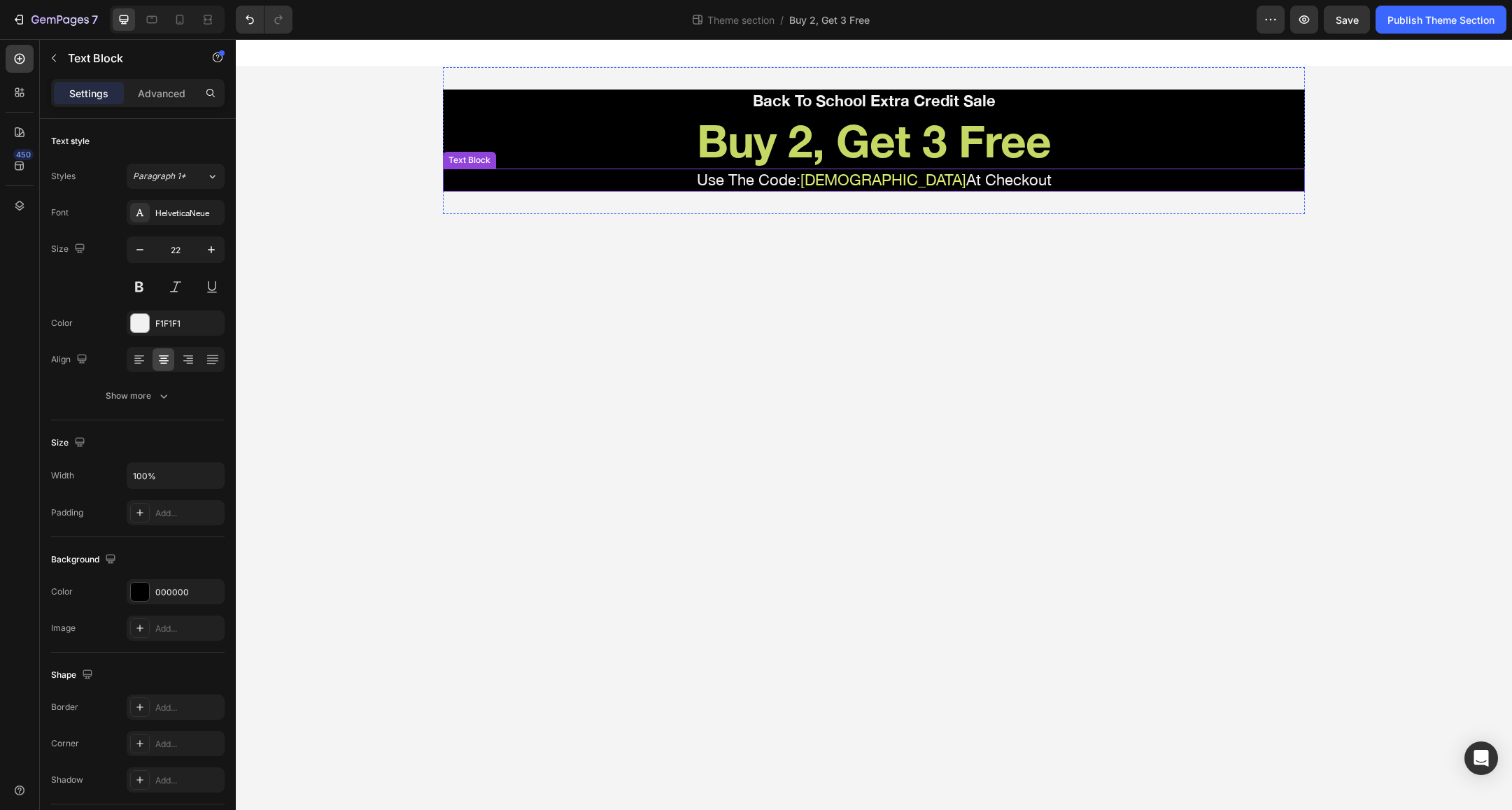
click at [857, 179] on span "[DEMOGRAPHIC_DATA]" at bounding box center [883, 180] width 166 height 18
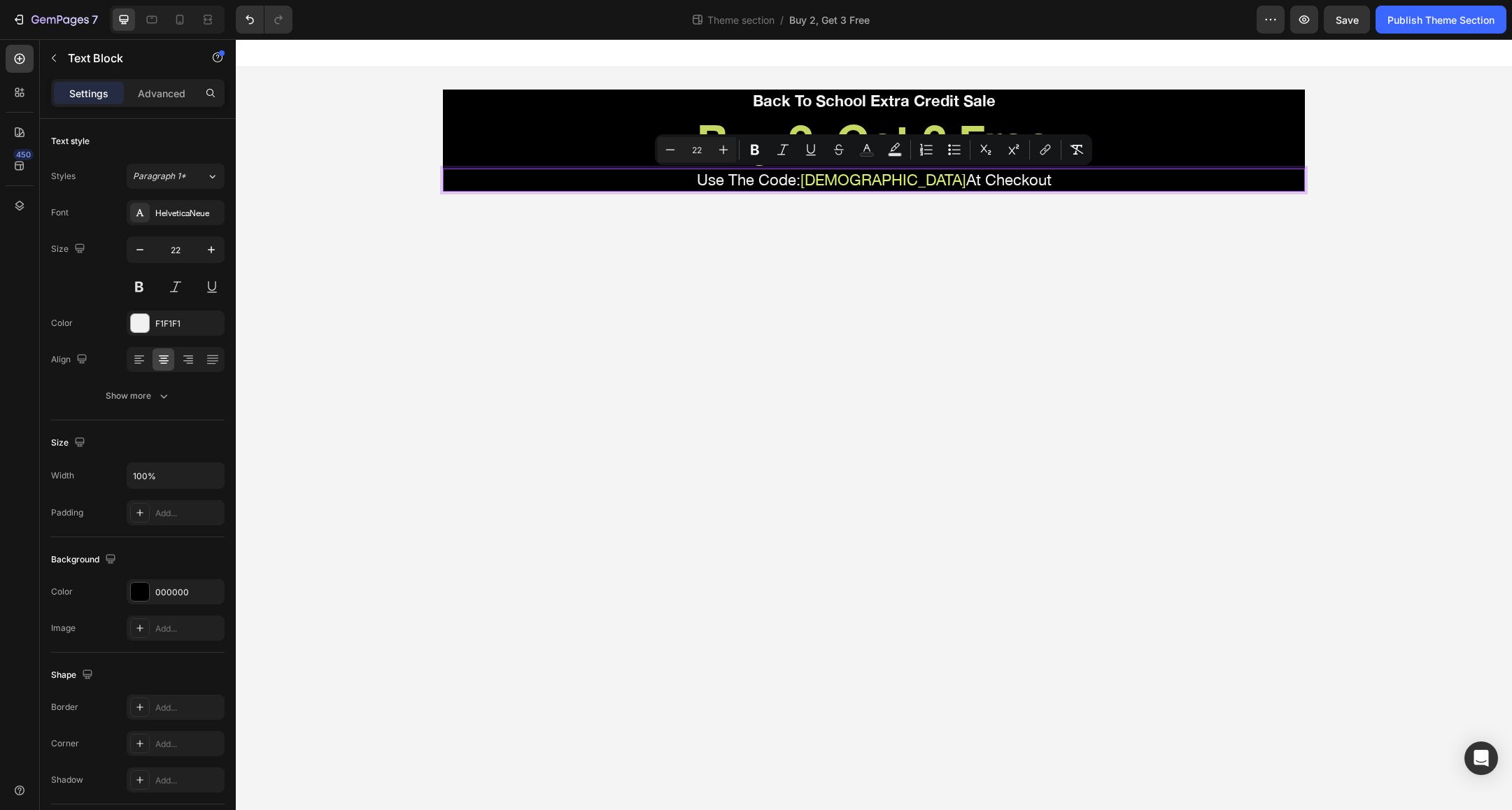
copy p "Use The Code: BOGOSTACK At Checkout"
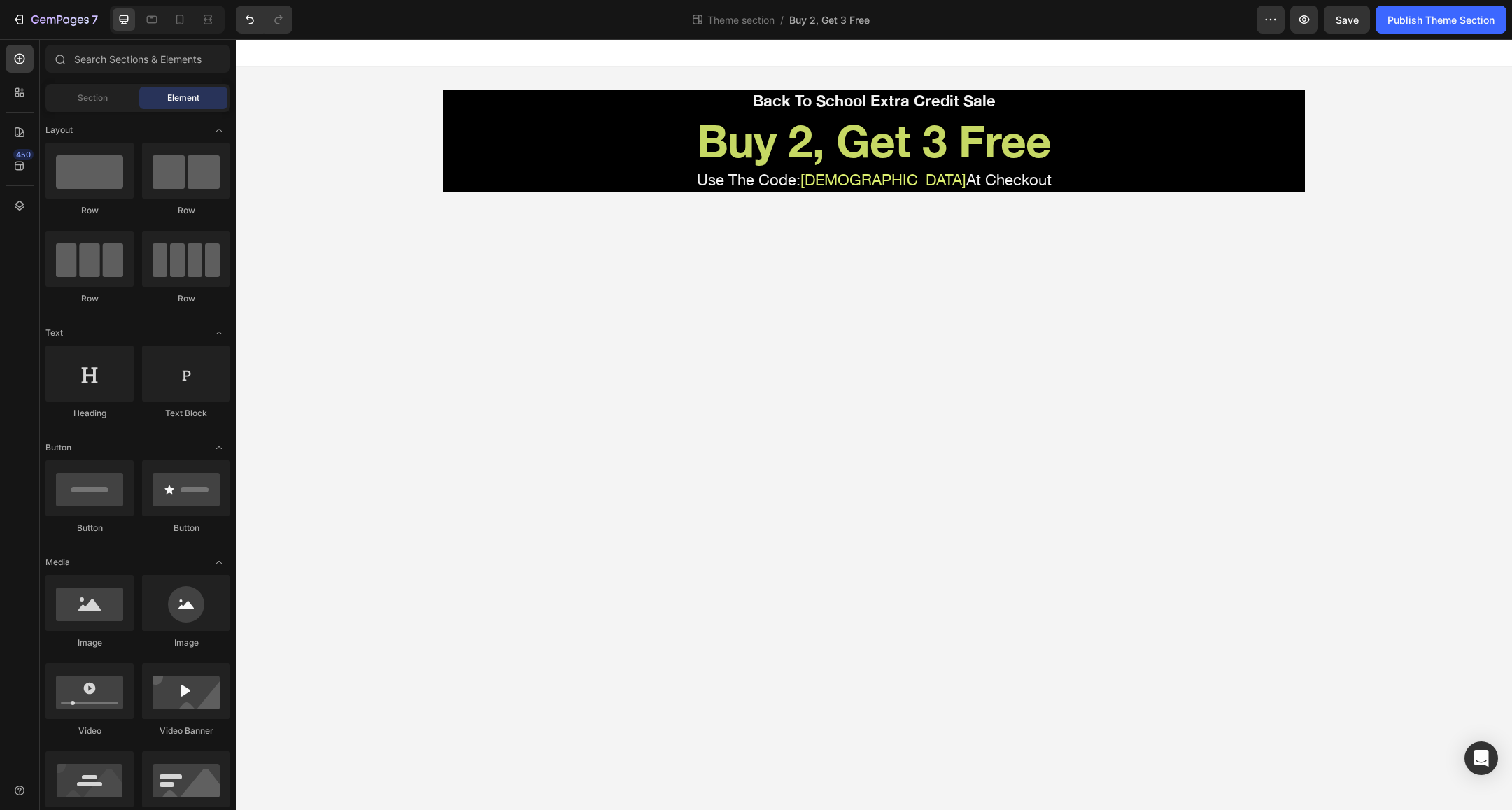
click at [677, 356] on body "Back To School Extra Credit Sale Text Block Buy 2, Get 3 Free Heading Use The C…" at bounding box center [874, 425] width 1276 height 771
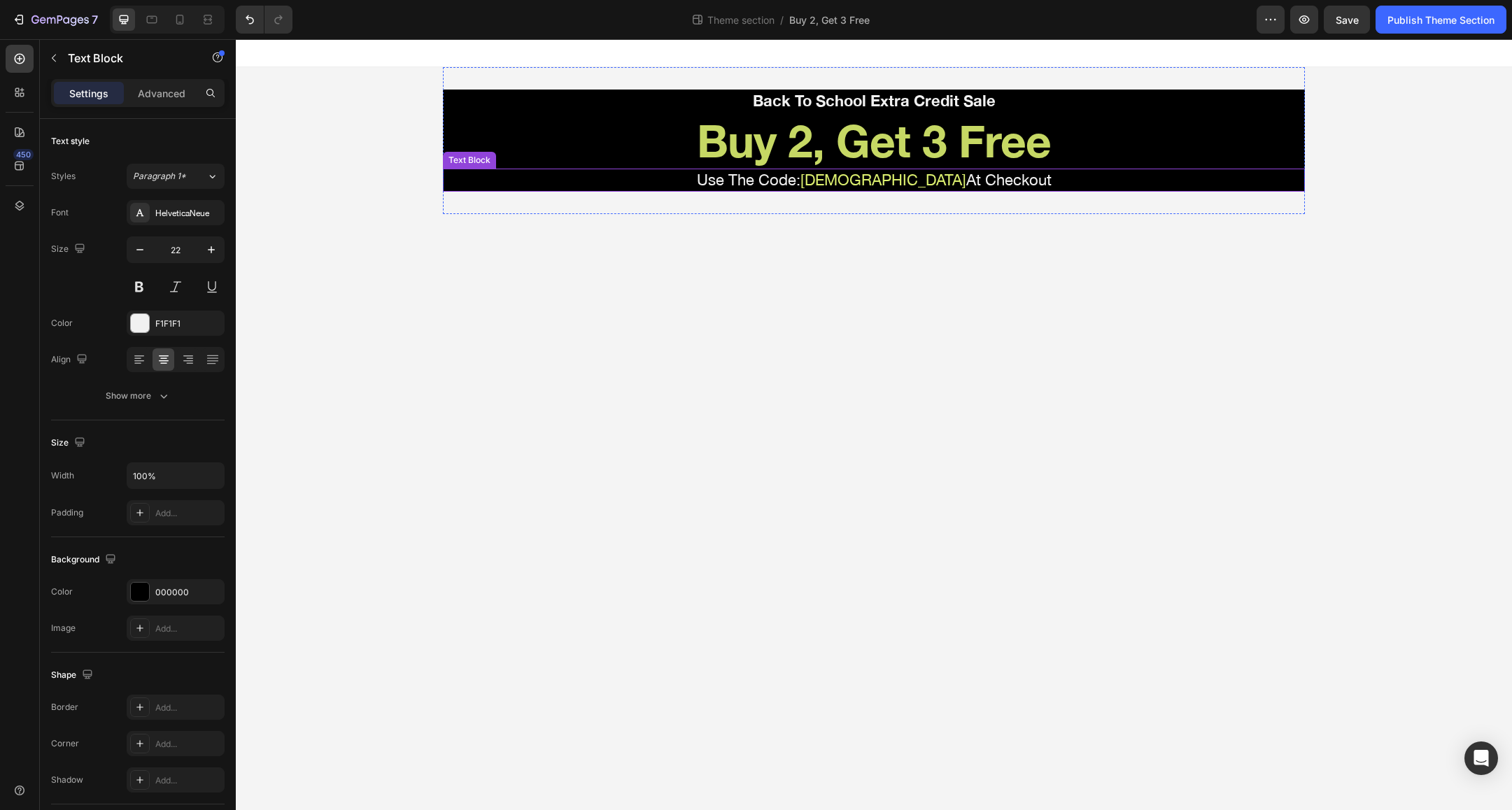
click at [691, 180] on p "Use The Code: BOGOSTACK At Checkout" at bounding box center [874, 180] width 859 height 20
click at [543, 154] on icon at bounding box center [541, 156] width 9 height 10
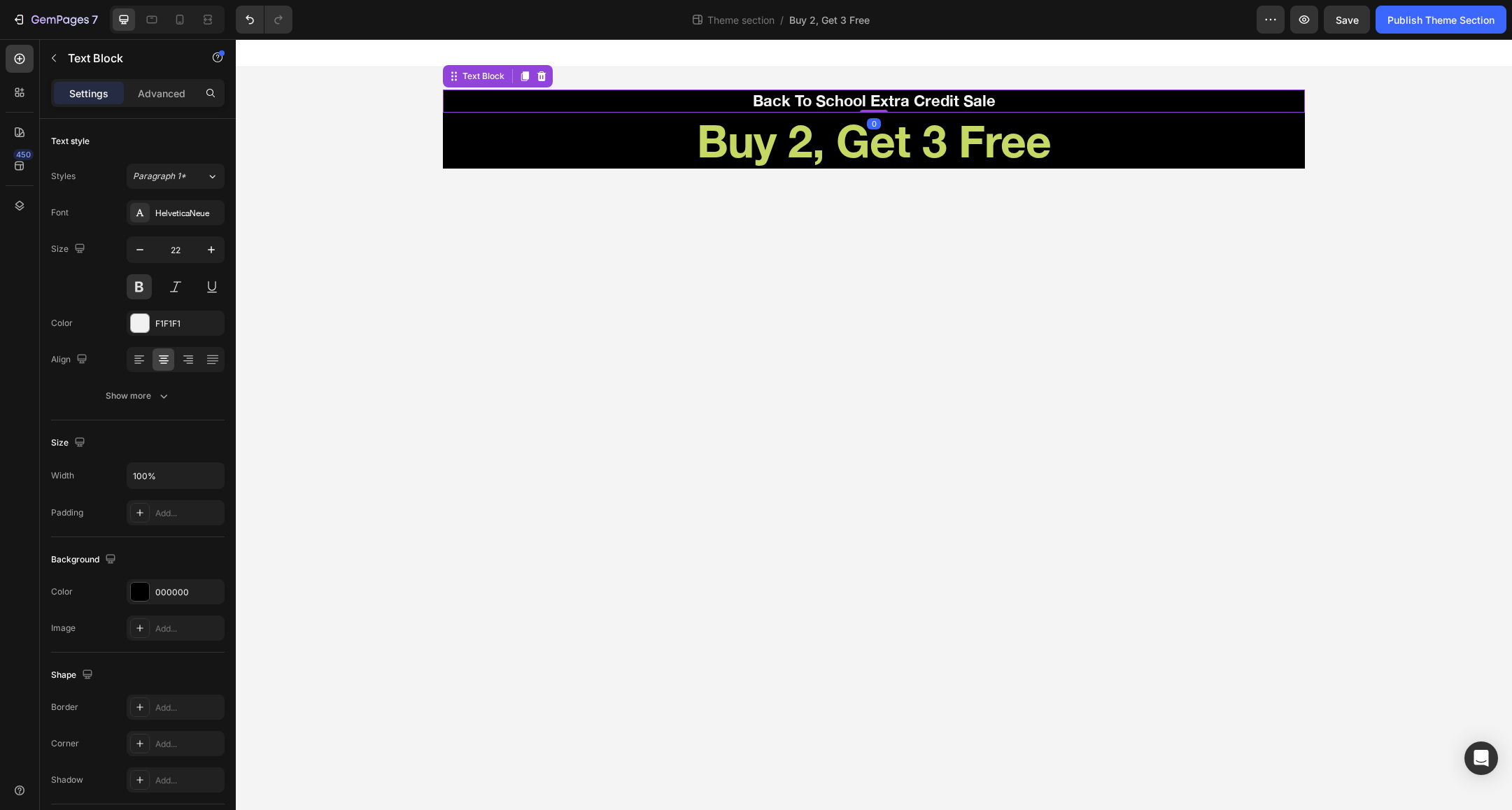
click at [797, 96] on p "Back To School Extra Credit Sale" at bounding box center [874, 101] width 859 height 20
click at [521, 77] on icon at bounding box center [524, 76] width 11 height 11
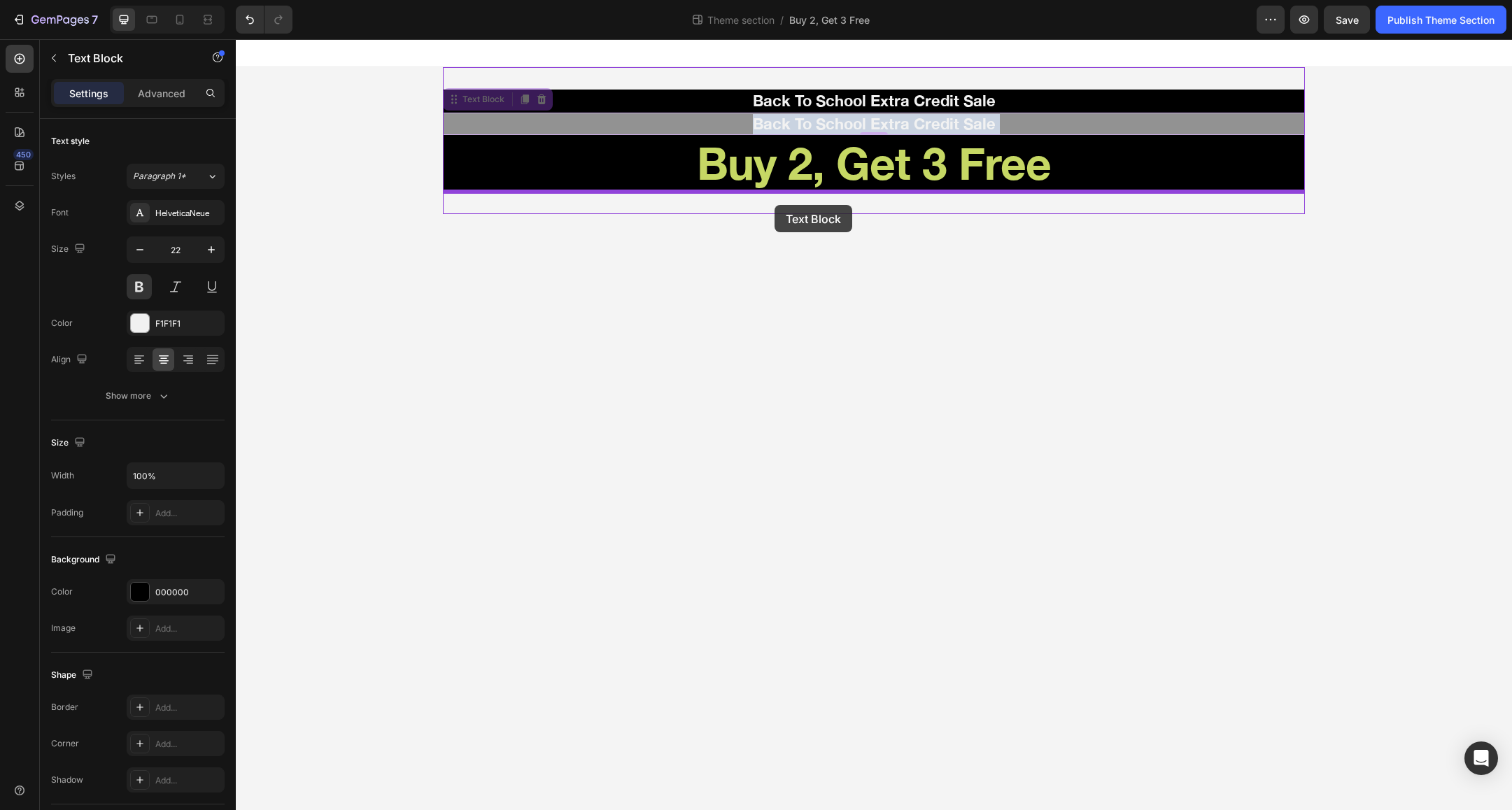
drag, startPoint x: 785, startPoint y: 117, endPoint x: 774, endPoint y: 205, distance: 88.7
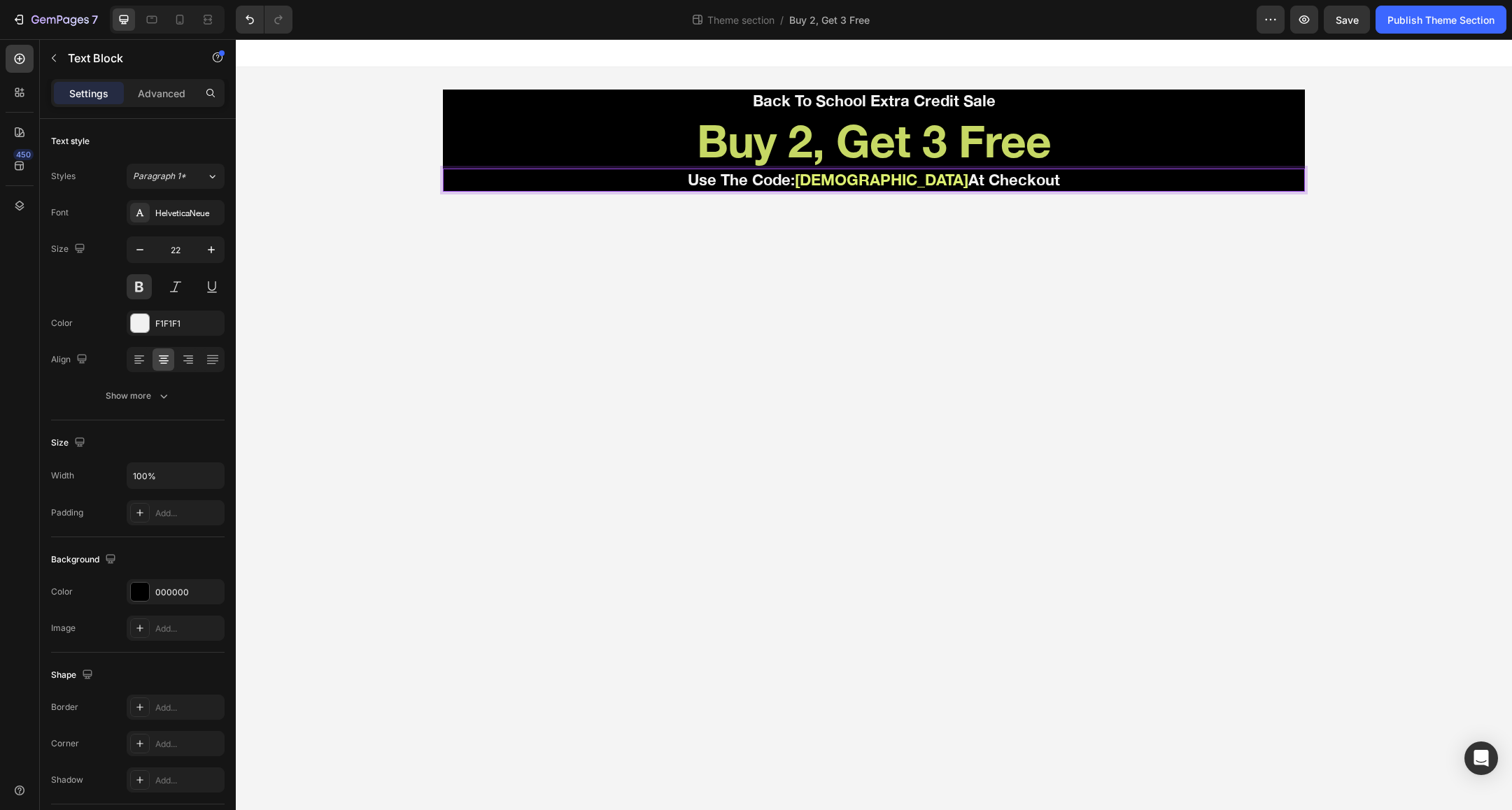
click at [888, 235] on body "Back To School Extra Credit Sale Text Block Buy 2, Get 3 Free Heading Use The C…" at bounding box center [874, 425] width 1276 height 771
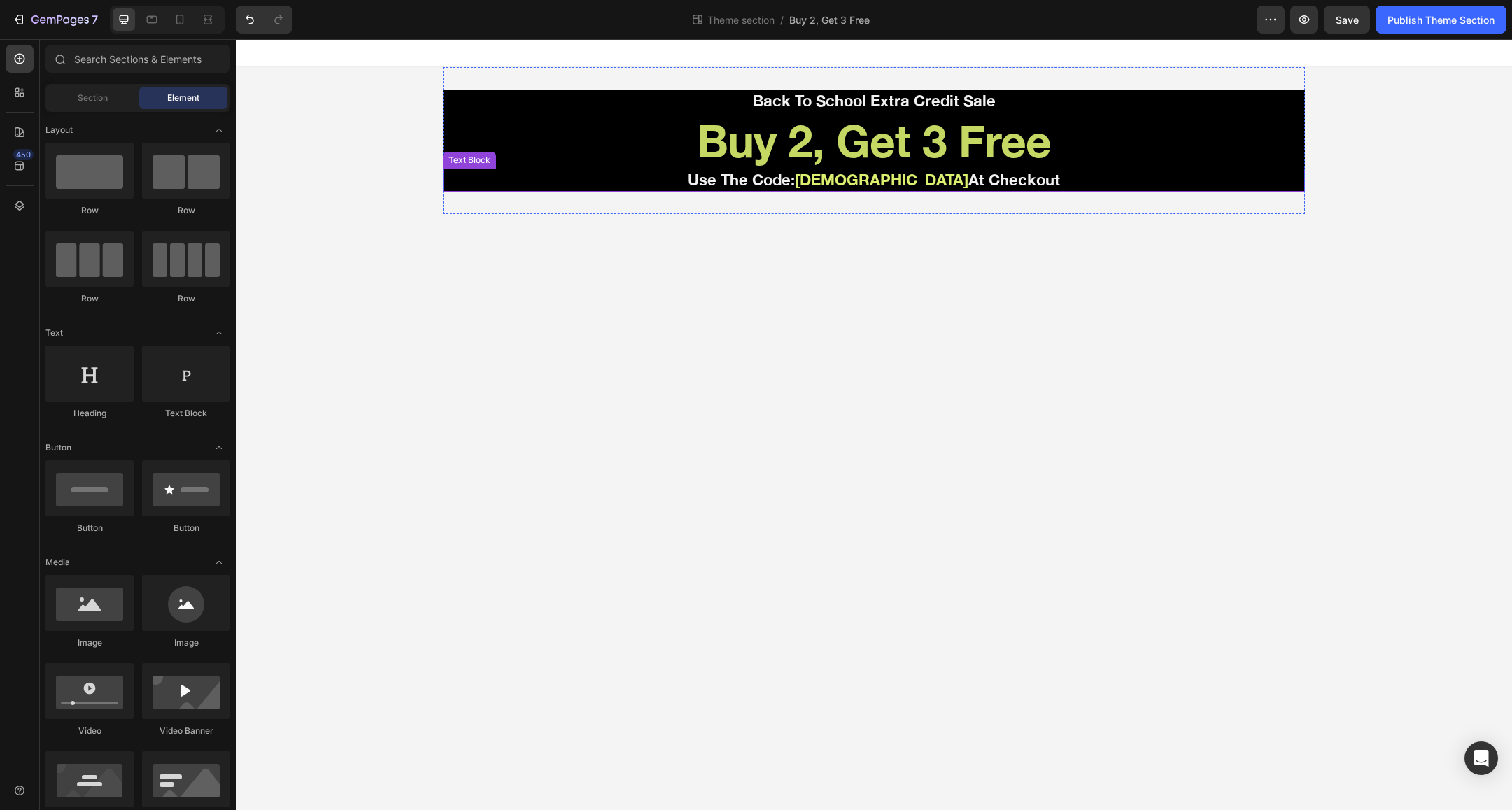
click at [828, 180] on p "Use The Code: BOGOSTACK At Checkout" at bounding box center [874, 180] width 859 height 20
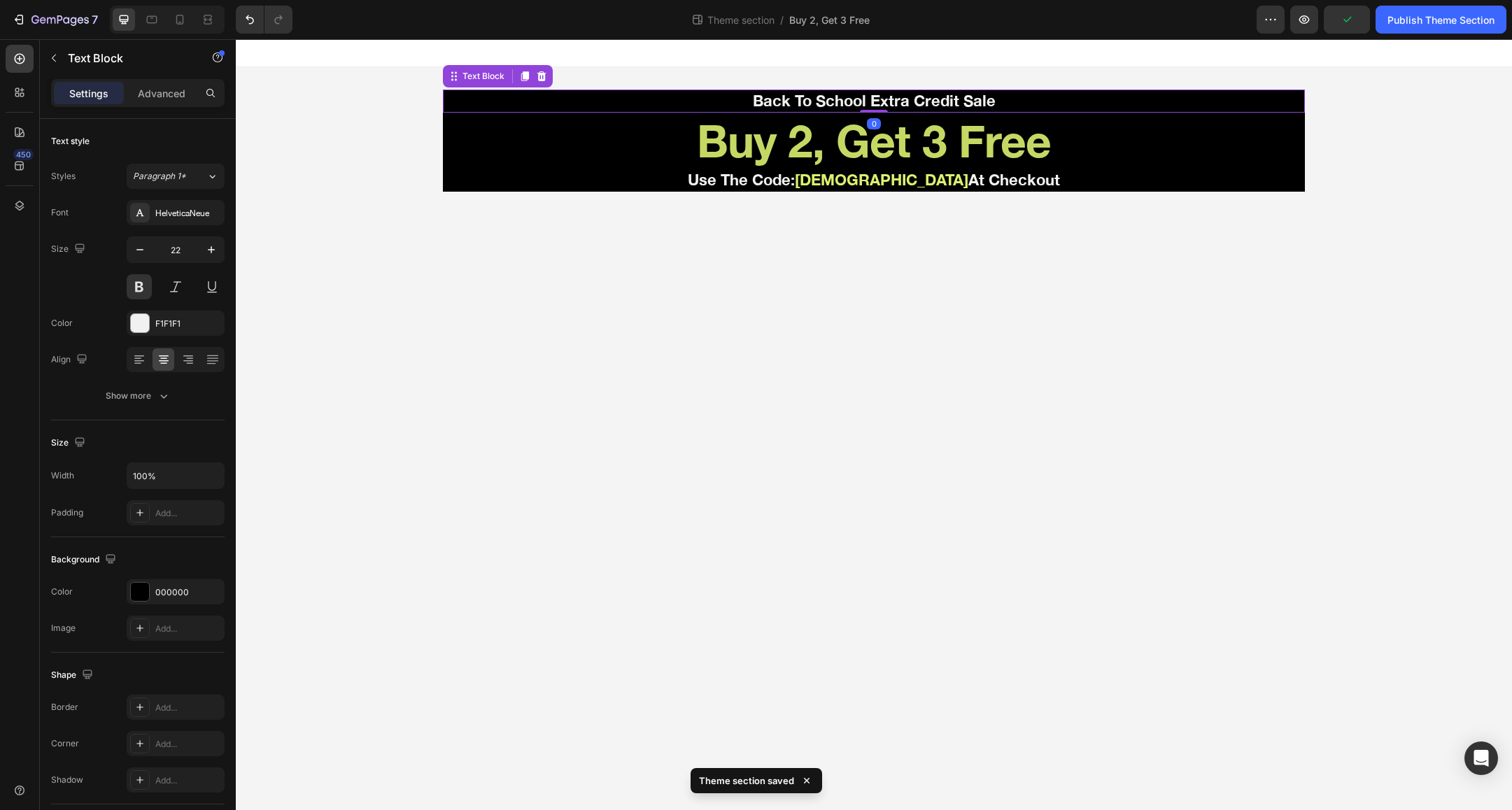
click at [785, 100] on p "Back To School Extra Credit Sale" at bounding box center [874, 101] width 859 height 20
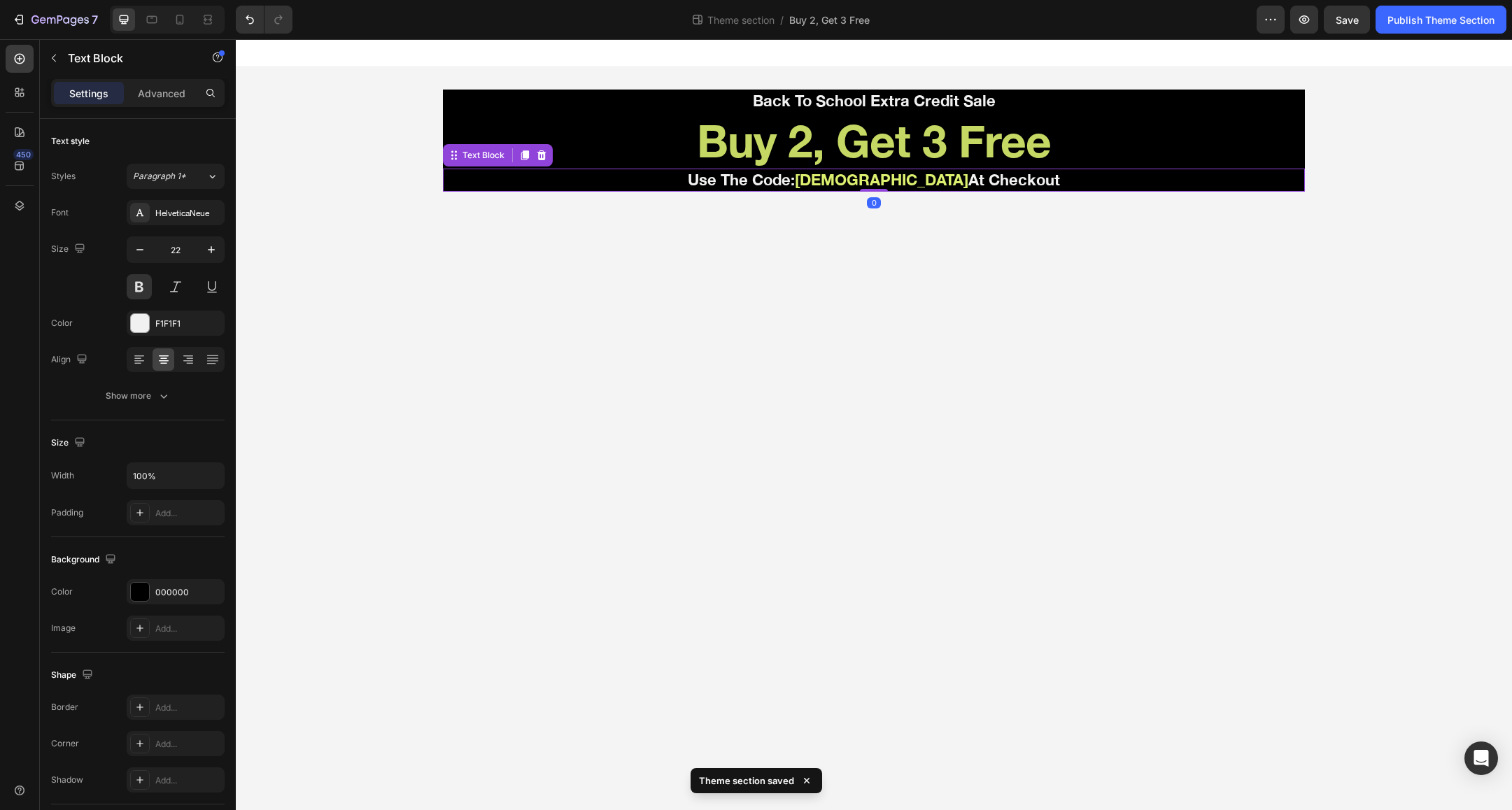
click at [737, 183] on p "Use The Code: BOGOSTACK At Checkout" at bounding box center [874, 180] width 859 height 20
drag, startPoint x: 722, startPoint y: 179, endPoint x: 1035, endPoint y: 185, distance: 313.1
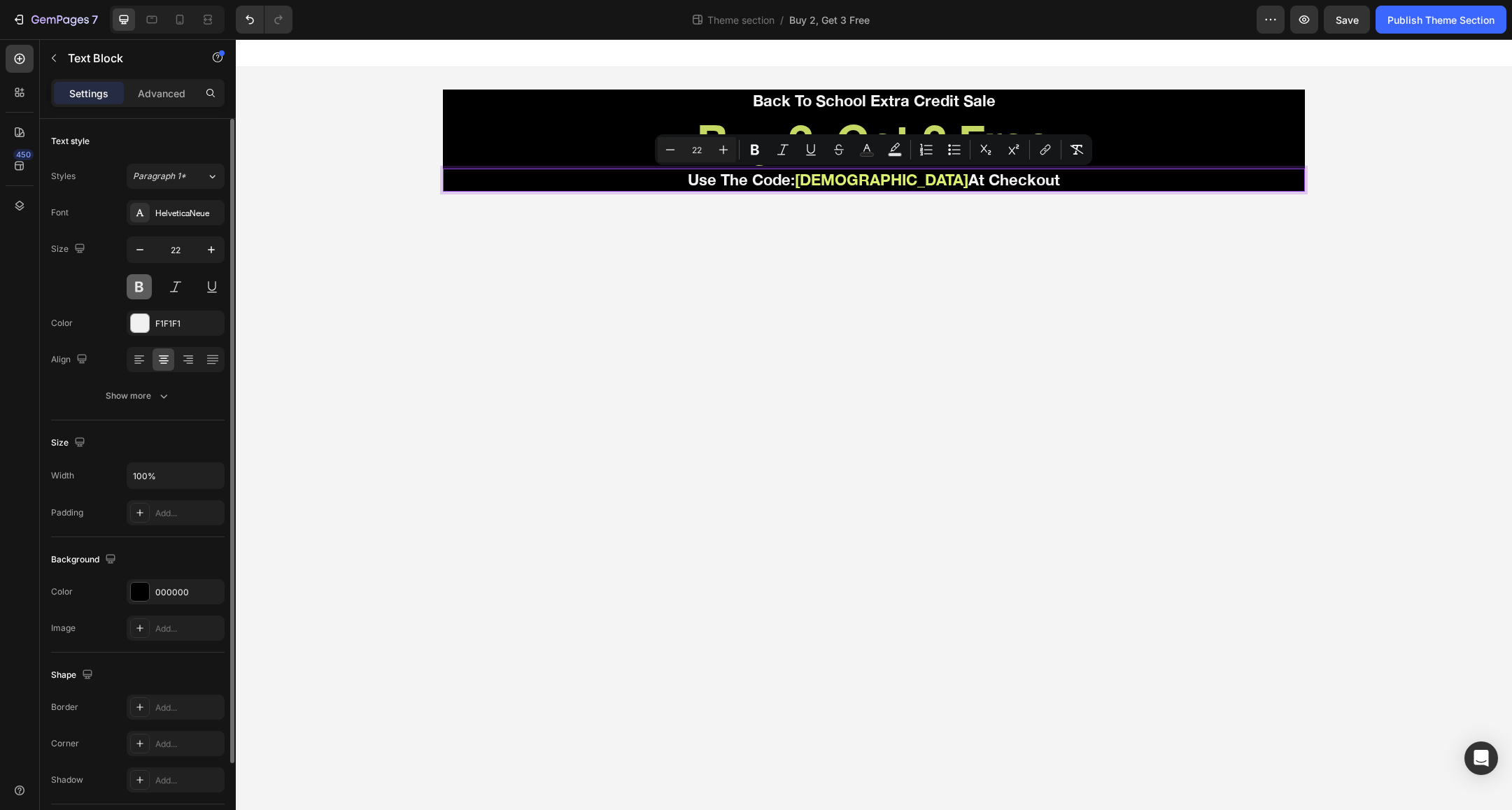
click at [143, 285] on button at bounding box center [140, 287] width 26 height 26
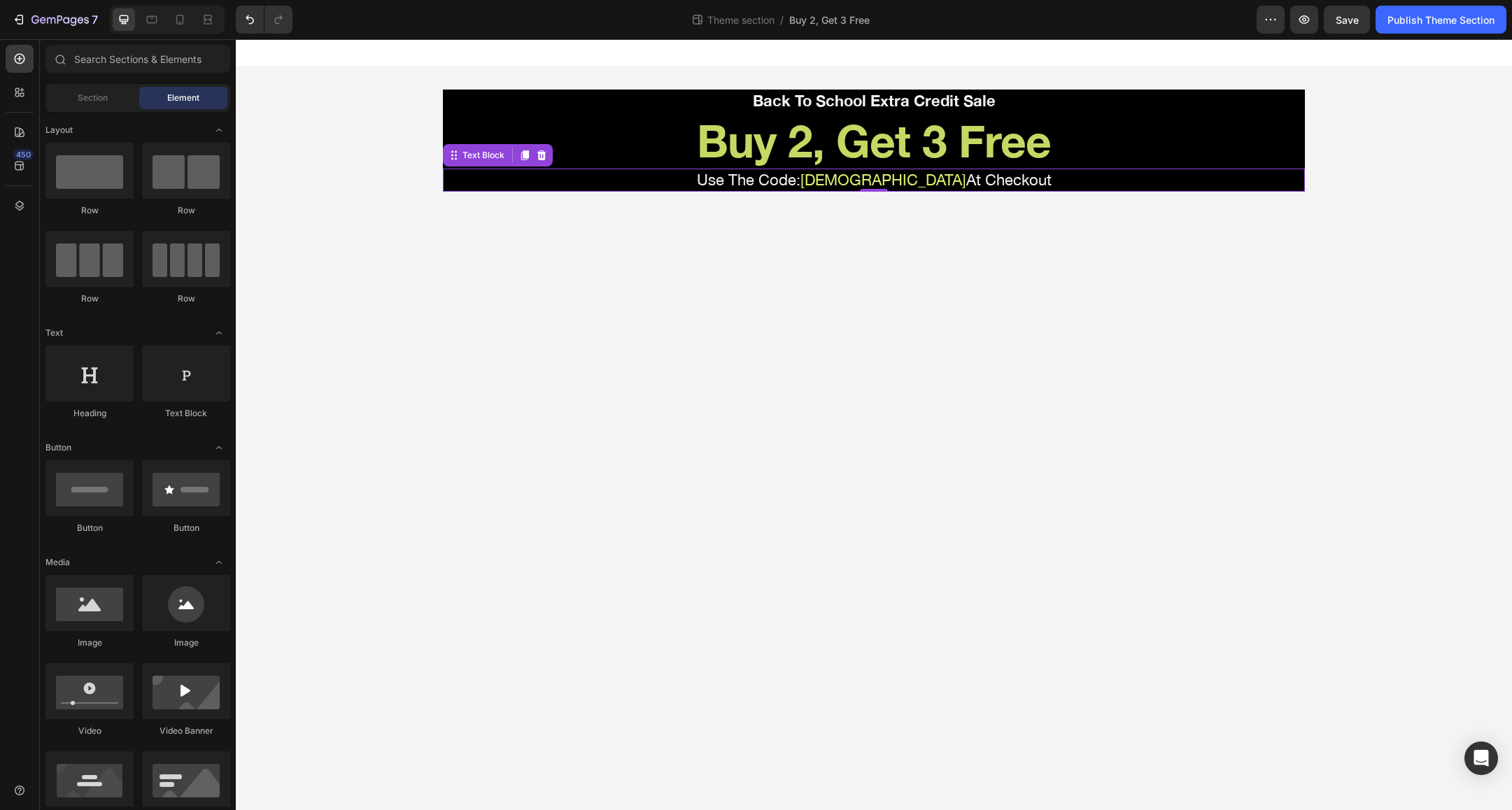
click at [694, 330] on body "Back To School Extra Credit Sale Text Block Buy 2, Get 3 Free Heading Use The C…" at bounding box center [874, 425] width 1276 height 771
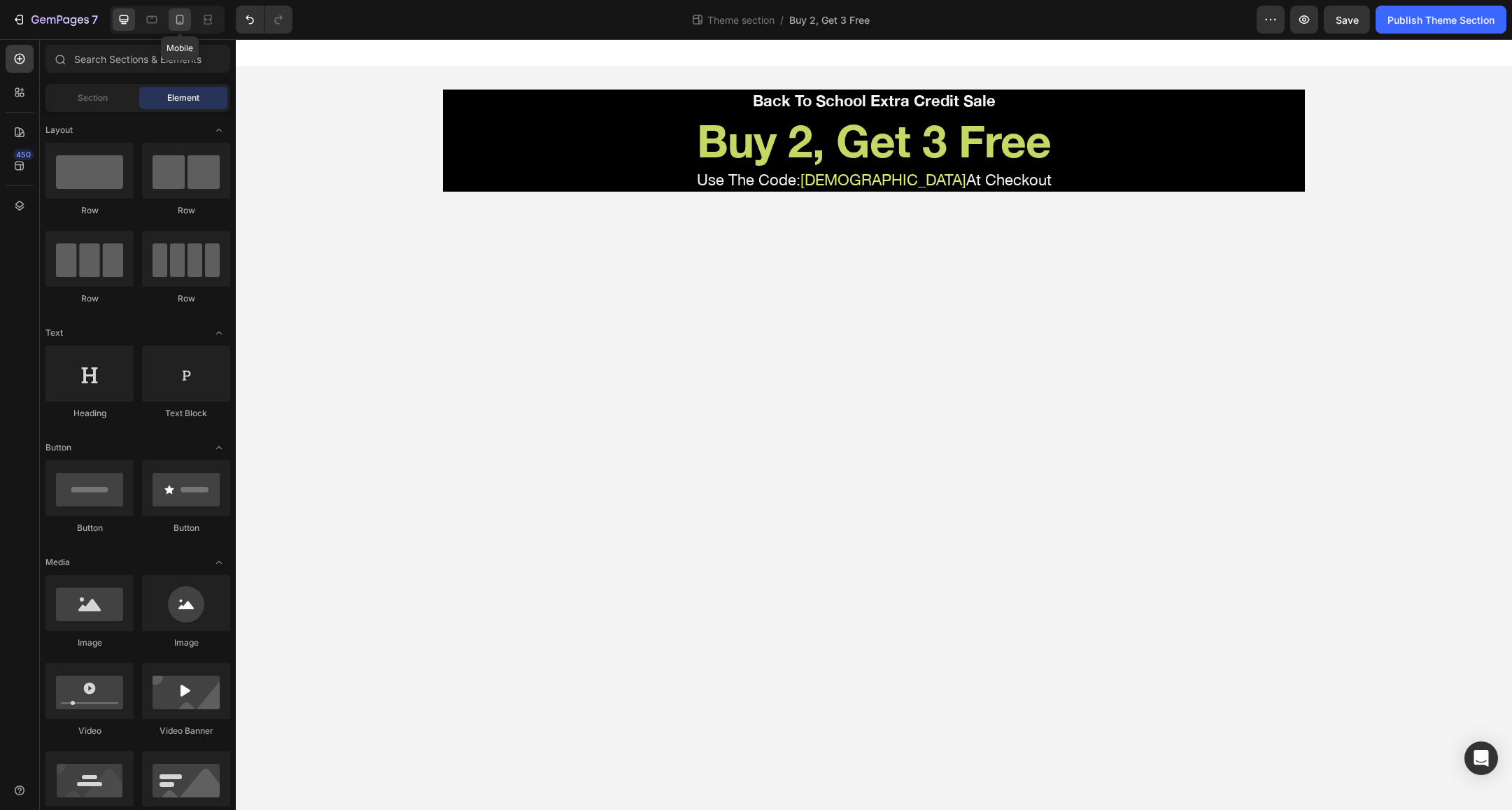
click at [174, 19] on icon at bounding box center [180, 20] width 14 height 14
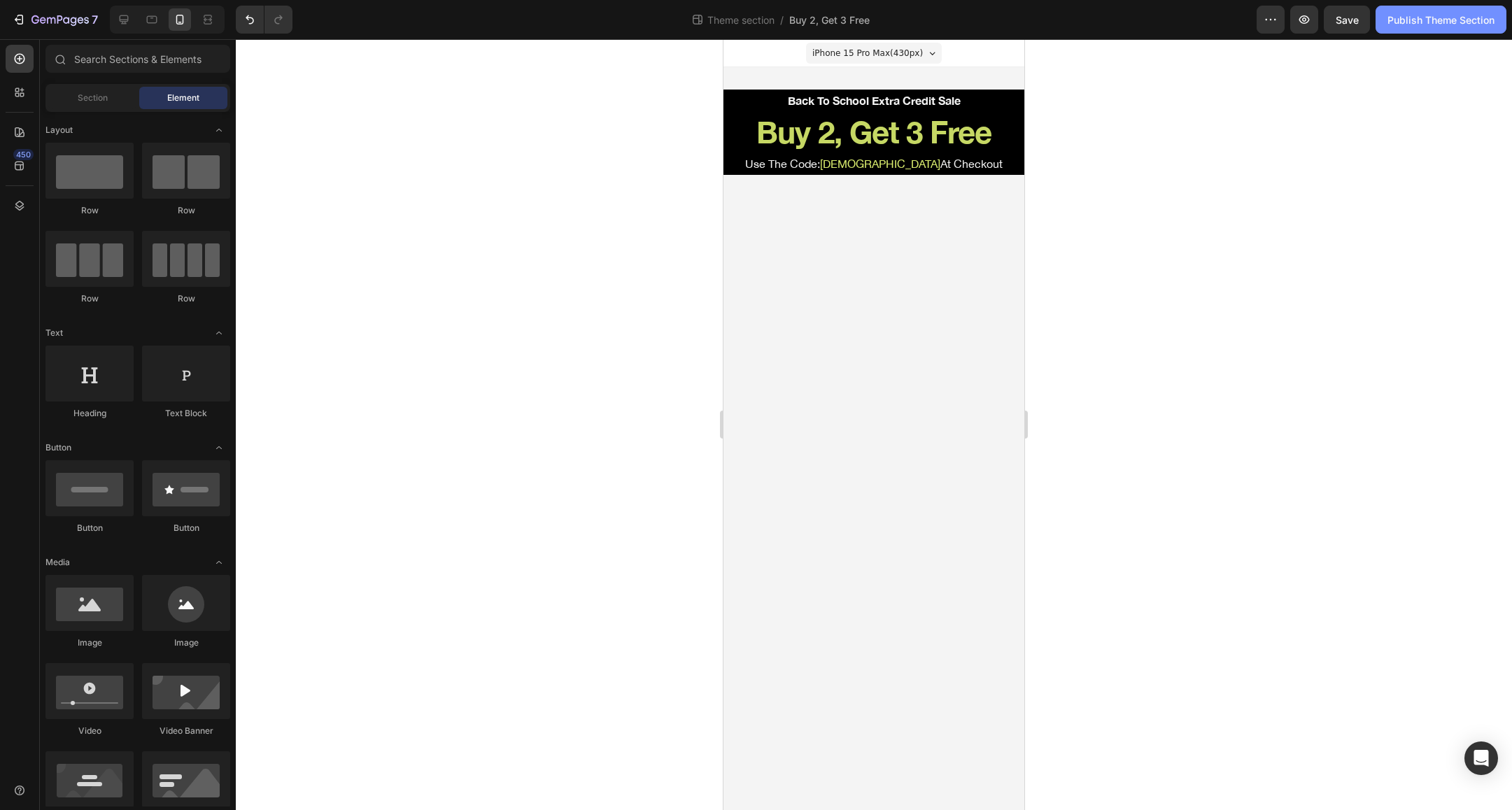
click at [1431, 21] on div "Publish Theme Section" at bounding box center [1441, 20] width 107 height 14
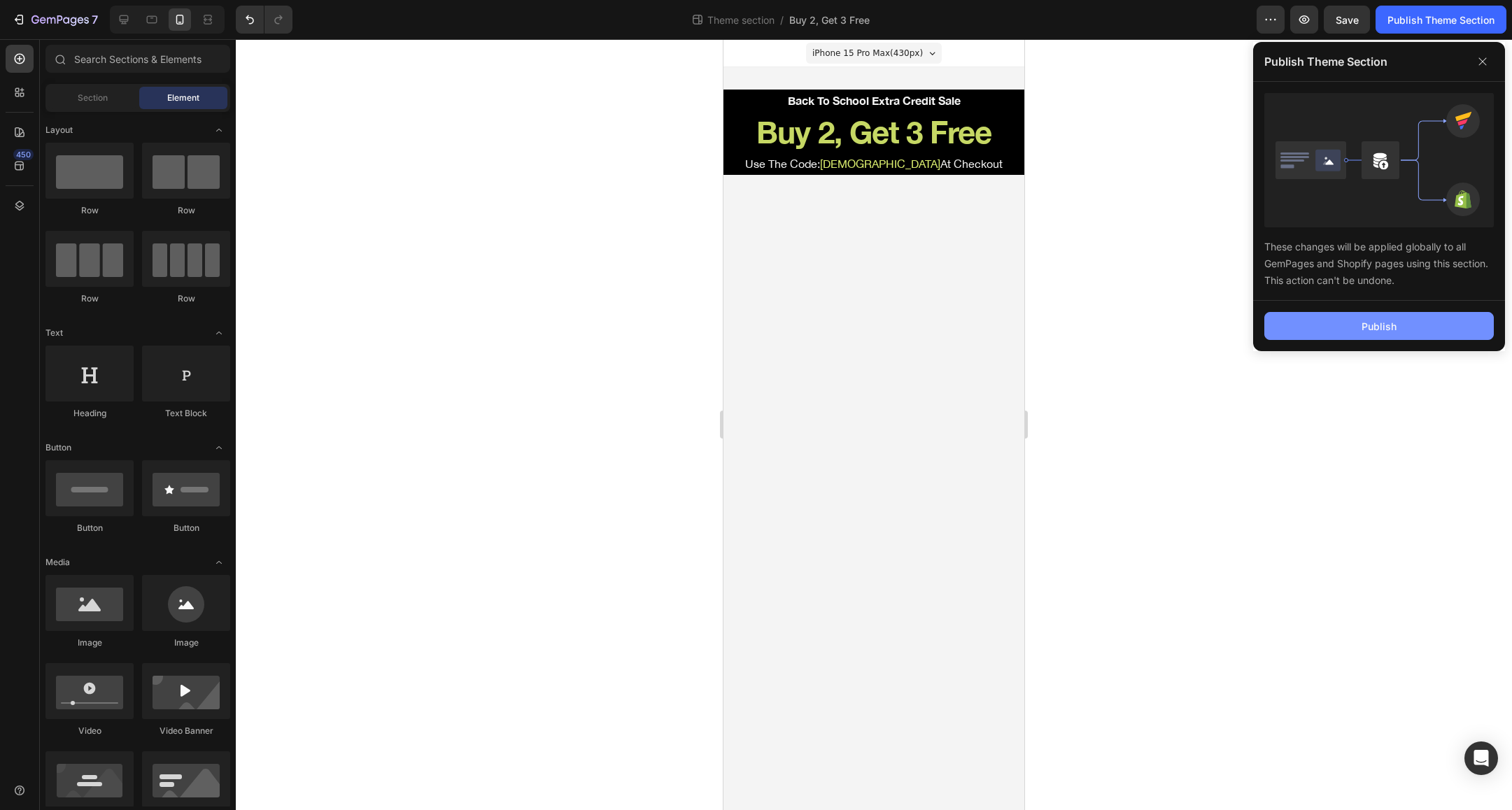
click at [1381, 326] on div "Publish" at bounding box center [1378, 326] width 35 height 14
